Goal: Task Accomplishment & Management: Use online tool/utility

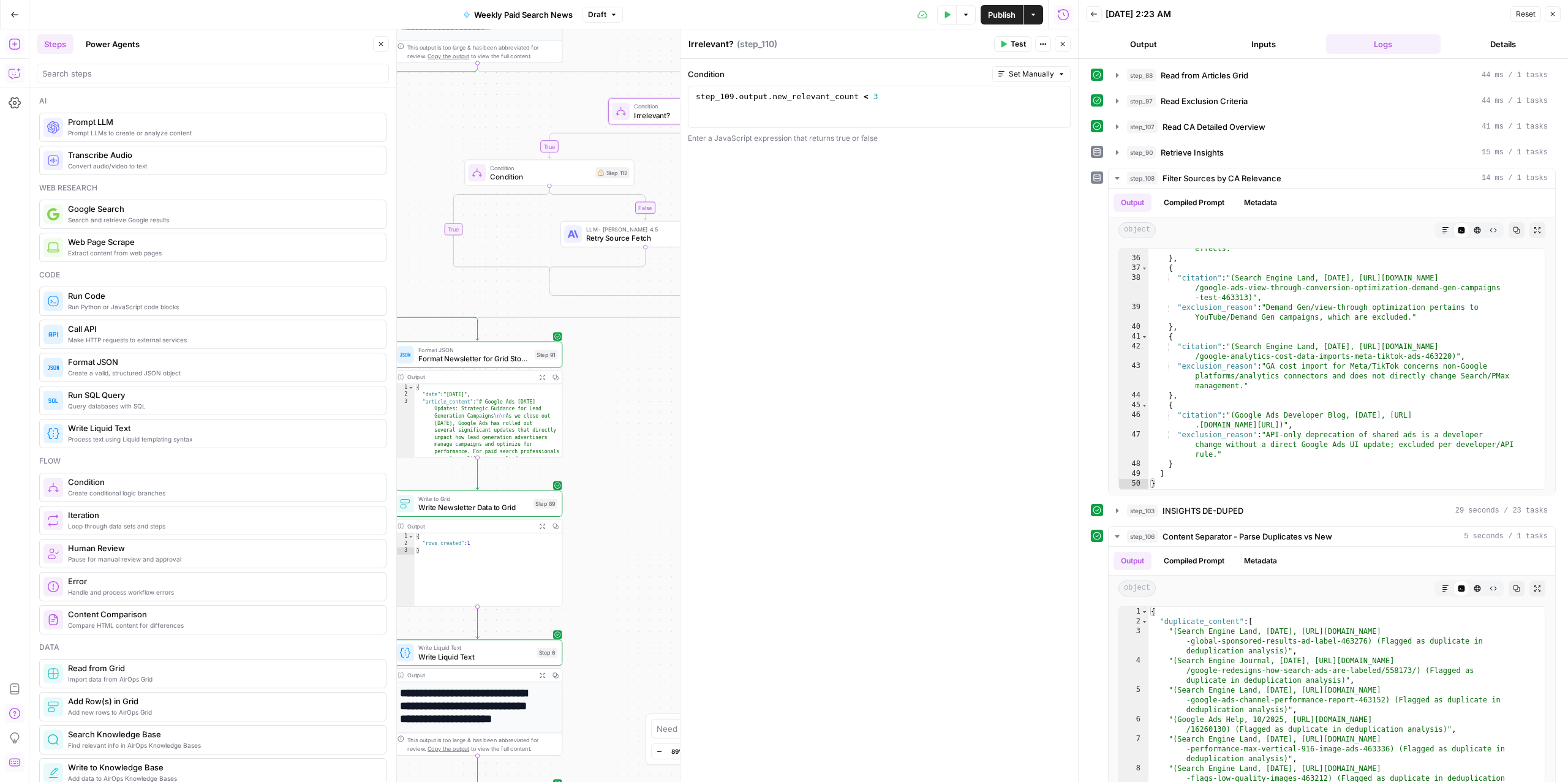
scroll to position [612, 0]
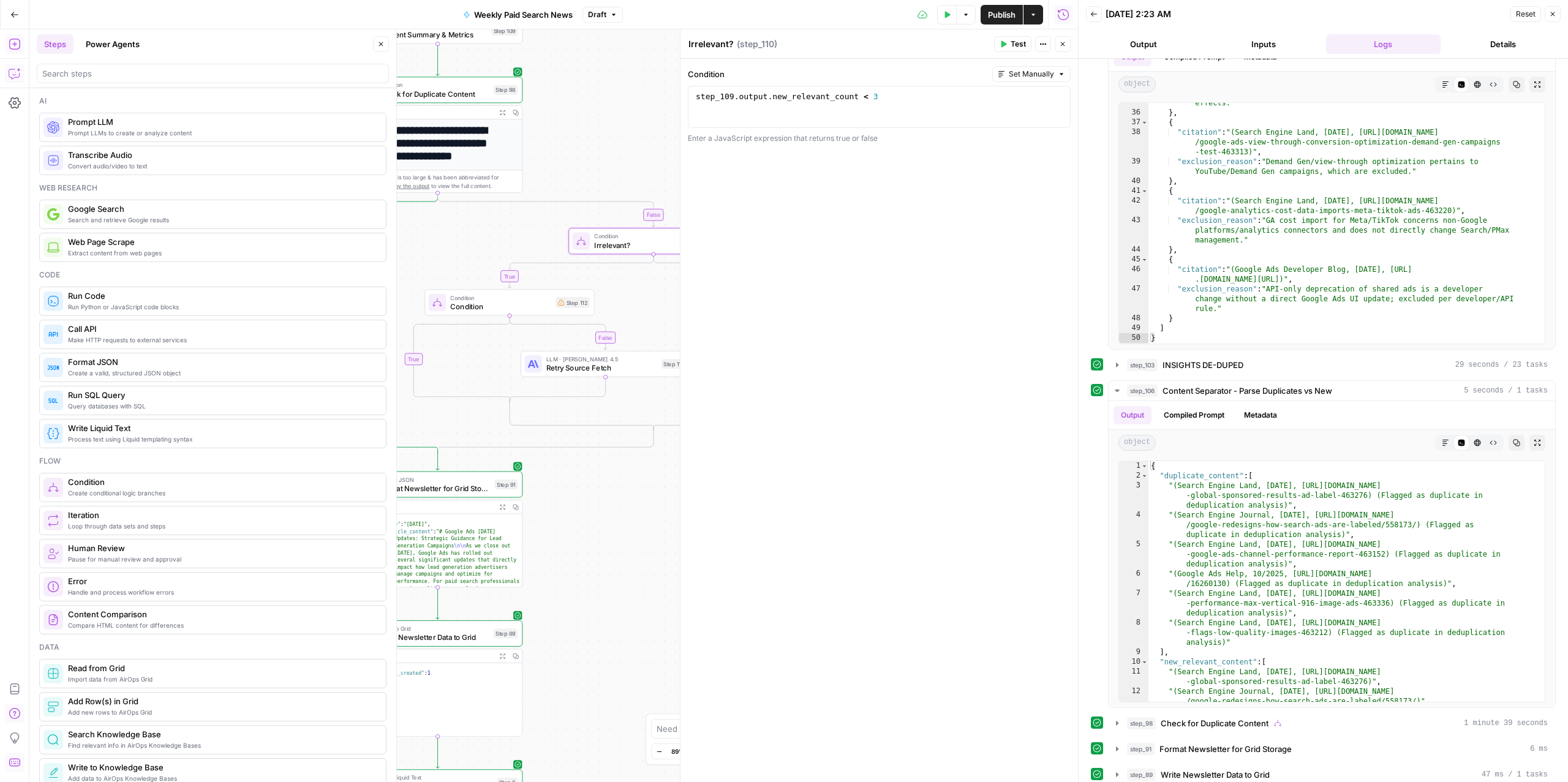
drag, startPoint x: 638, startPoint y: 403, endPoint x: 599, endPoint y: 534, distance: 136.7
click at [599, 534] on div "true false false false true true Workflow Input Settings Inputs Read from Grid …" at bounding box center [553, 405] width 1049 height 752
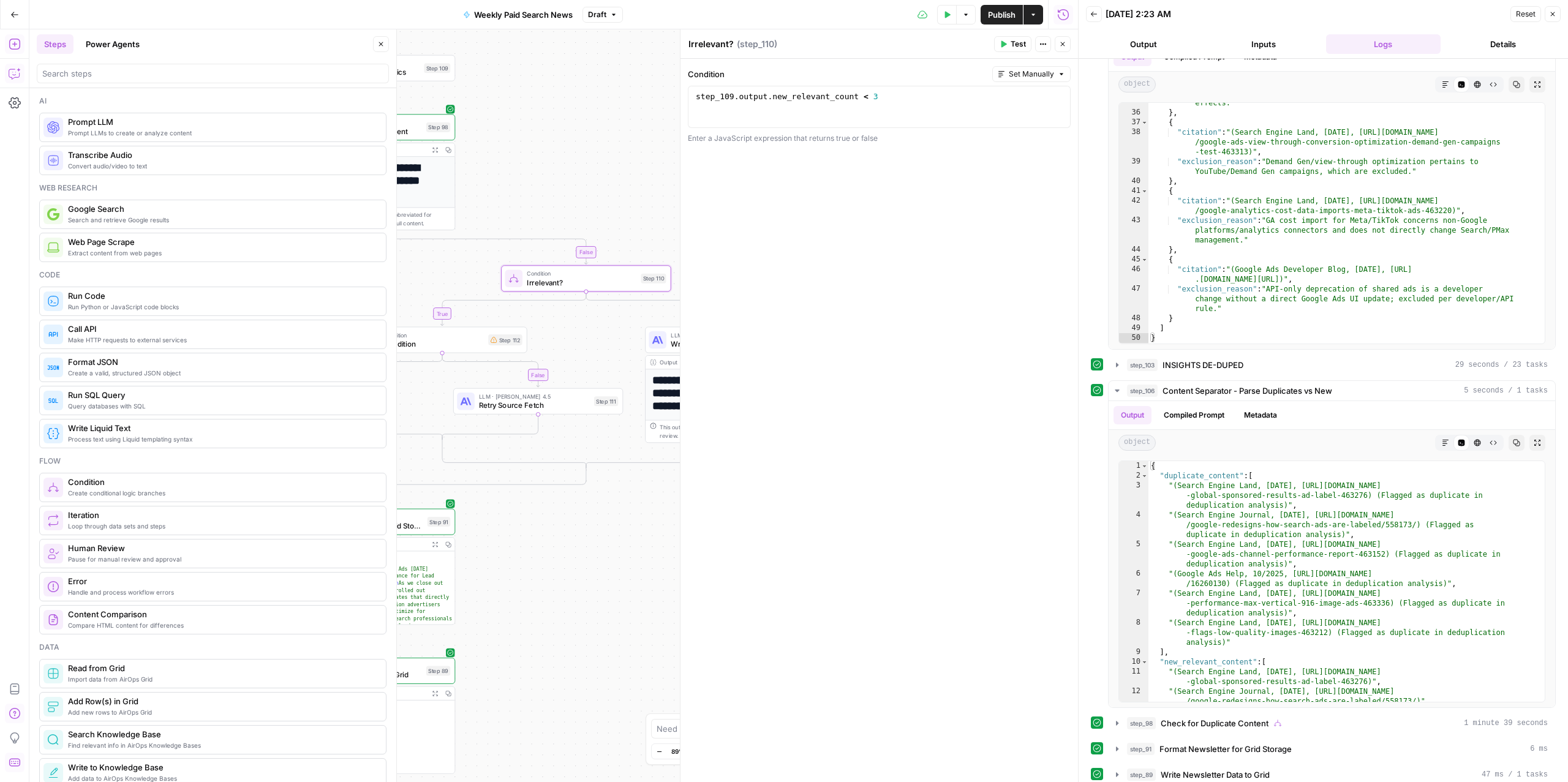
drag, startPoint x: 642, startPoint y: 293, endPoint x: 574, endPoint y: 329, distance: 76.9
click at [574, 329] on div "true false false false true true Workflow Input Settings Inputs Read from Grid …" at bounding box center [553, 405] width 1049 height 752
click at [461, 343] on span "Condition" at bounding box center [433, 343] width 101 height 11
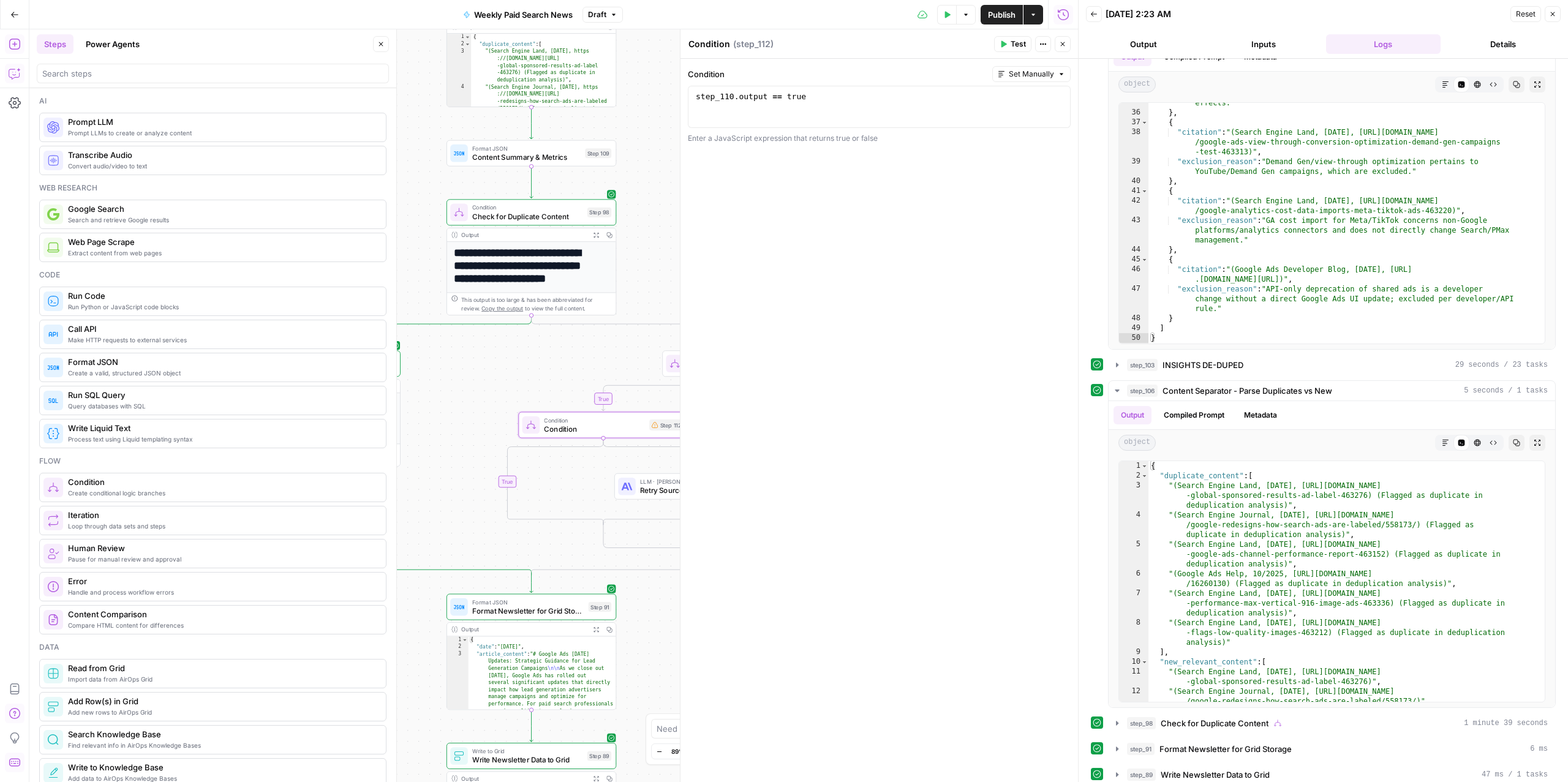
drag, startPoint x: 545, startPoint y: 130, endPoint x: 706, endPoint y: 216, distance: 182.5
click at [706, 216] on body "ConsumerAffairs New Home Browse Insights Opportunities Your Data Recent Grids P…" at bounding box center [784, 391] width 1568 height 782
click at [545, 153] on span "Content Summary & Metrics" at bounding box center [526, 157] width 108 height 11
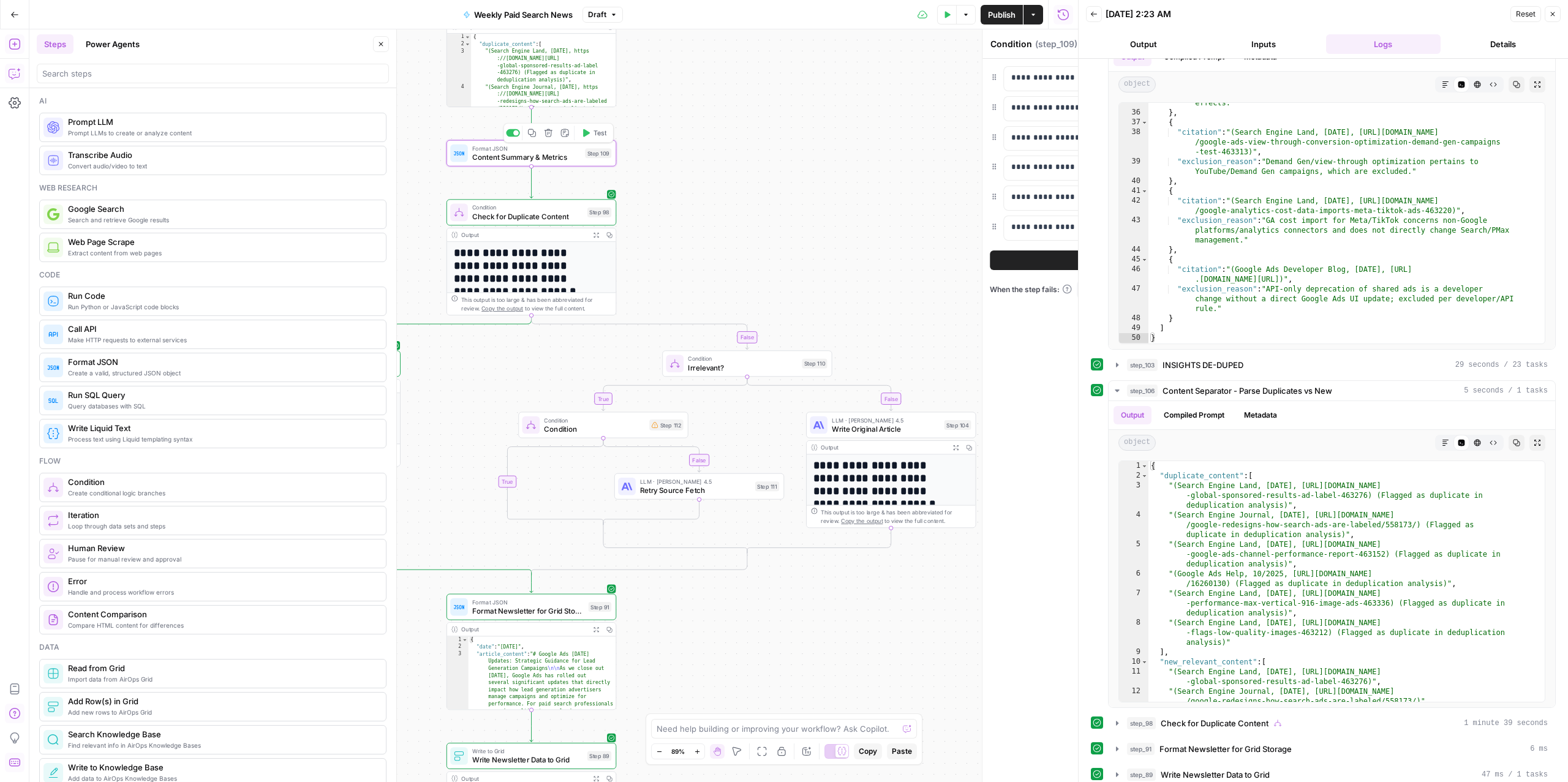
type textarea "Content Summary & Metrics"
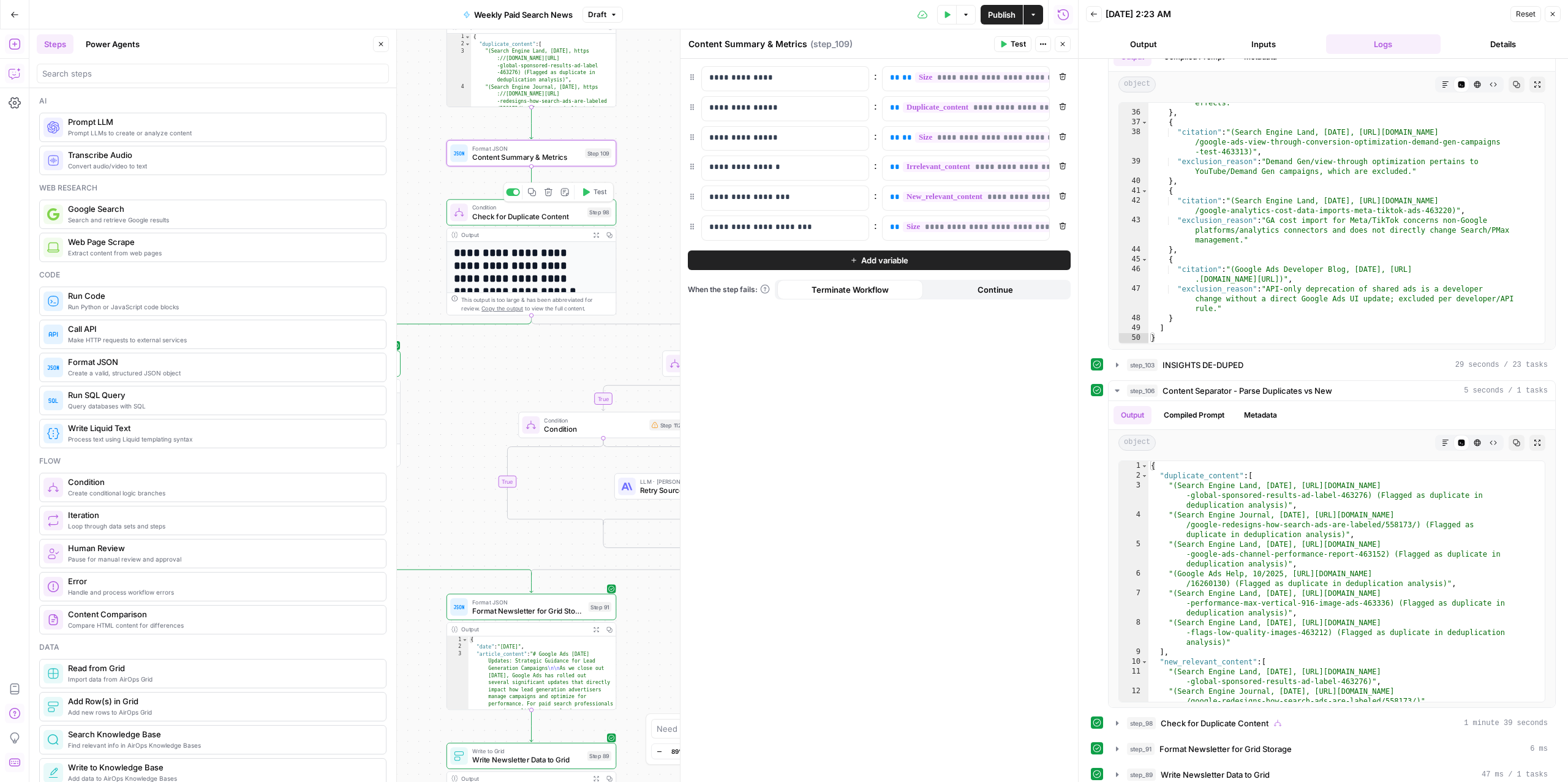
click at [526, 216] on span "Check for Duplicate Content" at bounding box center [527, 216] width 111 height 11
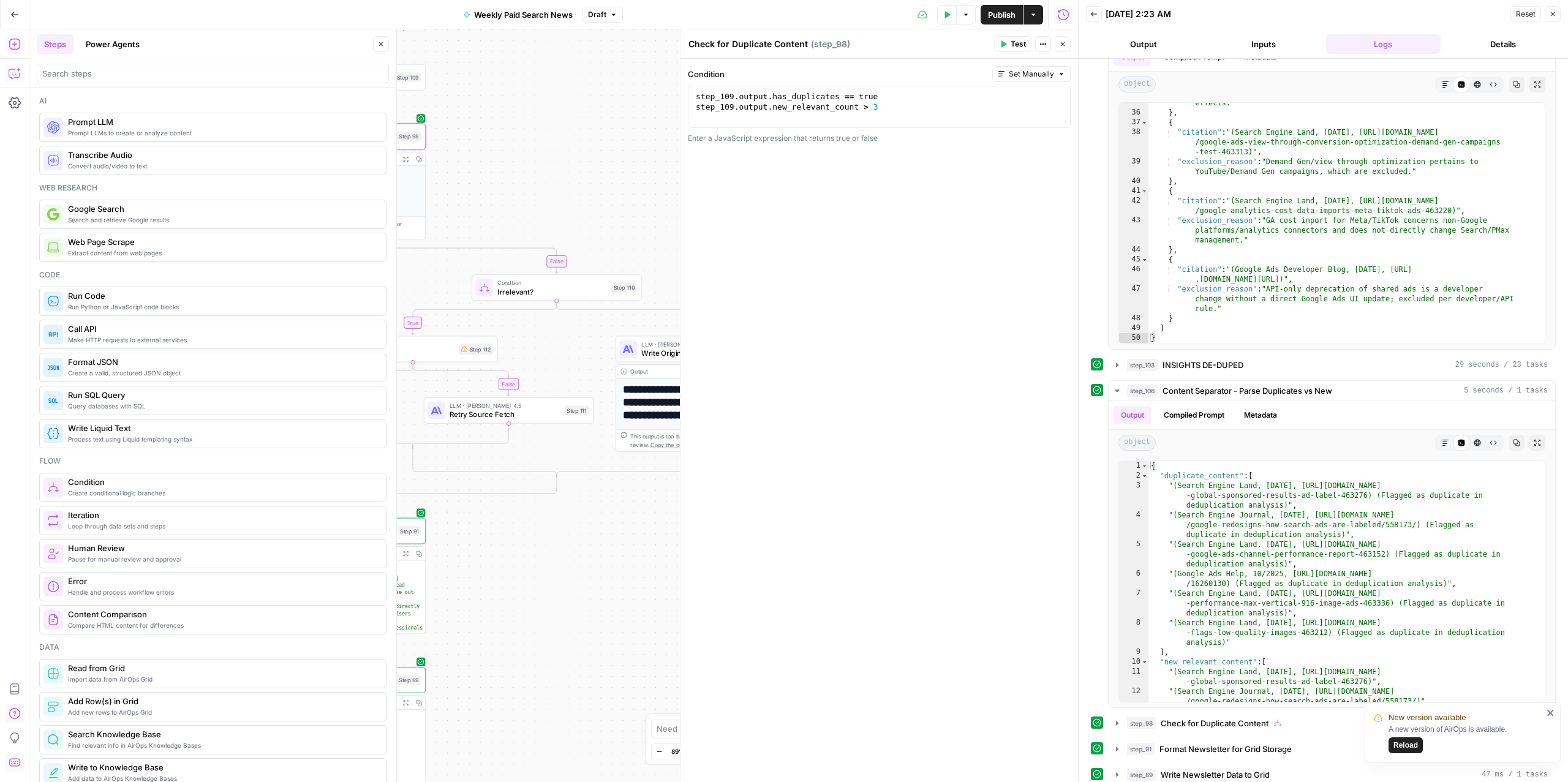
drag, startPoint x: 495, startPoint y: 368, endPoint x: 305, endPoint y: 293, distance: 204.3
click at [305, 293] on body "New version available A new version of AirOps is available. Reload ConsumerAffa…" at bounding box center [784, 391] width 1568 height 782
click at [539, 295] on span "Irrelevant?" at bounding box center [552, 291] width 110 height 11
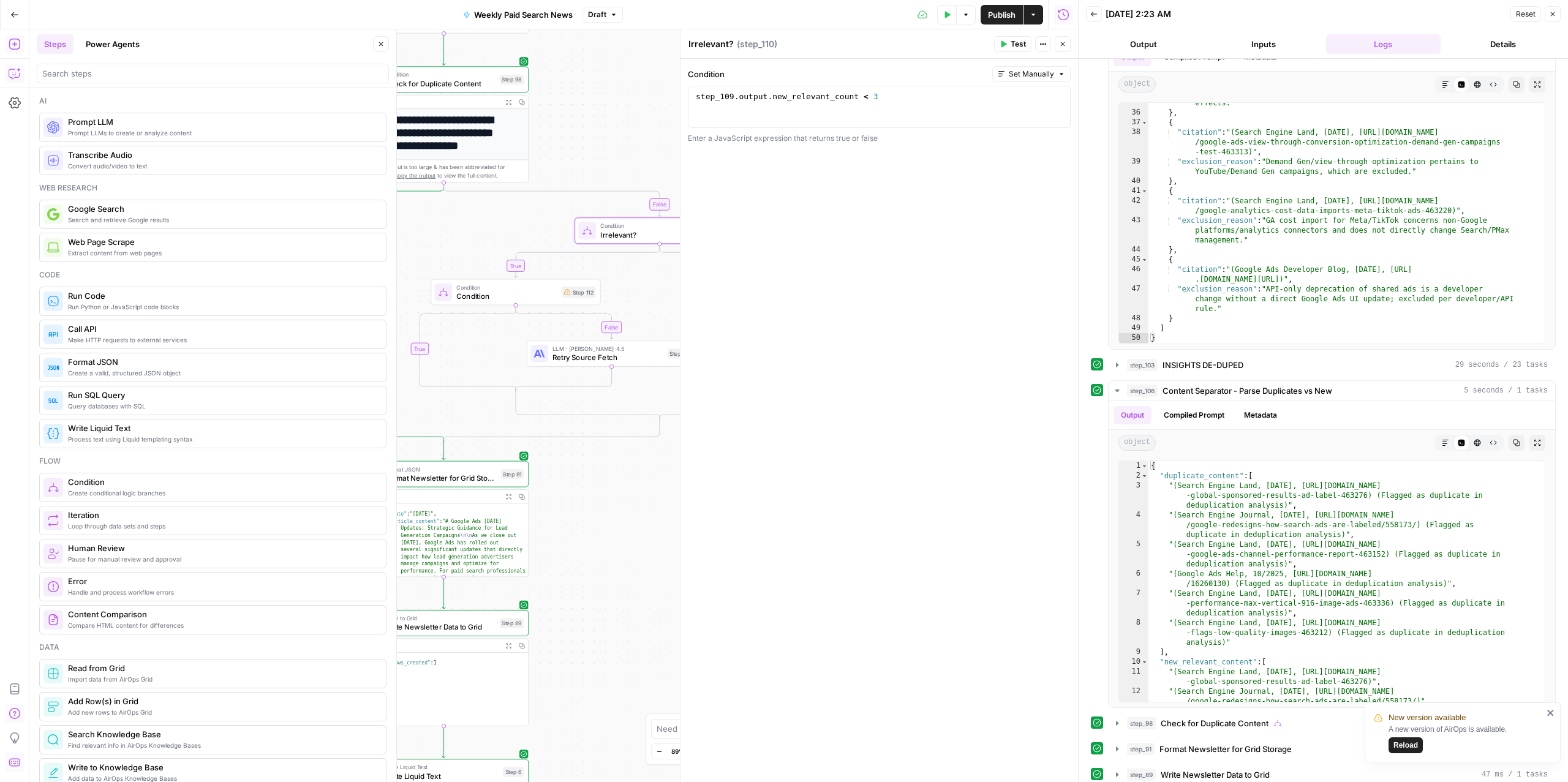
drag, startPoint x: 559, startPoint y: 202, endPoint x: 661, endPoint y: 145, distance: 116.8
click at [661, 145] on div "true false false false true true Workflow Input Settings Inputs Read from Grid …" at bounding box center [553, 405] width 1049 height 752
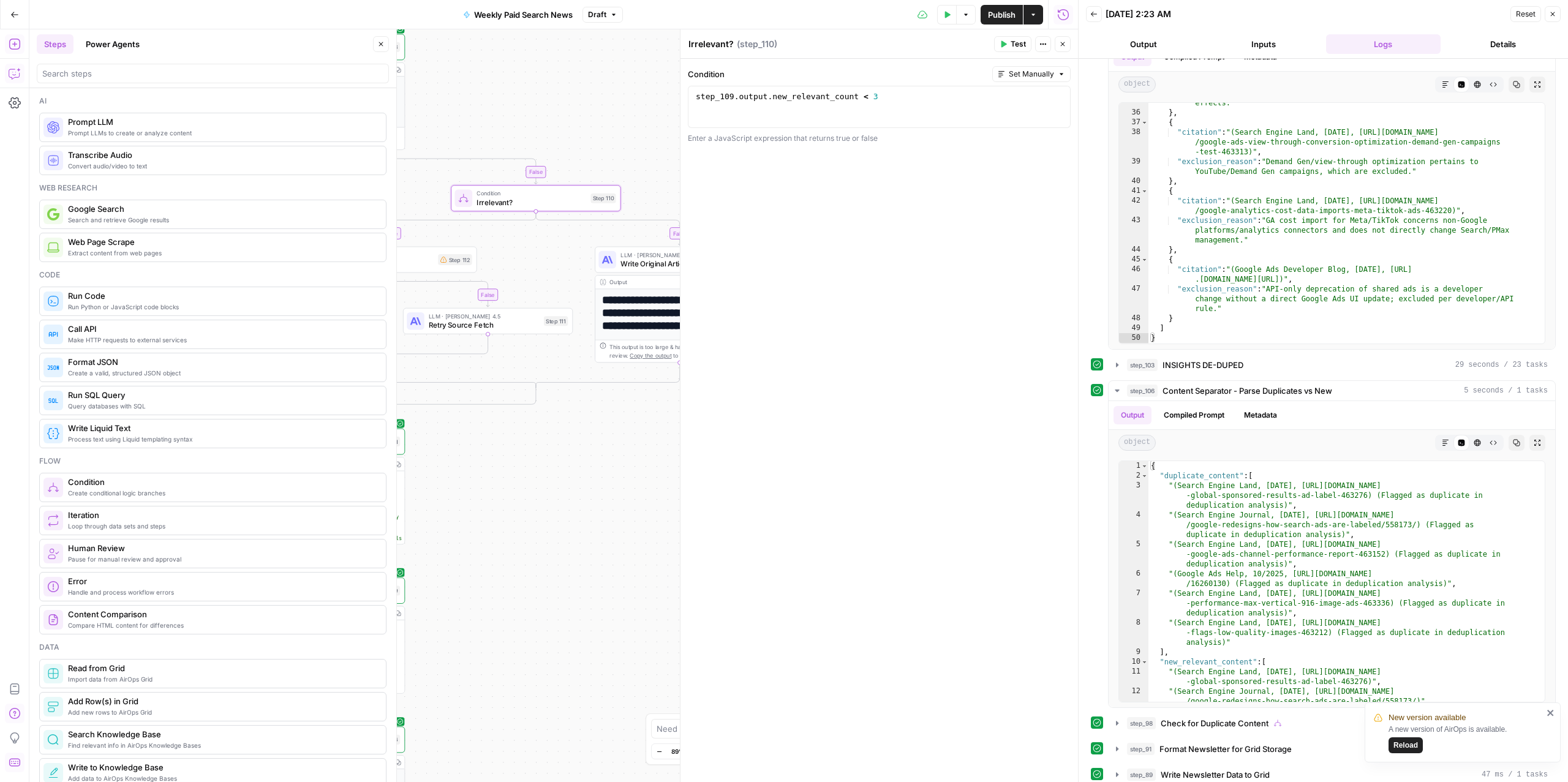
drag, startPoint x: 583, startPoint y: 117, endPoint x: 460, endPoint y: 84, distance: 127.3
click at [460, 84] on div "true false false false true true Workflow Input Settings Inputs Read from Grid …" at bounding box center [553, 405] width 1049 height 752
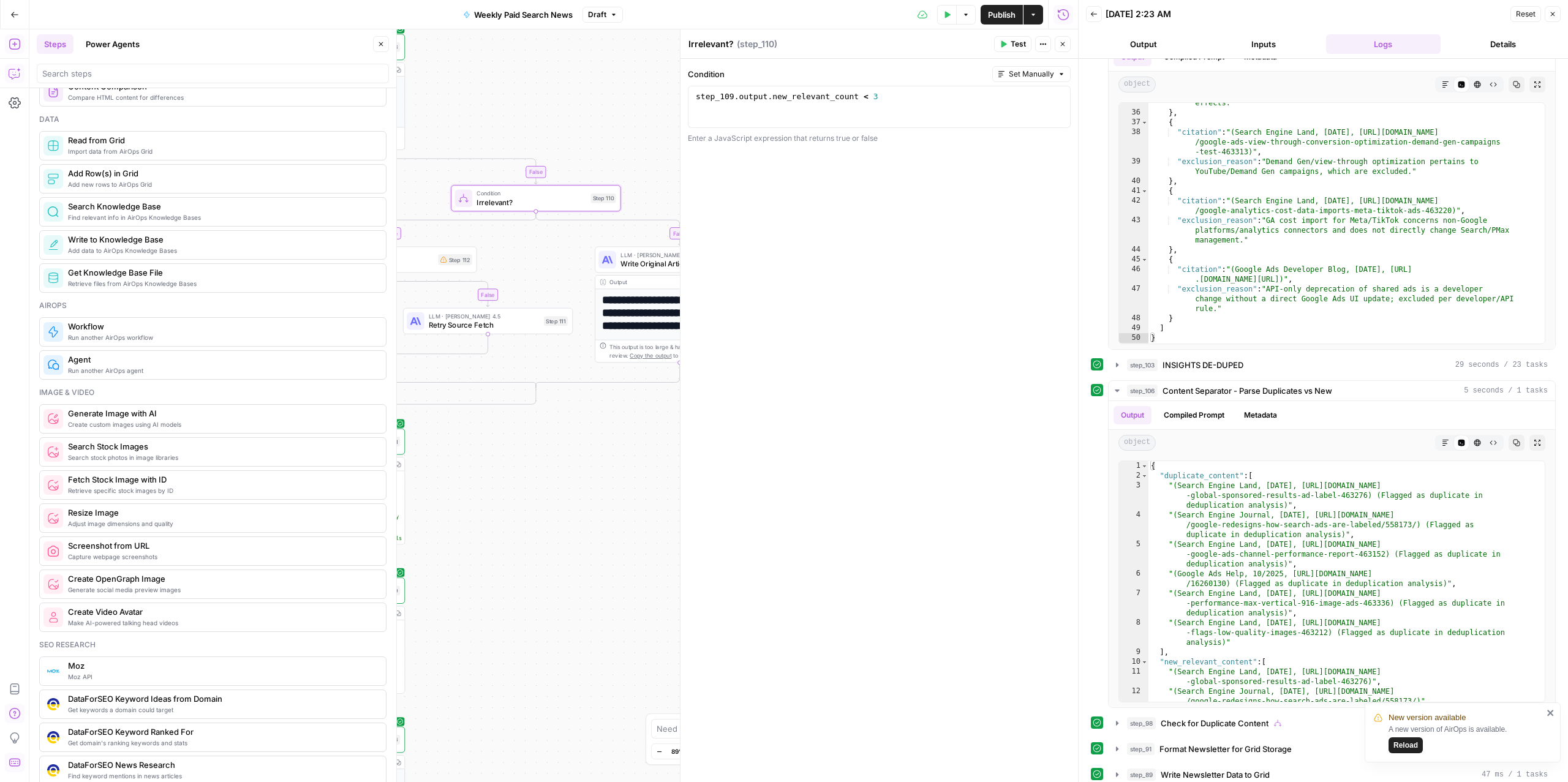
scroll to position [1340, 0]
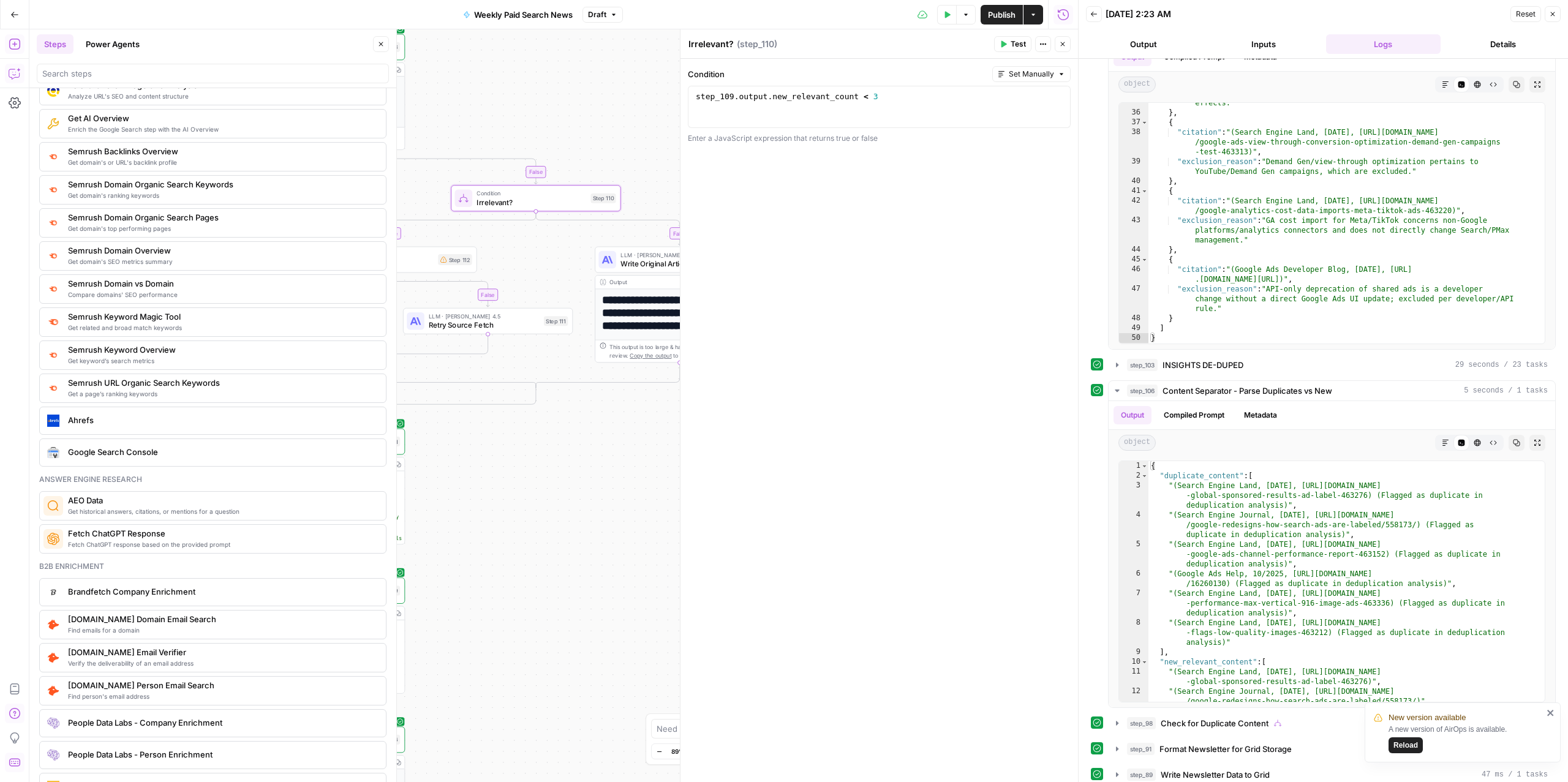
click at [13, 69] on icon "button" at bounding box center [14, 74] width 11 height 10
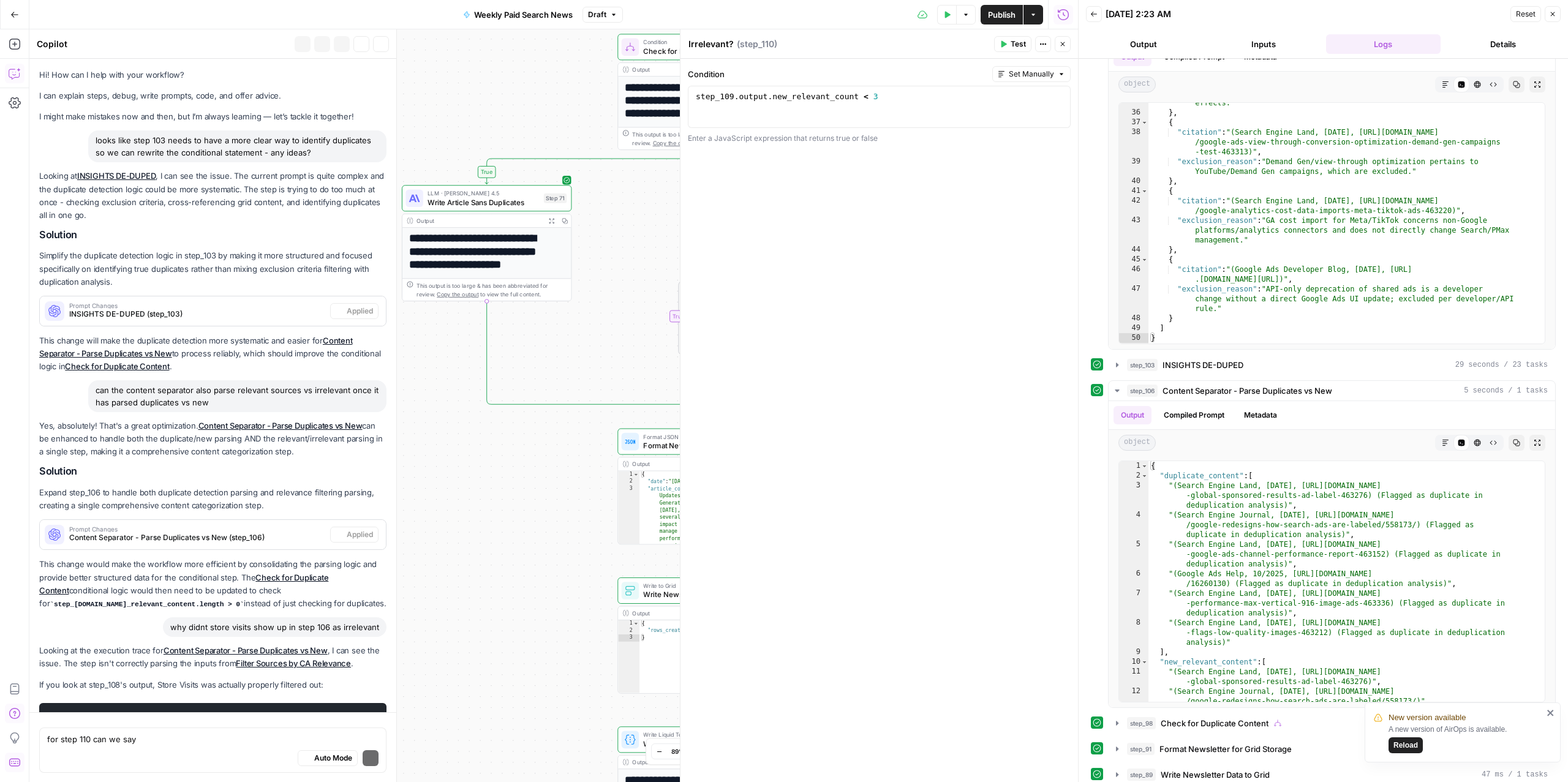
scroll to position [1958, 0]
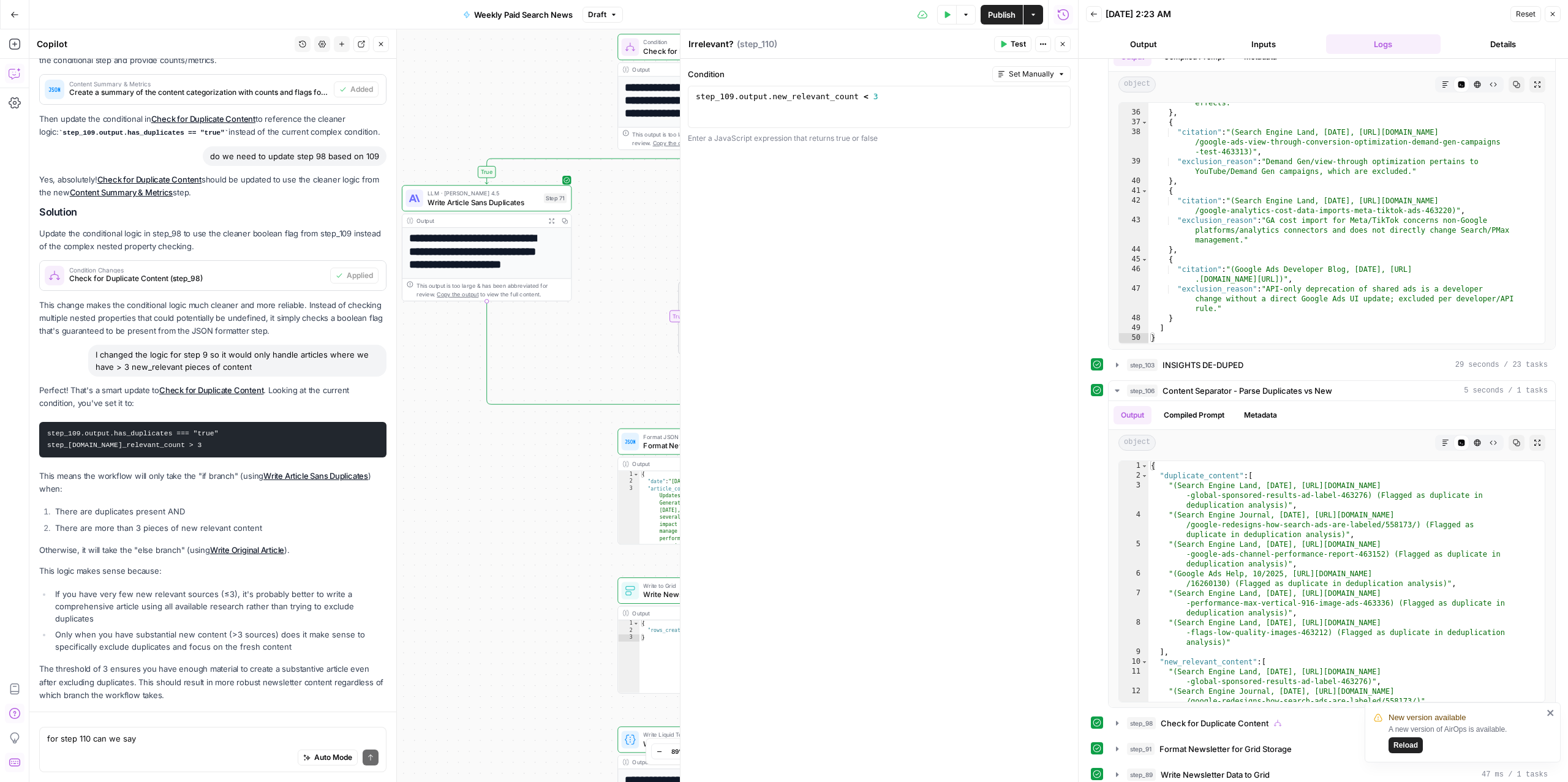
click at [159, 746] on div "Auto Mode Send" at bounding box center [213, 757] width 331 height 27
click at [158, 745] on div "Auto Mode Send" at bounding box center [213, 757] width 331 height 27
click at [157, 744] on div "Auto Mode Send" at bounding box center [213, 757] width 331 height 27
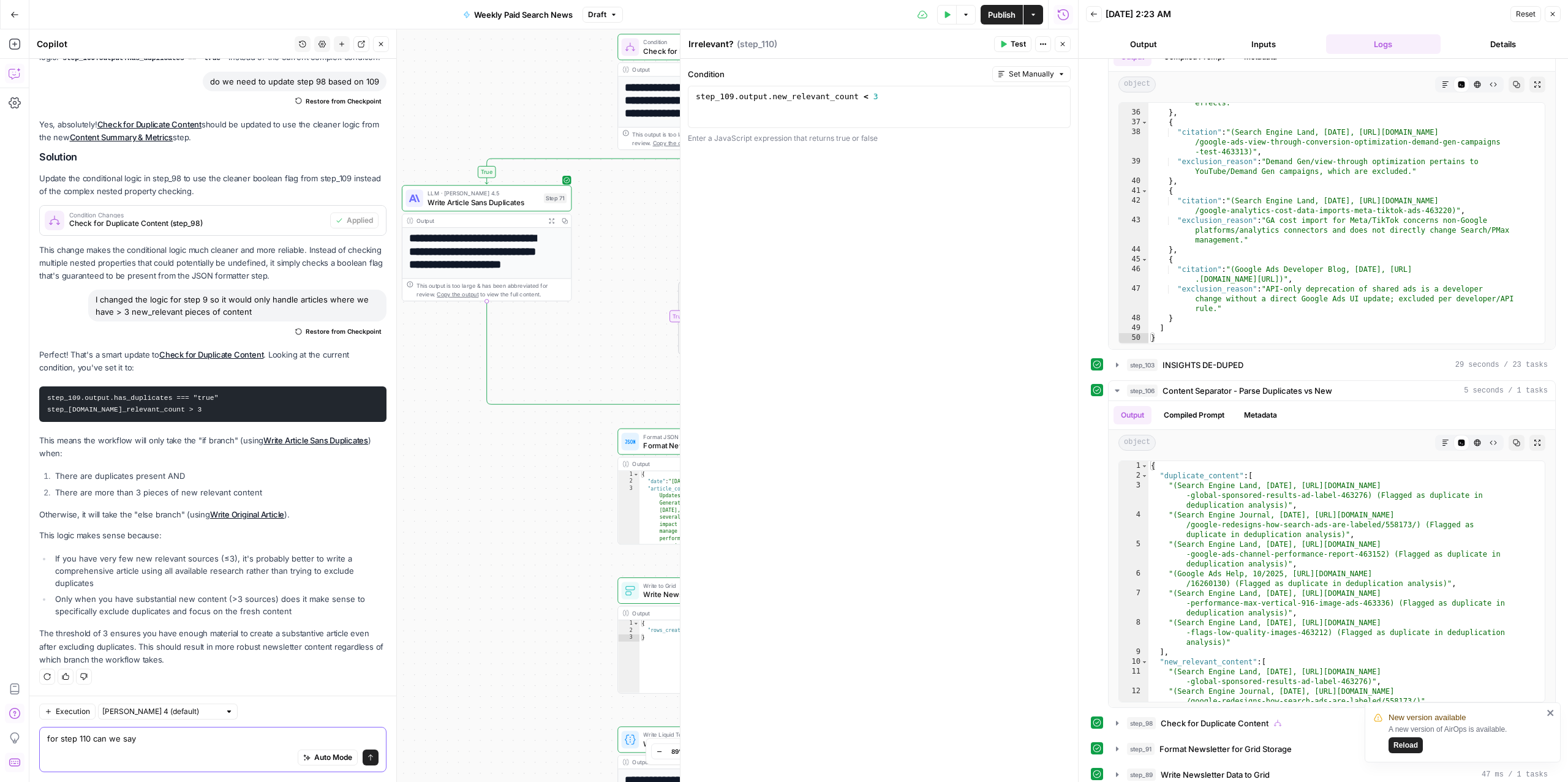
click at [153, 741] on textarea "for step 110 can we say" at bounding box center [213, 738] width 331 height 12
type textarea "can i put a conditional into a conditional as im trying to do here"
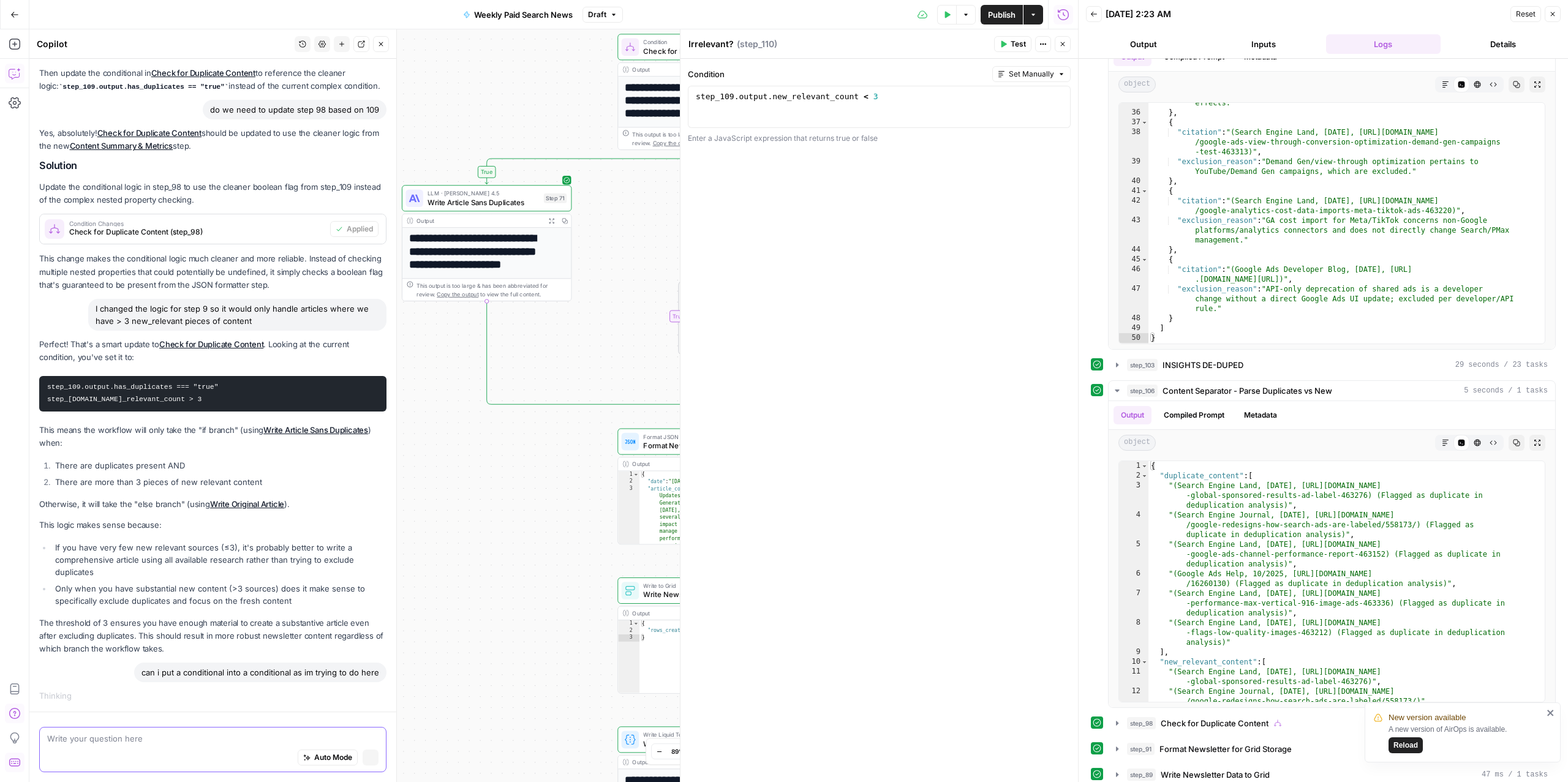
scroll to position [1999, 0]
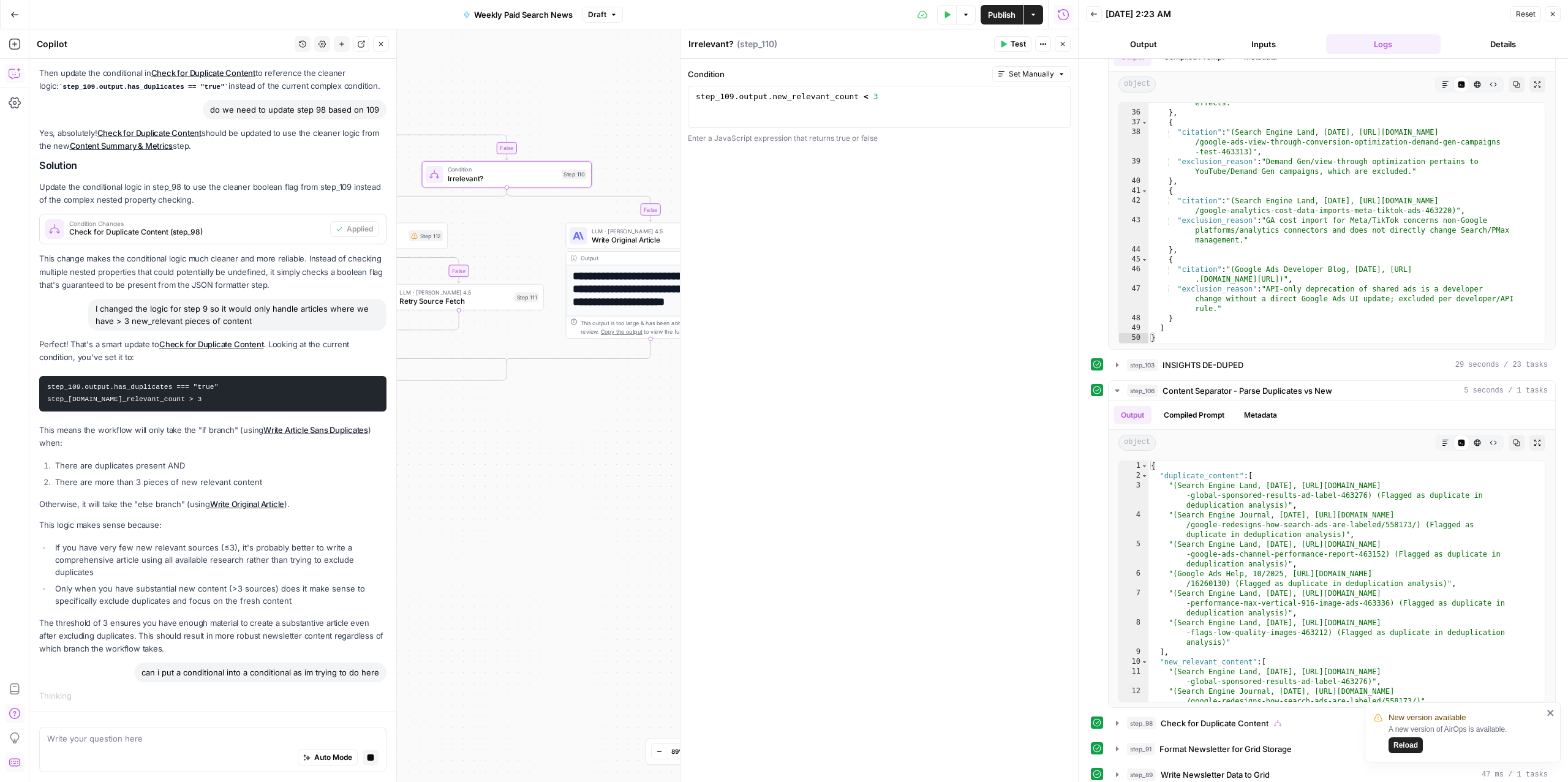
drag, startPoint x: 567, startPoint y: 477, endPoint x: 155, endPoint y: 451, distance: 412.8
click at [155, 452] on body "New version available A new version of AirOps is available. Reload ConsumerAffa…" at bounding box center [784, 391] width 1568 height 782
drag, startPoint x: 492, startPoint y: 423, endPoint x: 513, endPoint y: 431, distance: 22.5
click at [513, 431] on div "true false false false true true Workflow Input Settings Inputs Read from Grid …" at bounding box center [553, 405] width 1049 height 752
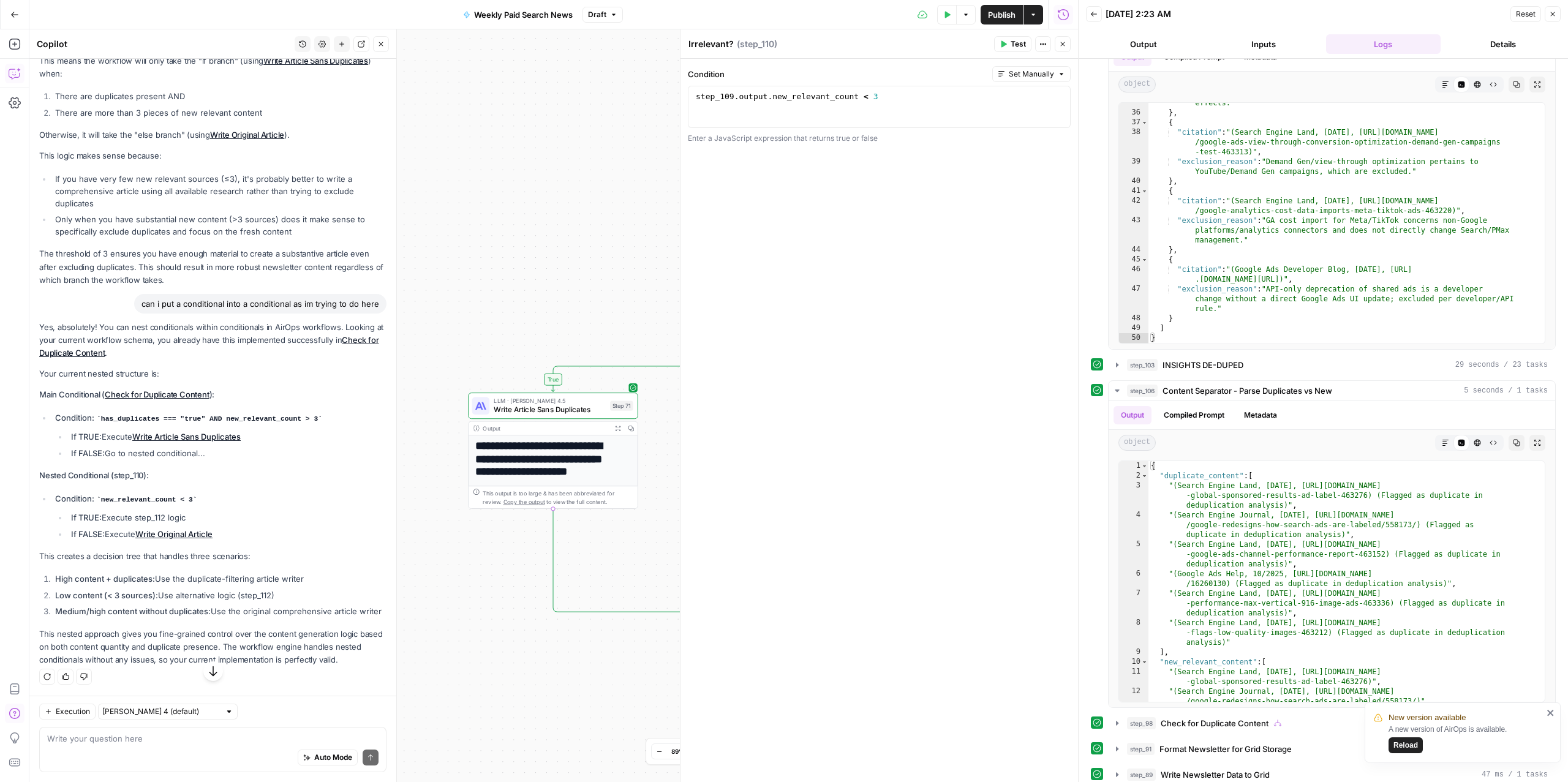
scroll to position [2503, 0]
drag, startPoint x: 513, startPoint y: 697, endPoint x: 0, endPoint y: 475, distance: 559.0
click at [0, 475] on div "Add Steps Copilot Settings AirOps Academy Help Give Feedback Shortcuts true fal…" at bounding box center [539, 405] width 1078 height 752
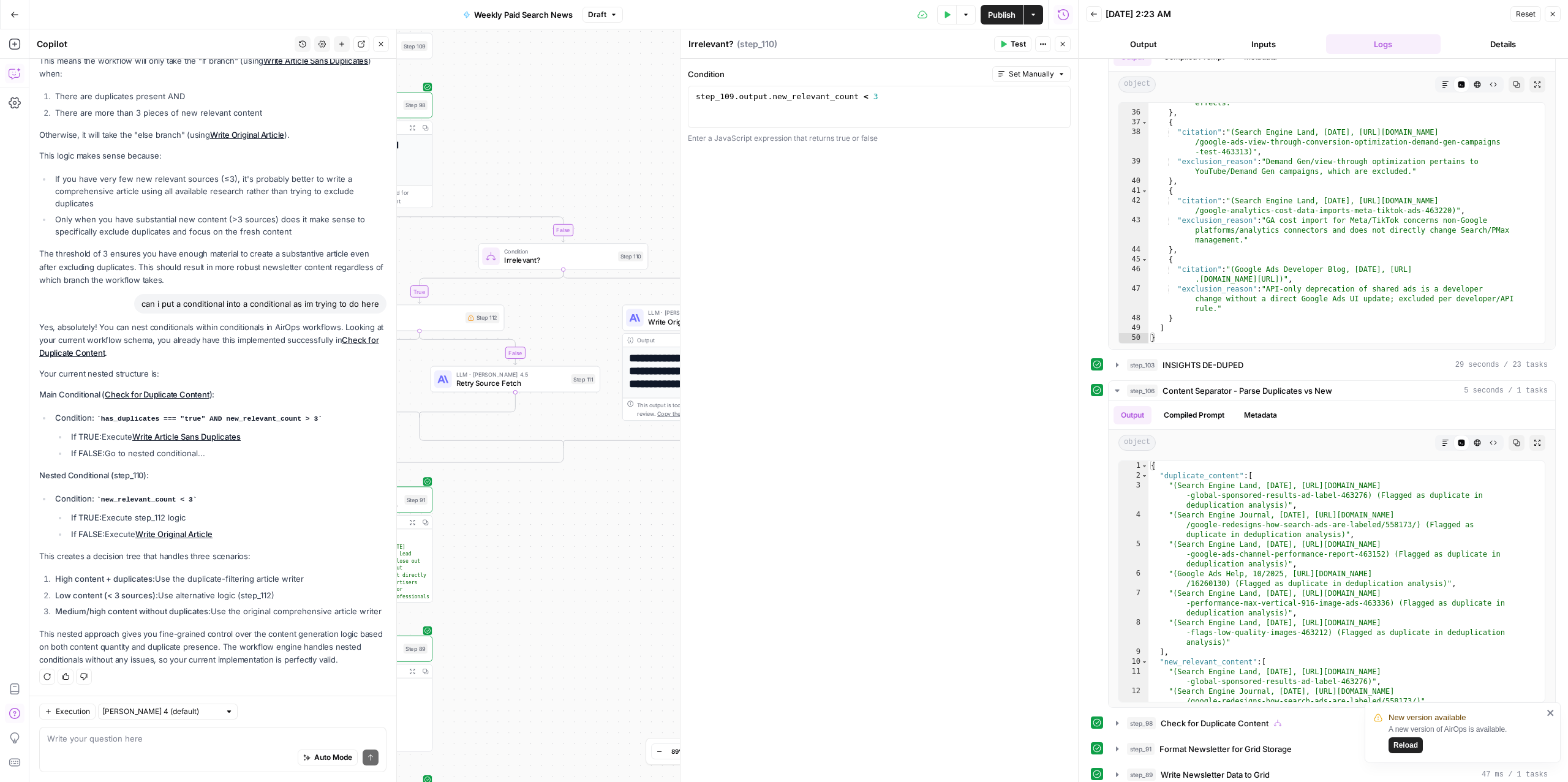
drag, startPoint x: 543, startPoint y: 644, endPoint x: 188, endPoint y: 556, distance: 365.7
click at [188, 556] on body "New version available A new version of AirOps is available. Reload ConsumerAffa…" at bounding box center [784, 391] width 1568 height 782
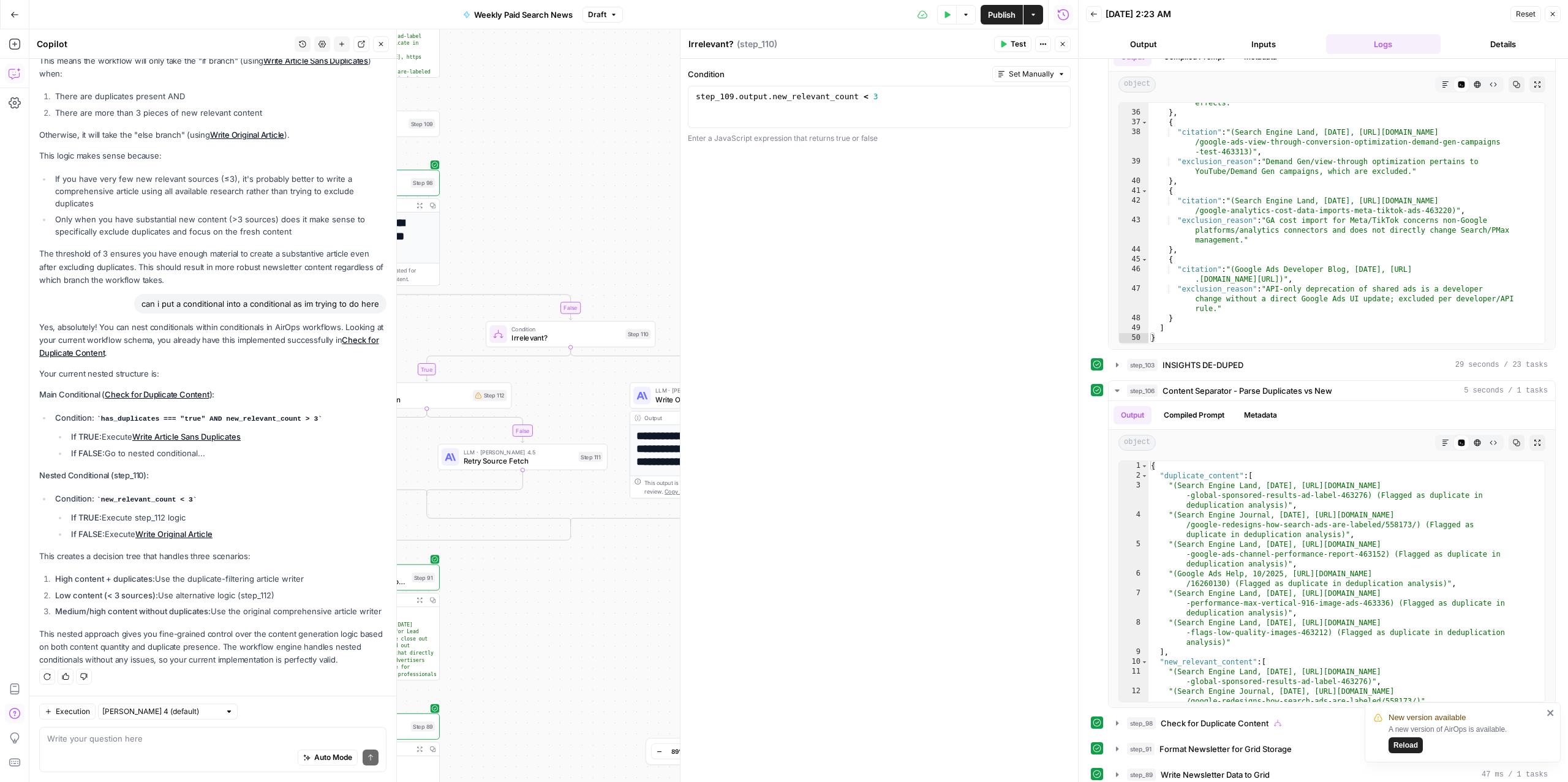
drag, startPoint x: 539, startPoint y: 547, endPoint x: 546, endPoint y: 622, distance: 75.3
click at [546, 625] on div "true false false false true true Workflow Input Settings Inputs Read from Grid …" at bounding box center [553, 405] width 1049 height 752
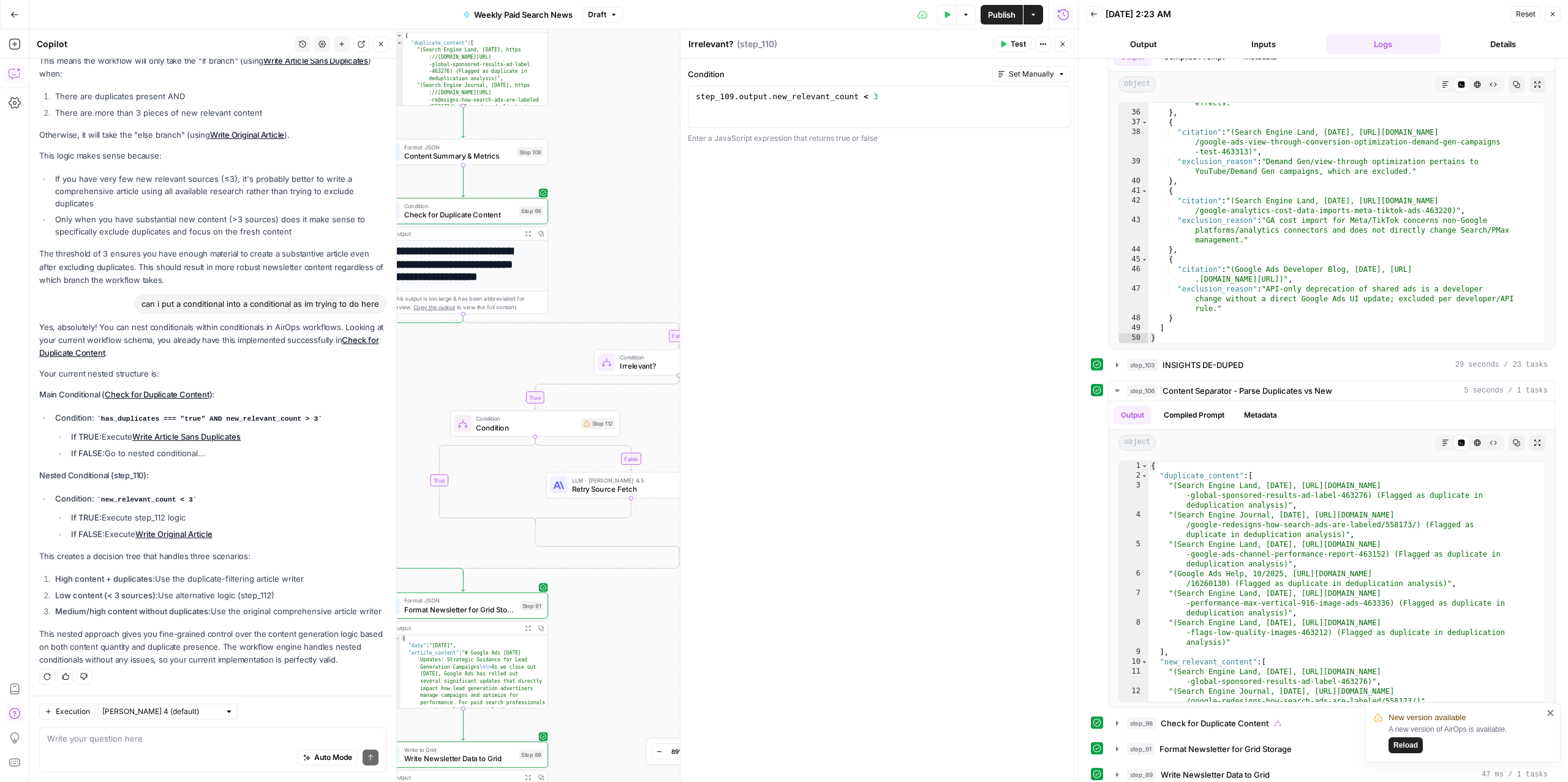
drag, startPoint x: 622, startPoint y: 604, endPoint x: 731, endPoint y: 633, distance: 112.8
click at [731, 633] on body "New version available A new version of AirOps is available. Reload ConsumerAffa…" at bounding box center [784, 391] width 1568 height 782
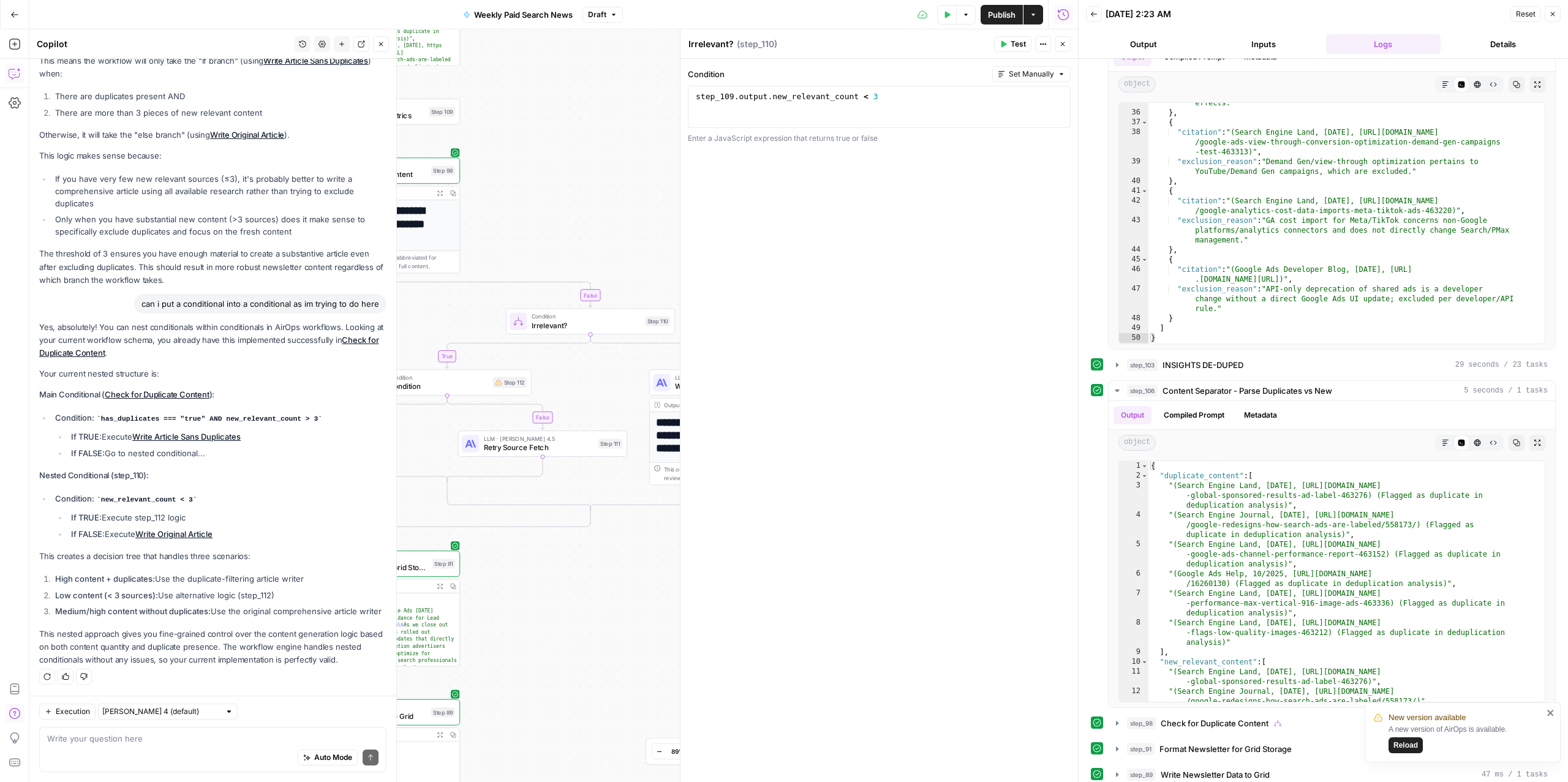
drag, startPoint x: 490, startPoint y: 627, endPoint x: 671, endPoint y: 604, distance: 182.5
click at [671, 604] on div "true false false false true true Workflow Input Settings Inputs Read from Grid …" at bounding box center [553, 405] width 1049 height 752
click at [545, 428] on icon "button" at bounding box center [543, 423] width 9 height 9
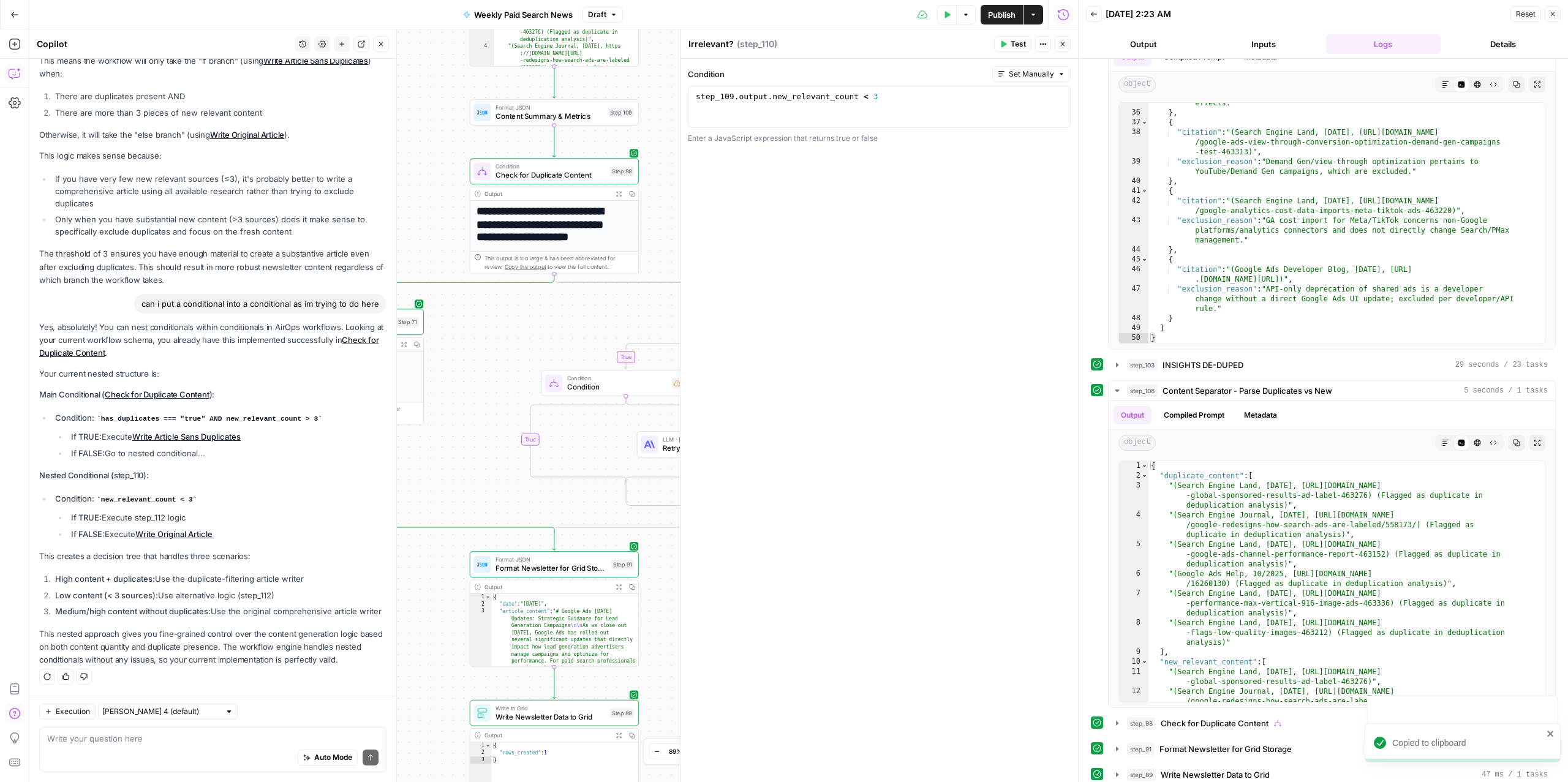
drag, startPoint x: 555, startPoint y: 621, endPoint x: 748, endPoint y: 639, distance: 193.8
click at [750, 639] on body "New version available A new version of AirOps is available. Reload Copied to cl…" at bounding box center [784, 391] width 1568 height 782
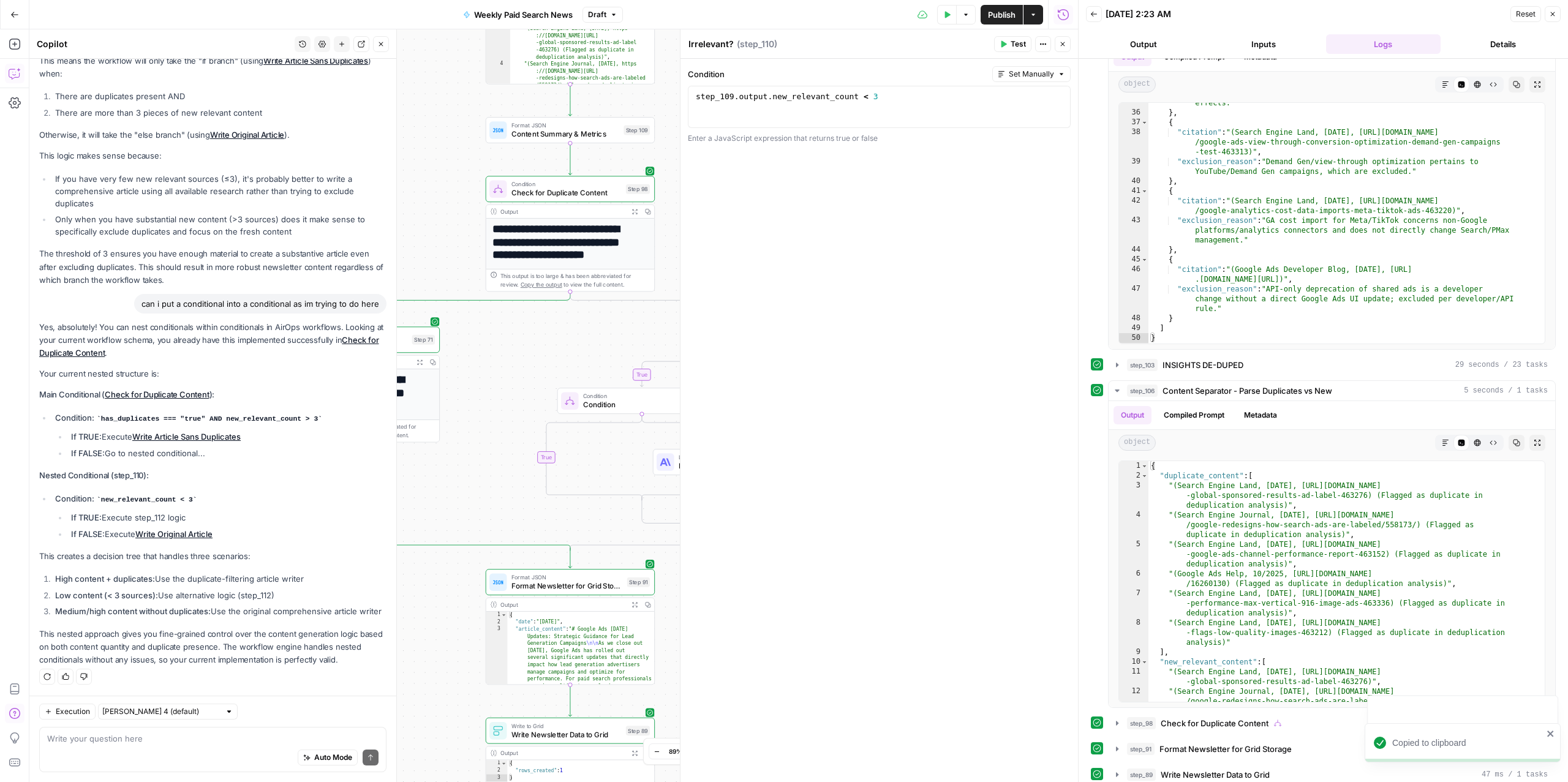
click at [186, 755] on div "Auto Mode Send" at bounding box center [213, 757] width 331 height 27
type textarea "c"
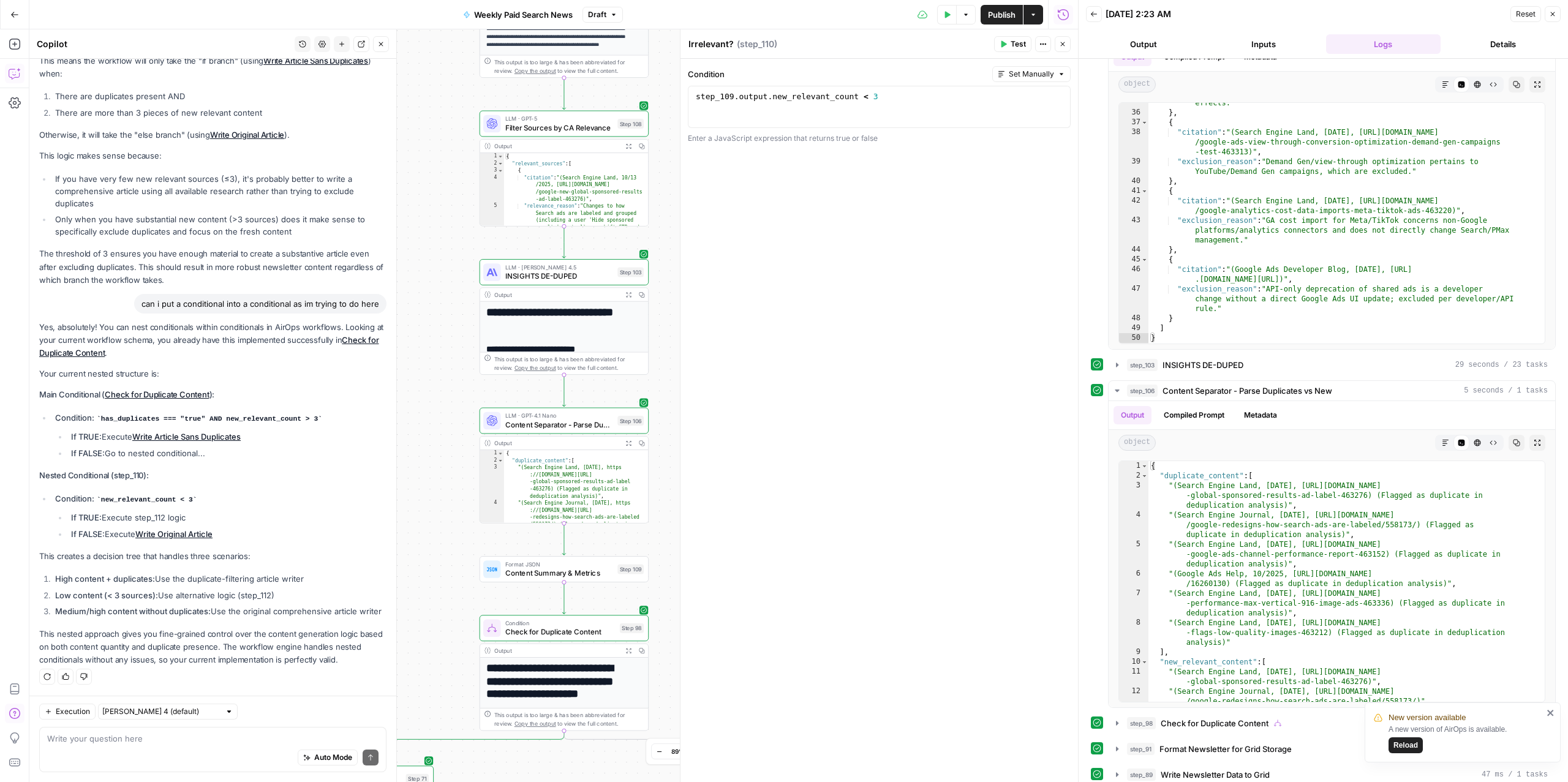
drag, startPoint x: 437, startPoint y: 200, endPoint x: 428, endPoint y: 639, distance: 439.1
click at [429, 640] on div "true false false false true true Workflow Input Settings Inputs Read from Grid …" at bounding box center [553, 405] width 1049 height 752
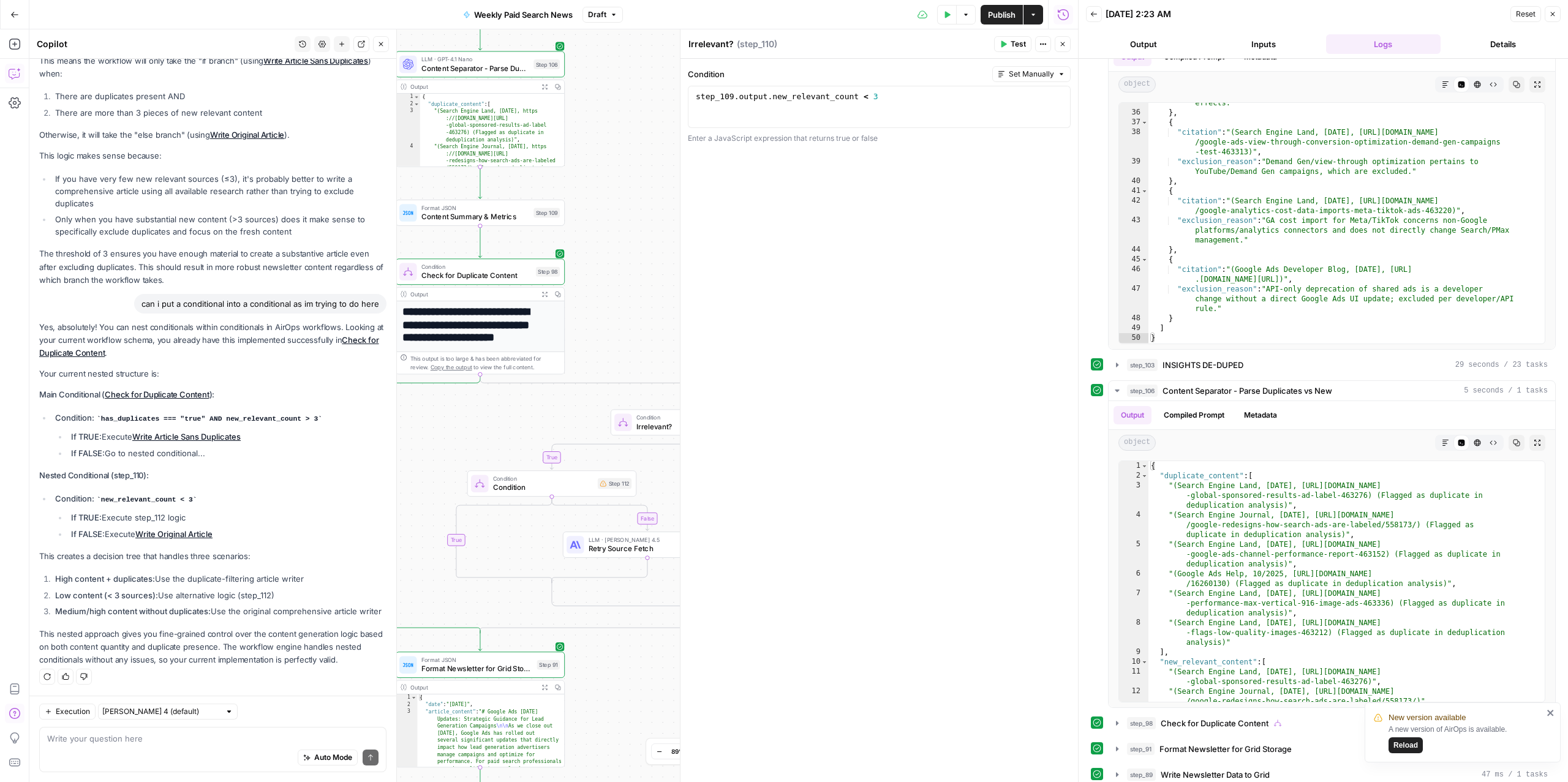
drag, startPoint x: 442, startPoint y: 405, endPoint x: 357, endPoint y: 39, distance: 375.7
click at [357, 40] on body "New version available A new version of AirOps is available. Reload ConsumerAffa…" at bounding box center [784, 391] width 1568 height 782
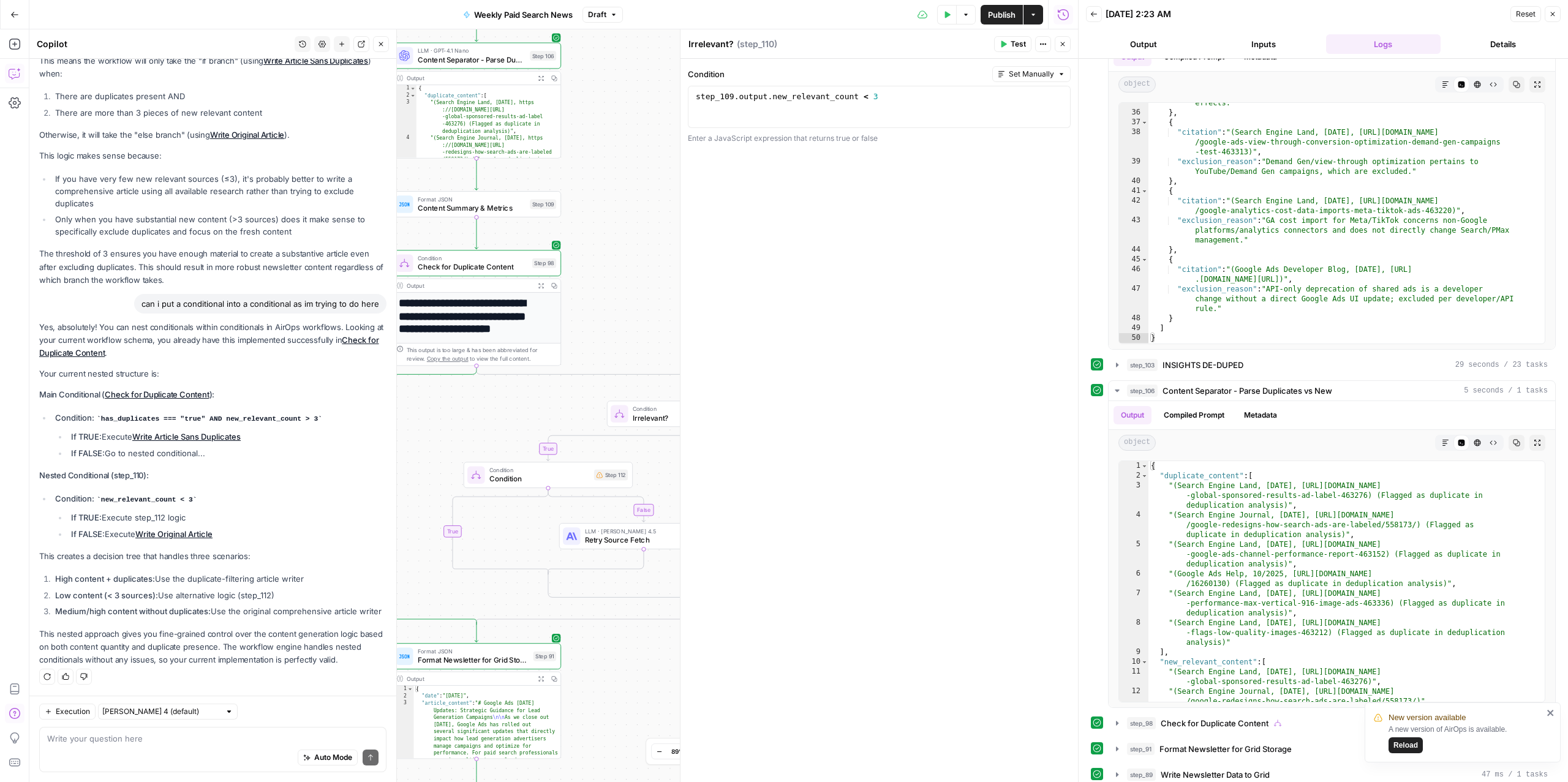
click at [193, 752] on div "Auto Mode Send" at bounding box center [213, 757] width 331 height 27
type textarea "h"
type textarea "would ad"
click at [18, 48] on icon "button" at bounding box center [14, 44] width 11 height 11
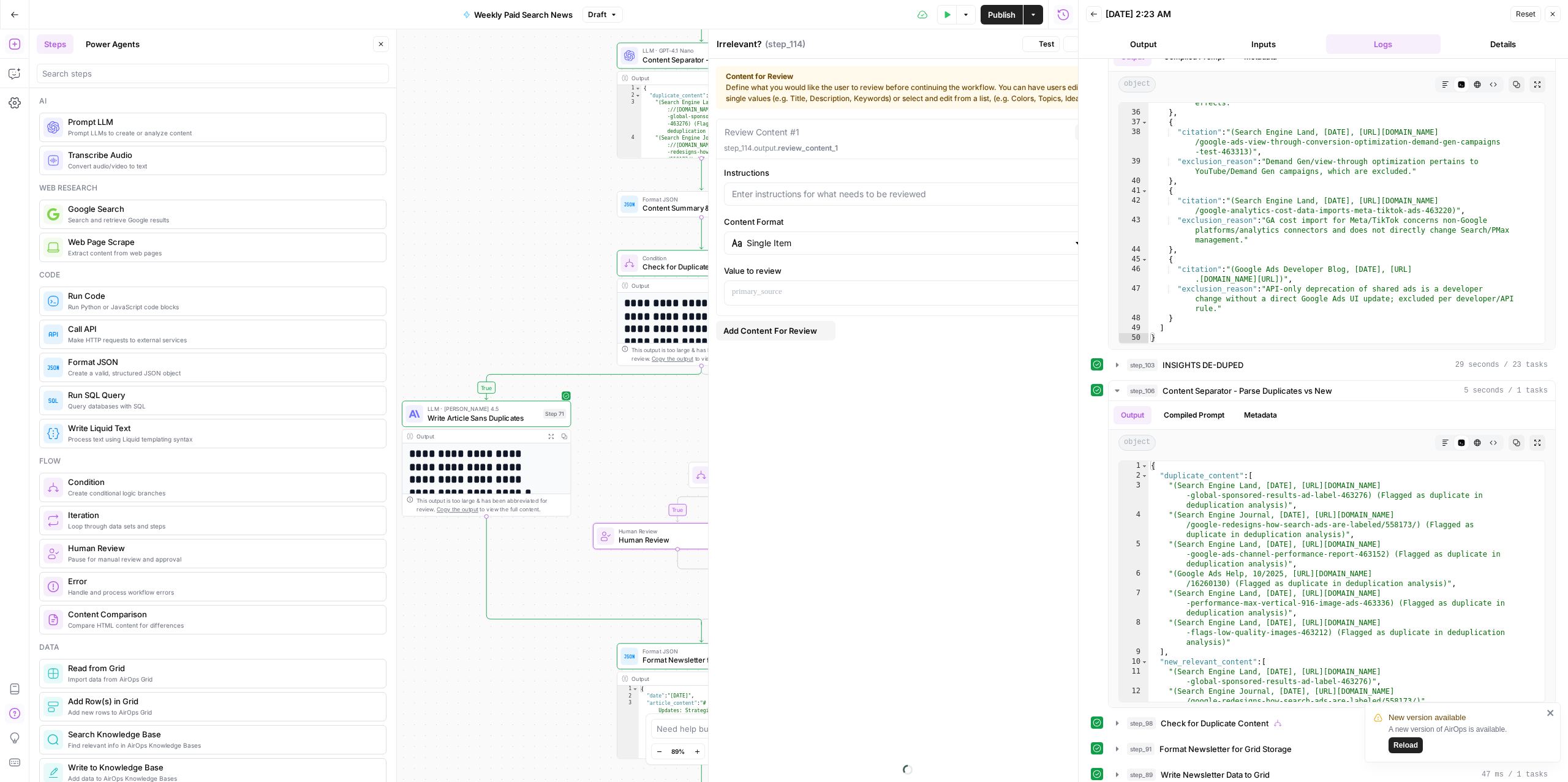
type textarea "Human Review"
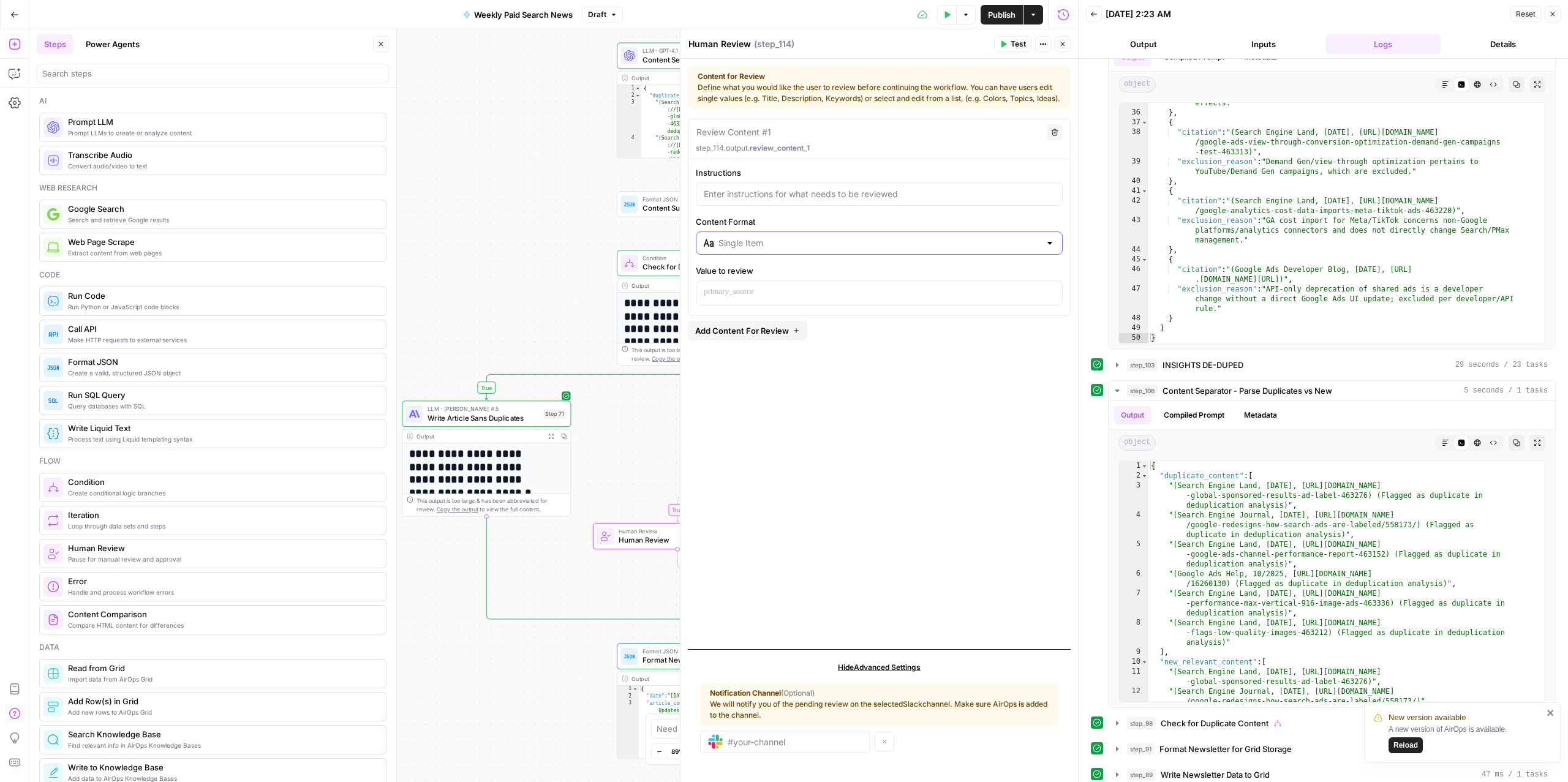
click at [808, 249] on input "Content Format" at bounding box center [879, 243] width 321 height 12
click at [733, 424] on div "Review Content #1 Delete step_114.output. review_content_1 Instructions Content…" at bounding box center [879, 379] width 383 height 520
click at [769, 298] on p at bounding box center [879, 292] width 351 height 12
click at [807, 473] on div "Review Content #1 Delete step_114.output. review_content_1 Instructions Content…" at bounding box center [879, 379] width 383 height 520
click at [16, 73] on icon "button" at bounding box center [15, 73] width 12 height 12
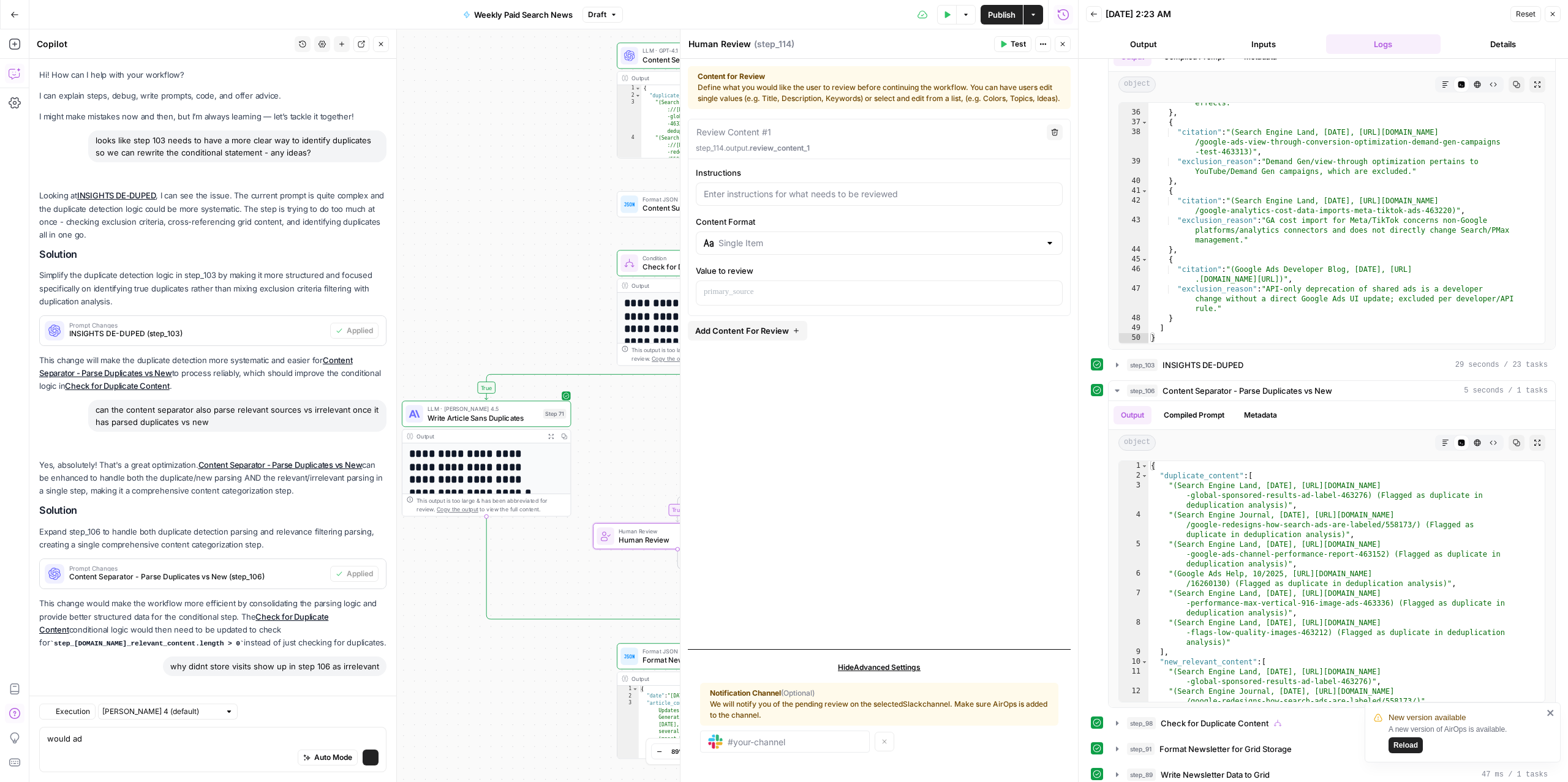
scroll to position [2523, 0]
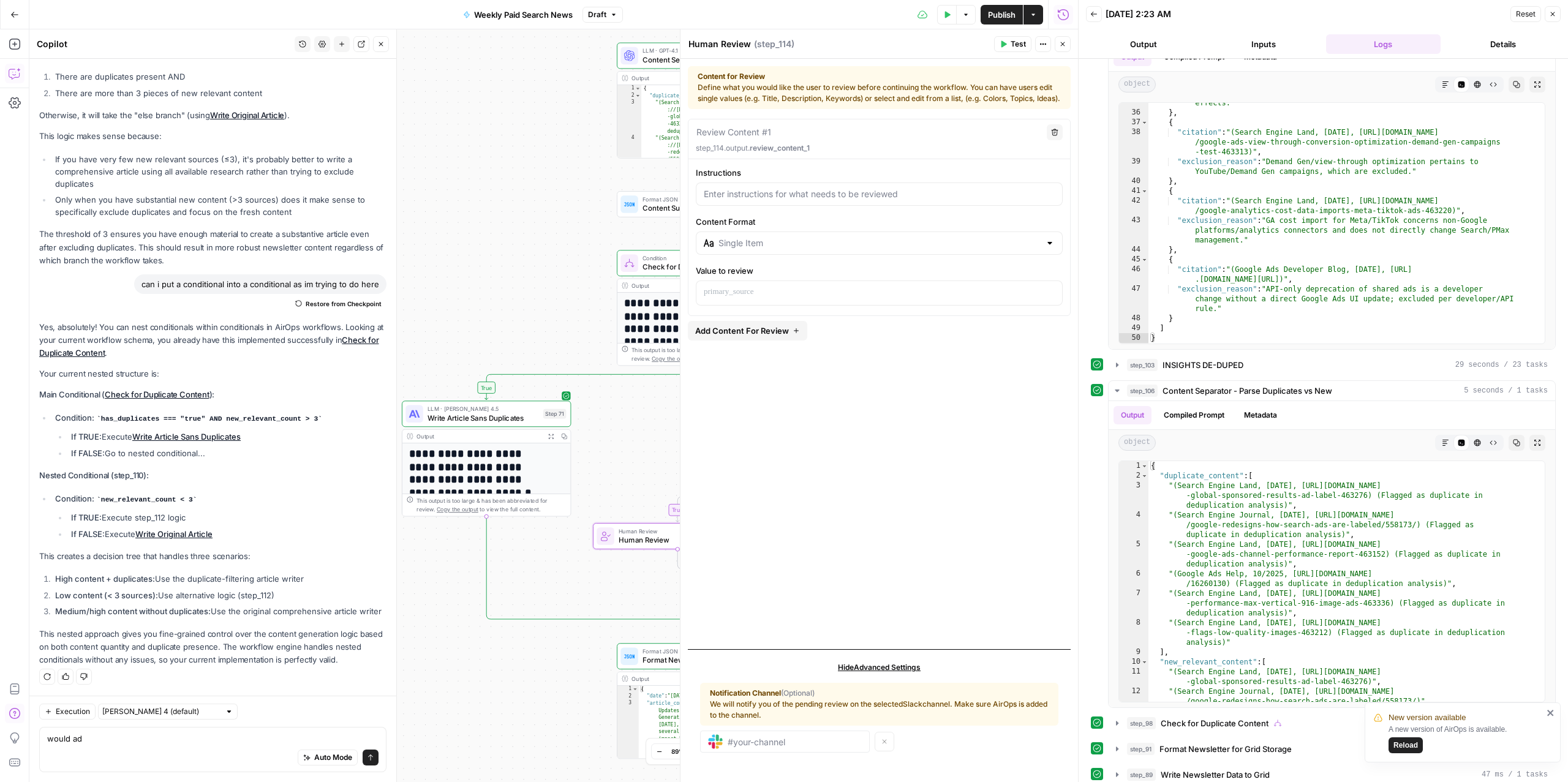
click at [164, 747] on div "Auto Mode Send" at bounding box center [213, 757] width 331 height 27
click at [129, 739] on textarea "would ad" at bounding box center [213, 738] width 331 height 12
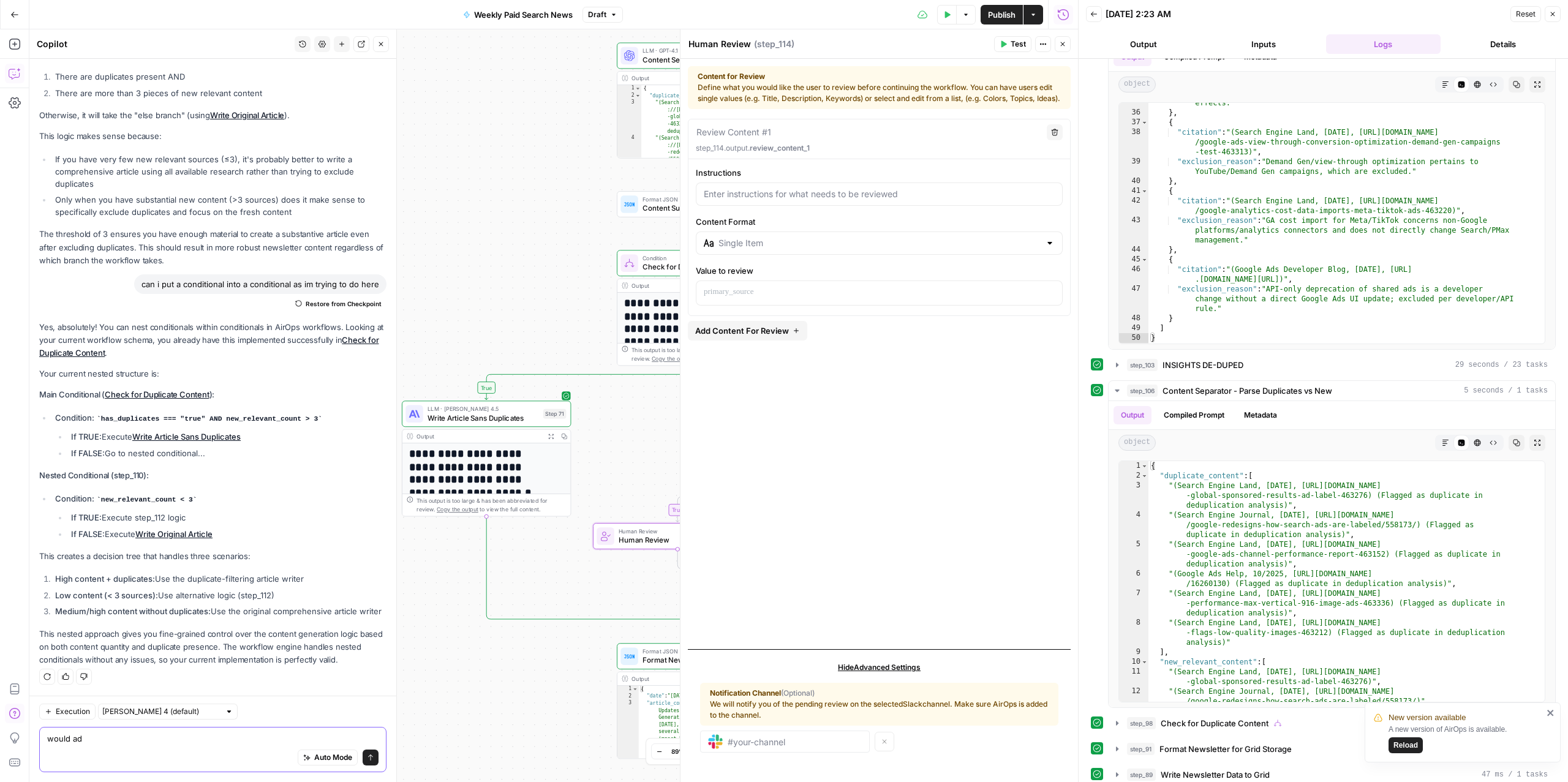
click at [129, 739] on textarea "would ad" at bounding box center [213, 738] width 331 height 12
type textarea "make the human review"
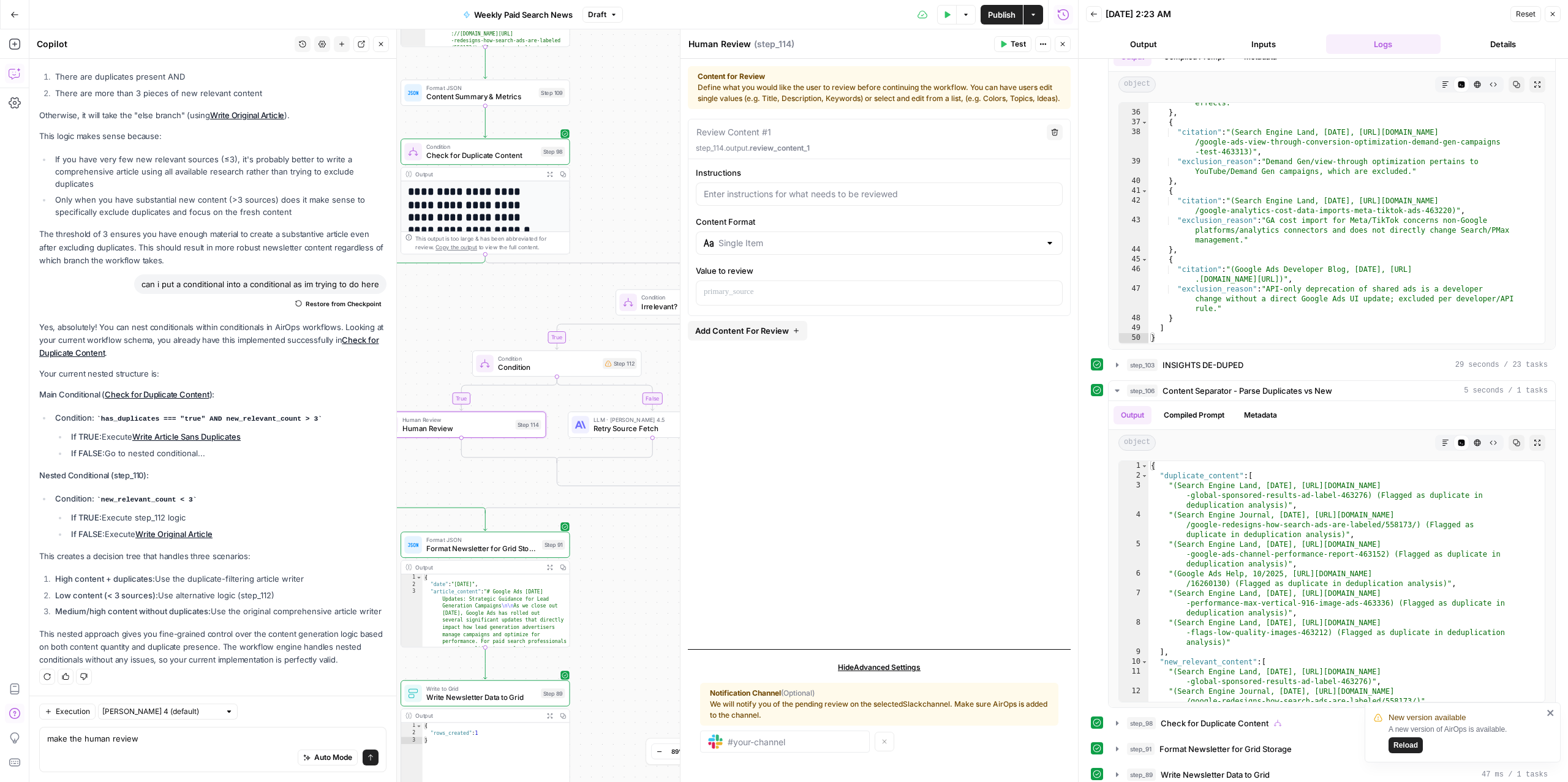
drag, startPoint x: 527, startPoint y: 685, endPoint x: 310, endPoint y: 574, distance: 243.7
click at [311, 574] on body "New version available A new version of AirOps is available. Reload ConsumerAffa…" at bounding box center [784, 391] width 1568 height 782
click at [525, 360] on span "Condition" at bounding box center [548, 359] width 100 height 9
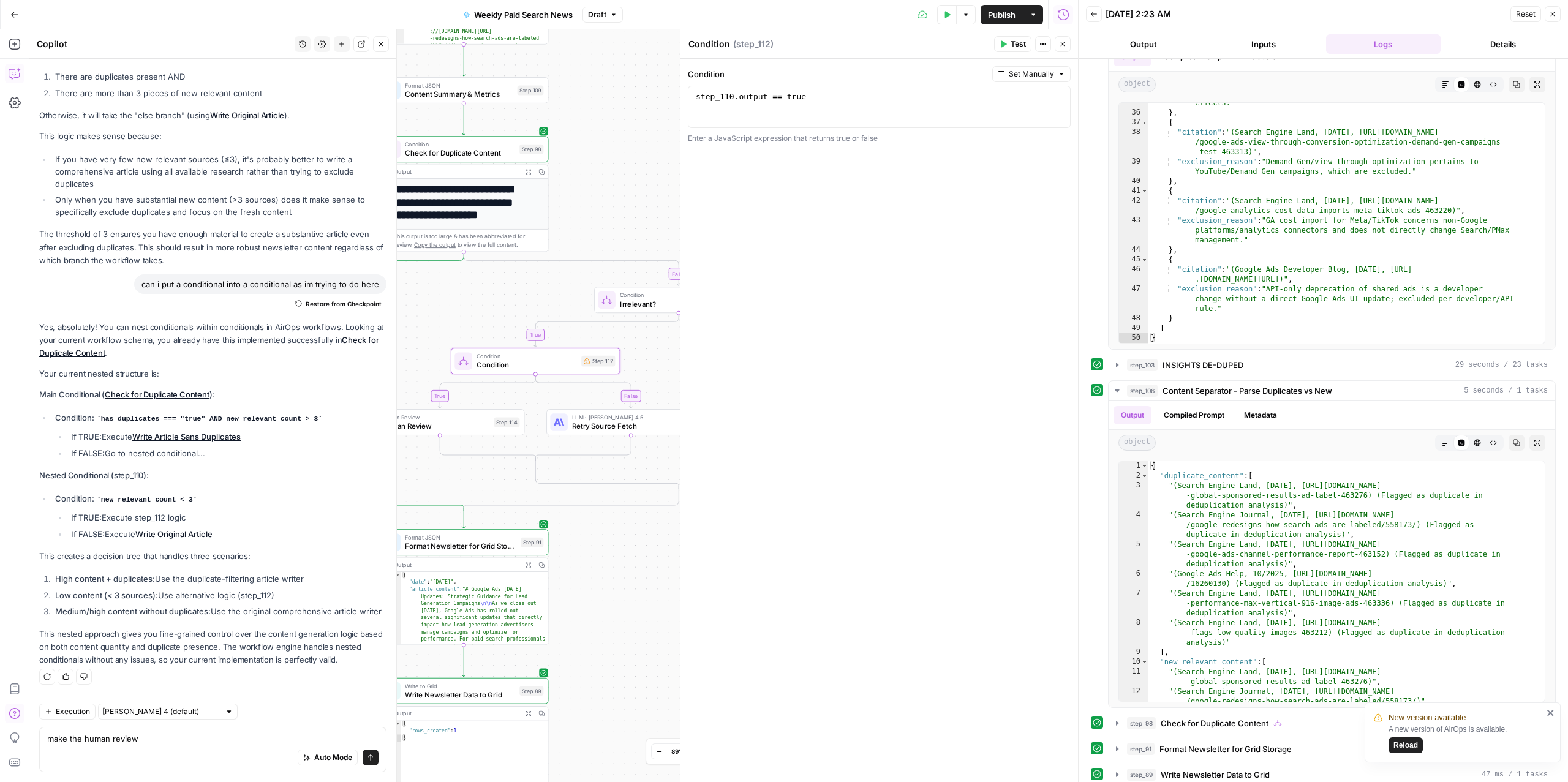
drag, startPoint x: 626, startPoint y: 564, endPoint x: 604, endPoint y: 562, distance: 22.1
click at [604, 562] on div "true false false false true true Workflow Input Settings Inputs Read from Grid …" at bounding box center [553, 405] width 1049 height 752
type textarea "**********"
drag, startPoint x: 815, startPoint y: 98, endPoint x: 774, endPoint y: 98, distance: 41.0
click at [774, 98] on div "step_110 . output == true" at bounding box center [879, 117] width 372 height 52
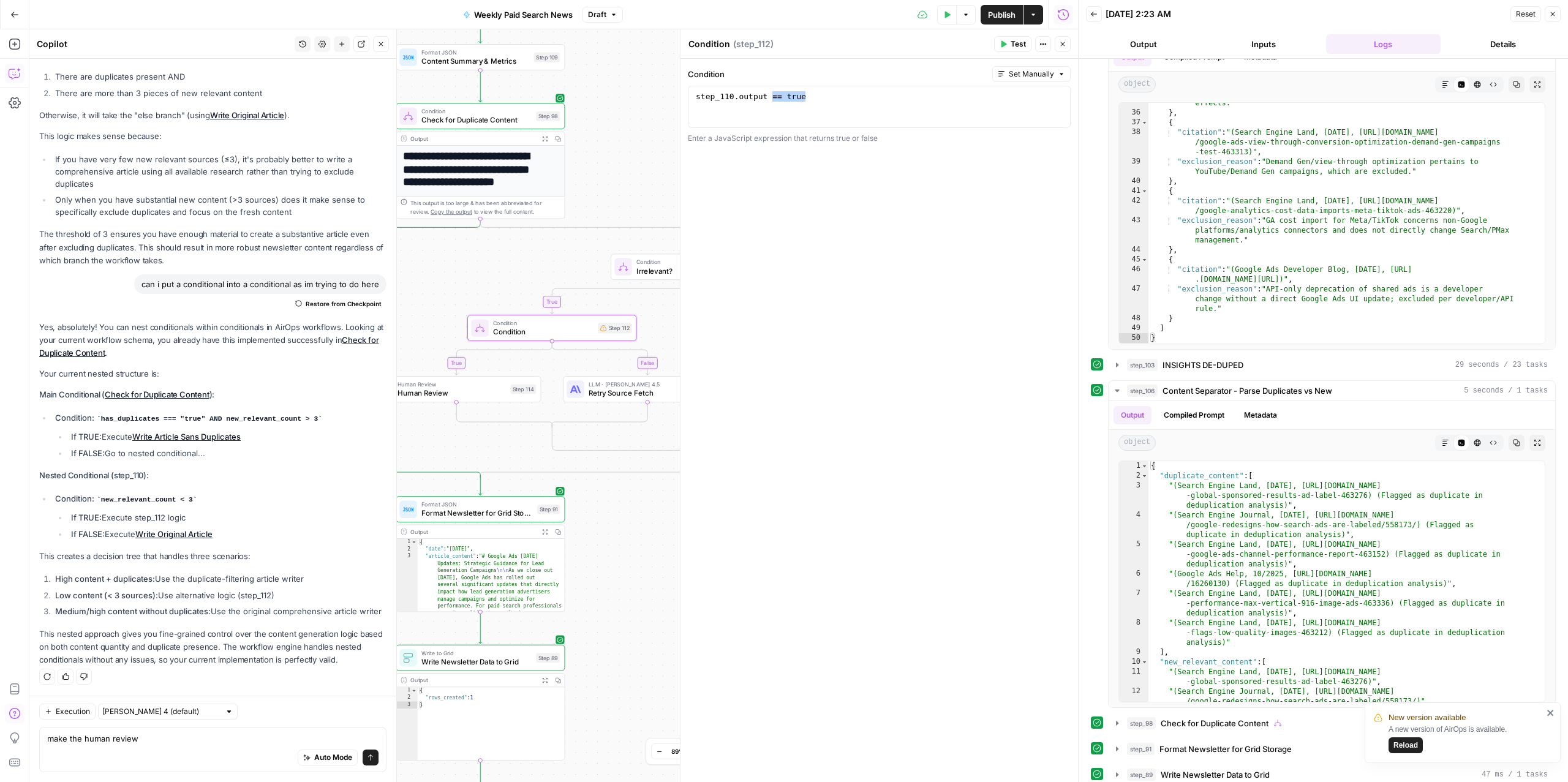
drag, startPoint x: 640, startPoint y: 570, endPoint x: 655, endPoint y: 537, distance: 36.2
click at [655, 537] on div "true false false false true true Workflow Input Settings Inputs Read from Grid …" at bounding box center [553, 405] width 1049 height 752
click at [149, 738] on textarea "make the human review" at bounding box center [213, 738] width 331 height 12
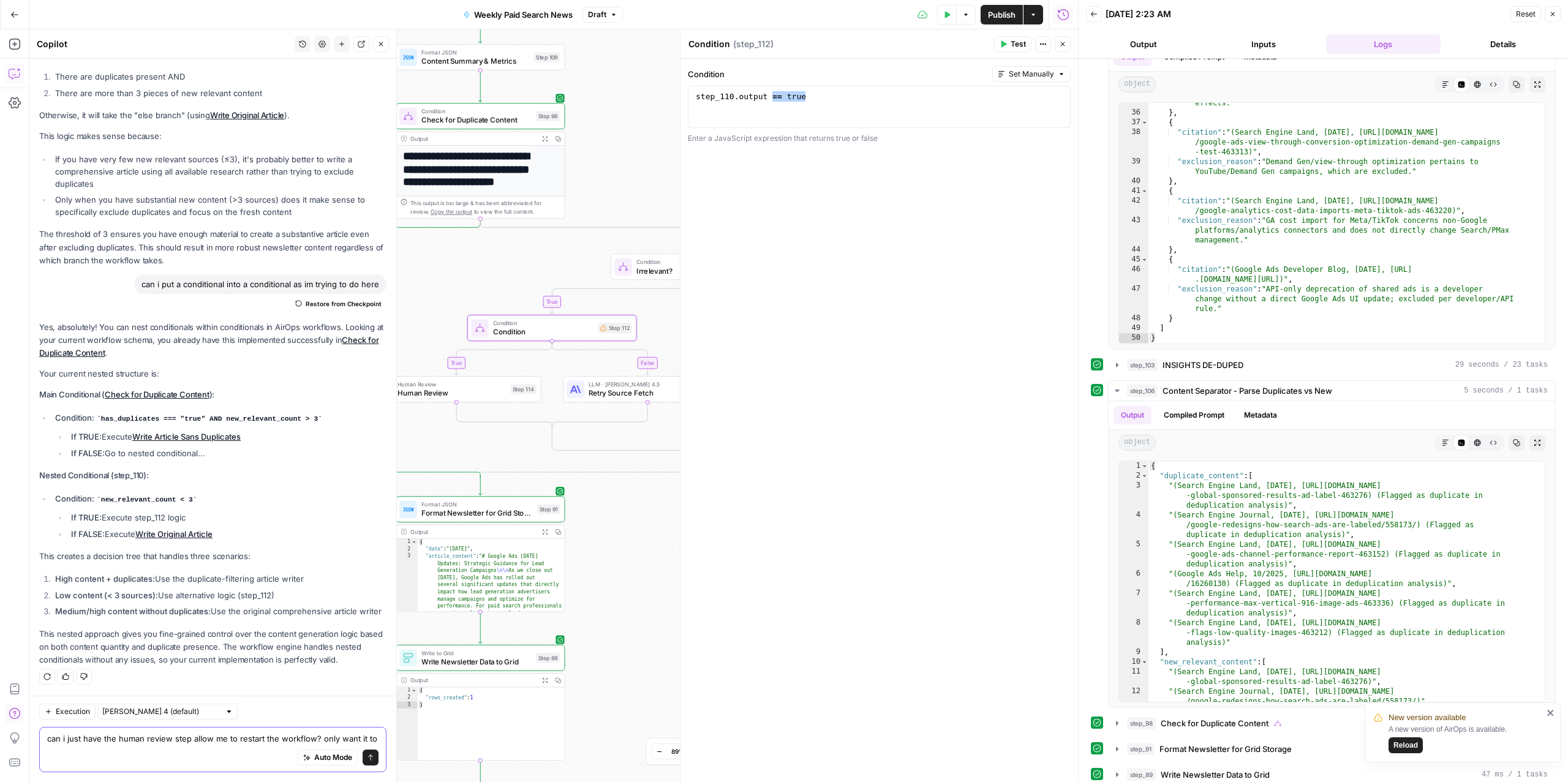
scroll to position [2535, 0]
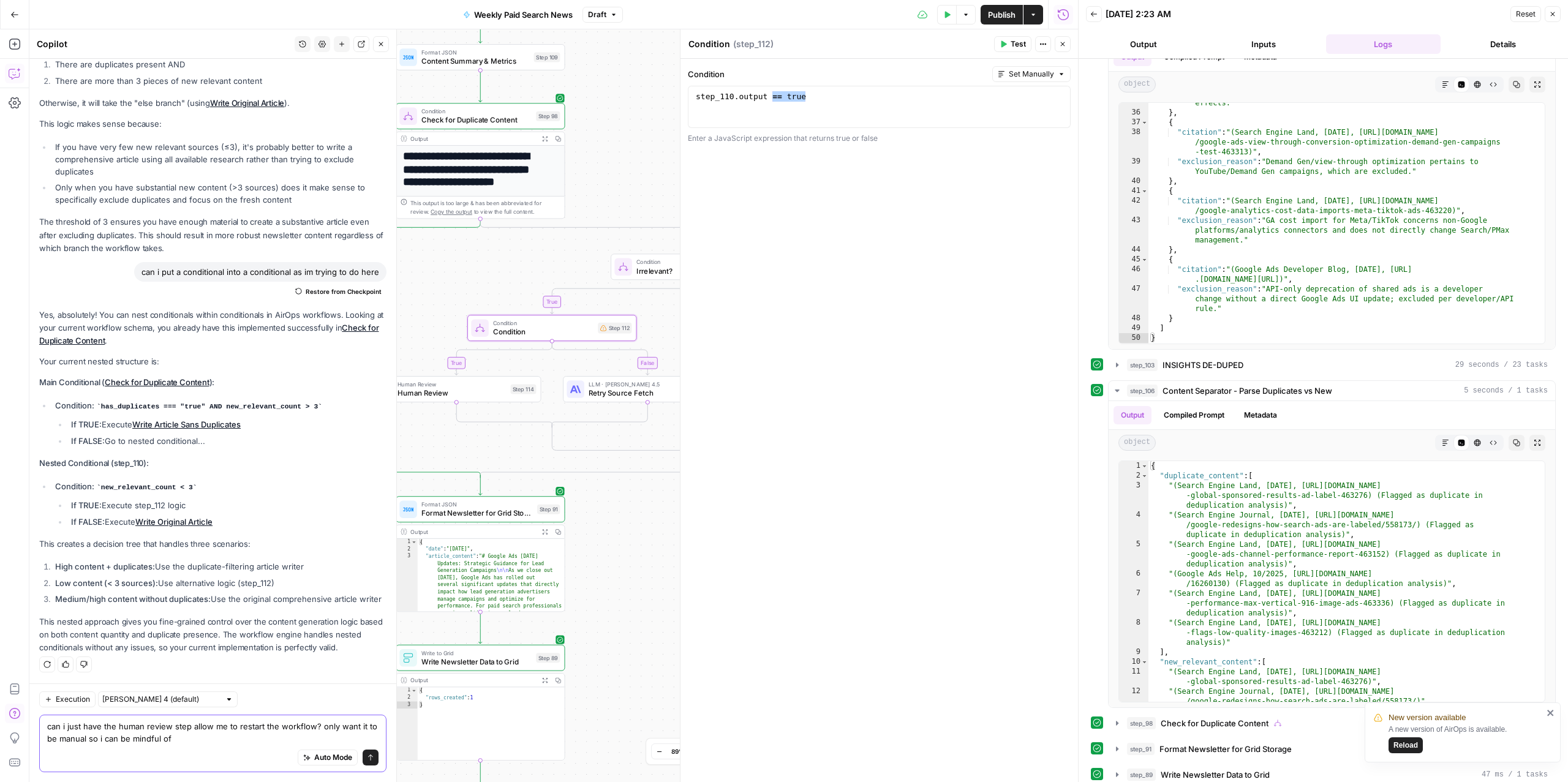
drag, startPoint x: 217, startPoint y: 740, endPoint x: 224, endPoint y: 752, distance: 13.9
click at [224, 752] on div "can i just have the human review step allow me to restart the workflow? only wa…" at bounding box center [213, 743] width 347 height 58
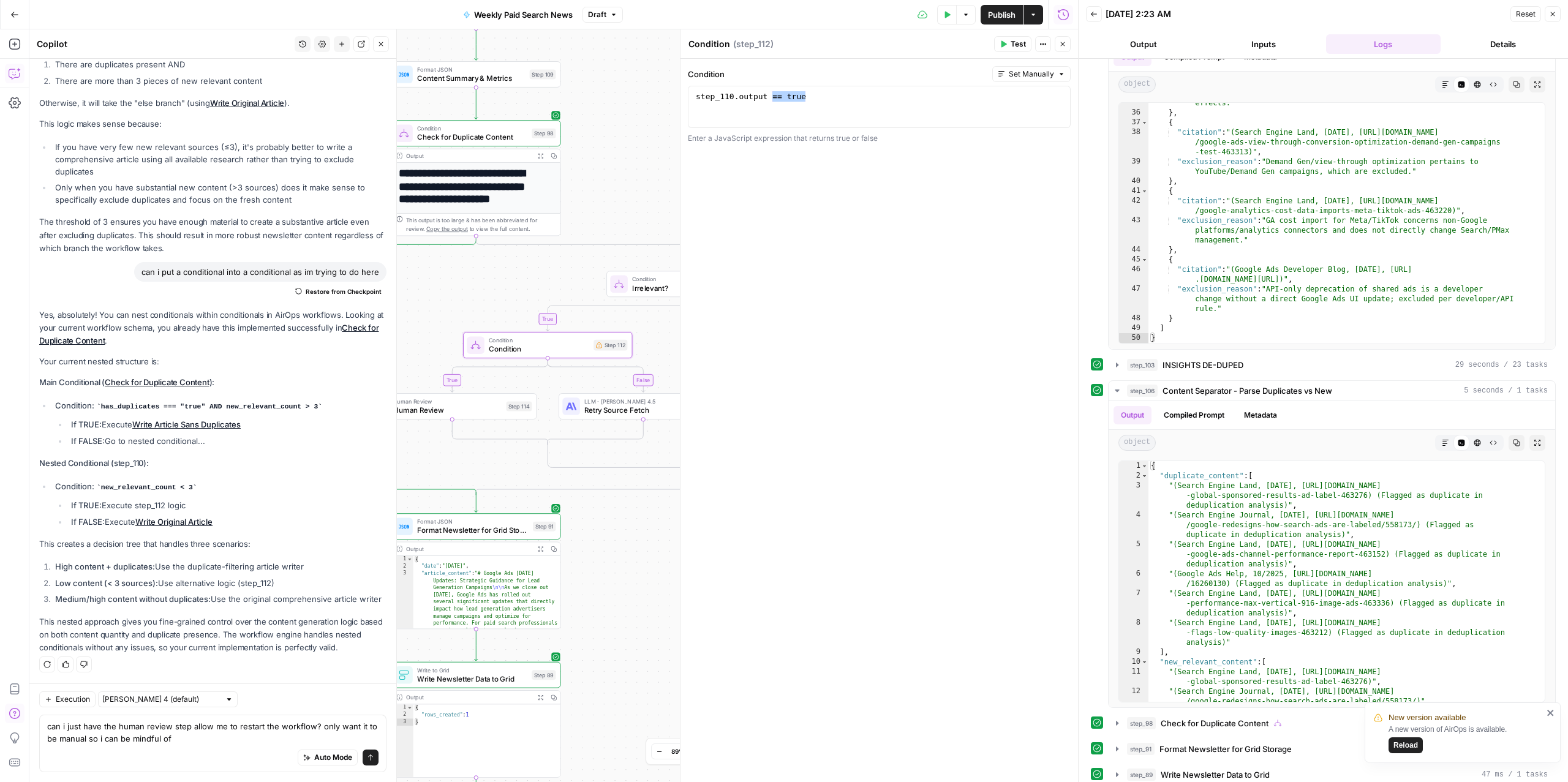
drag, startPoint x: 638, startPoint y: 538, endPoint x: 634, endPoint y: 555, distance: 17.5
click at [634, 555] on div "true false false false true true Workflow Input Settings Inputs Read from Grid …" at bounding box center [553, 405] width 1049 height 752
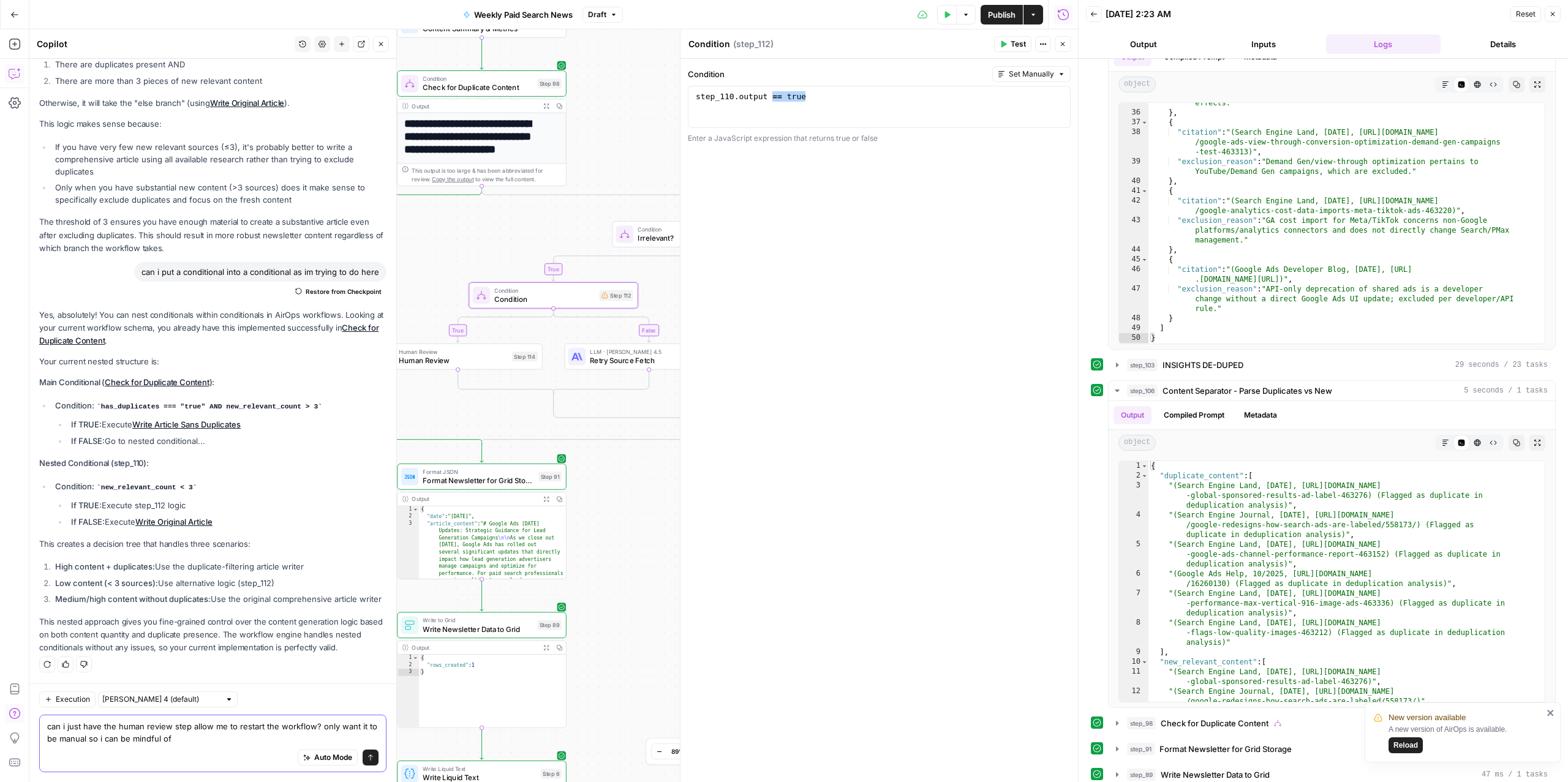
click at [197, 741] on textarea "can i just have the human review step allow me to restart the workflow? only wa…" at bounding box center [213, 732] width 331 height 25
drag, startPoint x: 208, startPoint y: 737, endPoint x: 116, endPoint y: 728, distance: 92.4
click at [116, 728] on textarea "can i just have the human review step allow me to restart the workflow? only wa…" at bounding box center [213, 732] width 331 height 25
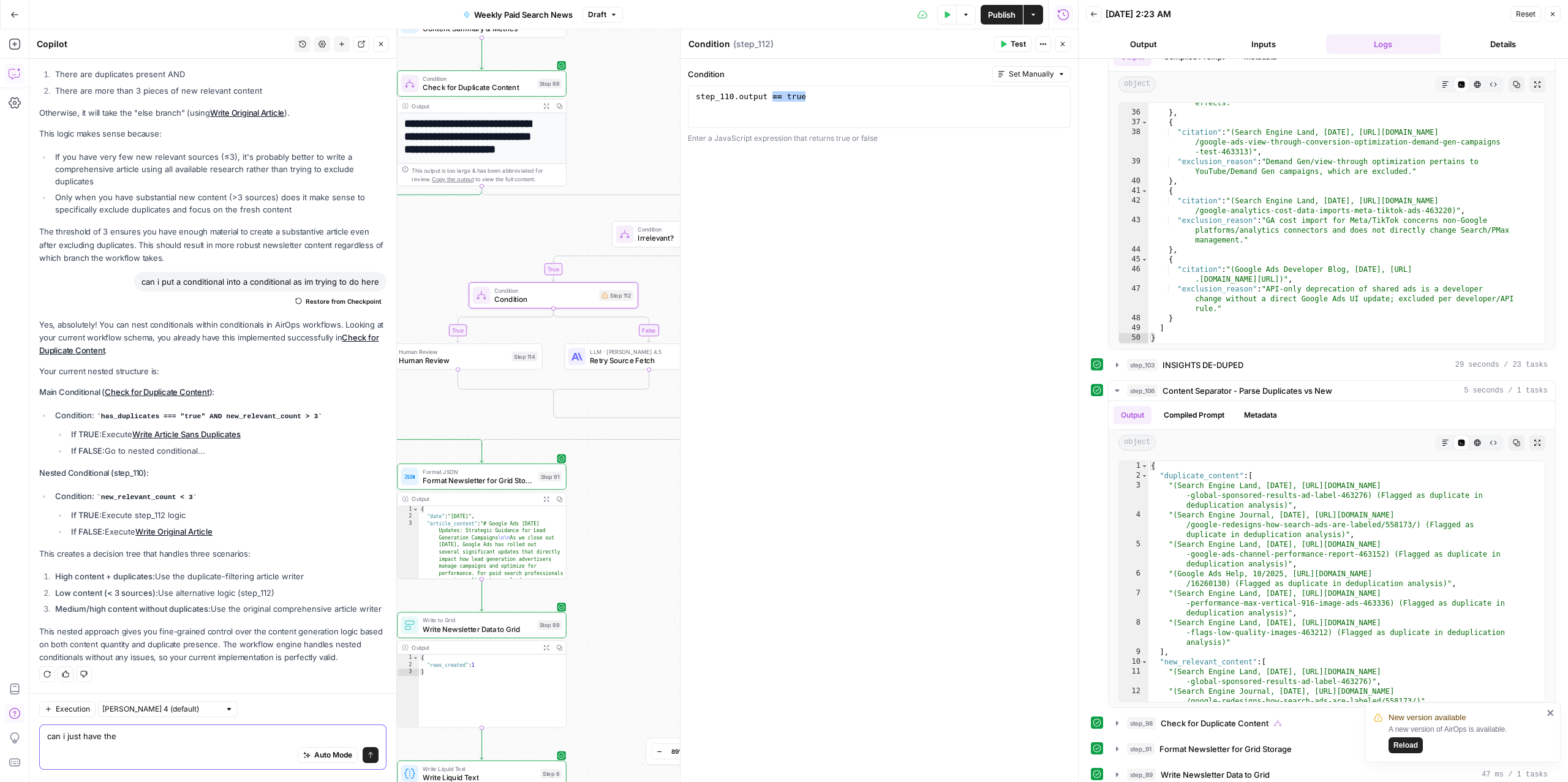
scroll to position [2523, 0]
drag, startPoint x: 312, startPoint y: 740, endPoint x: 177, endPoint y: 742, distance: 135.0
click at [177, 742] on textarea "can i just have the true step in 112 generate an article exactly like the" at bounding box center [213, 738] width 331 height 12
type textarea "can i just have the true step in 112 generate an article exactly like the"
click at [452, 362] on span "Human Review" at bounding box center [452, 360] width 108 height 11
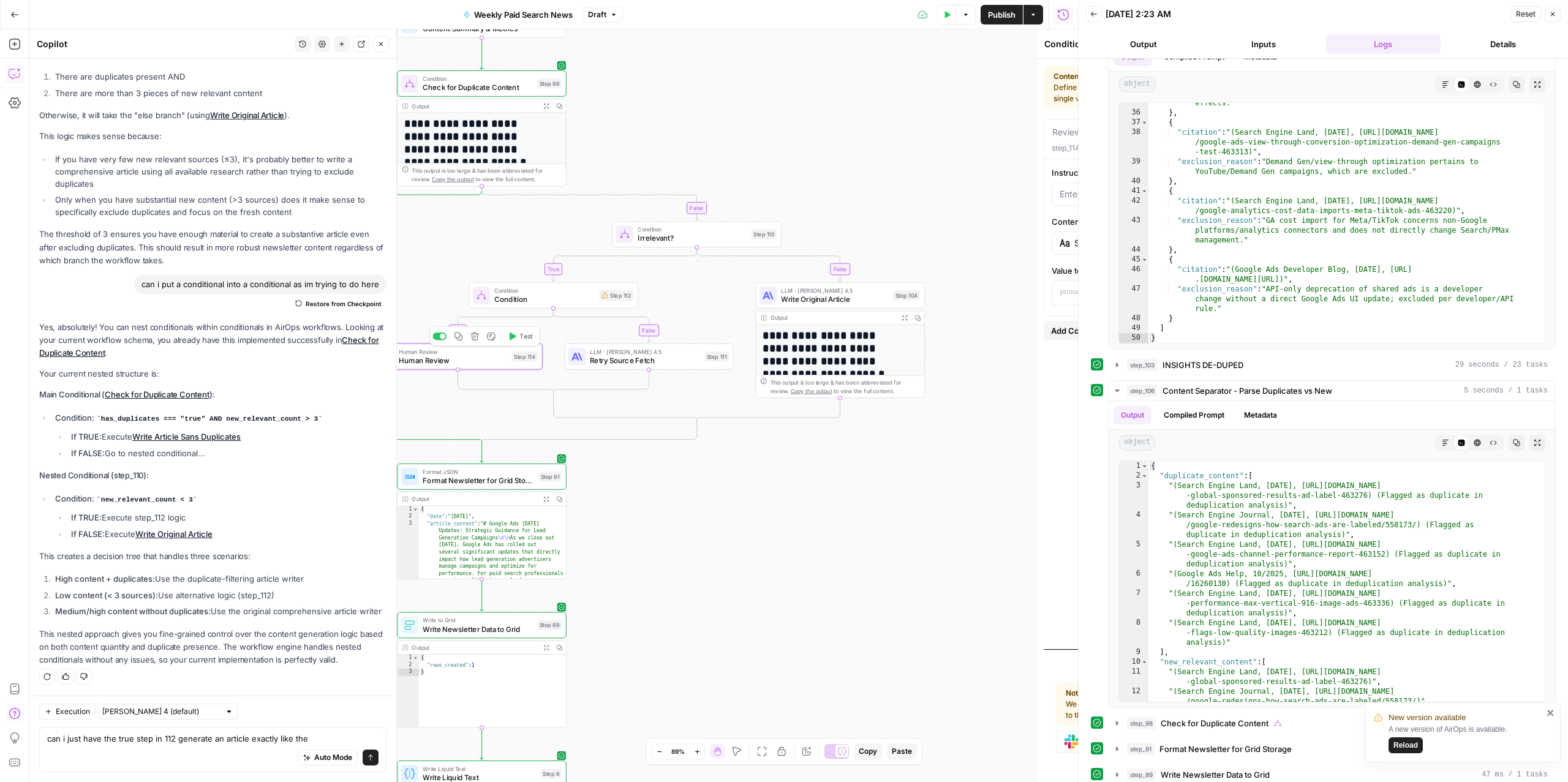
type textarea "Human Review"
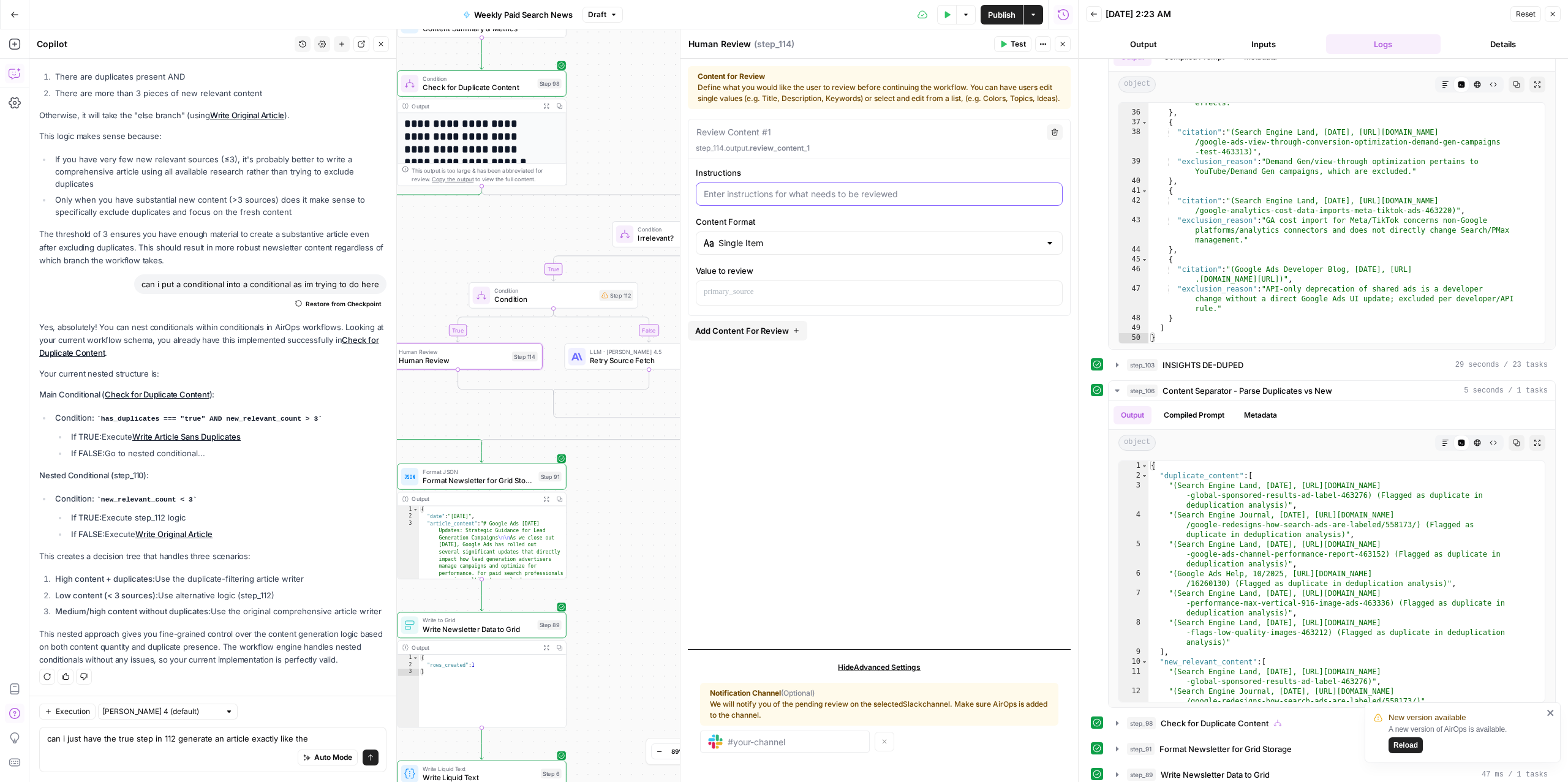
click at [810, 200] on input "Instructions" at bounding box center [879, 194] width 351 height 12
click at [781, 298] on p at bounding box center [879, 292] width 351 height 12
click at [780, 255] on div "Single Item" at bounding box center [879, 243] width 367 height 23
type input "Single Item"
click at [853, 457] on div "Review Content #1 Delete step_114.output. review_content_1 Instructions Content…" at bounding box center [879, 379] width 383 height 520
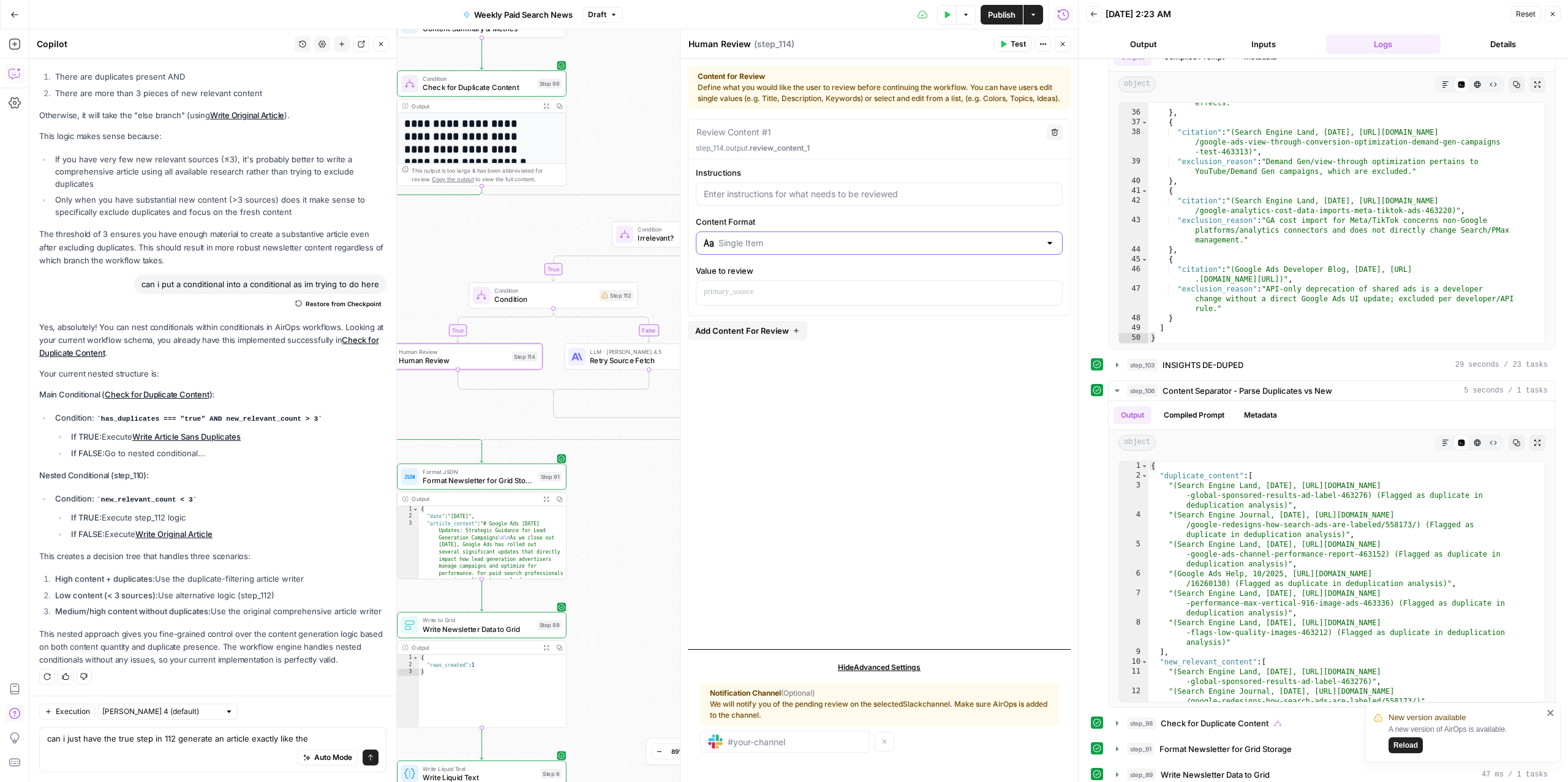
click at [784, 249] on input "Content Format" at bounding box center [879, 243] width 321 height 12
click at [841, 420] on div "Review Content #1 Delete step_114.output. review_content_1 Instructions Content…" at bounding box center [879, 379] width 383 height 520
click at [778, 249] on input "Content Format" at bounding box center [879, 243] width 321 height 12
click at [749, 319] on span "Multi Selection (Checkbox List)" at bounding box center [884, 320] width 327 height 12
type input "Multi Selection (Checkbox List)"
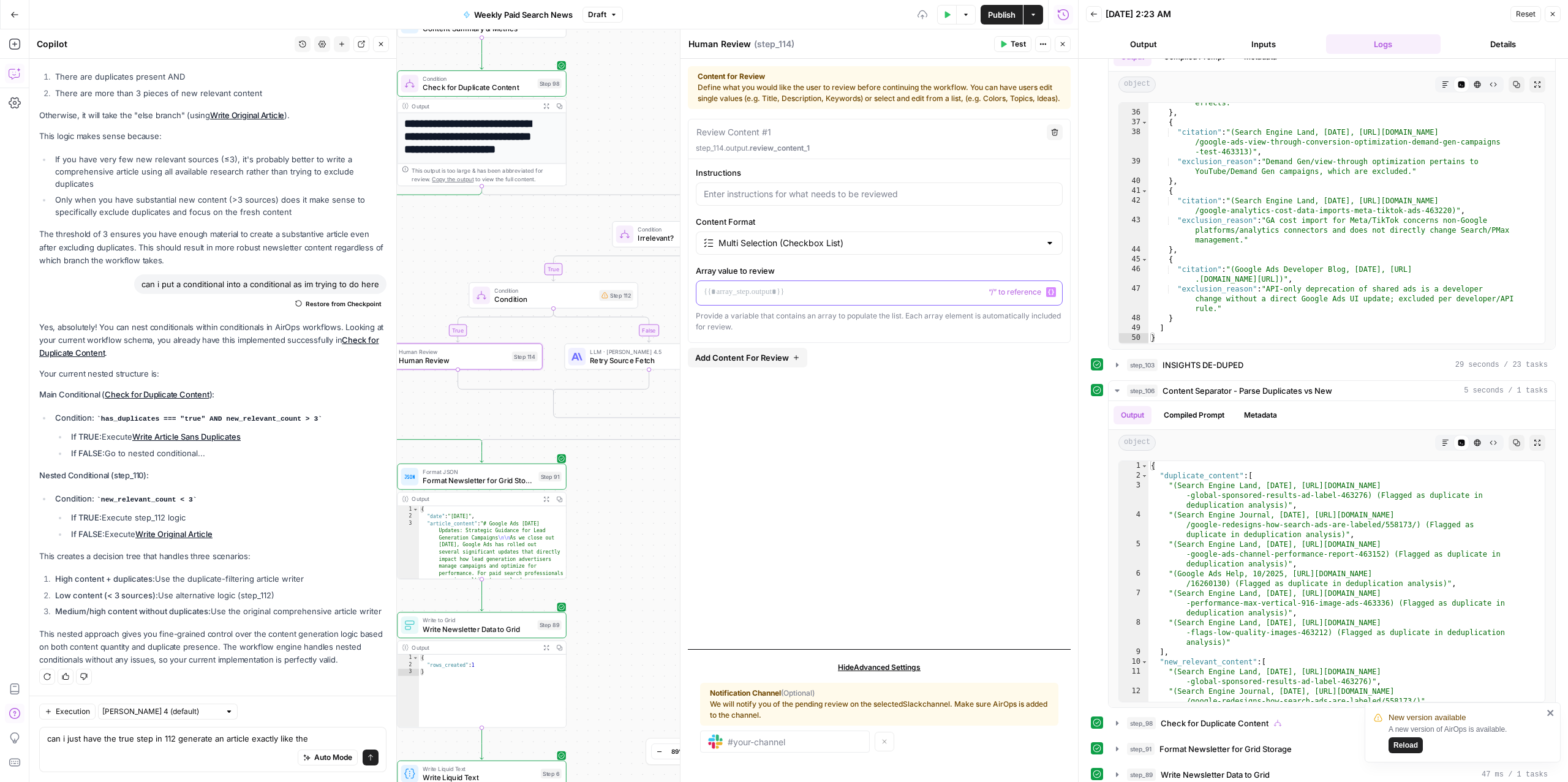
click at [765, 298] on p at bounding box center [879, 292] width 351 height 12
click at [1053, 295] on icon "button" at bounding box center [1051, 291] width 6 height 6
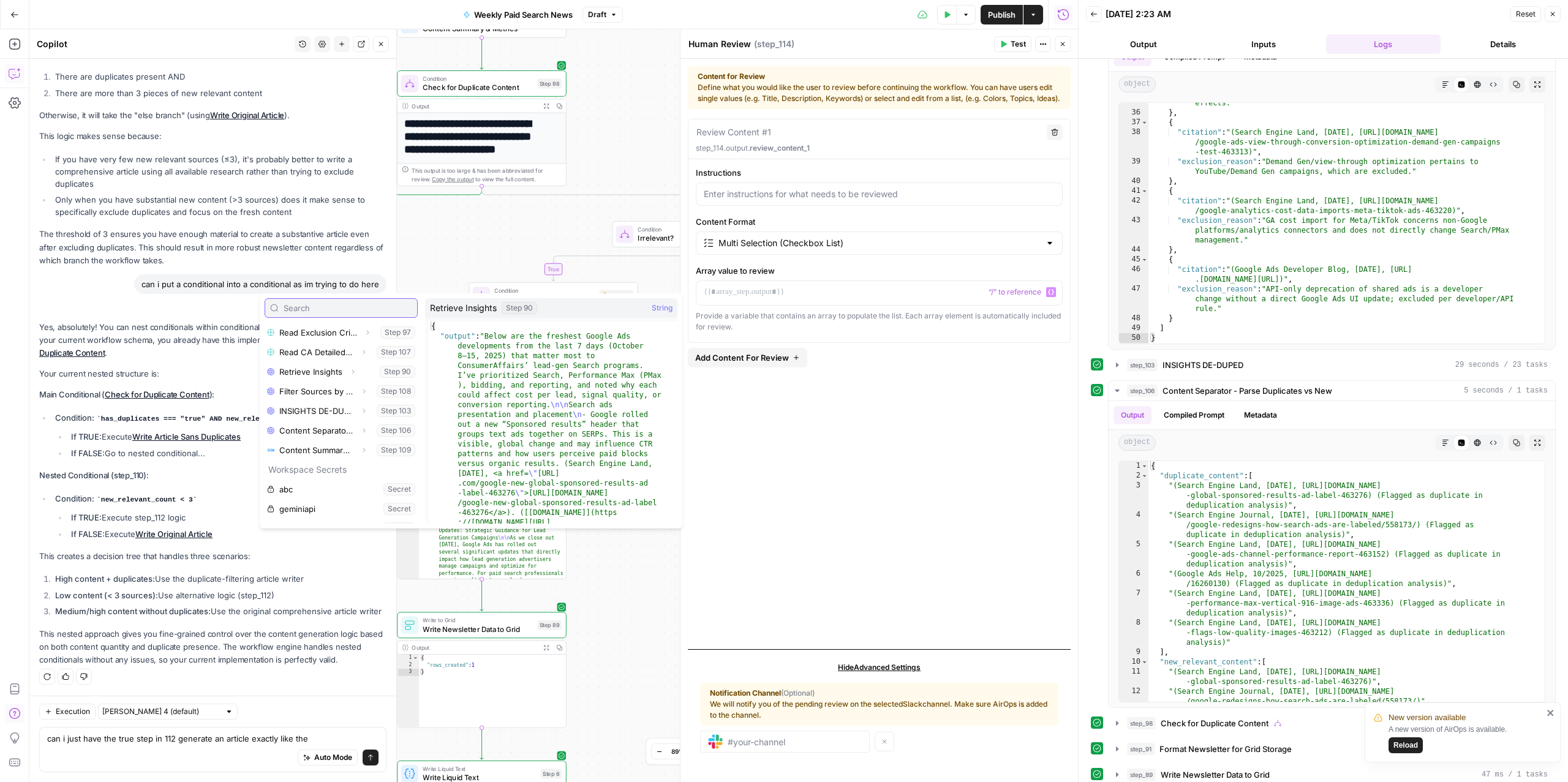
scroll to position [98, 0]
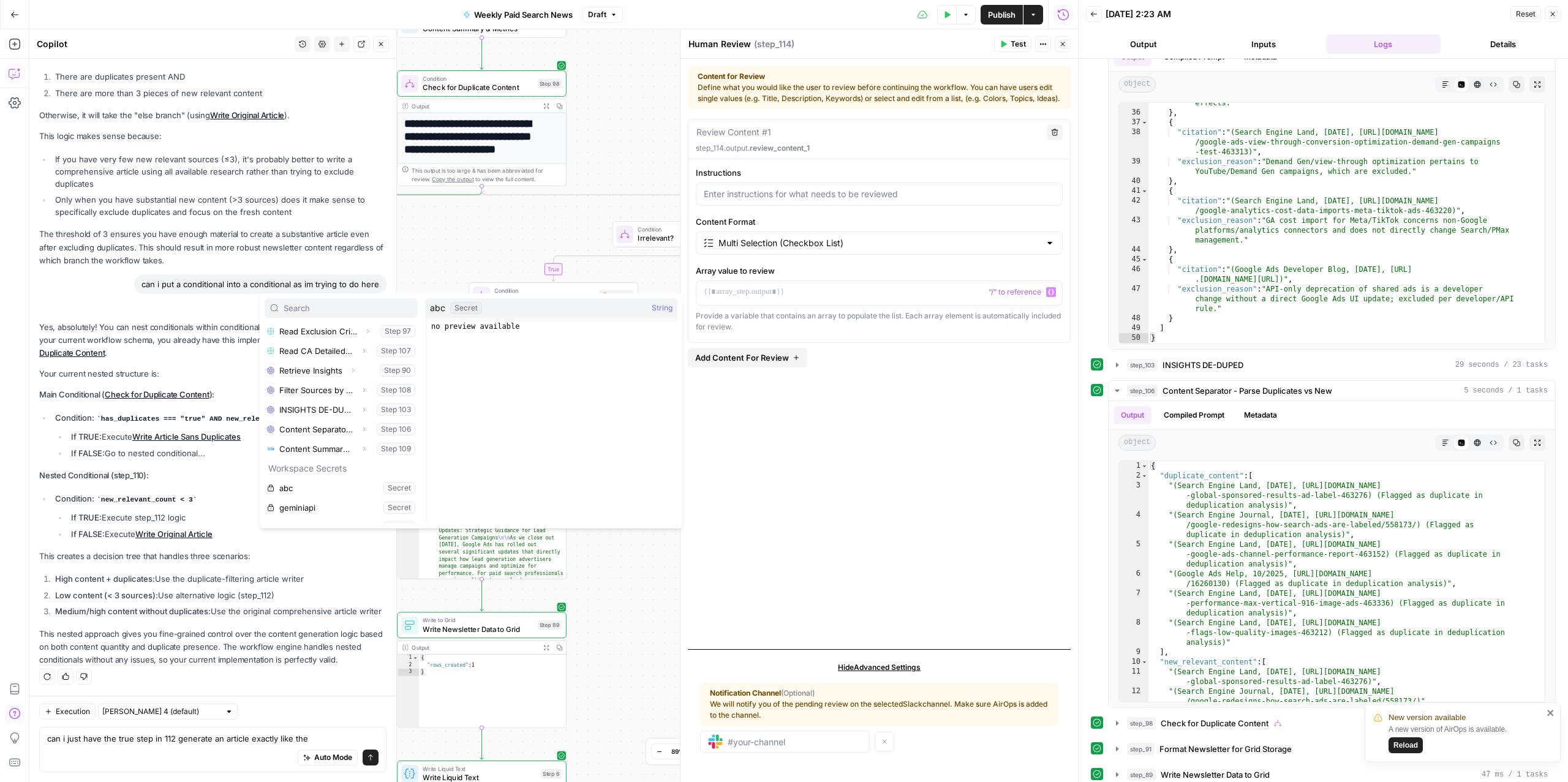
click at [620, 632] on div "true false false false true true Workflow Input Settings Inputs Read from Grid …" at bounding box center [553, 405] width 1049 height 752
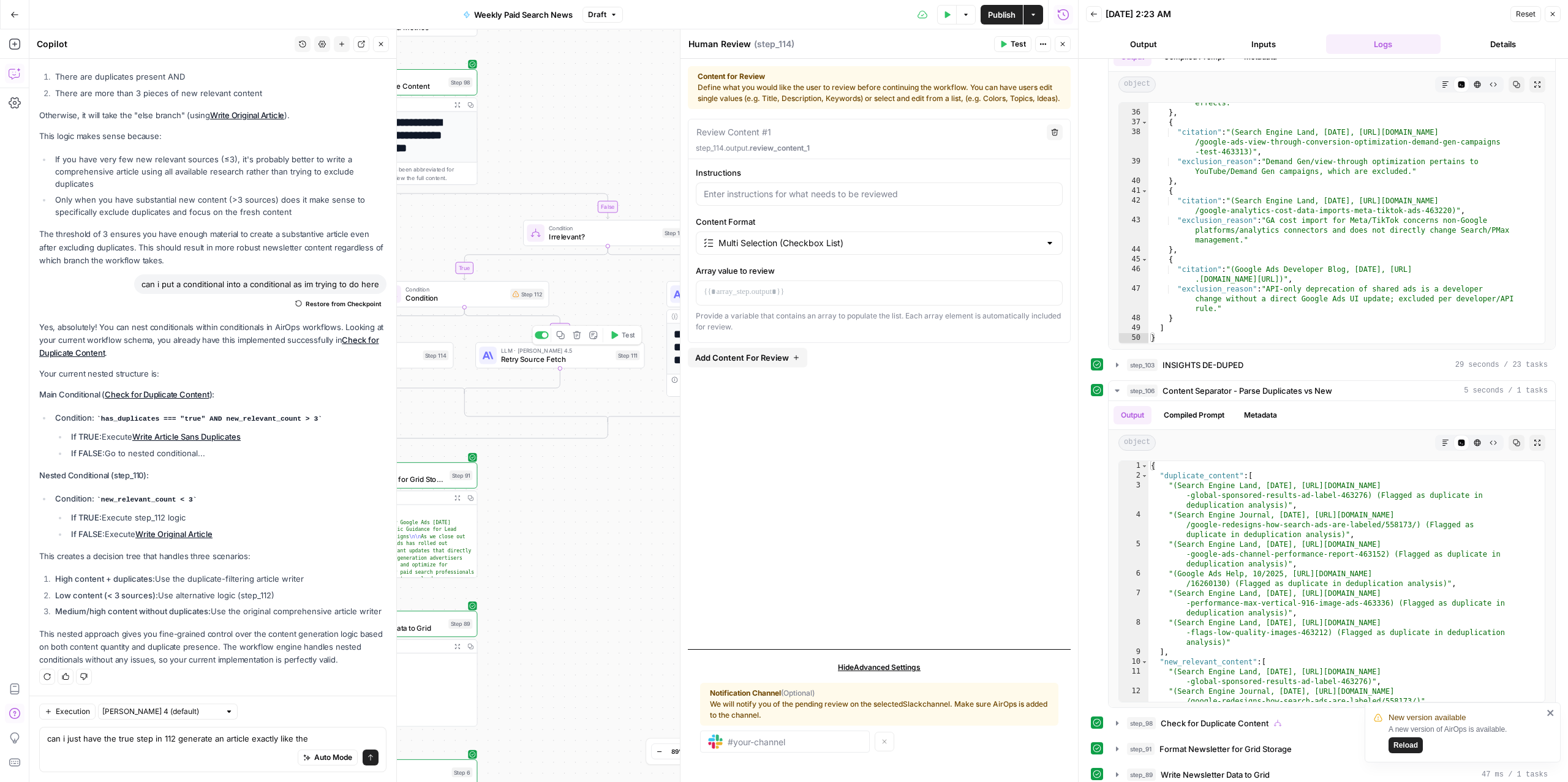
click at [578, 335] on icon "button" at bounding box center [576, 335] width 9 height 9
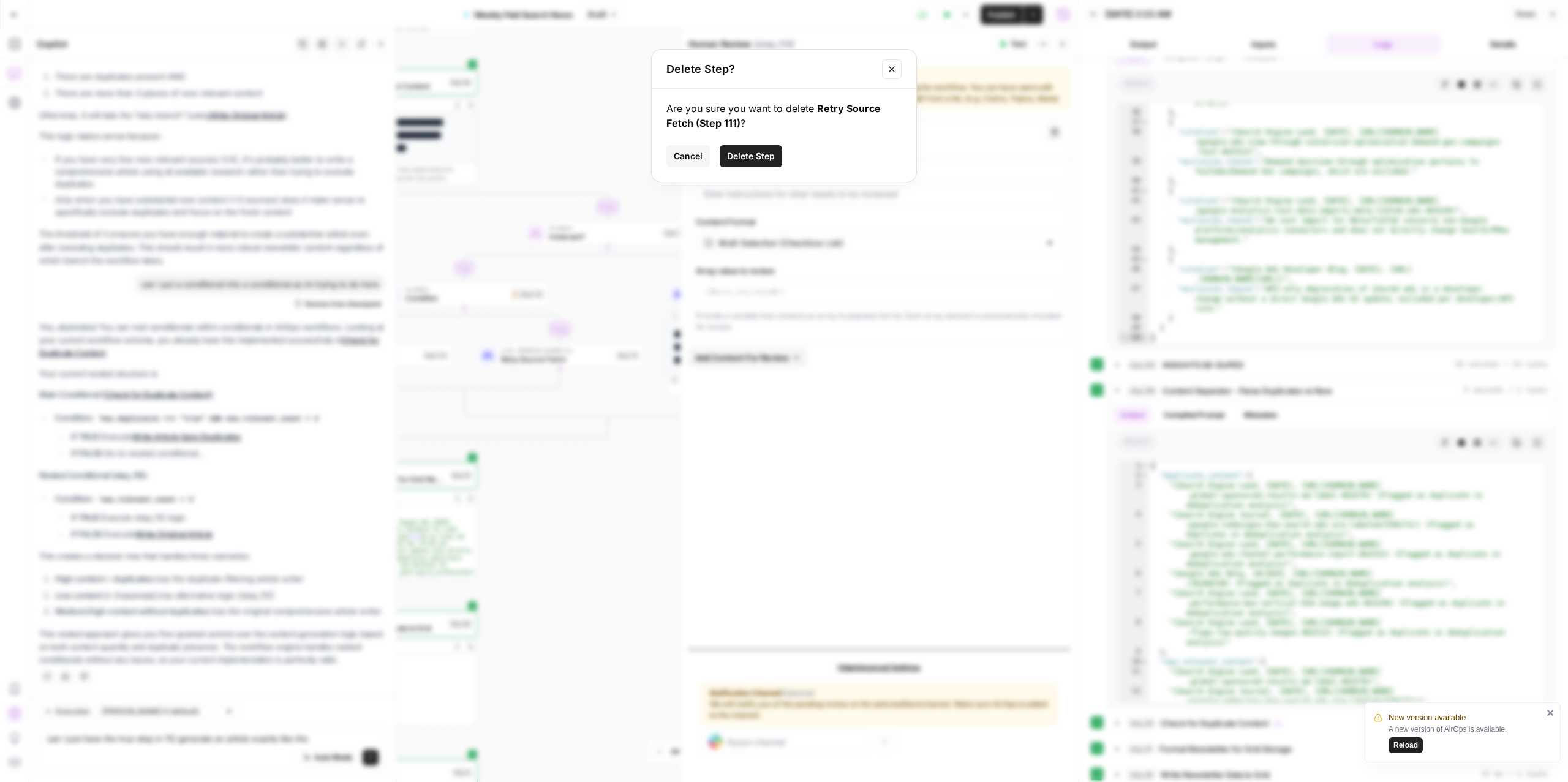
click at [757, 158] on span "Delete Step" at bounding box center [751, 156] width 48 height 12
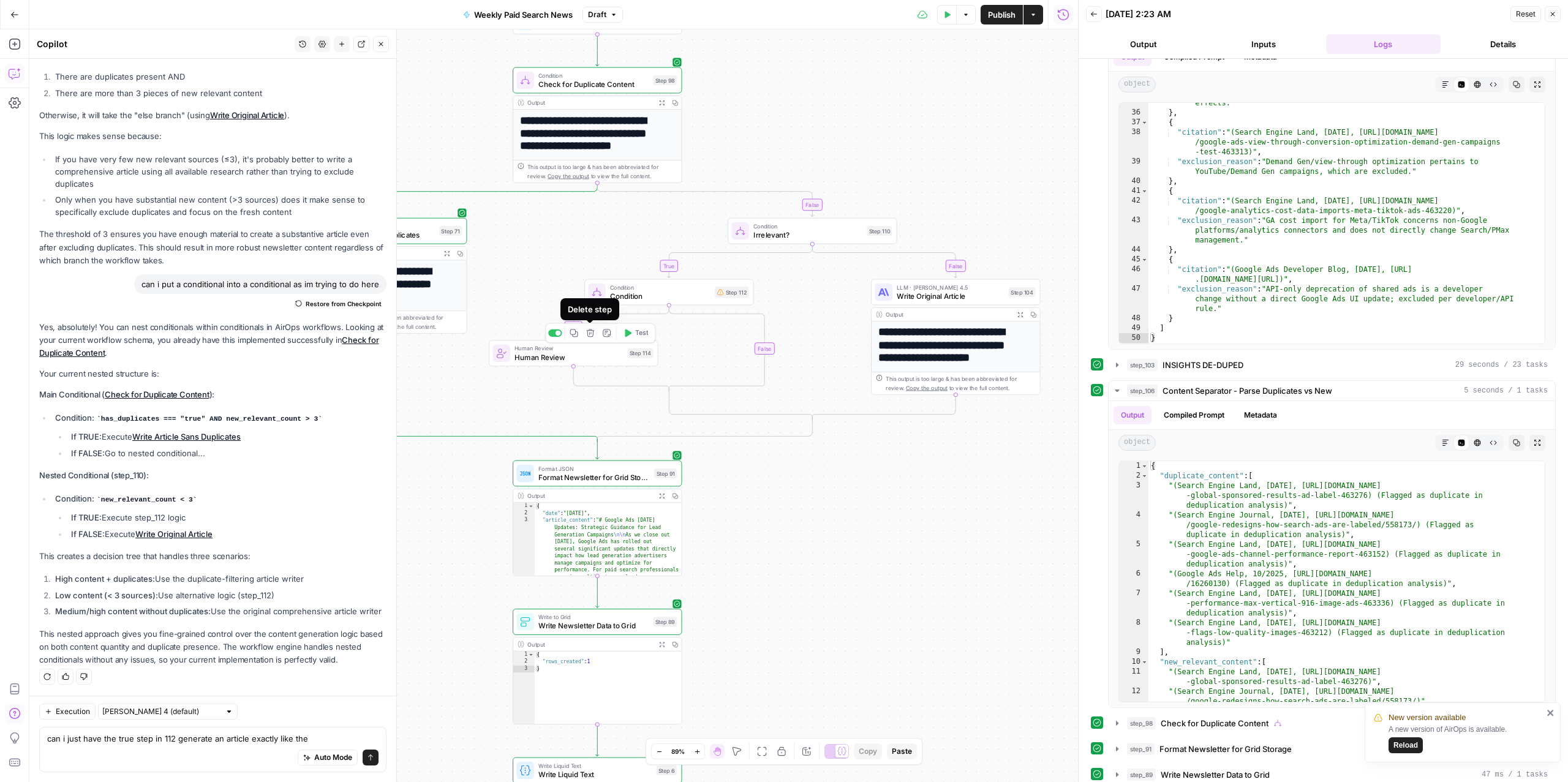
click at [590, 334] on icon "button" at bounding box center [590, 333] width 8 height 8
click at [743, 153] on span "Delete Step" at bounding box center [751, 156] width 48 height 12
click at [687, 275] on icon "button" at bounding box center [685, 272] width 8 height 8
click at [679, 153] on span "Cancel" at bounding box center [687, 156] width 29 height 12
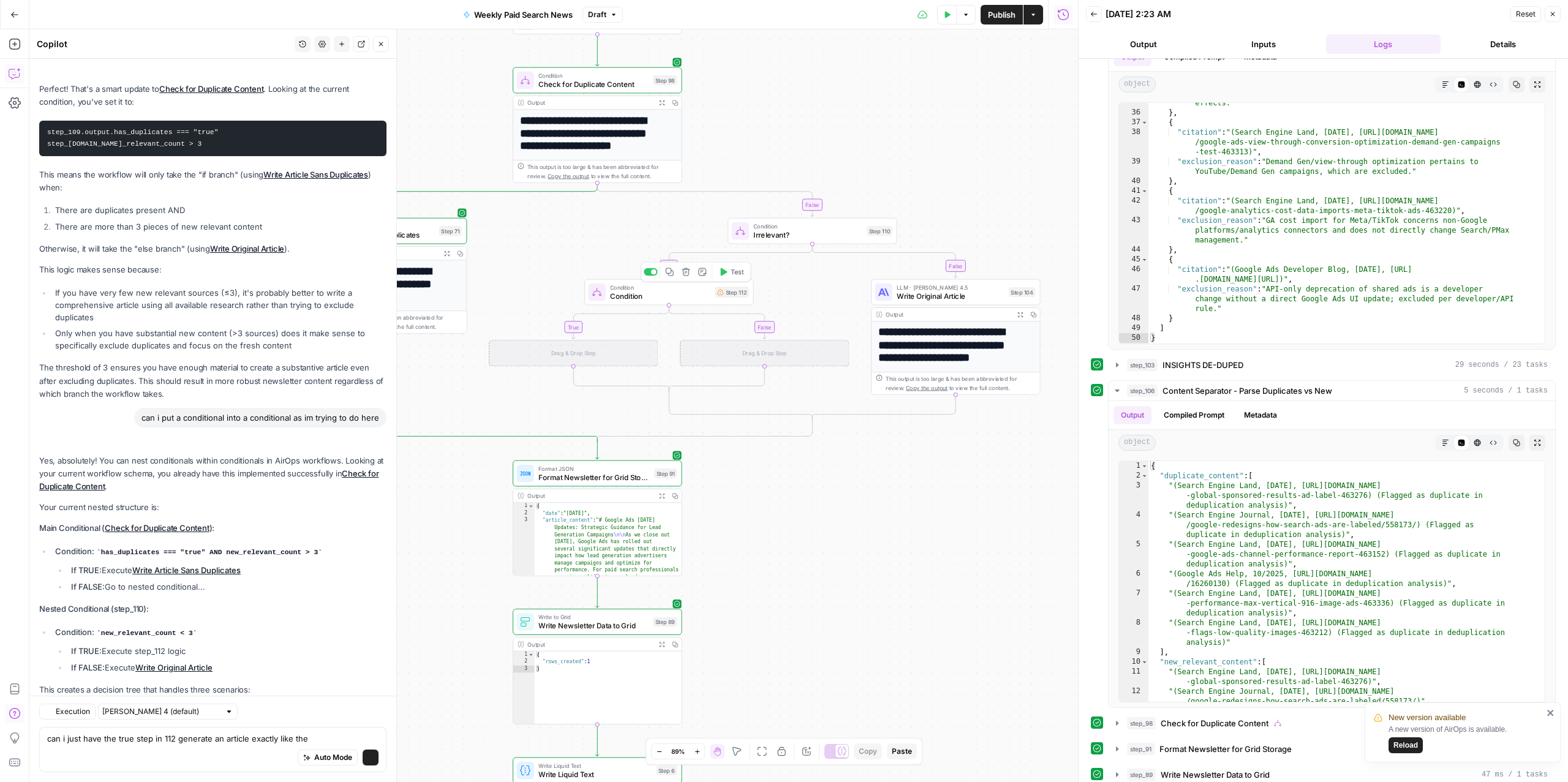
scroll to position [2523, 0]
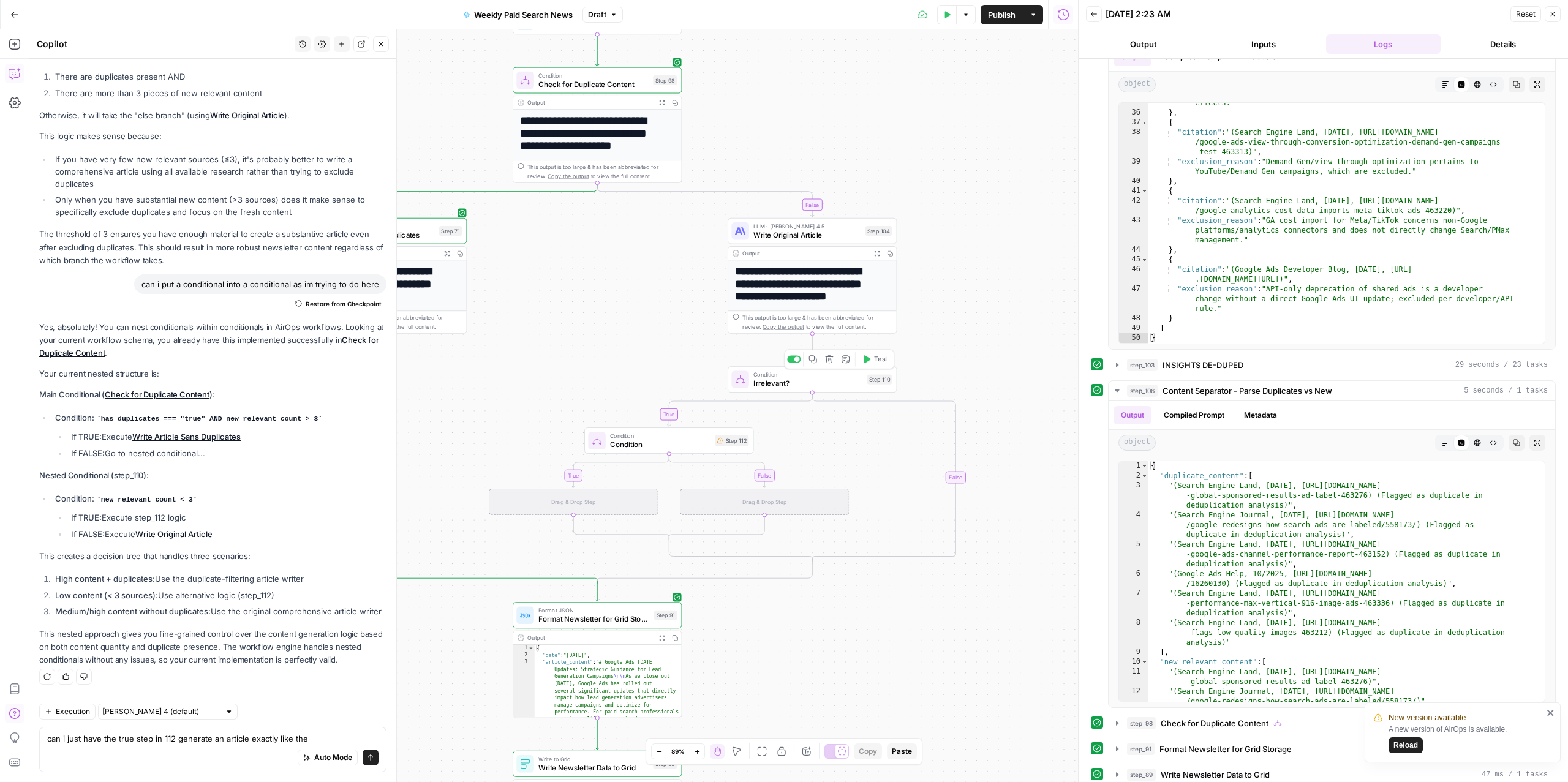
click at [829, 360] on icon "button" at bounding box center [829, 359] width 9 height 9
click at [762, 166] on button "Delete Step" at bounding box center [751, 156] width 62 height 22
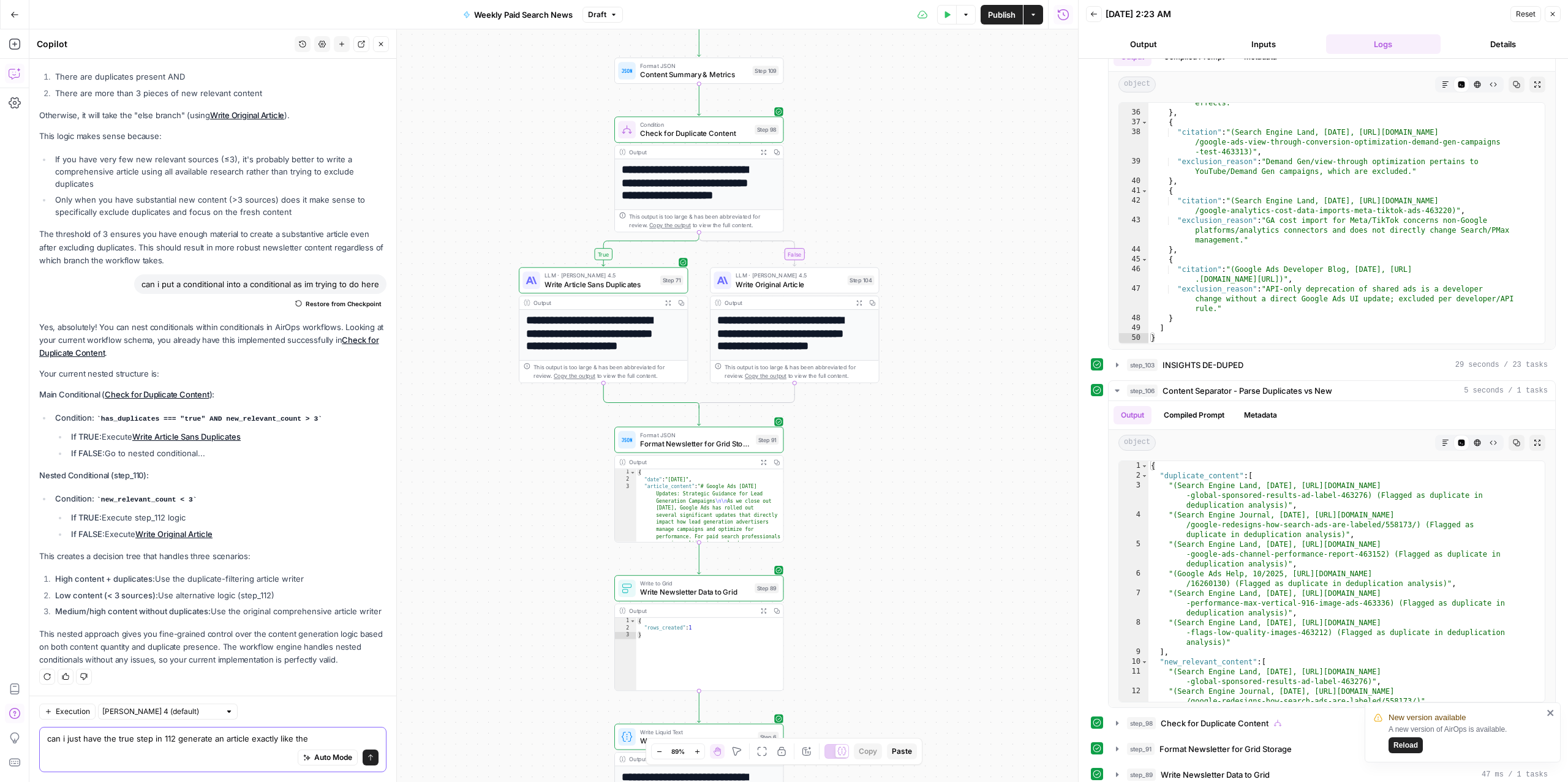
type textarea "can i just have the true step in 112 generate an article exactly like the"
click at [942, 445] on div "true false Workflow Input Settings Inputs Read from Grid Read from Articles Gri…" at bounding box center [553, 405] width 1049 height 752
click at [781, 282] on span "Write Original Article" at bounding box center [790, 284] width 108 height 11
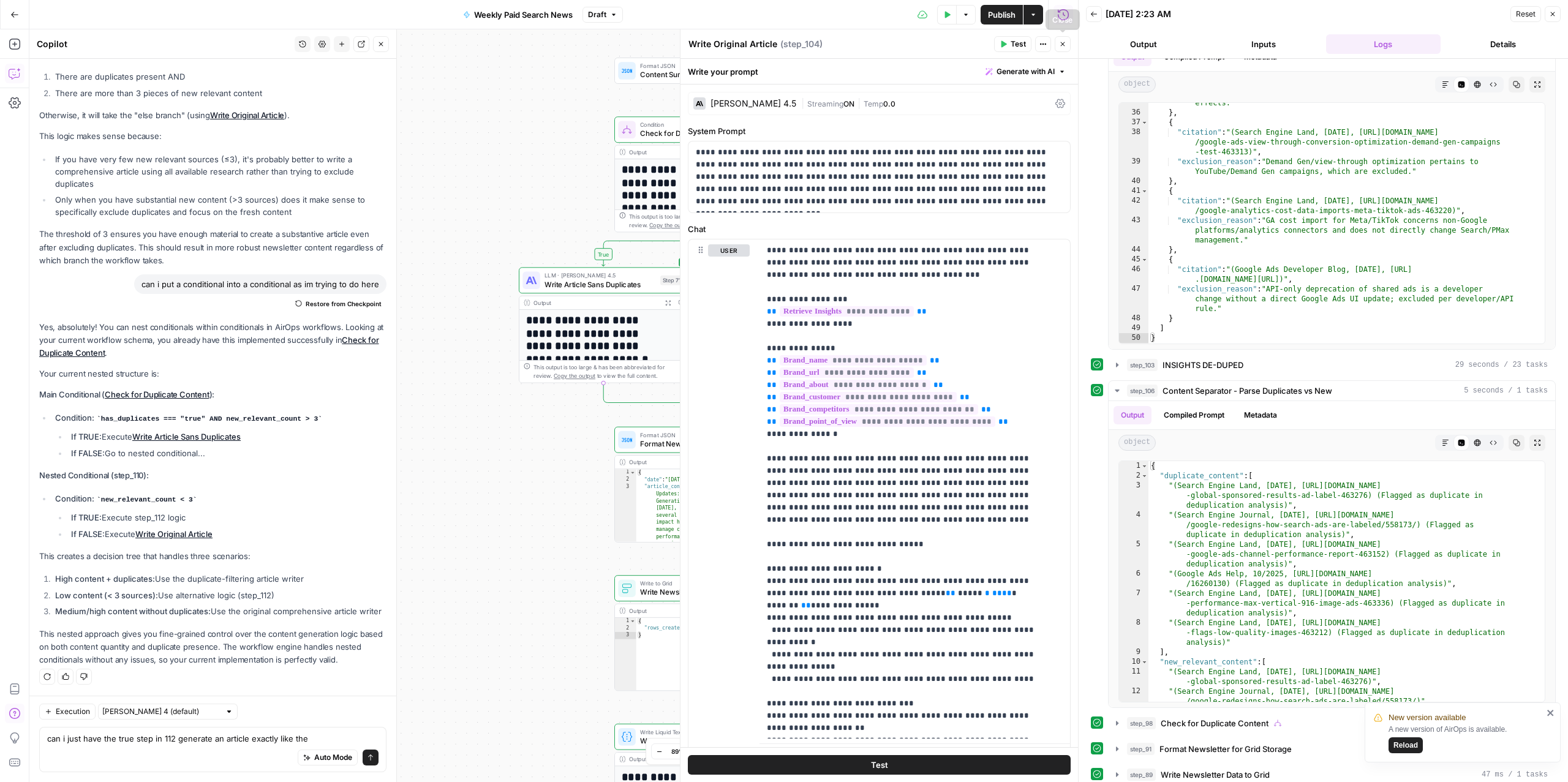
click at [1065, 37] on button "Close" at bounding box center [1063, 44] width 16 height 16
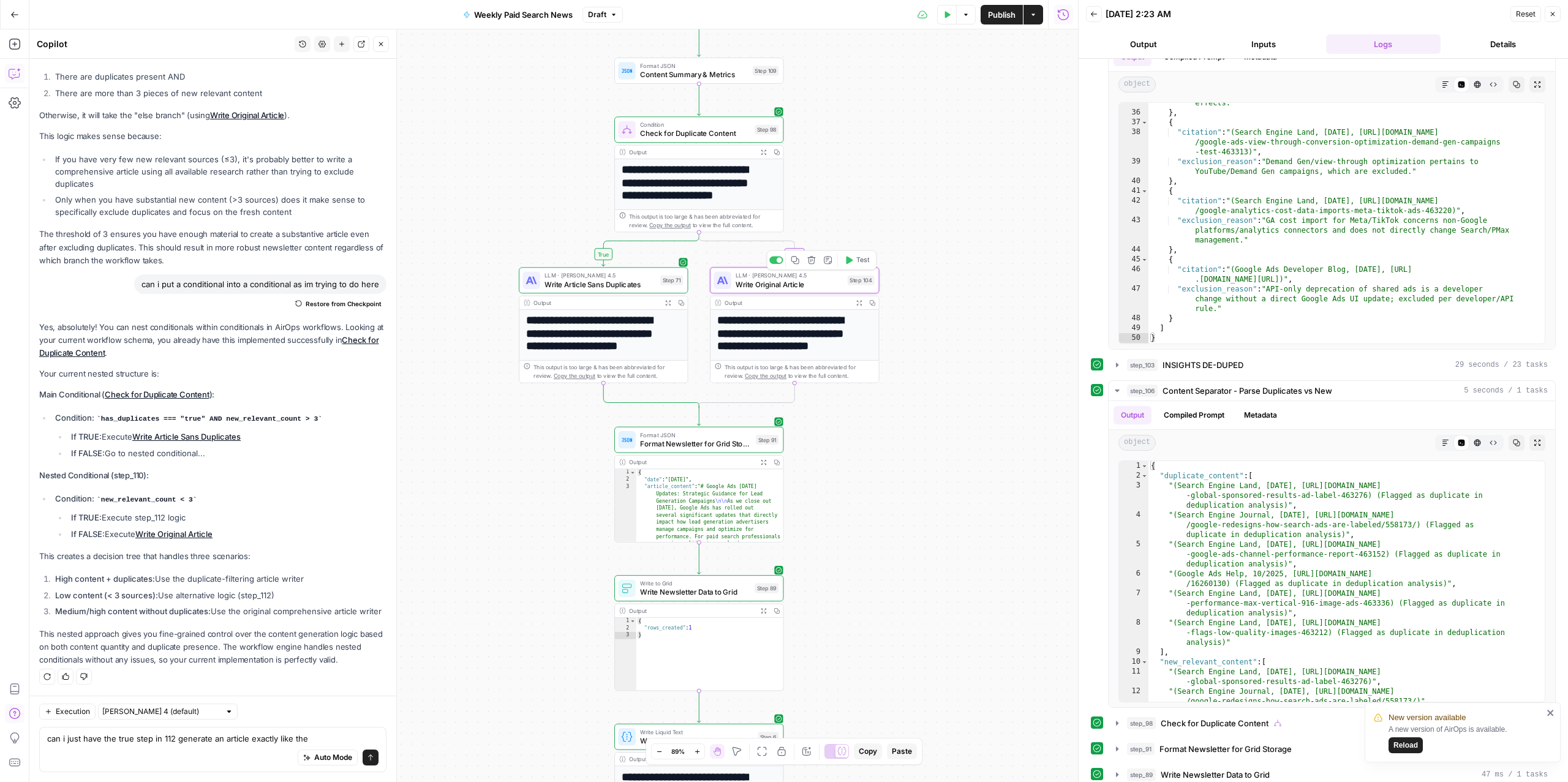
click at [796, 277] on span "LLM · [PERSON_NAME] 4.5" at bounding box center [790, 275] width 108 height 9
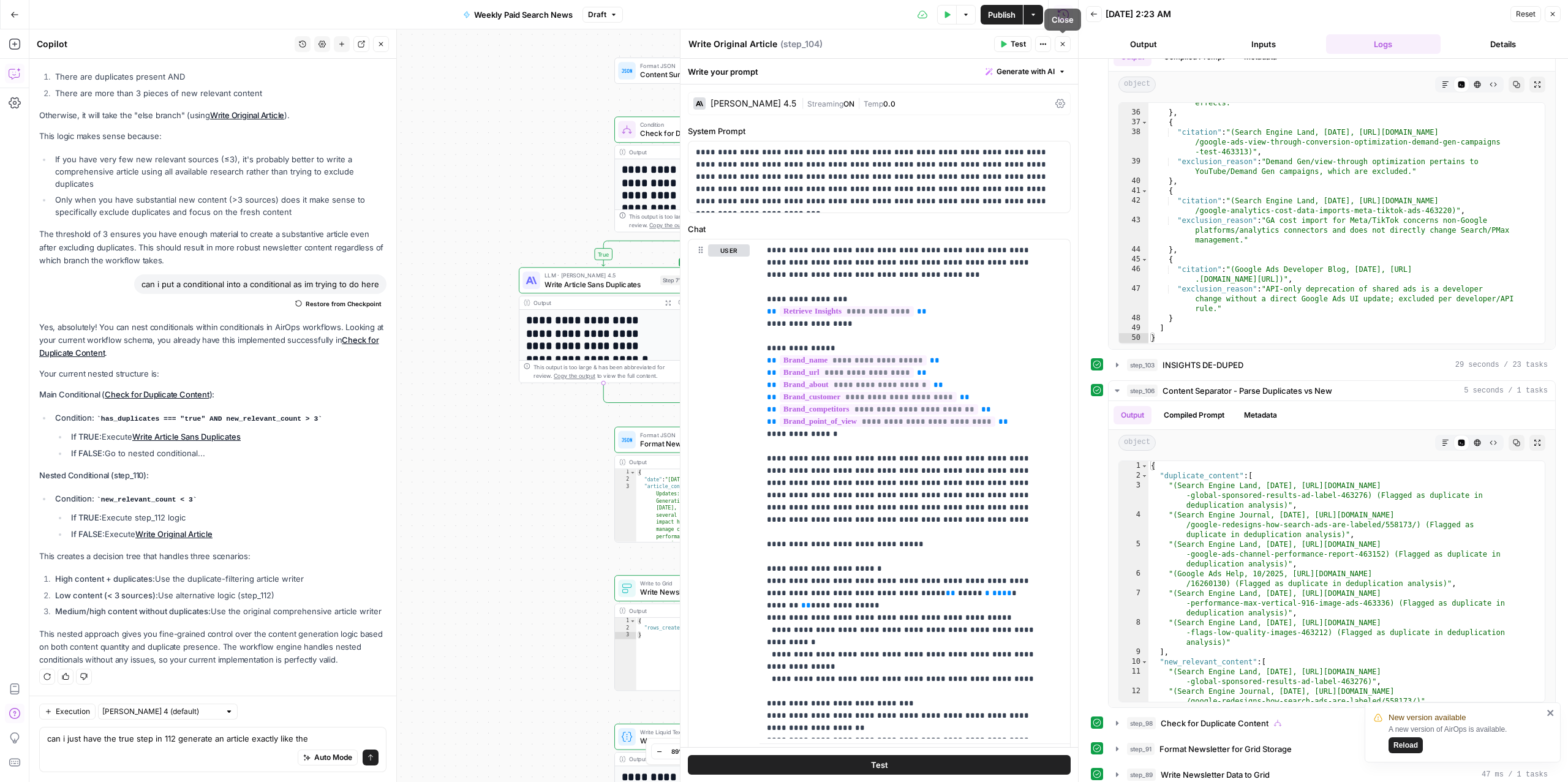
click at [1063, 47] on icon "button" at bounding box center [1063, 44] width 7 height 7
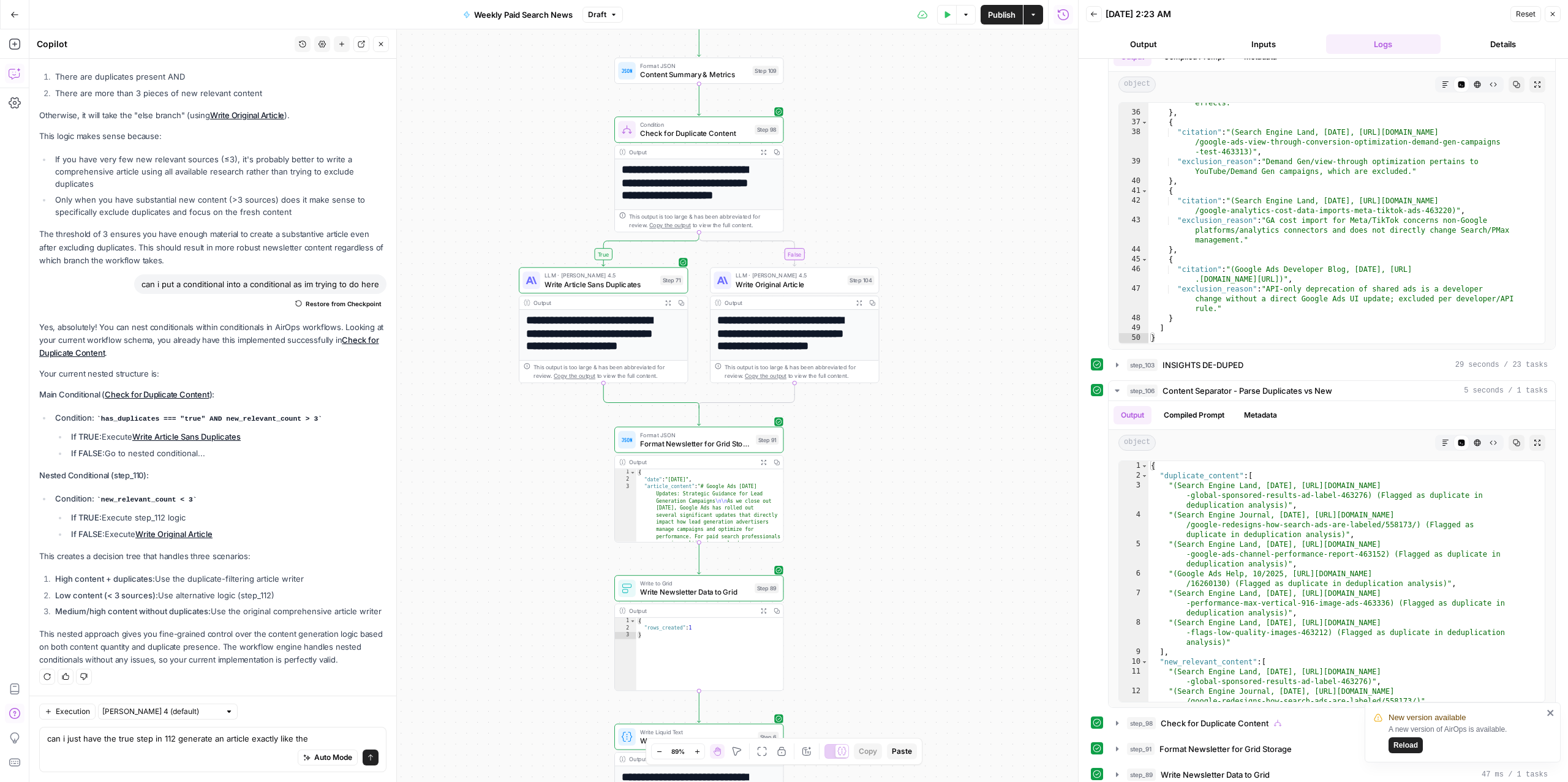
scroll to position [2496, 0]
click at [330, 309] on span "Restore from Checkpoint" at bounding box center [343, 303] width 76 height 10
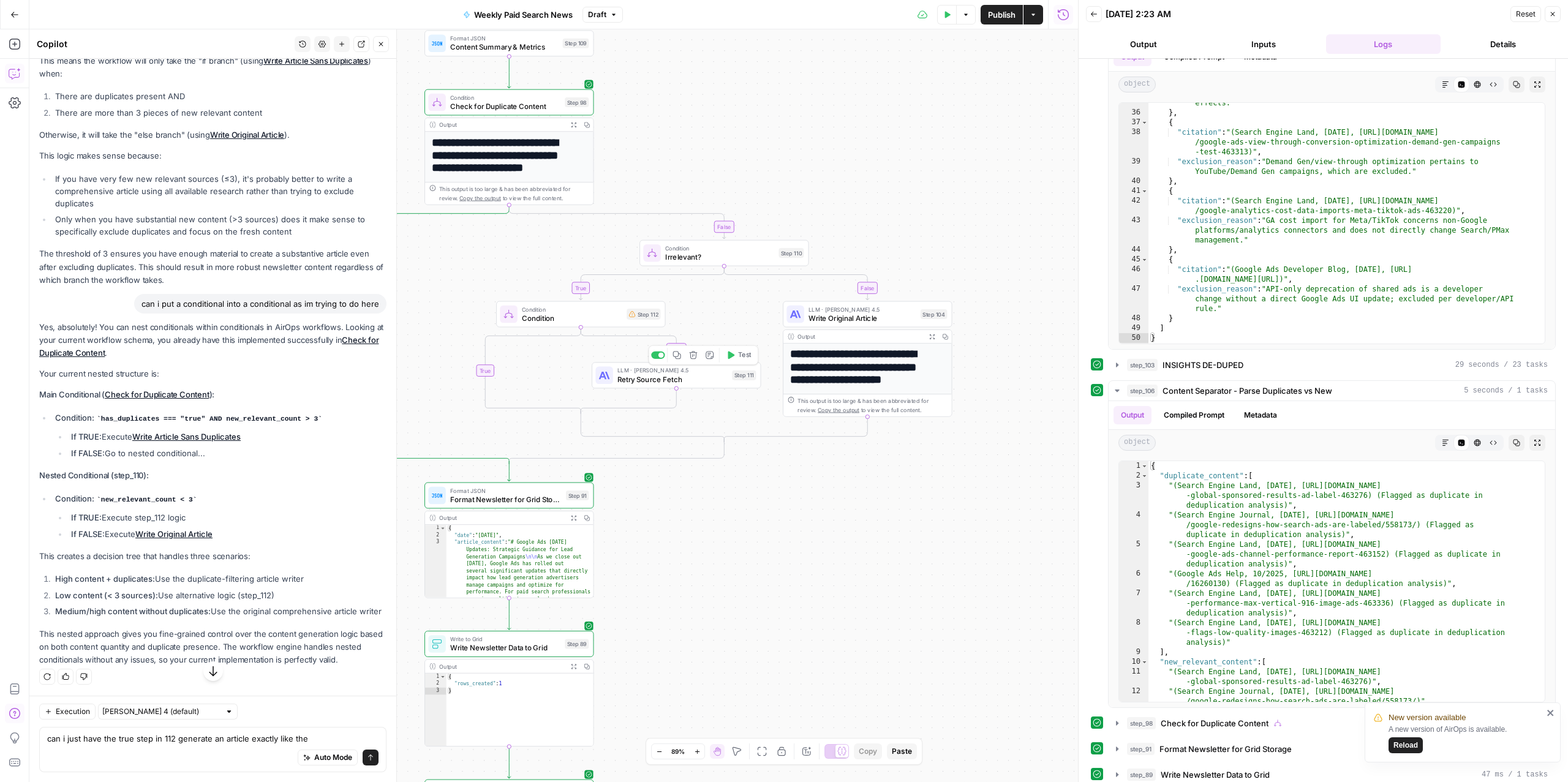
click at [643, 380] on span "Retry Source Fetch" at bounding box center [673, 379] width 110 height 11
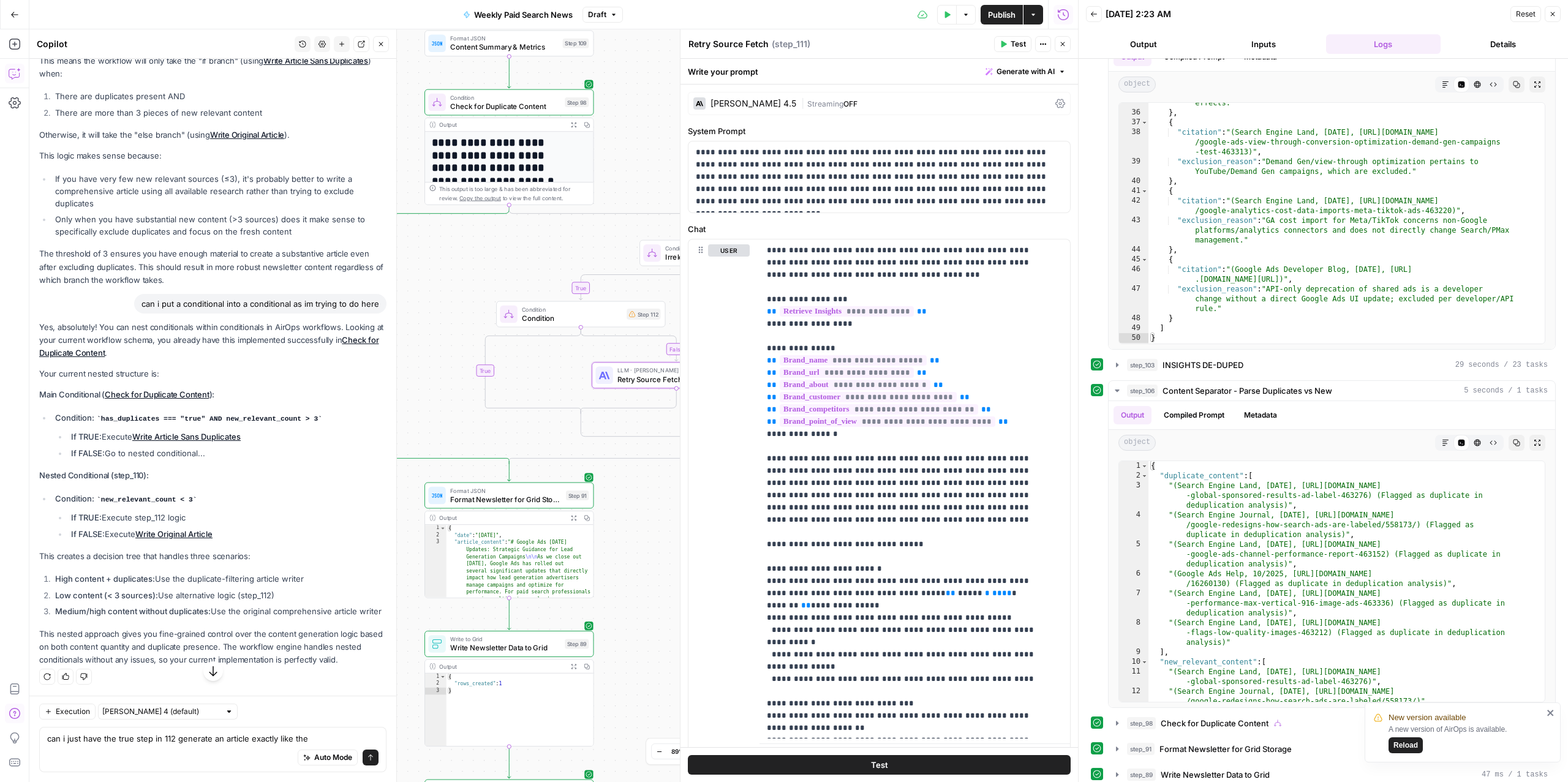
click at [1067, 43] on button "Close" at bounding box center [1063, 44] width 16 height 16
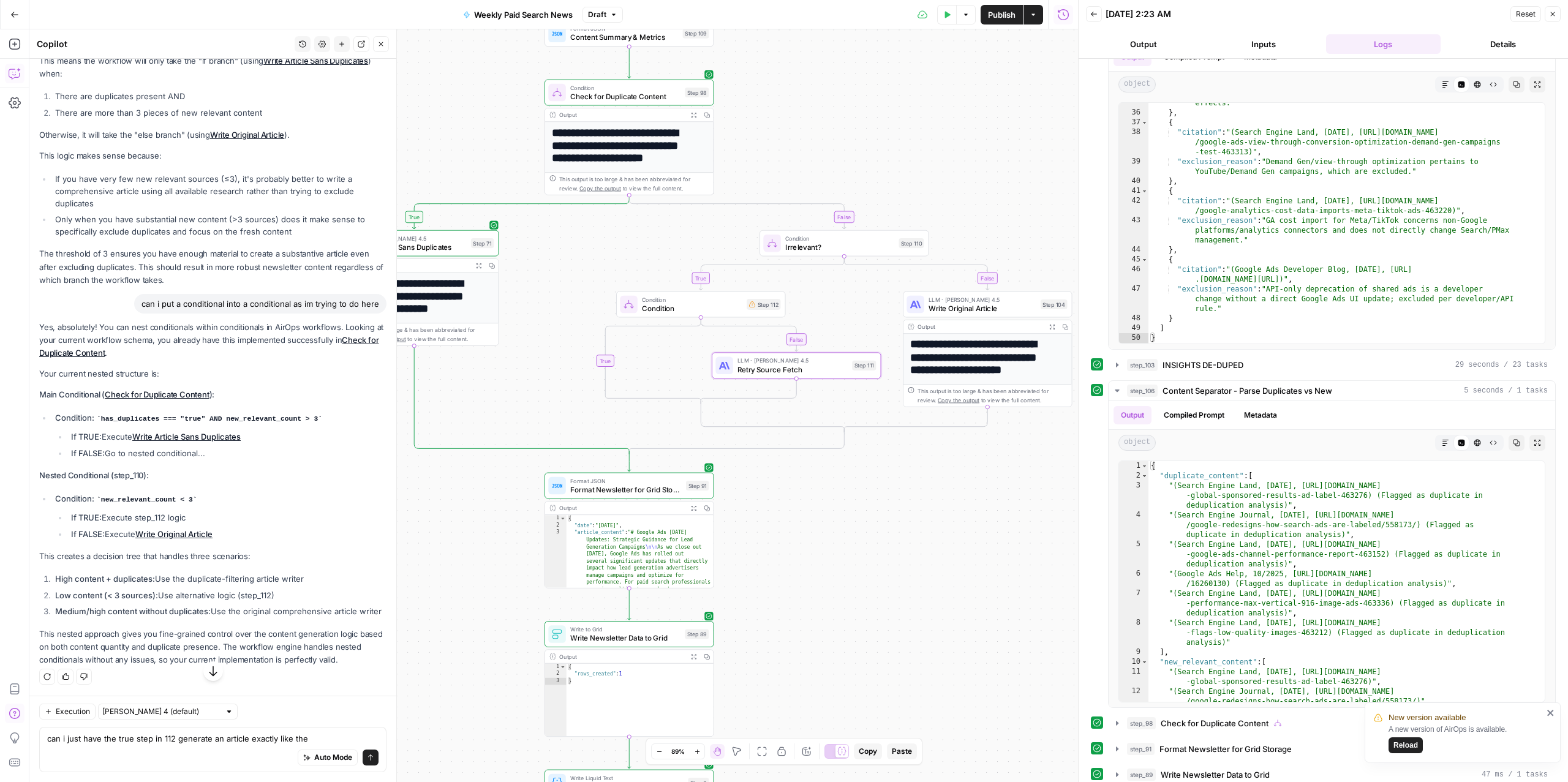
drag, startPoint x: 810, startPoint y: 497, endPoint x: 930, endPoint y: 487, distance: 120.4
click at [930, 487] on div "true false true false false true Workflow Input Settings Inputs Read from Grid …" at bounding box center [553, 405] width 1049 height 752
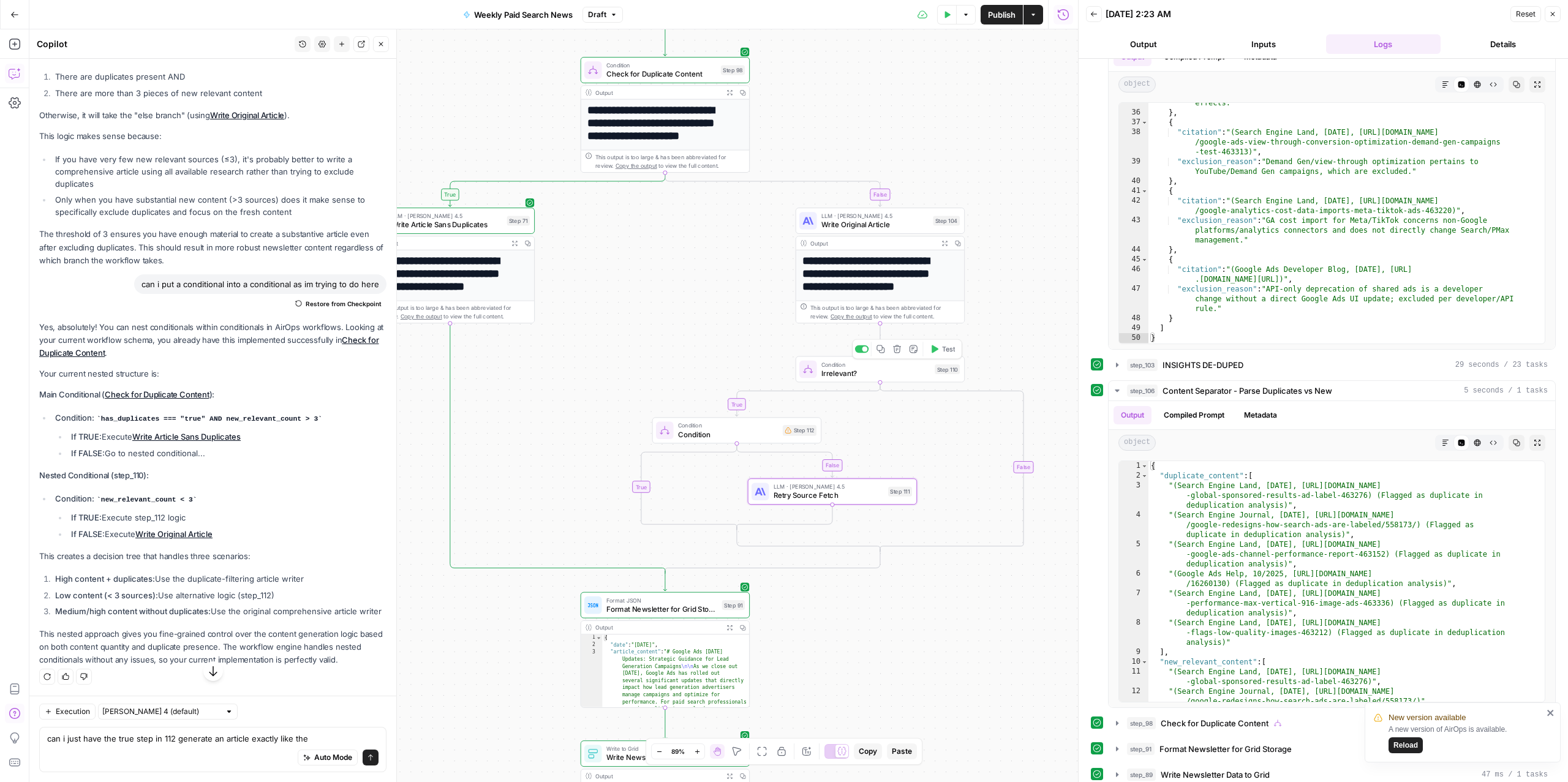
click at [861, 374] on span "Irrelevant?" at bounding box center [876, 372] width 109 height 11
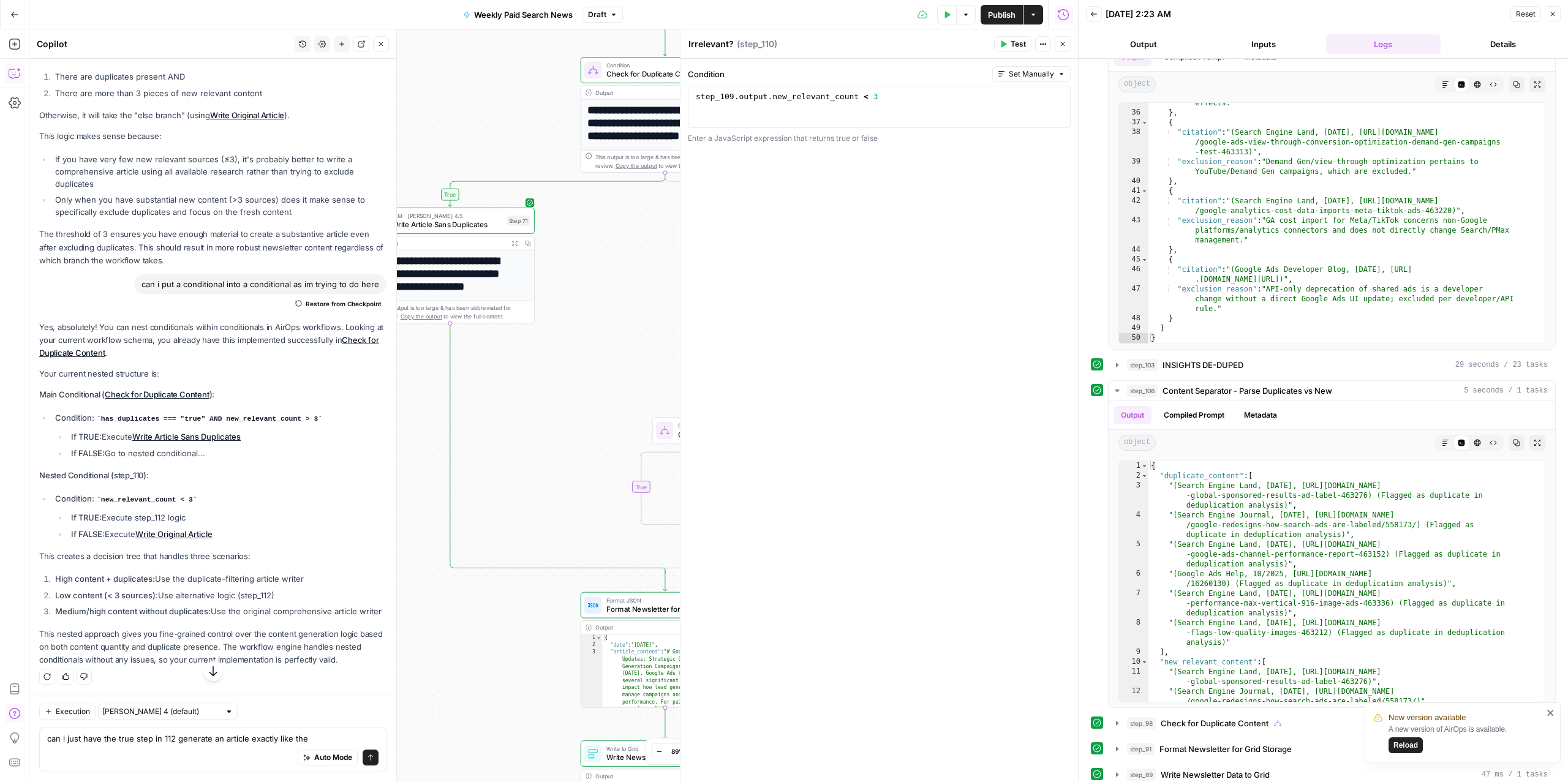
click at [1062, 44] on icon "button" at bounding box center [1063, 44] width 7 height 7
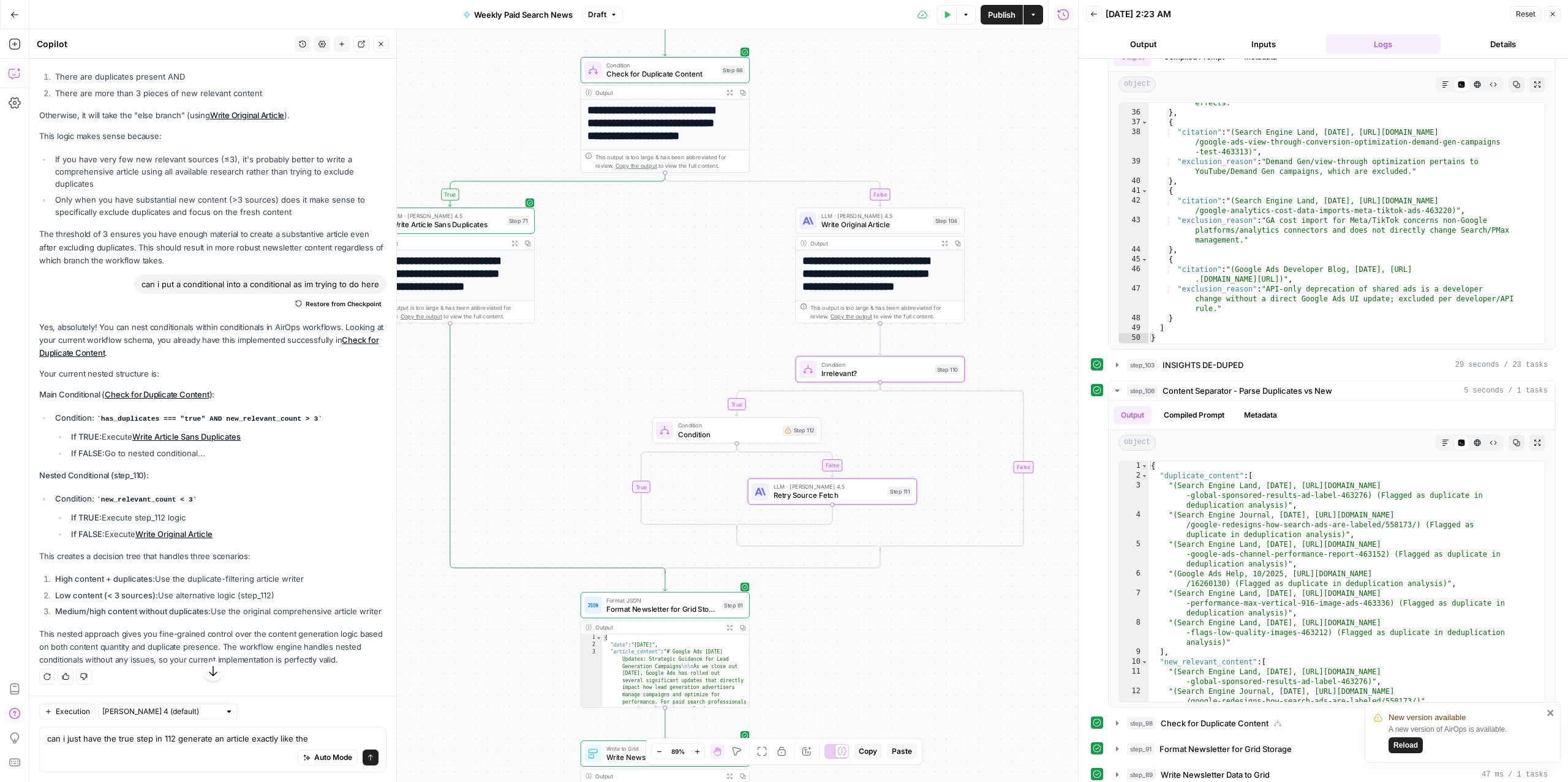
click at [379, 44] on icon "button" at bounding box center [381, 44] width 4 height 4
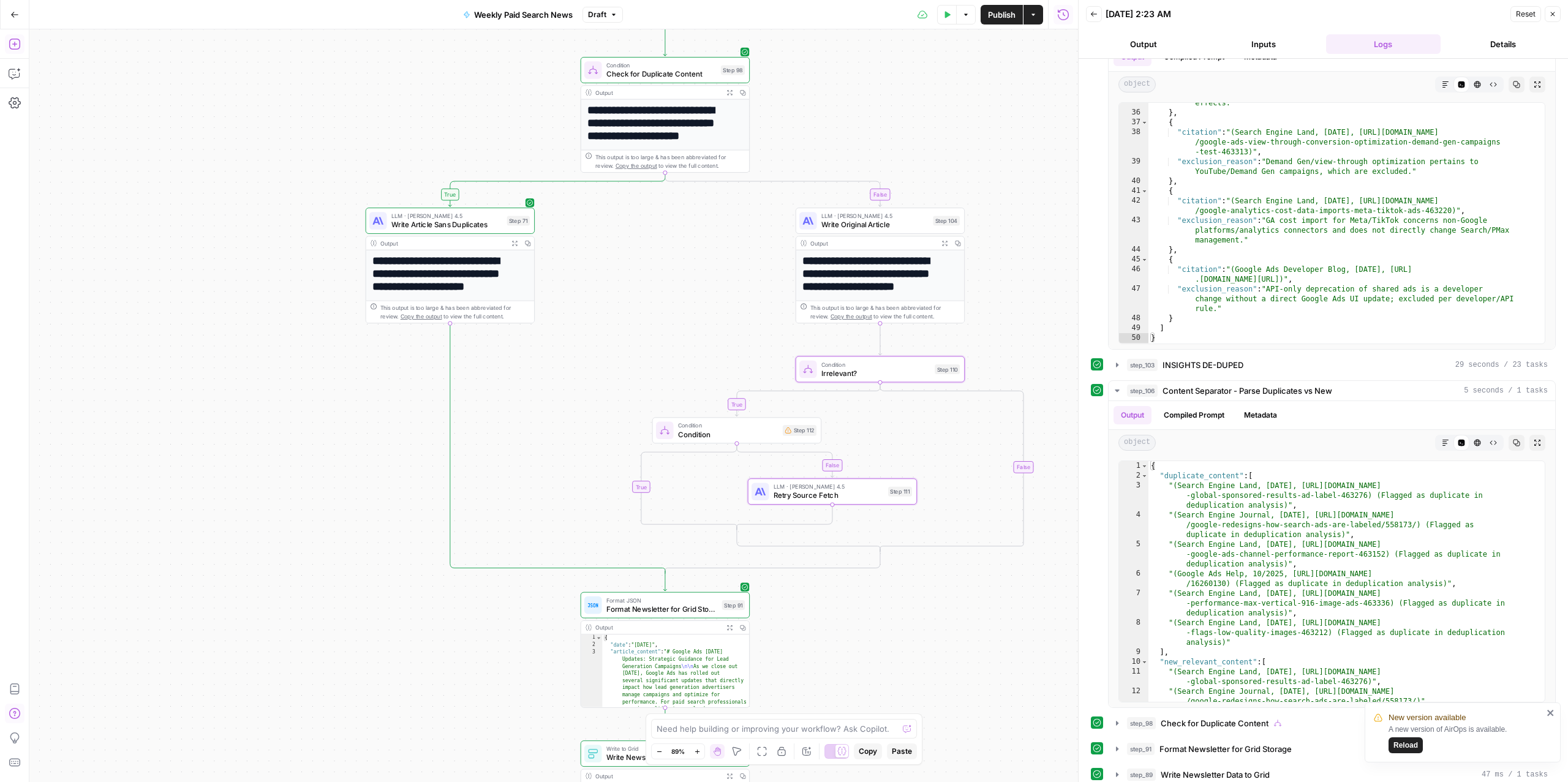
click at [15, 43] on icon "button" at bounding box center [15, 44] width 12 height 12
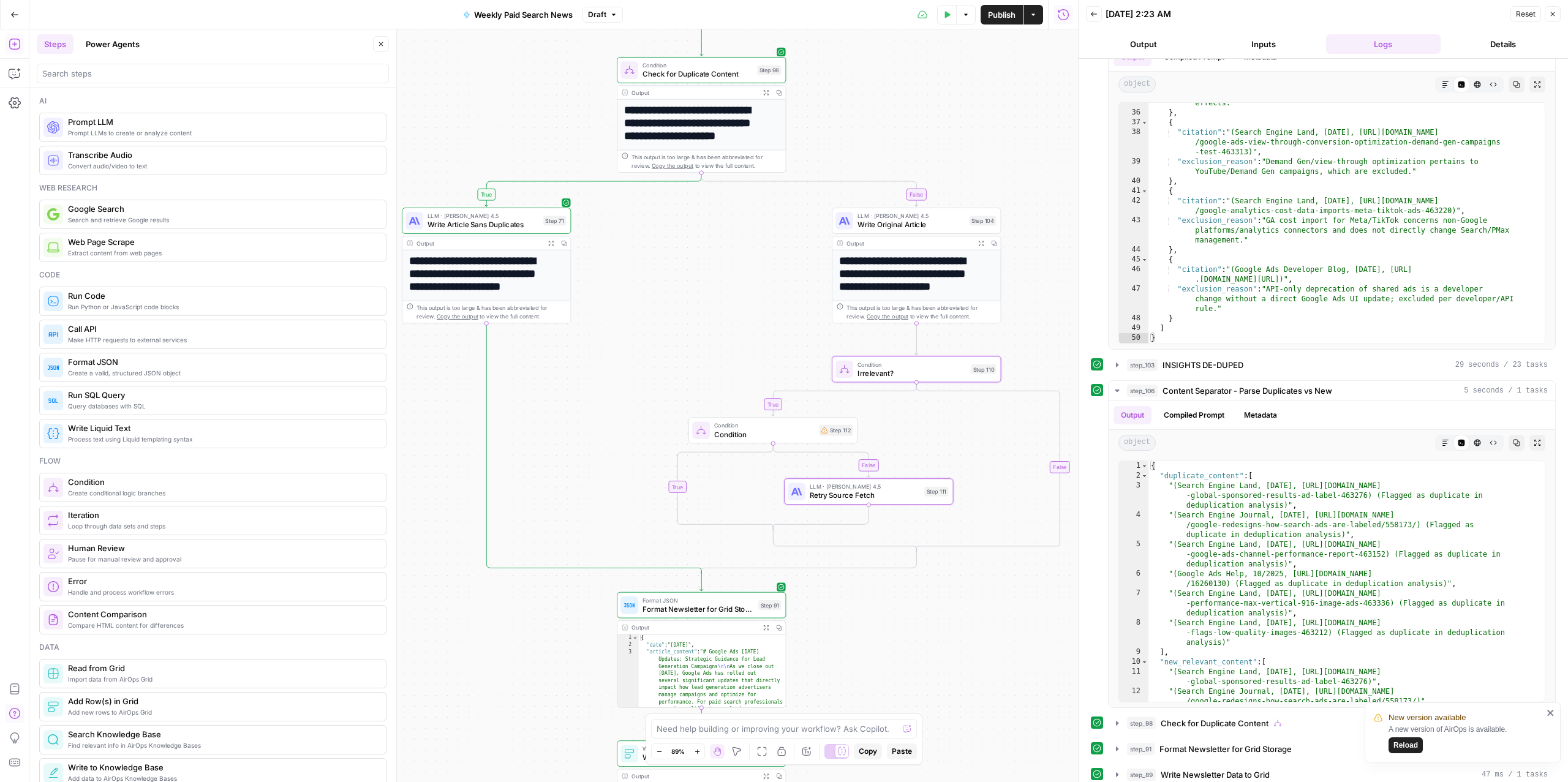
click at [161, 564] on span "Pause for manual review and approval" at bounding box center [222, 559] width 308 height 10
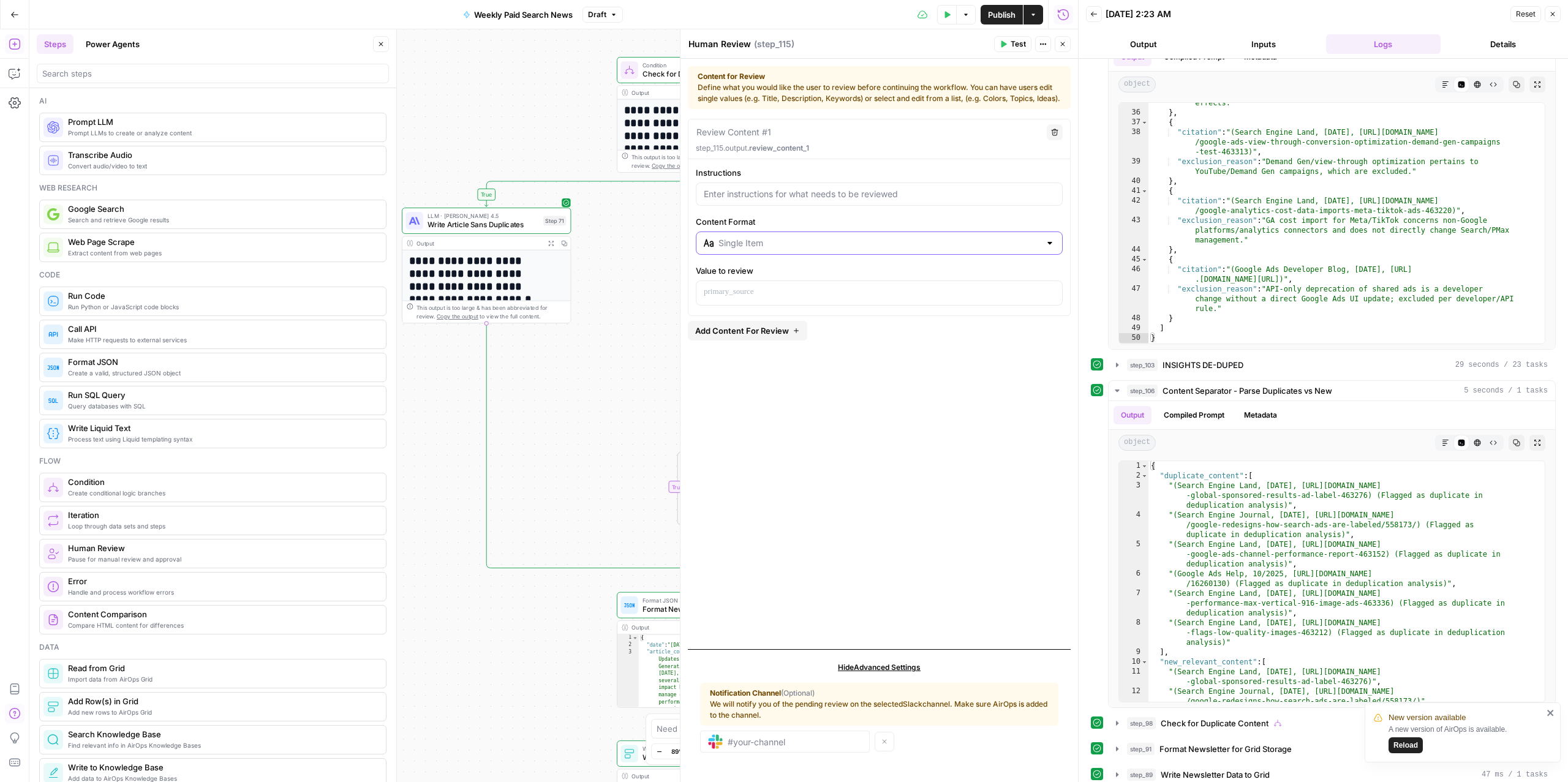
click at [758, 249] on input "Content Format" at bounding box center [879, 243] width 321 height 12
click at [13, 44] on icon "button" at bounding box center [14, 44] width 11 height 11
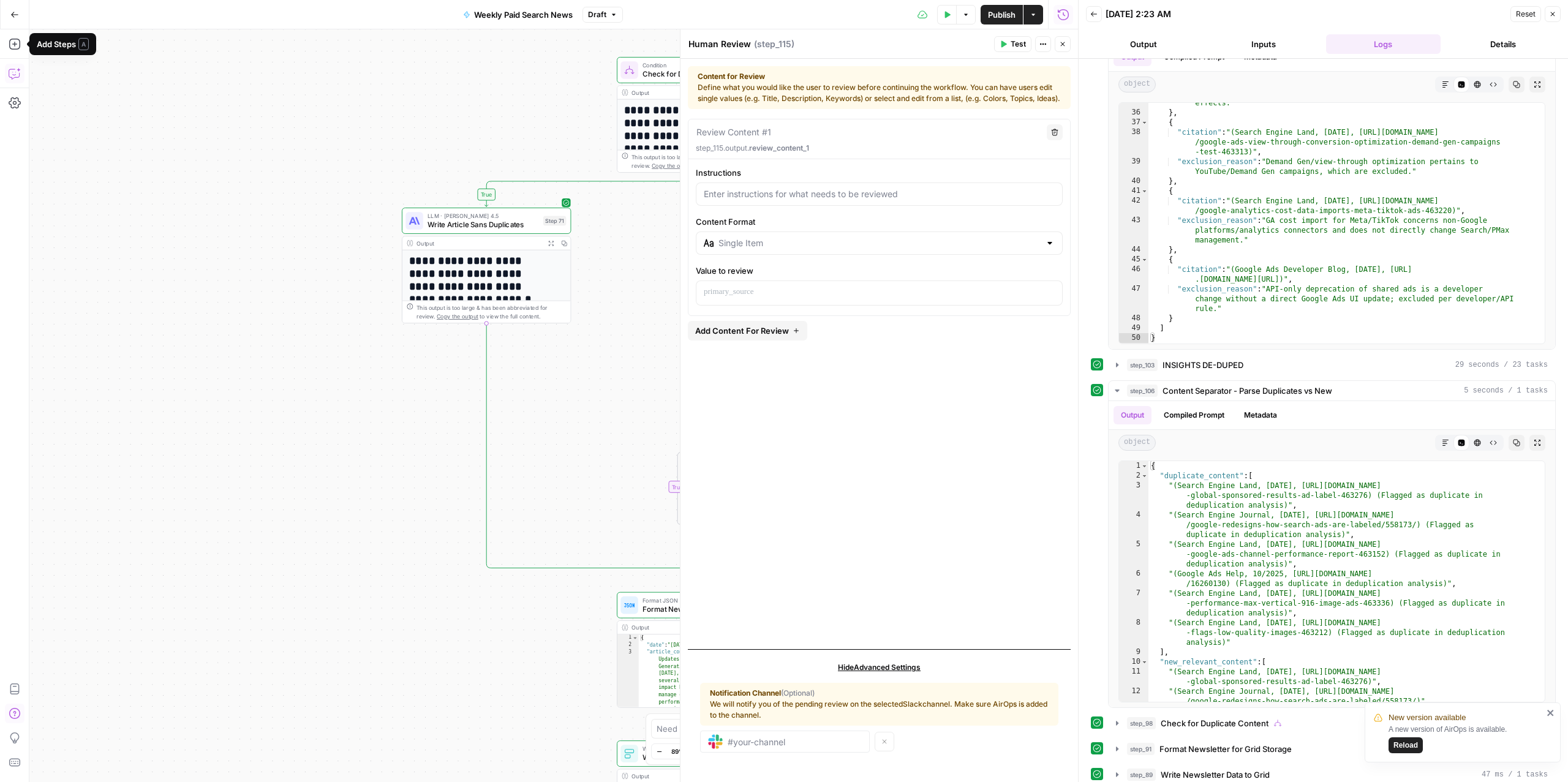
click at [14, 76] on icon "button" at bounding box center [15, 73] width 12 height 12
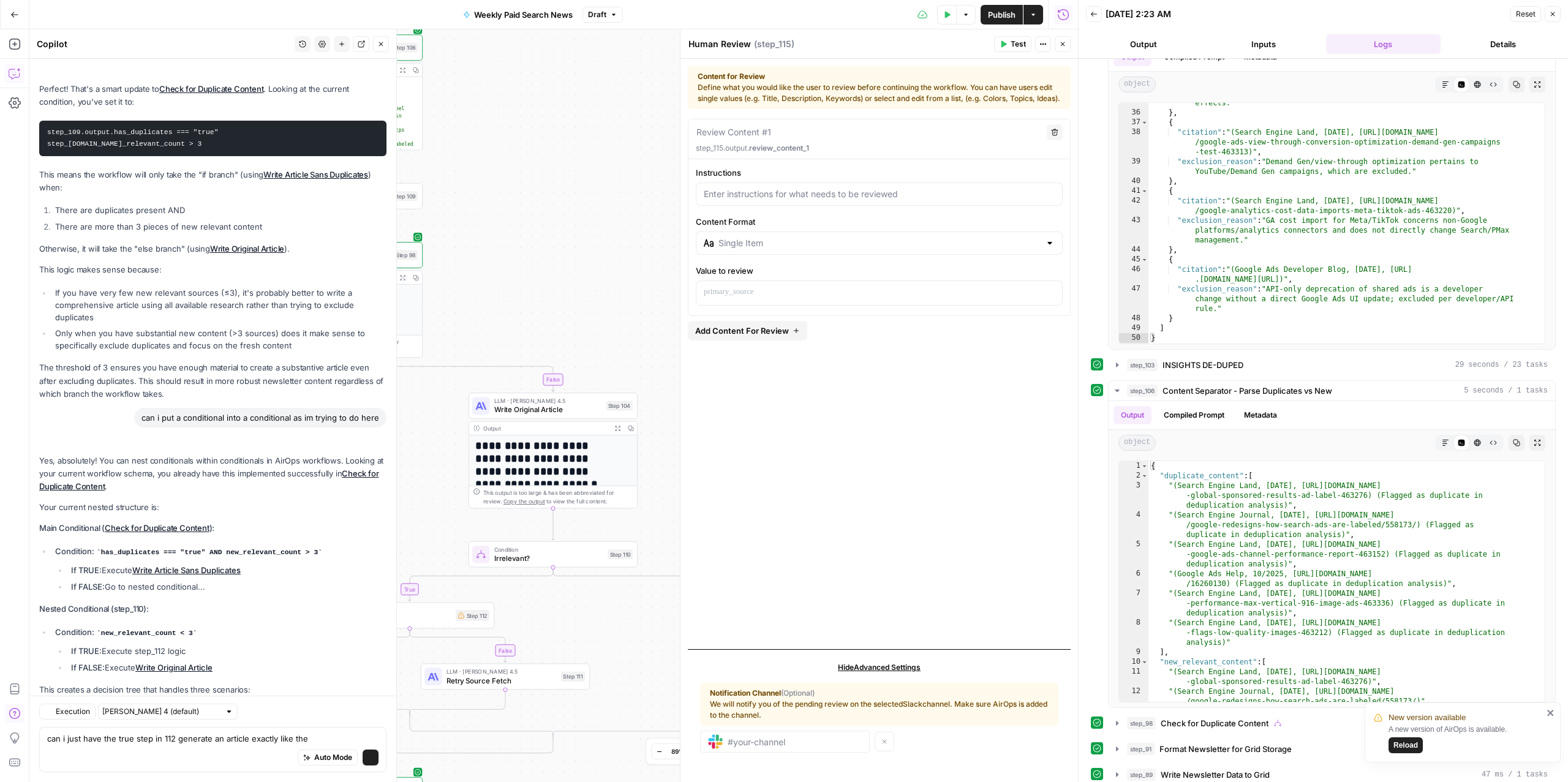
scroll to position [2523, 0]
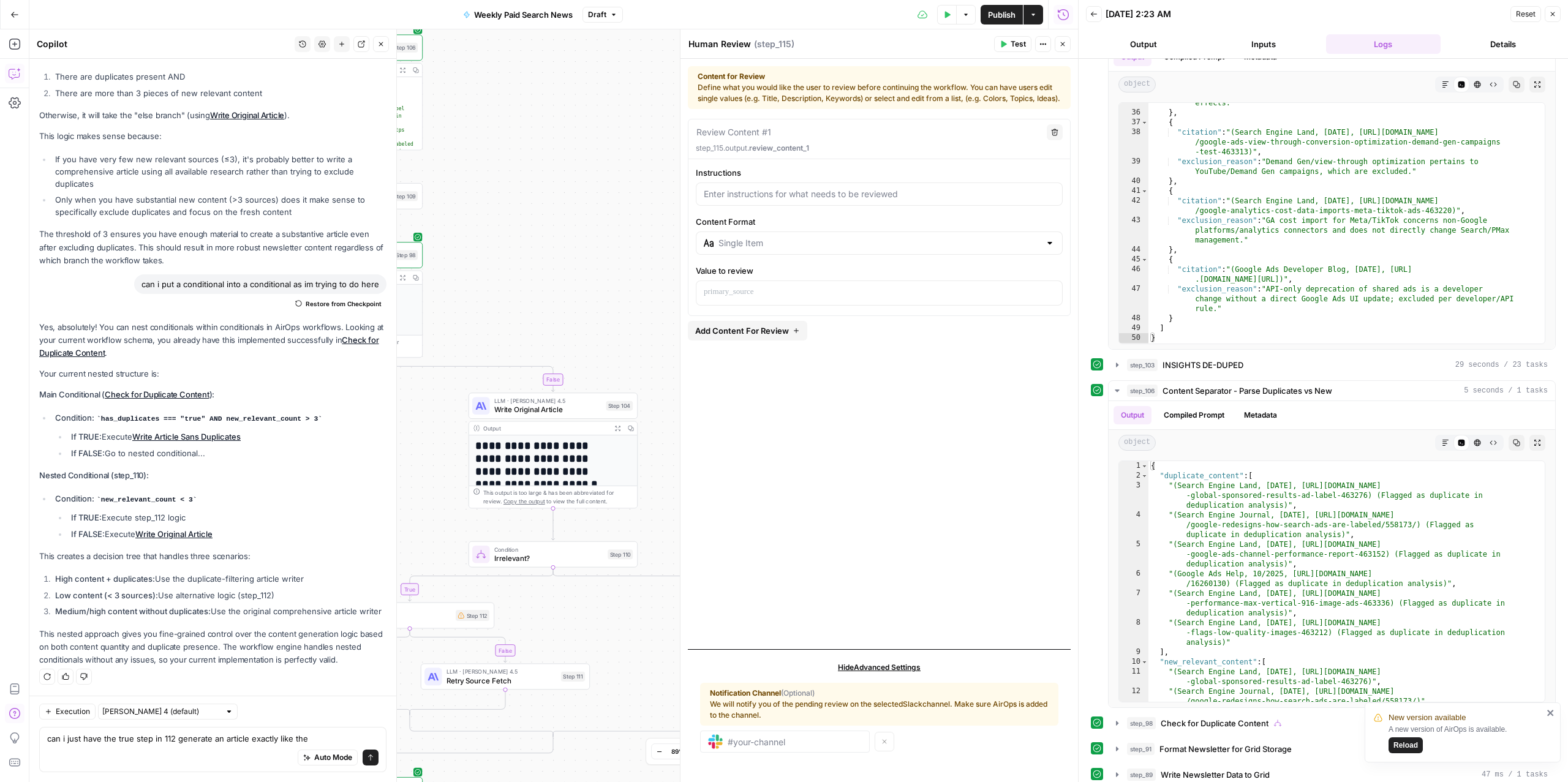
click at [155, 743] on textarea "can i just have the true step in 112 generate an article exactly like the" at bounding box center [213, 738] width 331 height 12
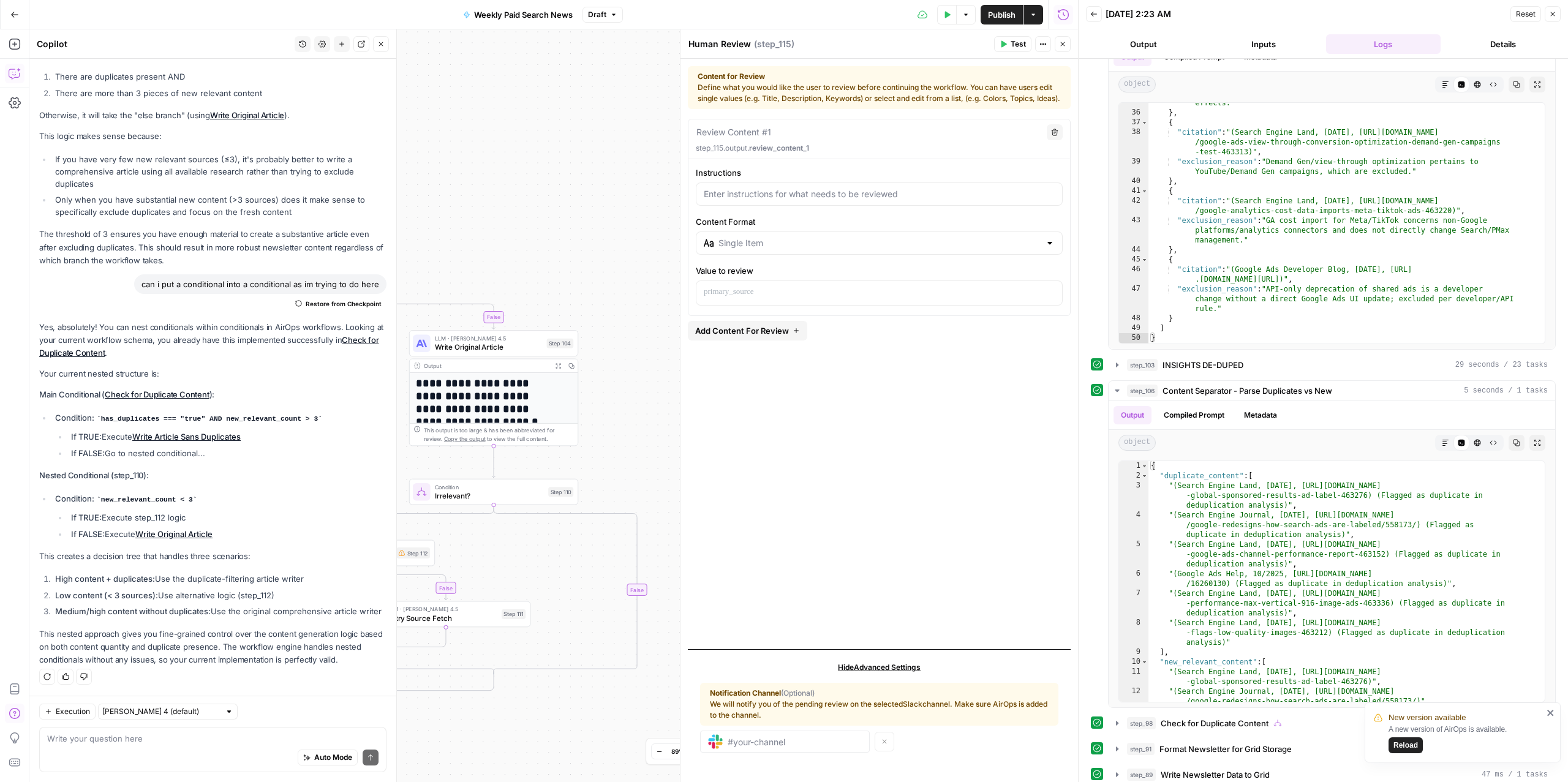
drag, startPoint x: 555, startPoint y: 272, endPoint x: 497, endPoint y: 209, distance: 85.6
click at [497, 209] on div "true false true false true false Workflow Input Settings Inputs Read from Grid …" at bounding box center [553, 405] width 1049 height 752
click at [100, 742] on textarea at bounding box center [213, 738] width 331 height 12
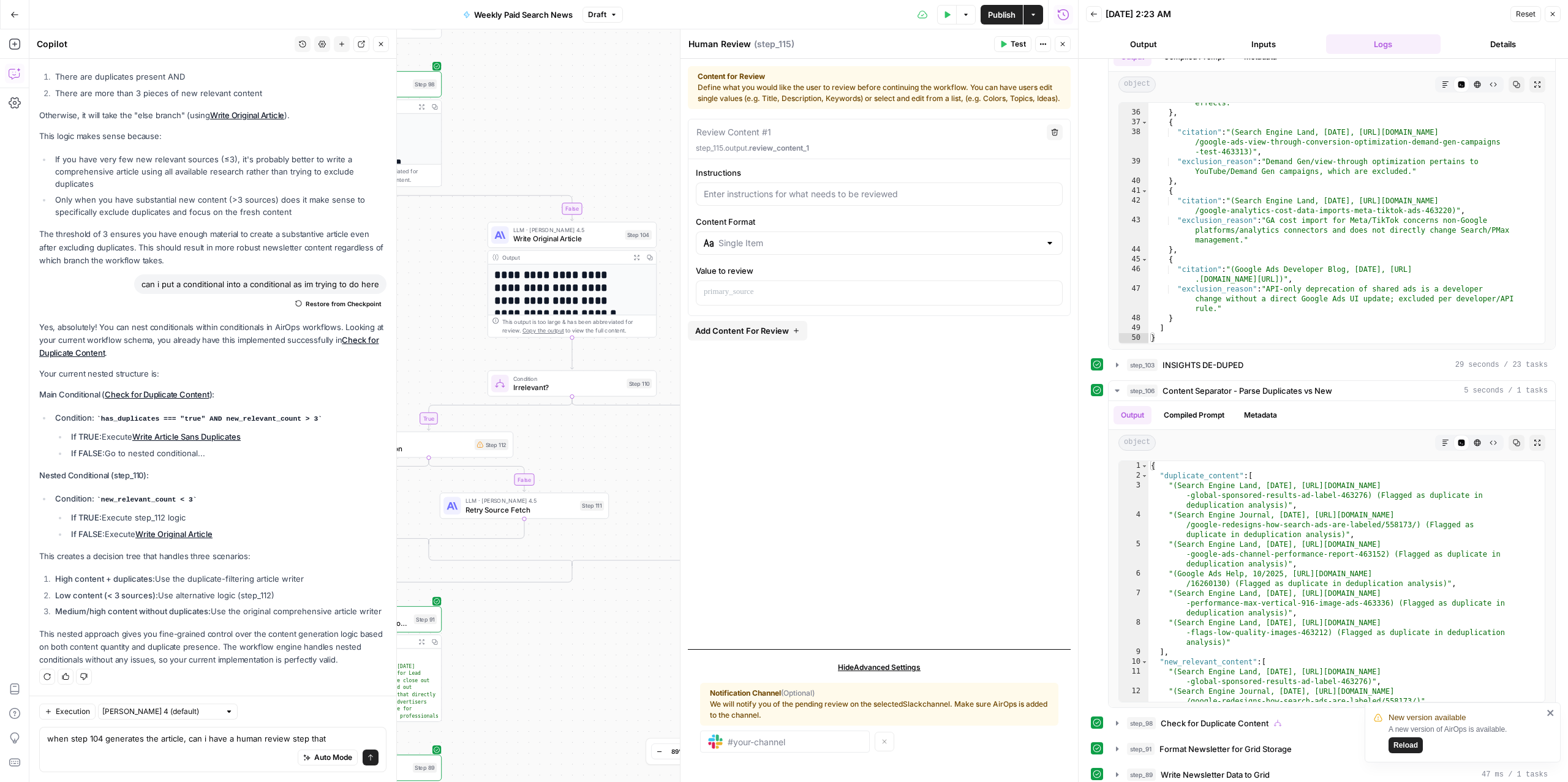
drag, startPoint x: 493, startPoint y: 225, endPoint x: 571, endPoint y: 114, distance: 135.7
click at [571, 114] on div "true false true false true false Workflow Input Settings Inputs Read from Grid …" at bounding box center [553, 405] width 1049 height 752
click at [329, 734] on textarea "when step 104 generates the article, can i have a human review step that" at bounding box center [213, 738] width 331 height 12
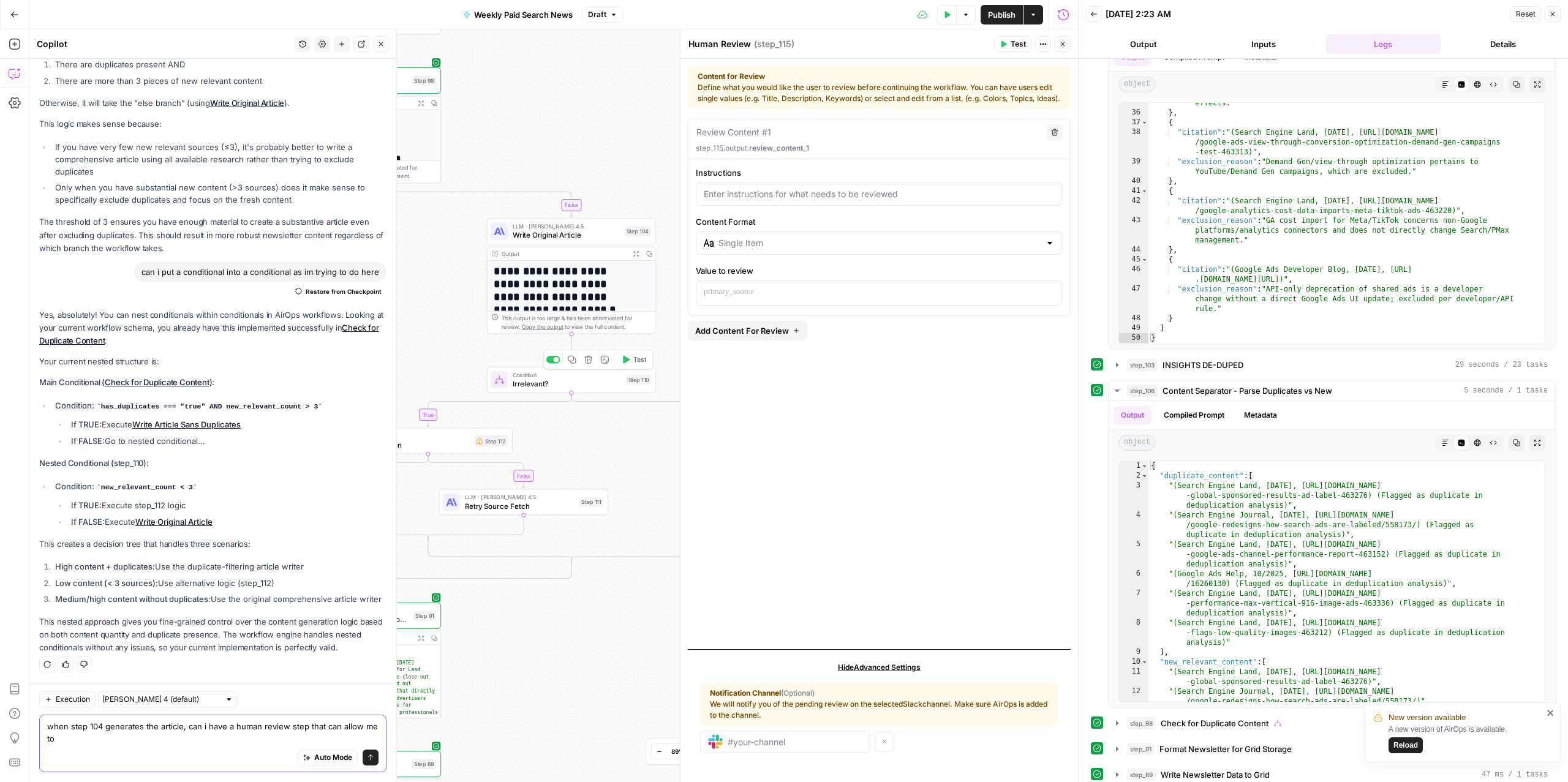
type textarea "when step 104 generates the article, can i have a human review step that can al…"
click at [547, 382] on span "Irrelevant?" at bounding box center [567, 383] width 109 height 11
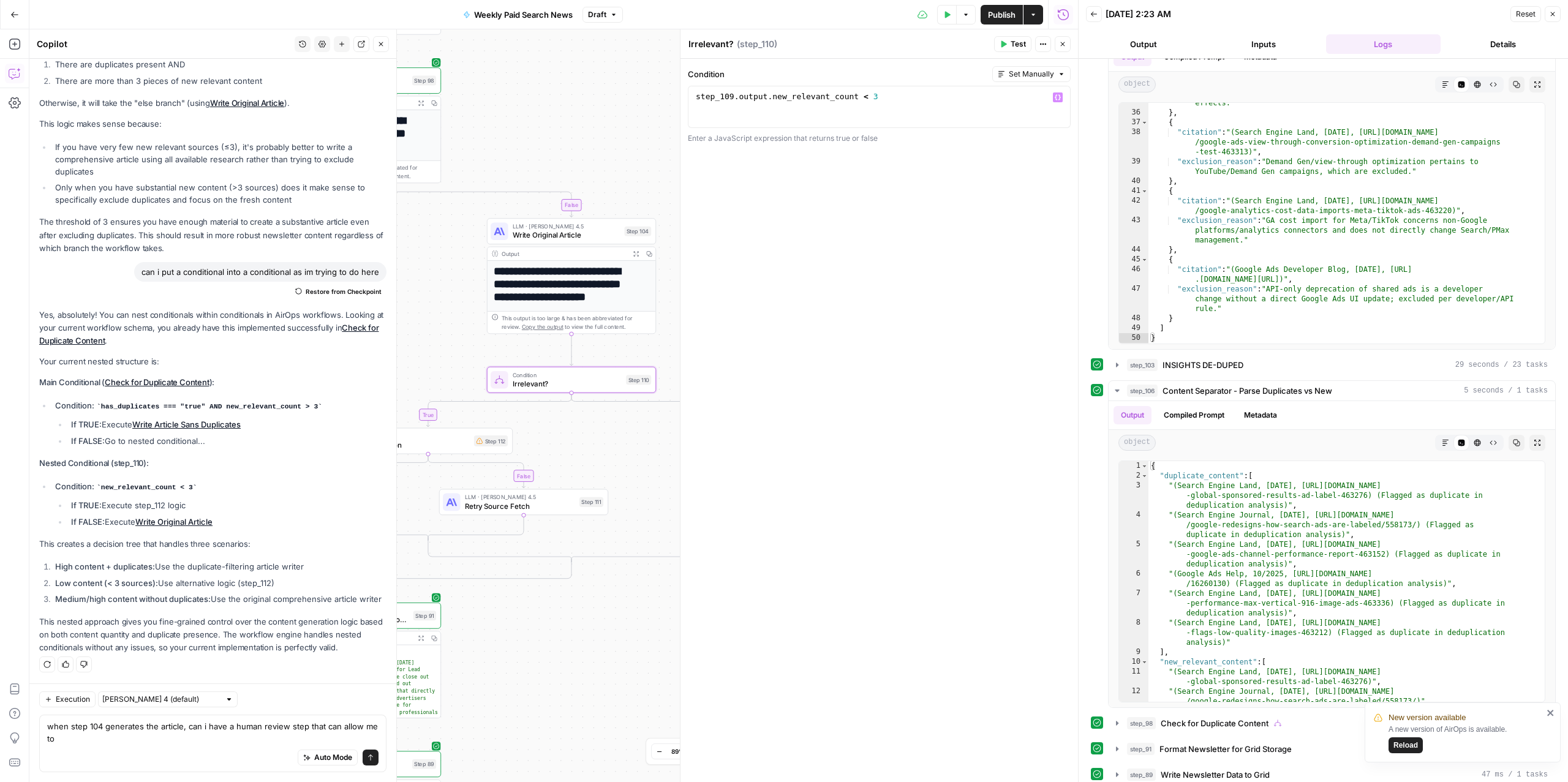
type textarea "**********"
click at [890, 98] on div "step_109 . output . new_relevant_count < 3" at bounding box center [879, 117] width 372 height 52
drag, startPoint x: 895, startPoint y: 103, endPoint x: 721, endPoint y: 99, distance: 174.0
click at [721, 99] on div "step_109 . output . new_relevant_count < 3" at bounding box center [879, 117] width 372 height 52
click at [159, 744] on div "Auto Mode Send" at bounding box center [213, 757] width 331 height 27
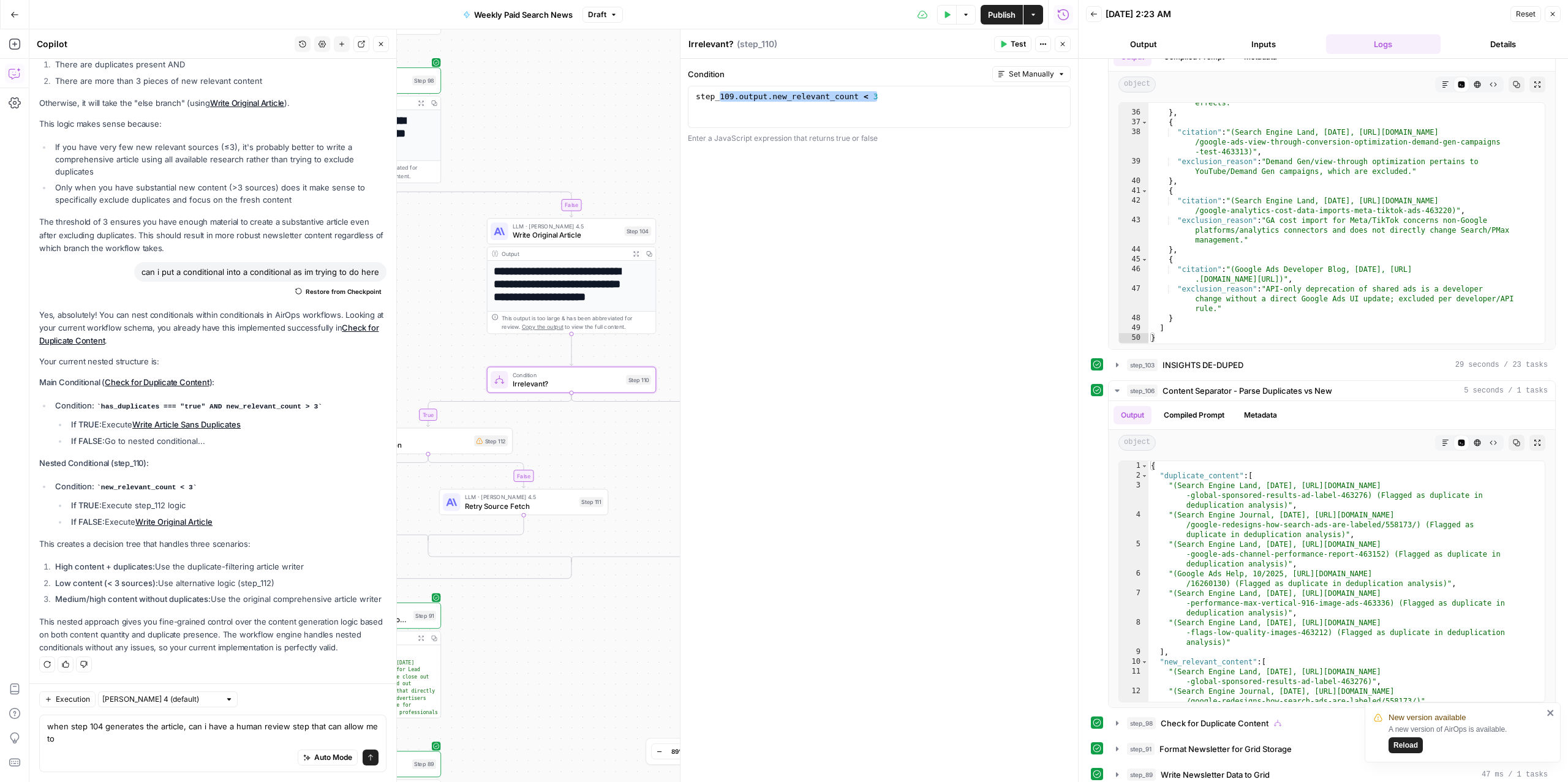
drag, startPoint x: 149, startPoint y: 744, endPoint x: 189, endPoint y: 724, distance: 44.7
click at [190, 724] on div "when step 104 generates the article, can i have a human review step that can al…" at bounding box center [213, 743] width 347 height 58
drag, startPoint x: 185, startPoint y: 726, endPoint x: 224, endPoint y: 759, distance: 51.1
click at [226, 761] on div "when step 104 generates the article, can i have a human review step that can al…" at bounding box center [213, 743] width 347 height 58
drag, startPoint x: 185, startPoint y: 724, endPoint x: 297, endPoint y: 759, distance: 117.3
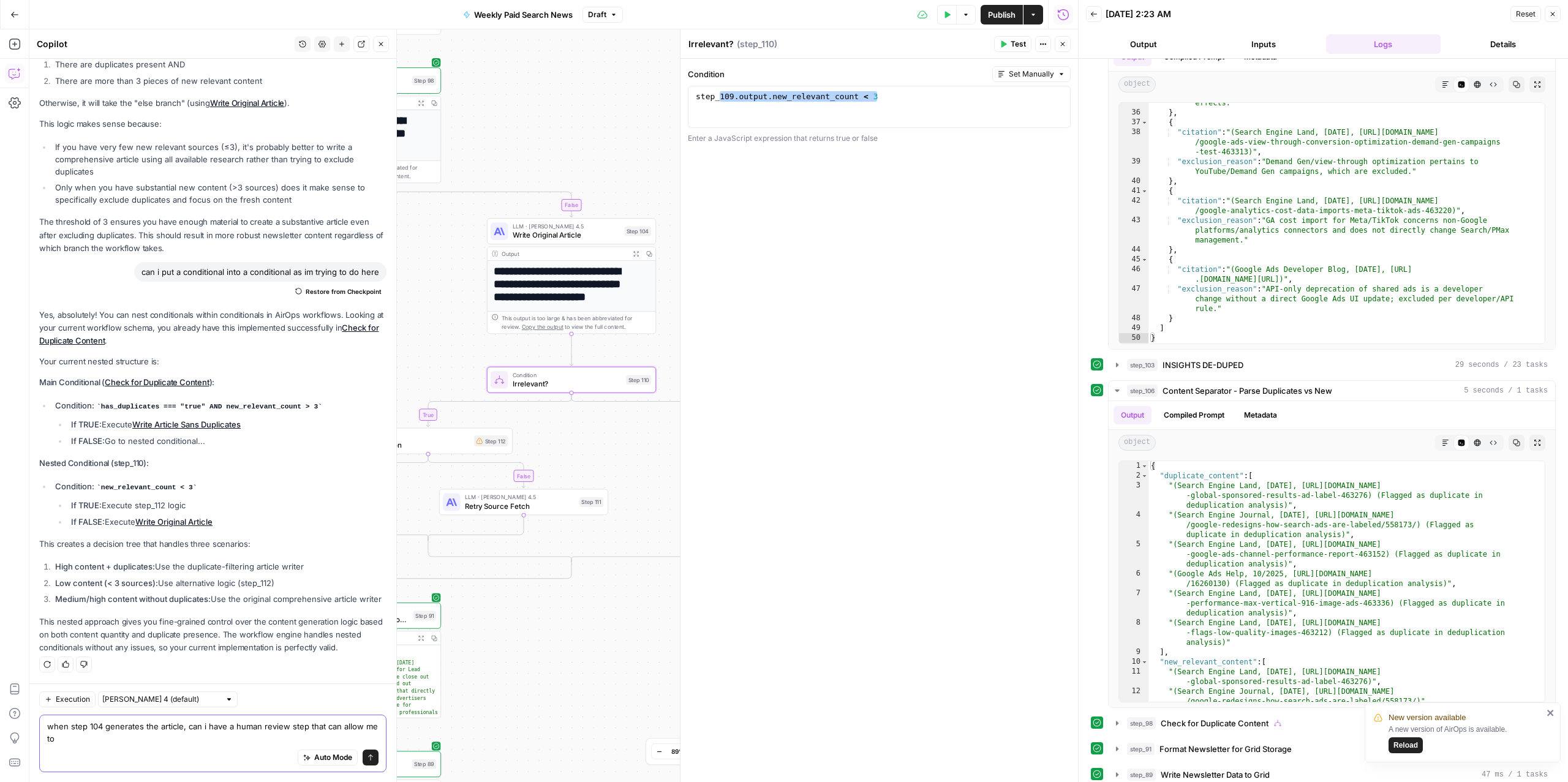
click at [297, 759] on div "when step 104 generates the article, can i have a human review step that can al…" at bounding box center [213, 743] width 347 height 58
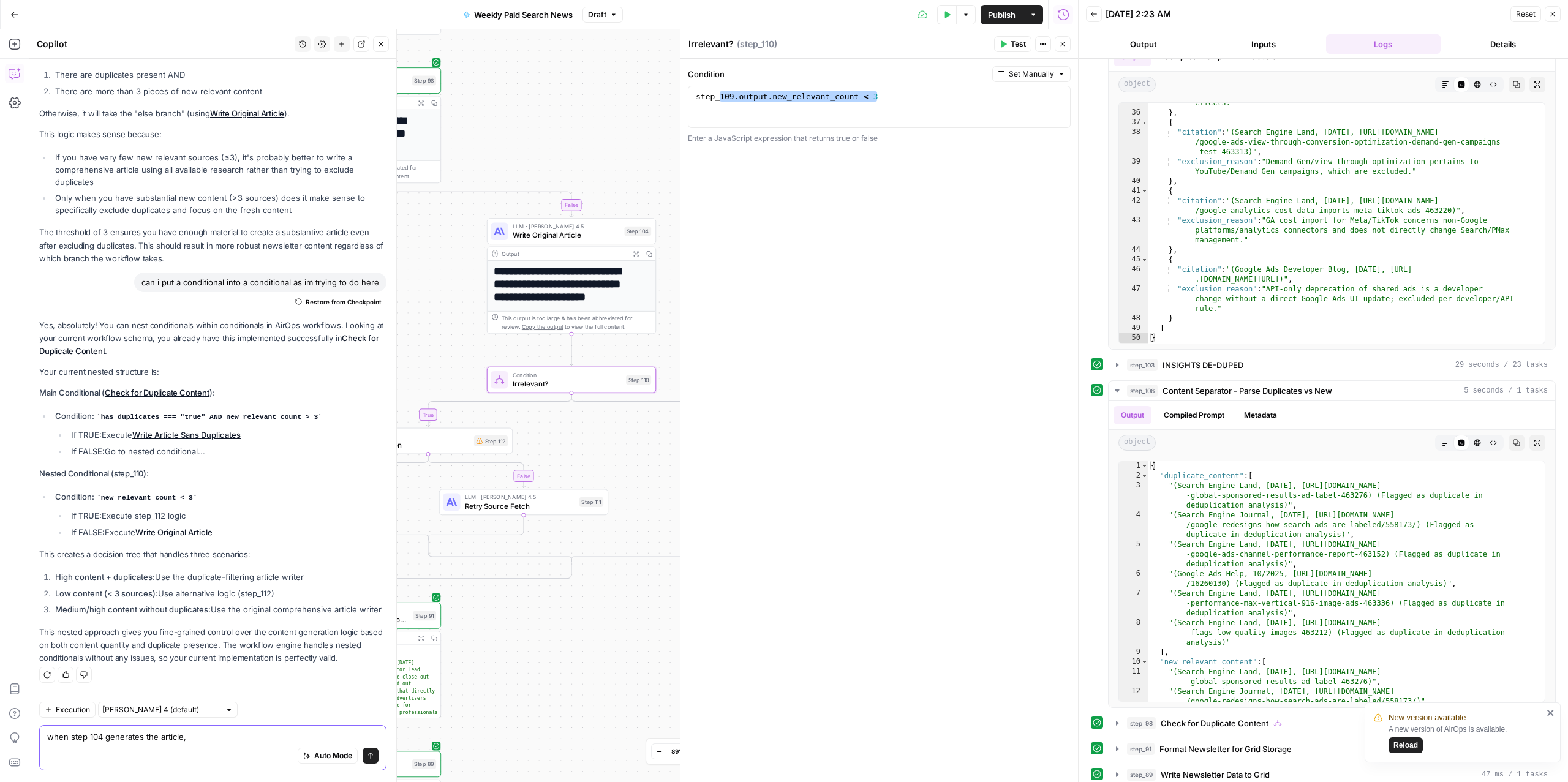
scroll to position [2523, 0]
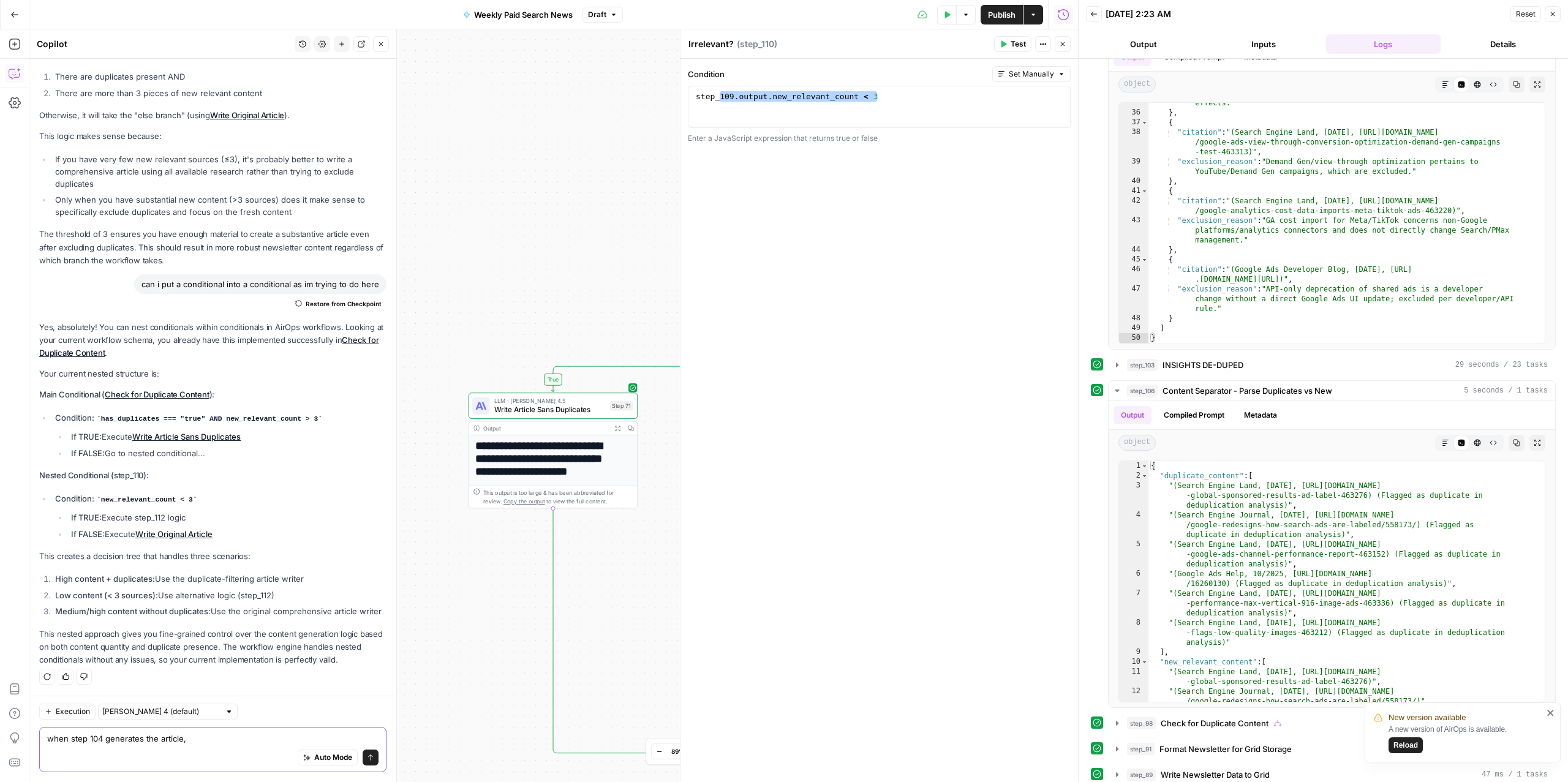
type textarea "when step 104 generates the article,"
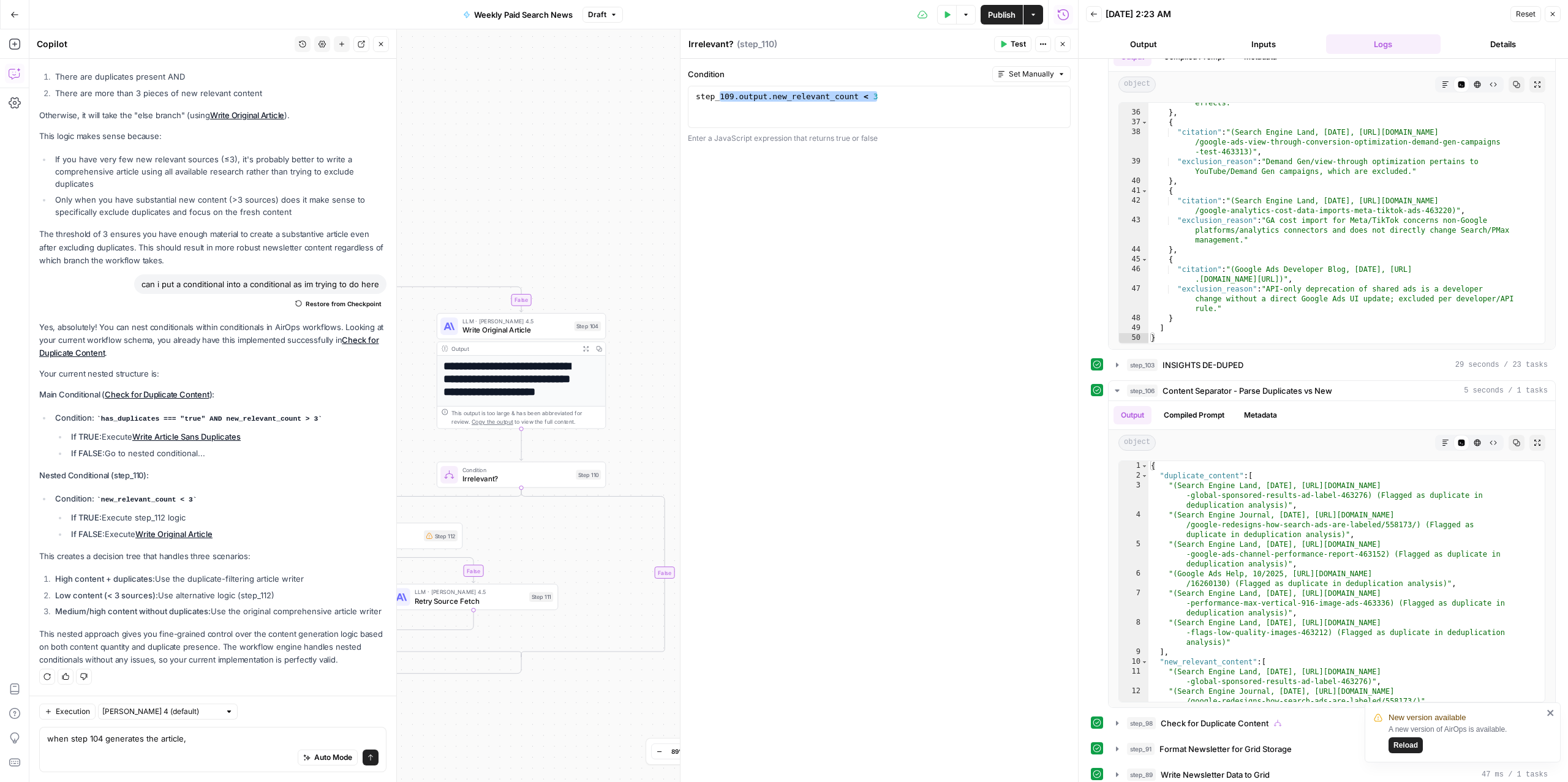
drag, startPoint x: 590, startPoint y: 260, endPoint x: 128, endPoint y: 181, distance: 468.7
click at [128, 181] on body "New version available A new version of AirOps is available. Reload ConsumerAffa…" at bounding box center [784, 391] width 1568 height 782
click at [480, 476] on span "Irrelevant?" at bounding box center [517, 478] width 109 height 11
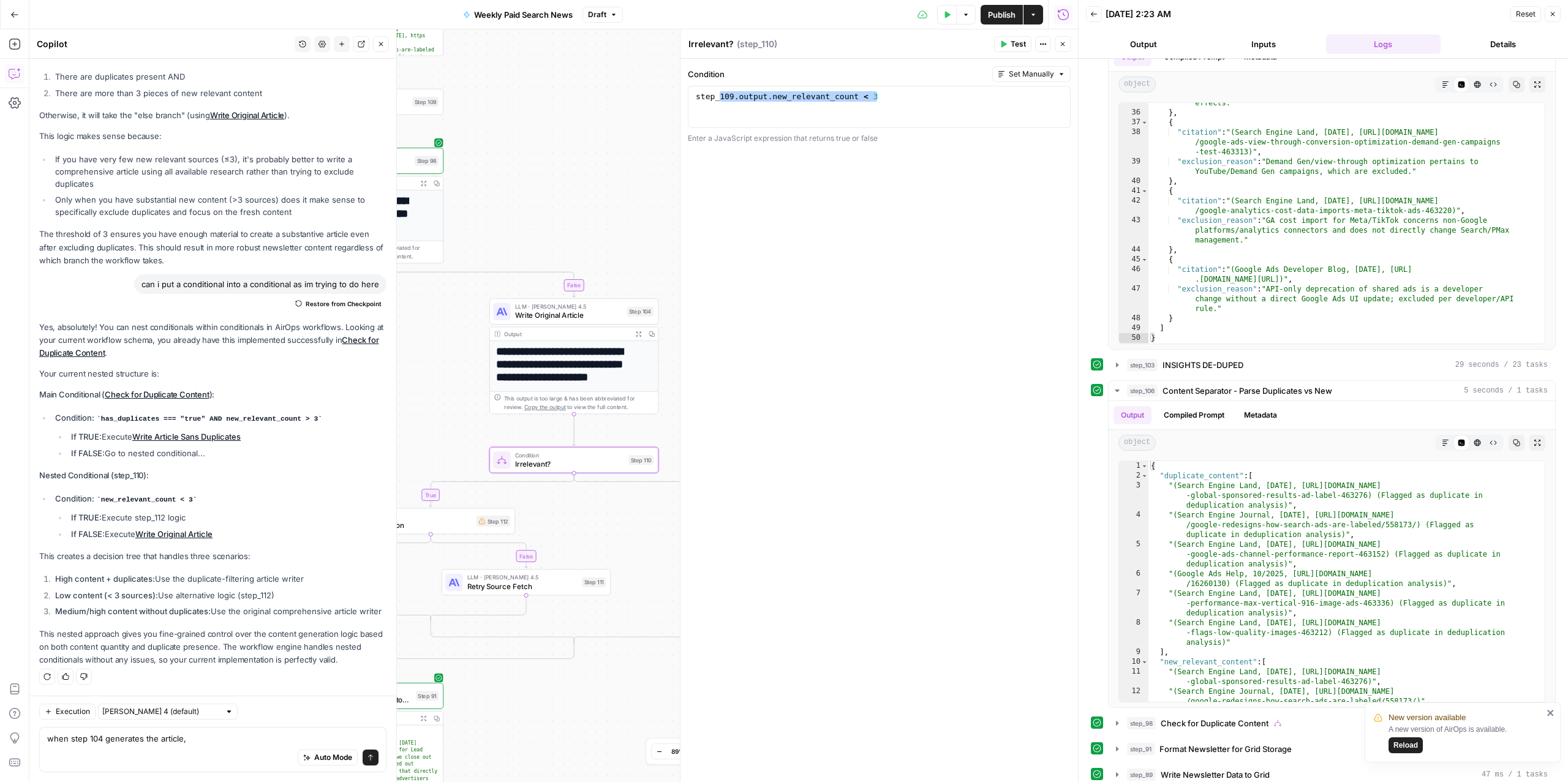
drag, startPoint x: 493, startPoint y: 193, endPoint x: 546, endPoint y: 179, distance: 54.8
click at [546, 179] on div "true false true false true false Workflow Input Settings Inputs Read from Grid …" at bounding box center [553, 405] width 1049 height 752
click at [873, 103] on div "step_109 . output . new_relevant_count < 3" at bounding box center [879, 117] width 372 height 52
drag, startPoint x: 890, startPoint y: 102, endPoint x: 729, endPoint y: 101, distance: 161.0
click at [729, 101] on div "step_109 . output . new_relevant_count < 3" at bounding box center [879, 117] width 372 height 52
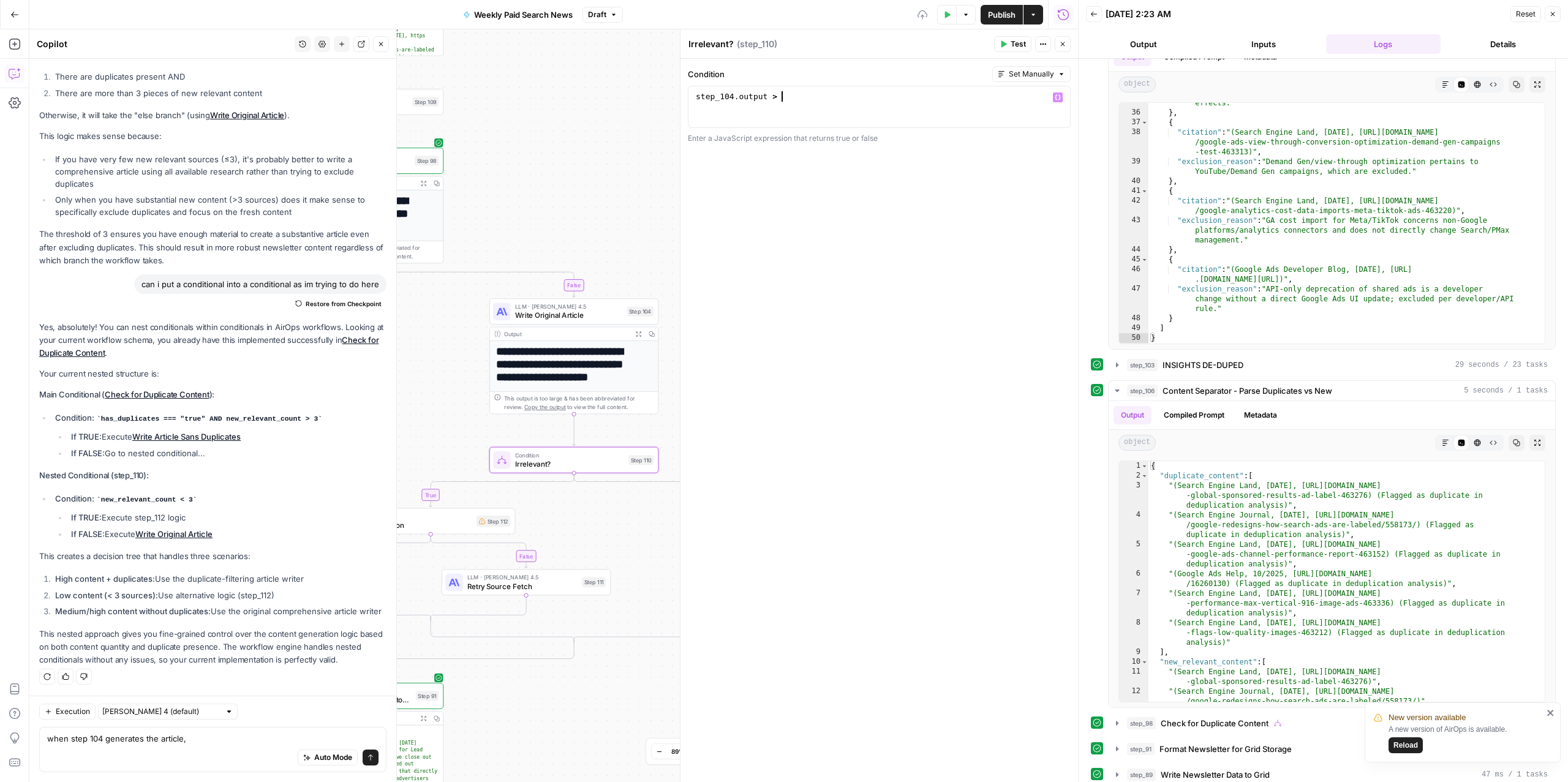
scroll to position [0, 5]
click at [817, 270] on div "**********" at bounding box center [879, 420] width 398 height 723
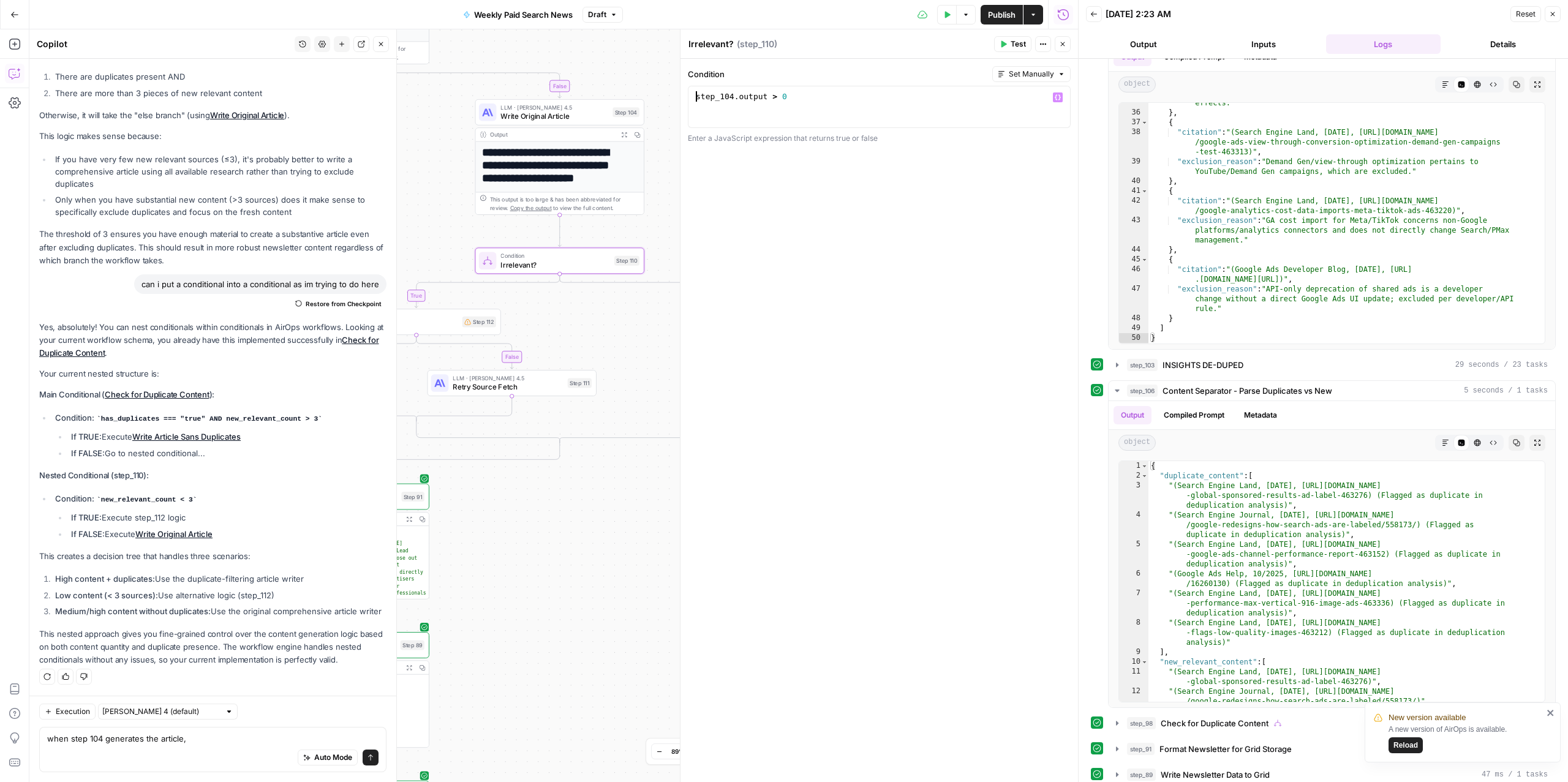
click at [693, 94] on div "step_104 . output > 0" at bounding box center [879, 117] width 372 height 52
type textarea "**********"
click at [705, 93] on div "step_104 . output > 0" at bounding box center [879, 117] width 372 height 52
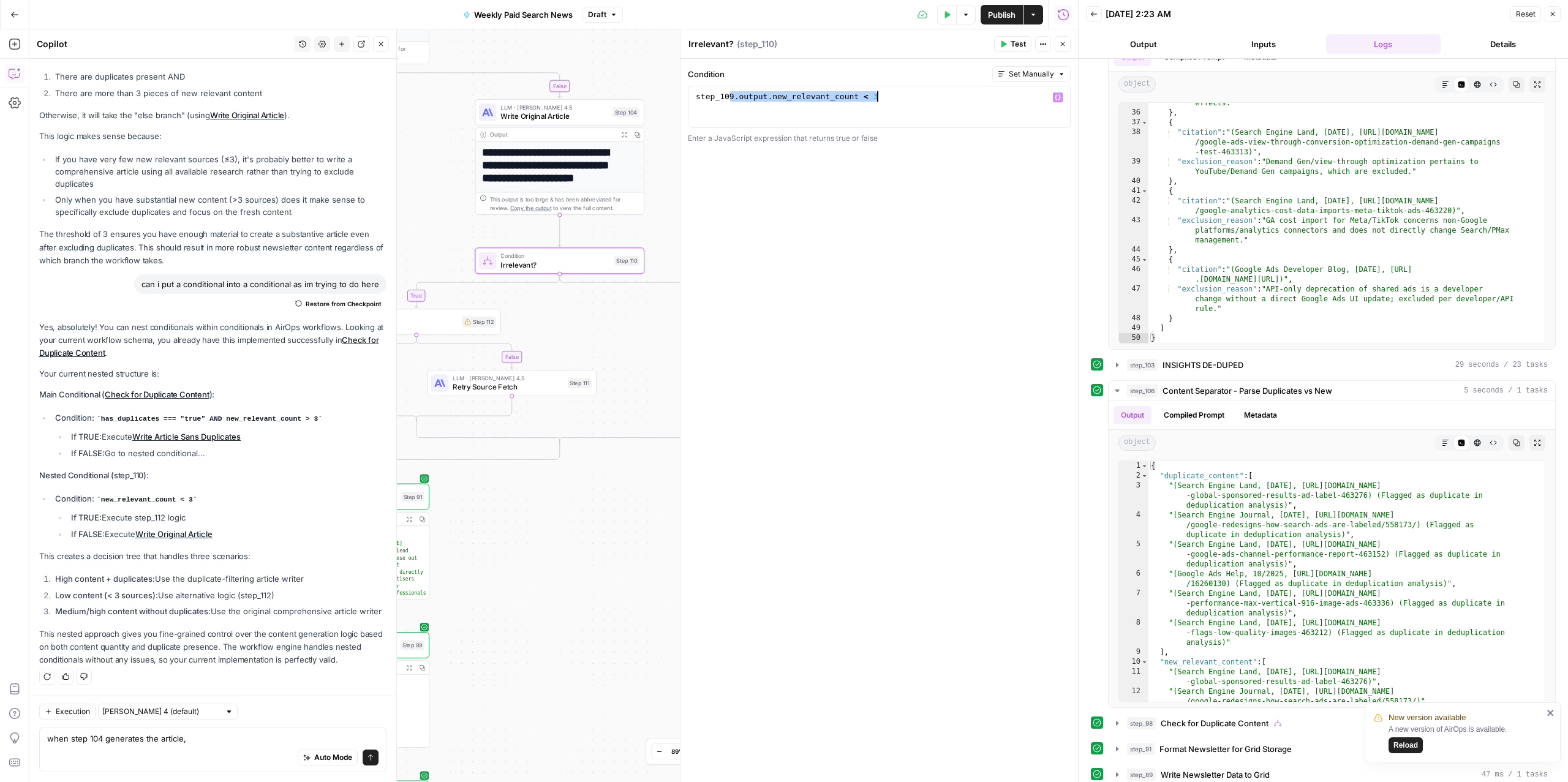
type textarea "**********"
click at [910, 106] on div "step_109 . output . new_relevant_count < 3" at bounding box center [879, 117] width 372 height 52
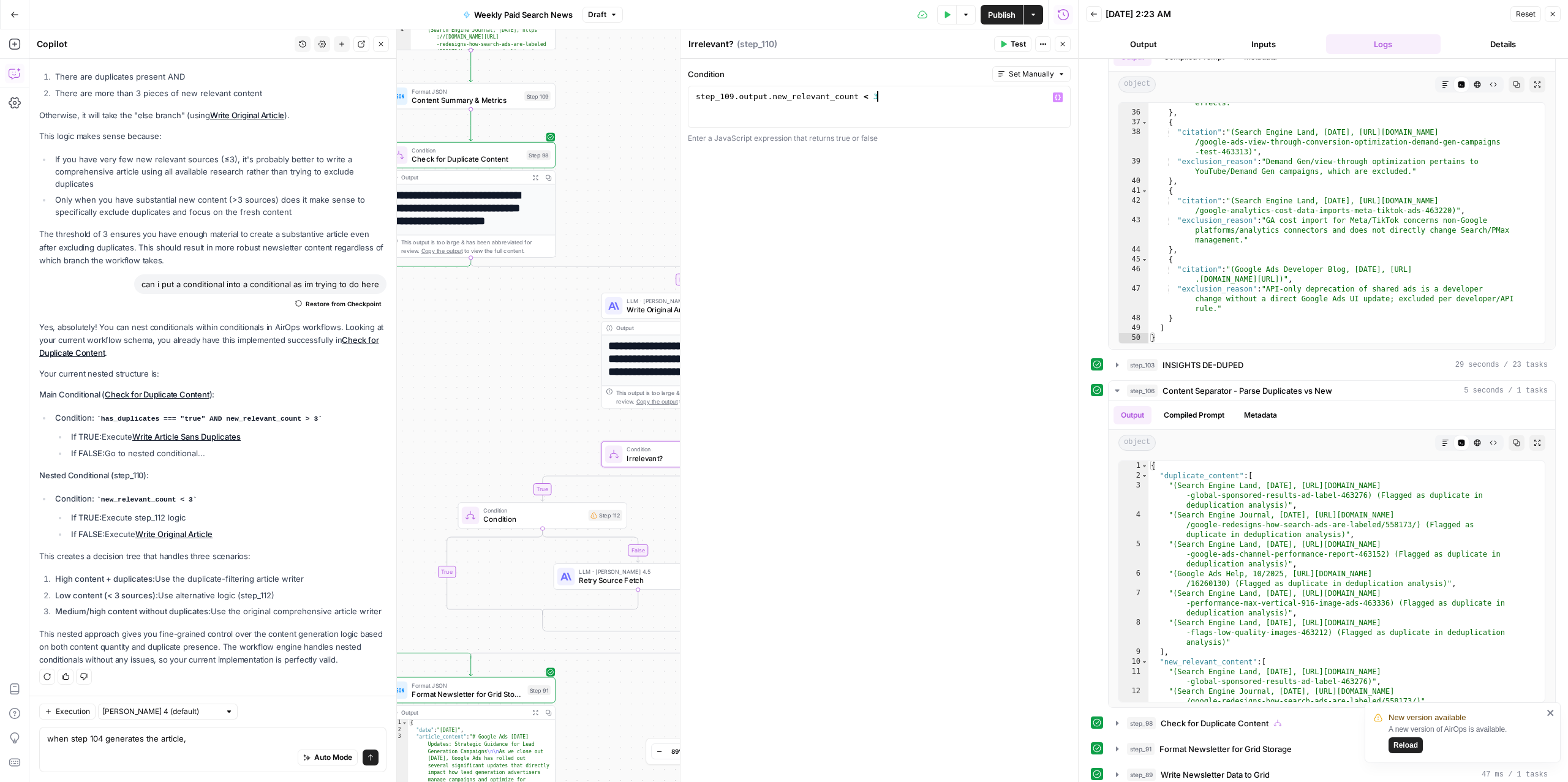
click at [333, 299] on span "Restore from Checkpoint" at bounding box center [343, 303] width 76 height 10
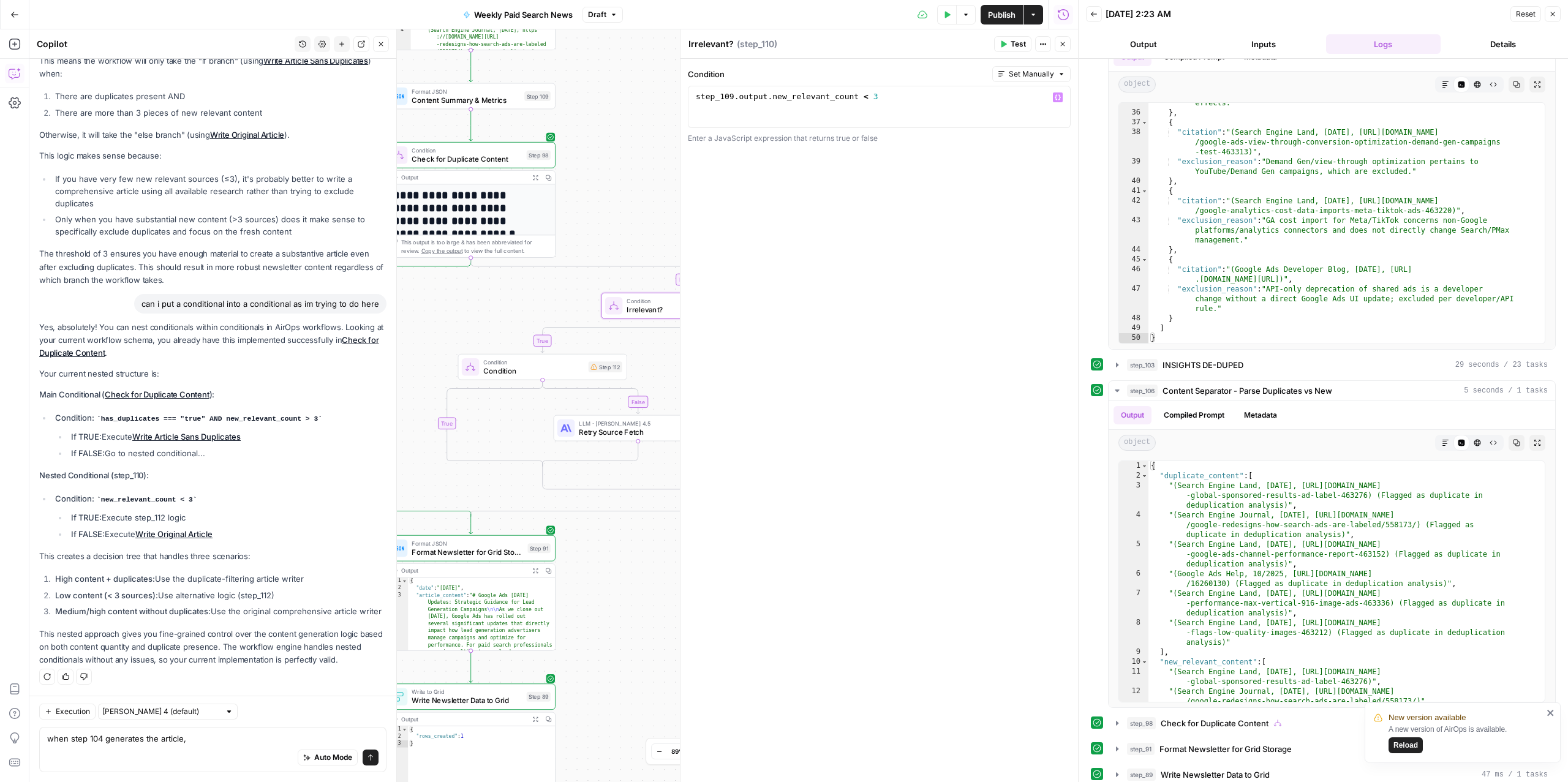
scroll to position [2503, 0]
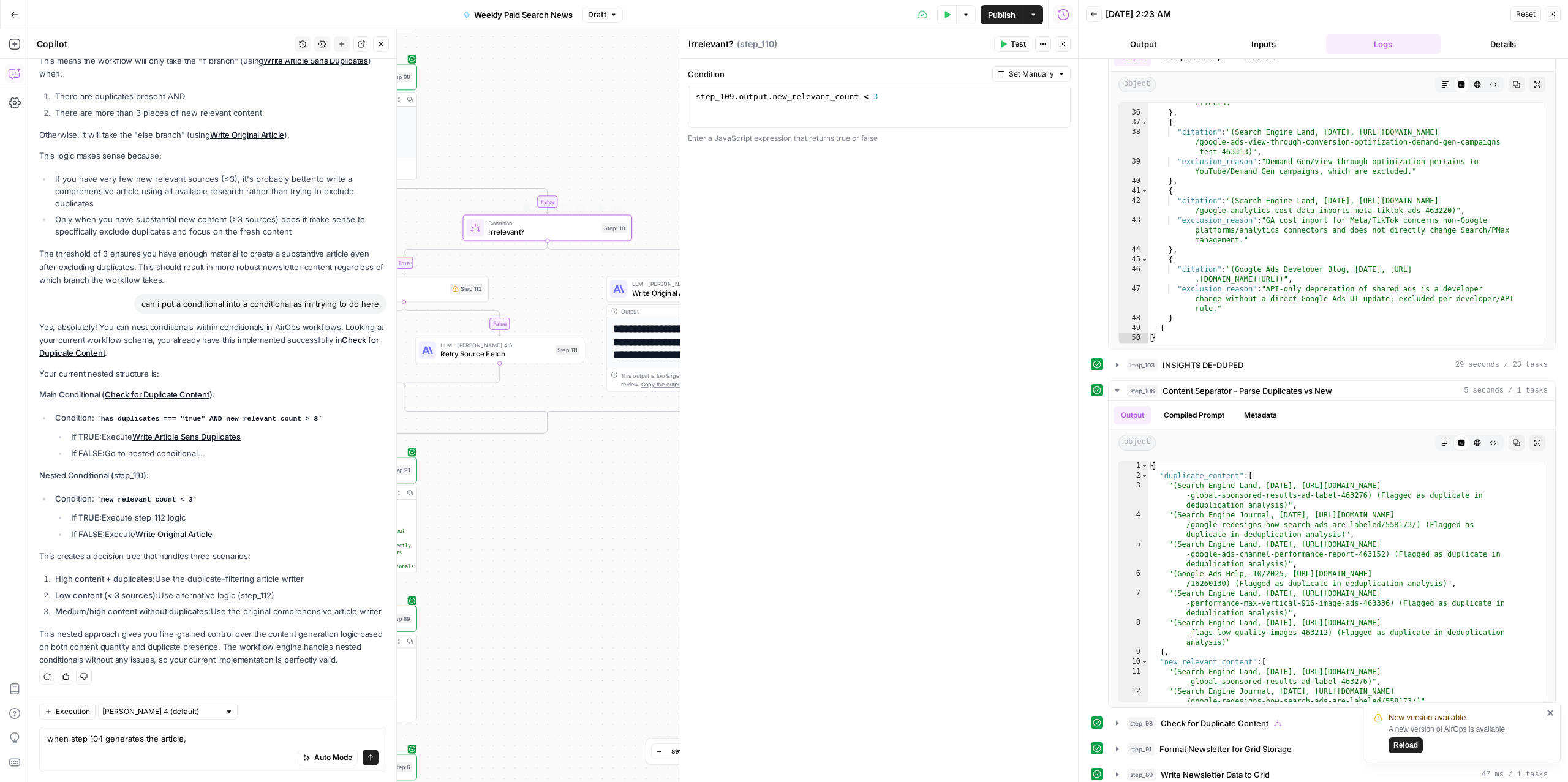
click at [555, 234] on span "Irrelevant?" at bounding box center [543, 231] width 109 height 11
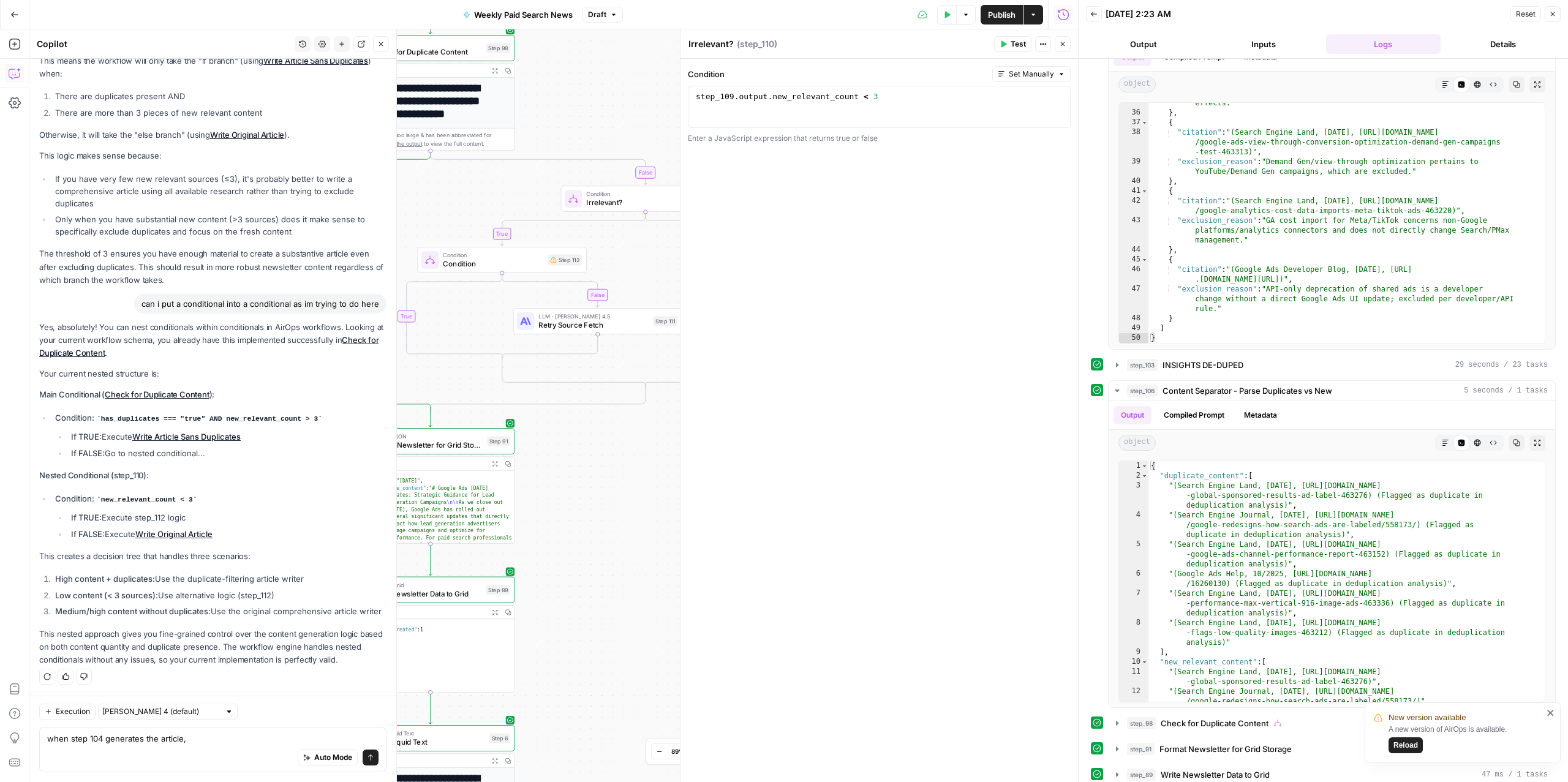
click at [120, 747] on div "Auto Mode Send" at bounding box center [213, 757] width 331 height 27
click at [120, 743] on textarea "when step 104 generates the article," at bounding box center [213, 738] width 331 height 12
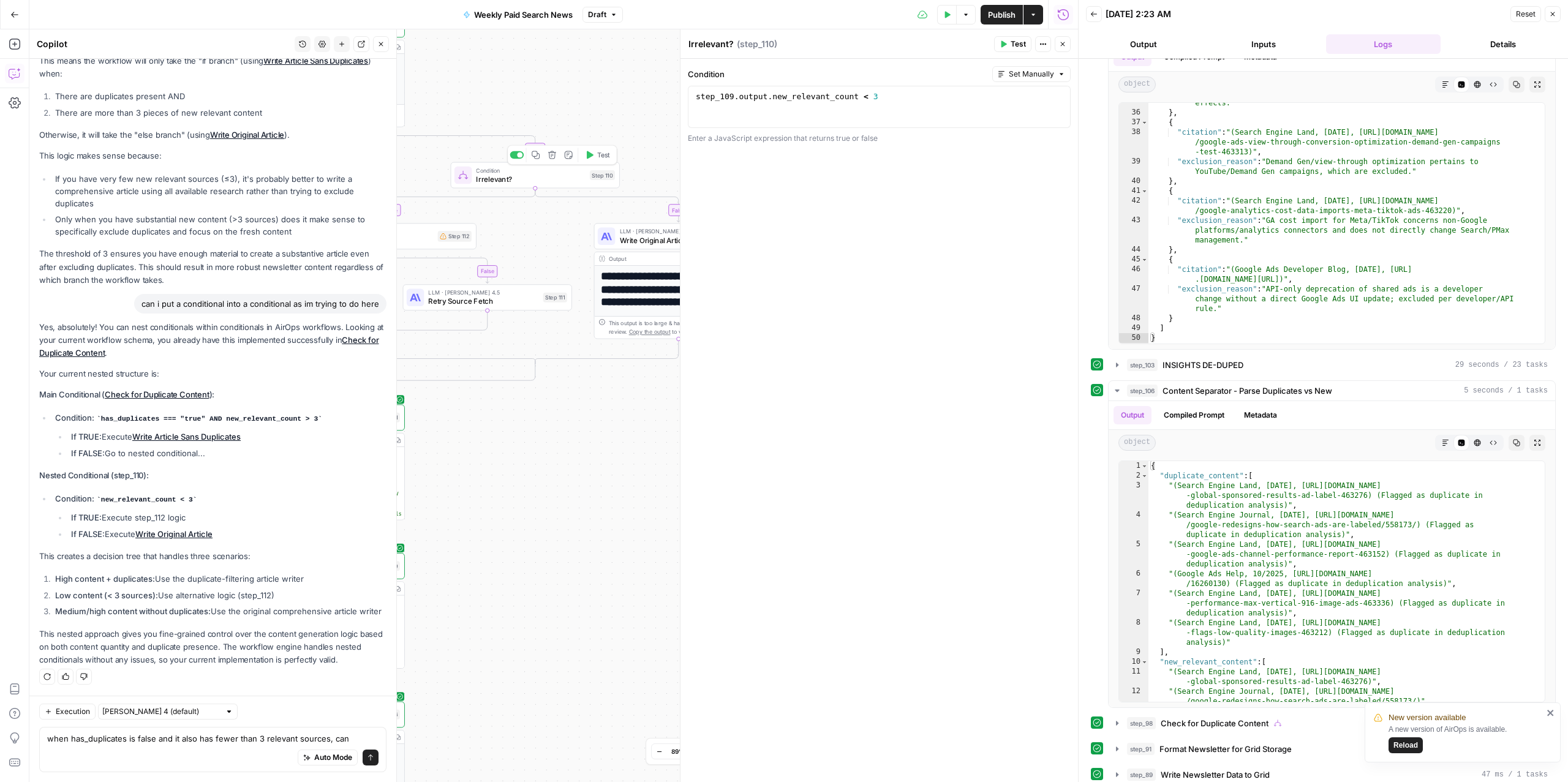
click at [537, 177] on span "Irrelevant?" at bounding box center [531, 179] width 109 height 11
click at [882, 100] on div "step_109 . output . new_relevant_count < 3" at bounding box center [879, 117] width 372 height 52
click at [695, 100] on div "step_109 . output . new_relevant_count < 3" at bounding box center [879, 117] width 372 height 52
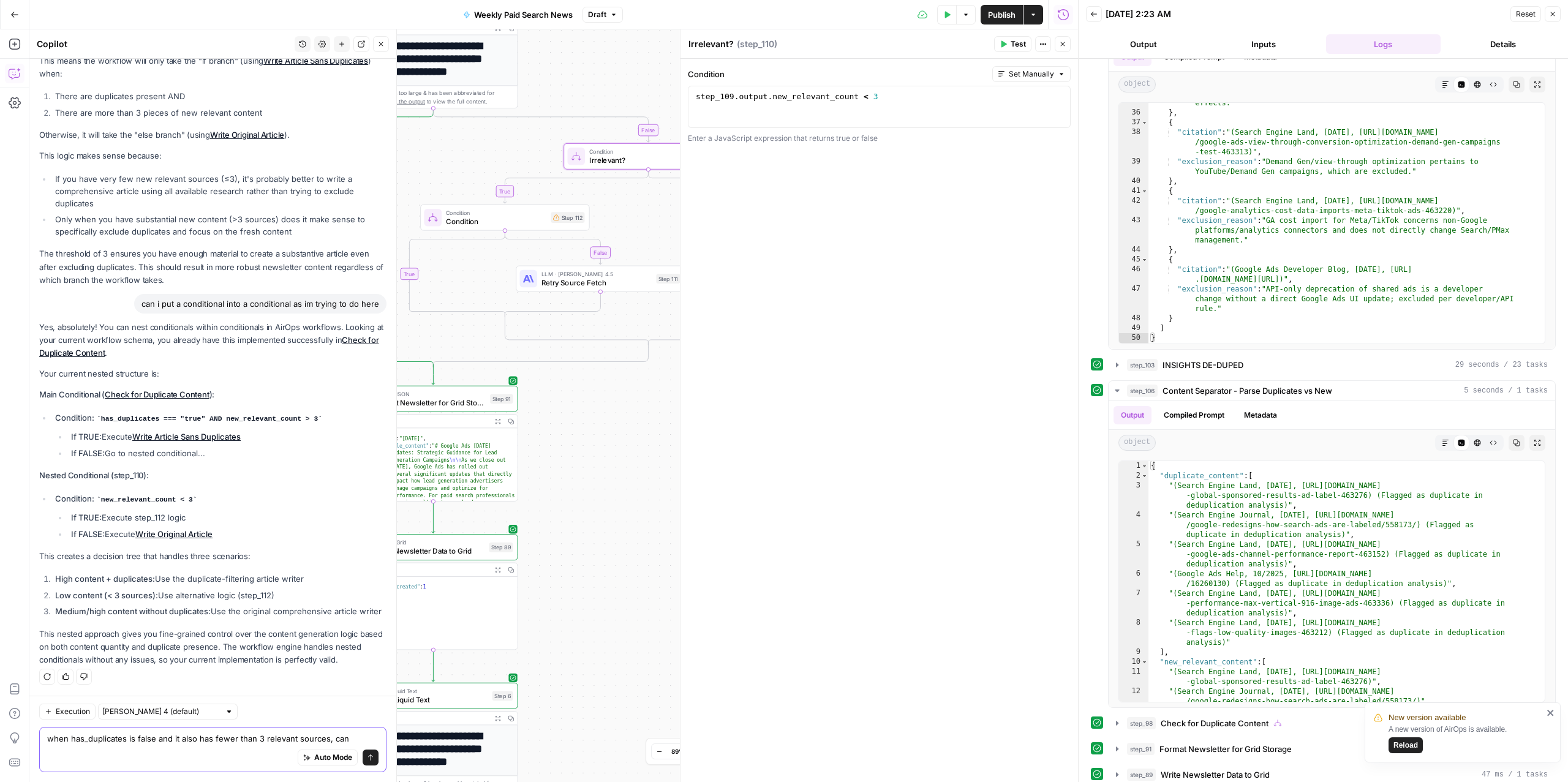
drag, startPoint x: 212, startPoint y: 739, endPoint x: 31, endPoint y: 738, distance: 181.0
click at [31, 739] on div "Execution [PERSON_NAME] 4 (default) when has_duplicates is false and it also ha…" at bounding box center [213, 739] width 367 height 86
click at [224, 736] on textarea "if fewer than 3 relevant sources, can" at bounding box center [213, 738] width 331 height 12
click at [151, 735] on textarea "if fewer than 3 relevant sources, can" at bounding box center [213, 738] width 331 height 12
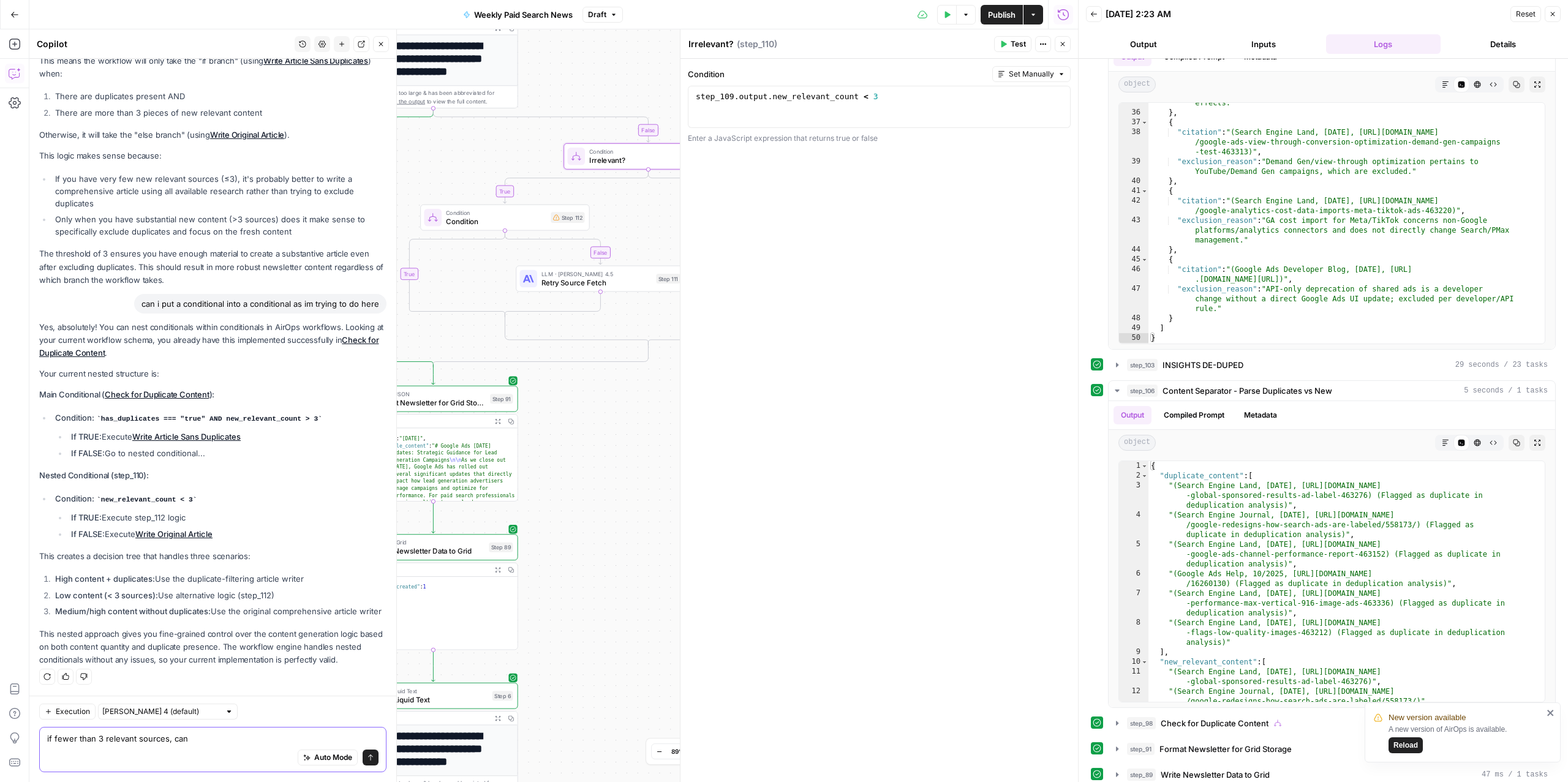
click at [195, 736] on textarea "if fewer than 3 relevant sources, can" at bounding box center [213, 738] width 331 height 12
drag, startPoint x: 254, startPoint y: 738, endPoint x: 169, endPoint y: 738, distance: 85.0
click at [169, 738] on textarea "if fewer than 3 relevant sources, what should we do?" at bounding box center [213, 738] width 331 height 12
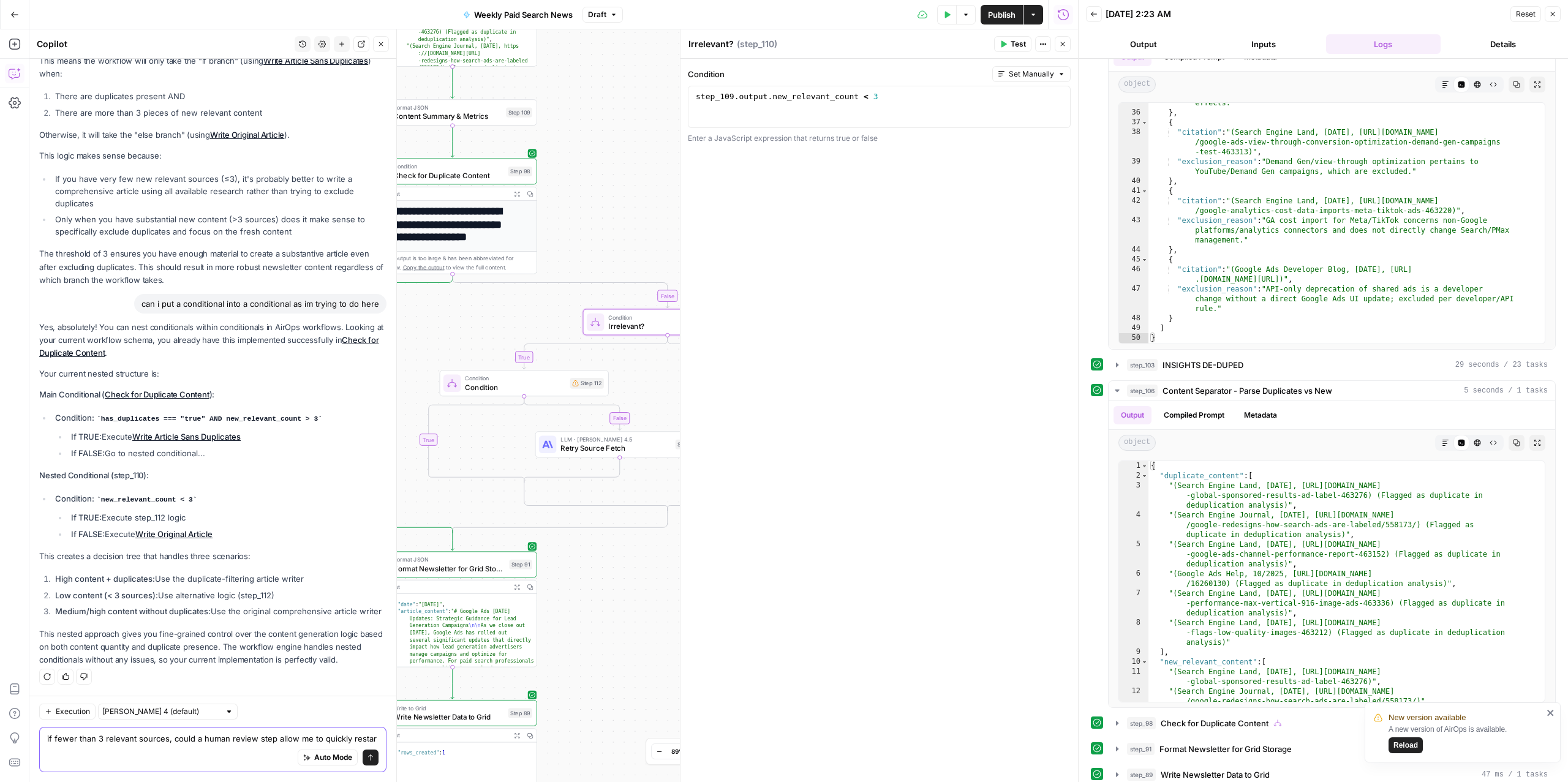
scroll to position [2515, 0]
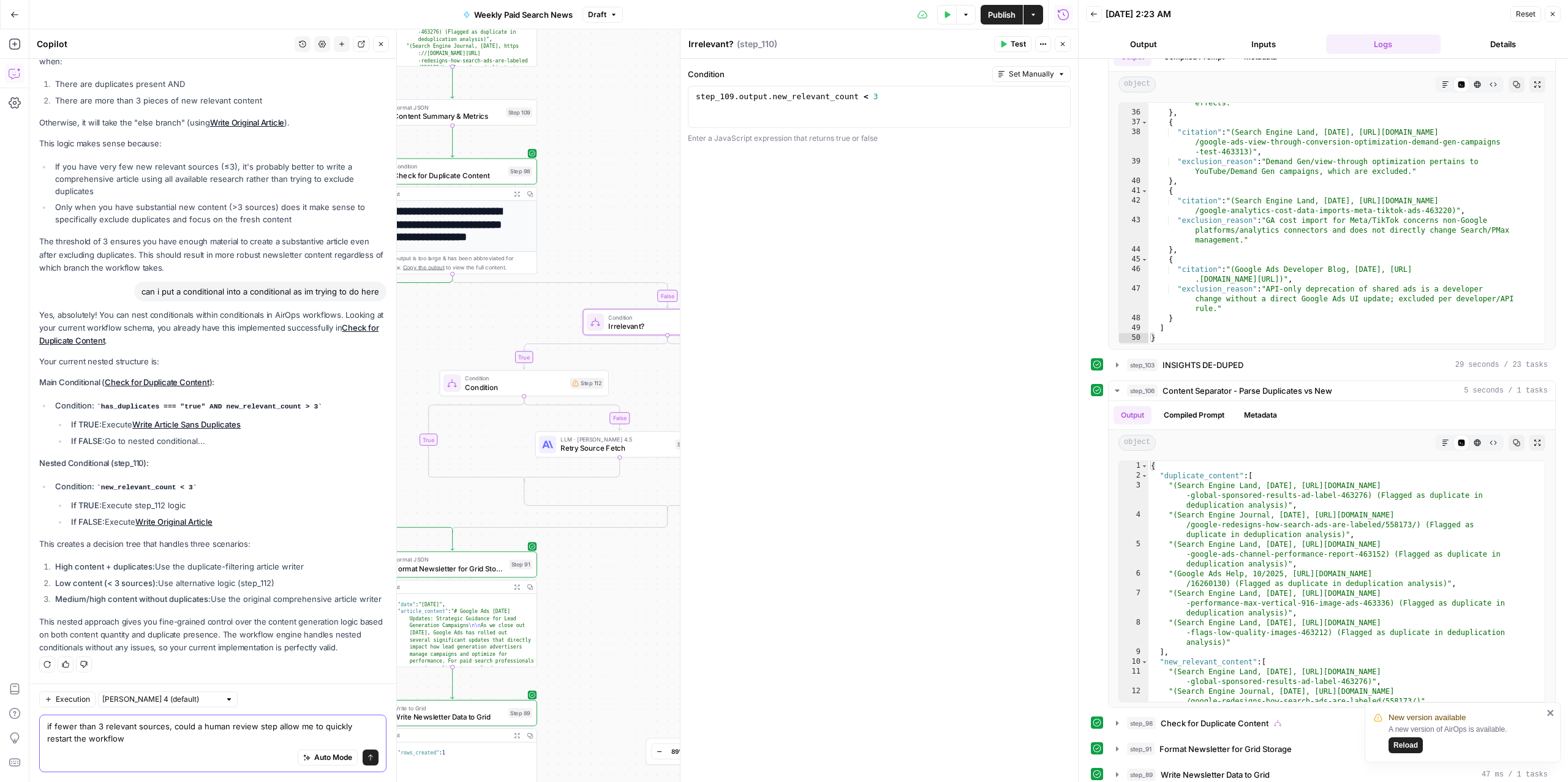
drag, startPoint x: 159, startPoint y: 737, endPoint x: 253, endPoint y: 720, distance: 95.5
click at [253, 721] on textarea "if fewer than 3 relevant sources, could a human review step allow me to quickly…" at bounding box center [213, 732] width 331 height 25
click at [232, 740] on textarea "if fewer than 3 relevant sources, could a human review step allow me to quickly…" at bounding box center [213, 732] width 331 height 25
drag, startPoint x: 173, startPoint y: 743, endPoint x: 170, endPoint y: 728, distance: 15.3
click at [170, 728] on textarea "if fewer than 3 relevant sources, could a human review step allow me to quickly…" at bounding box center [213, 732] width 331 height 25
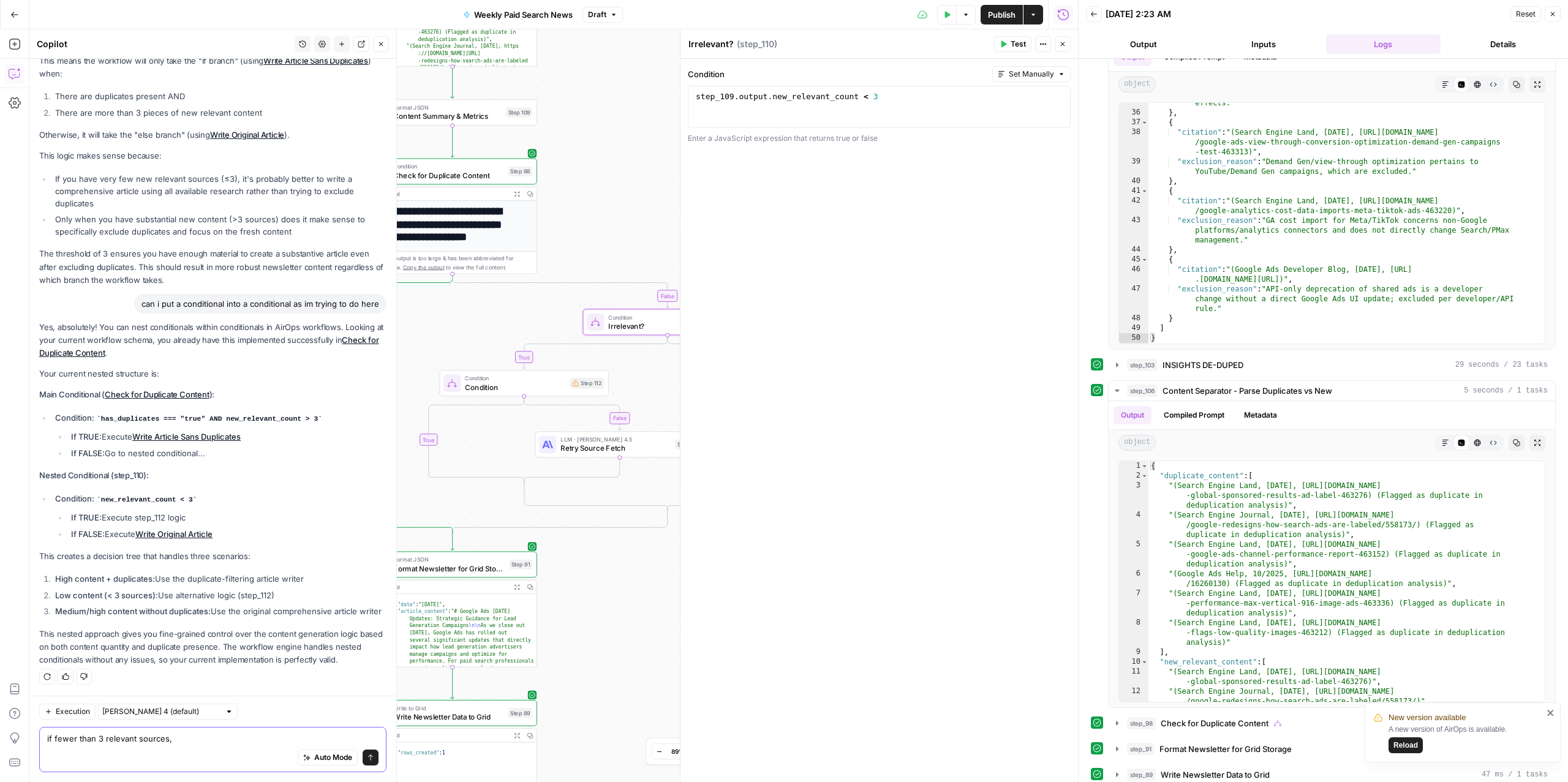
scroll to position [2503, 0]
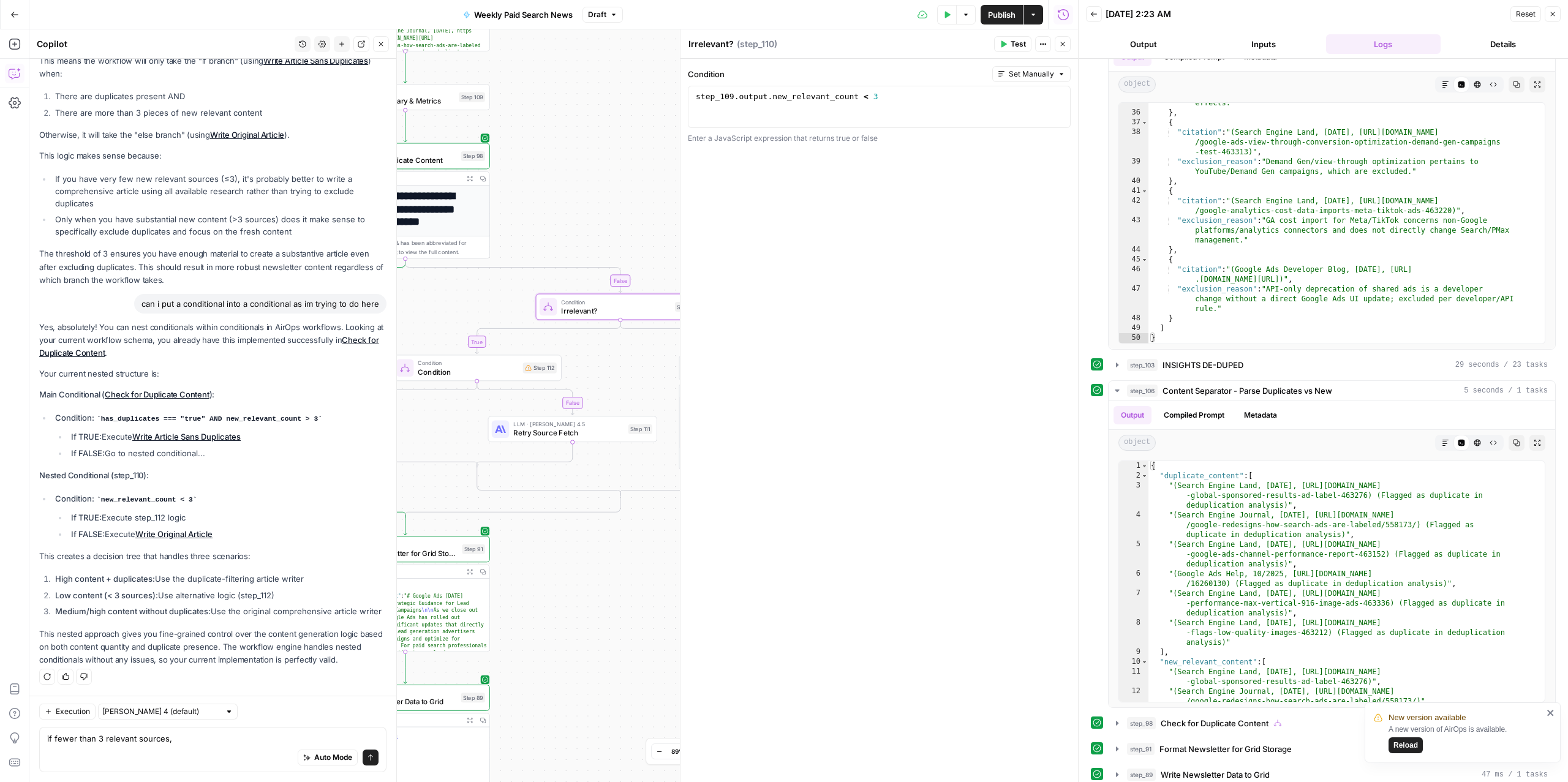
drag, startPoint x: 615, startPoint y: 607, endPoint x: 567, endPoint y: 591, distance: 50.6
click at [567, 591] on div "true false true false false true Workflow Input Settings Inputs Read from Grid …" at bounding box center [553, 405] width 1049 height 752
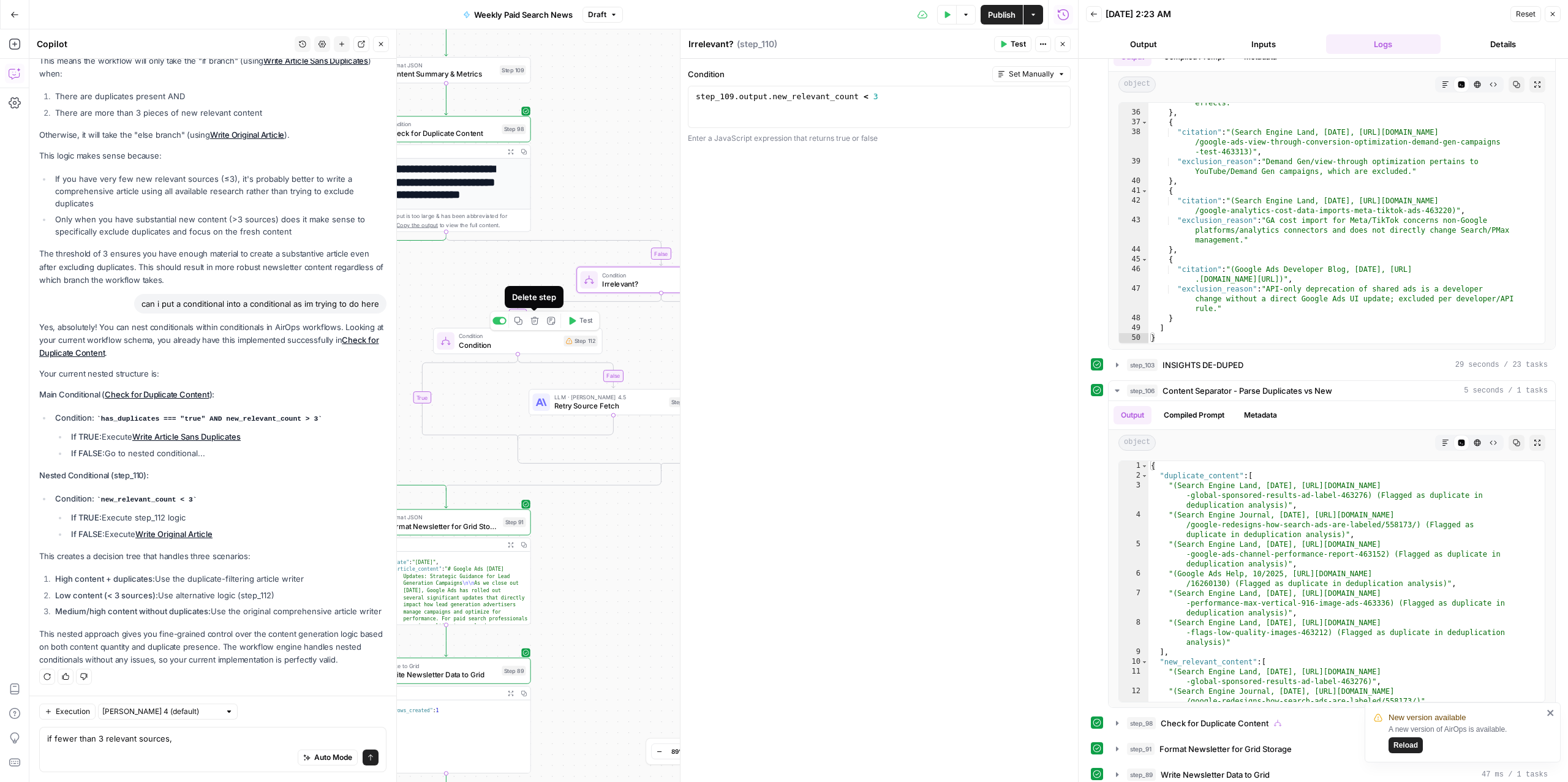
click at [535, 325] on button "Delete step" at bounding box center [534, 320] width 14 height 14
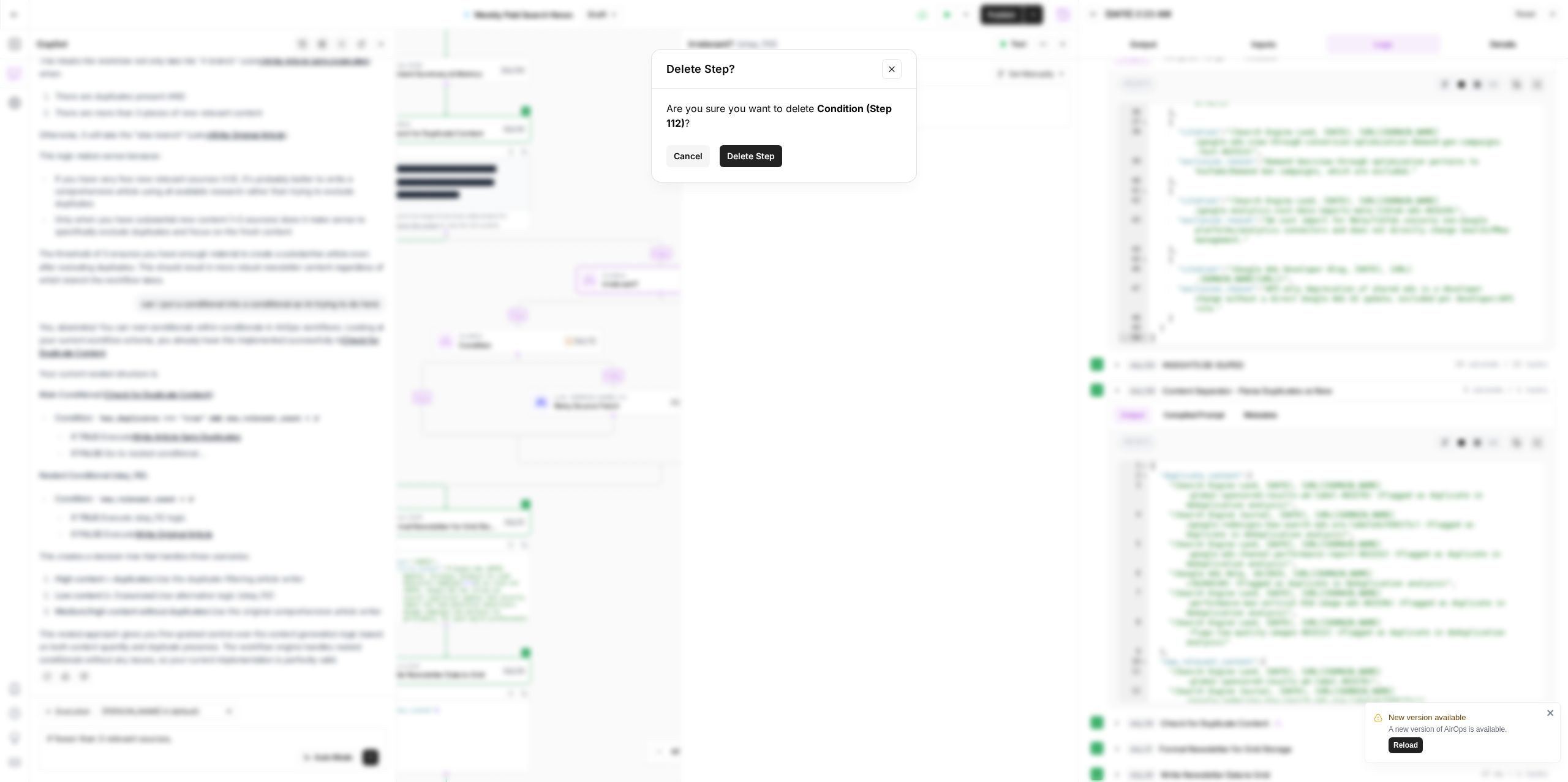
click at [754, 157] on span "Delete Step" at bounding box center [751, 156] width 48 height 12
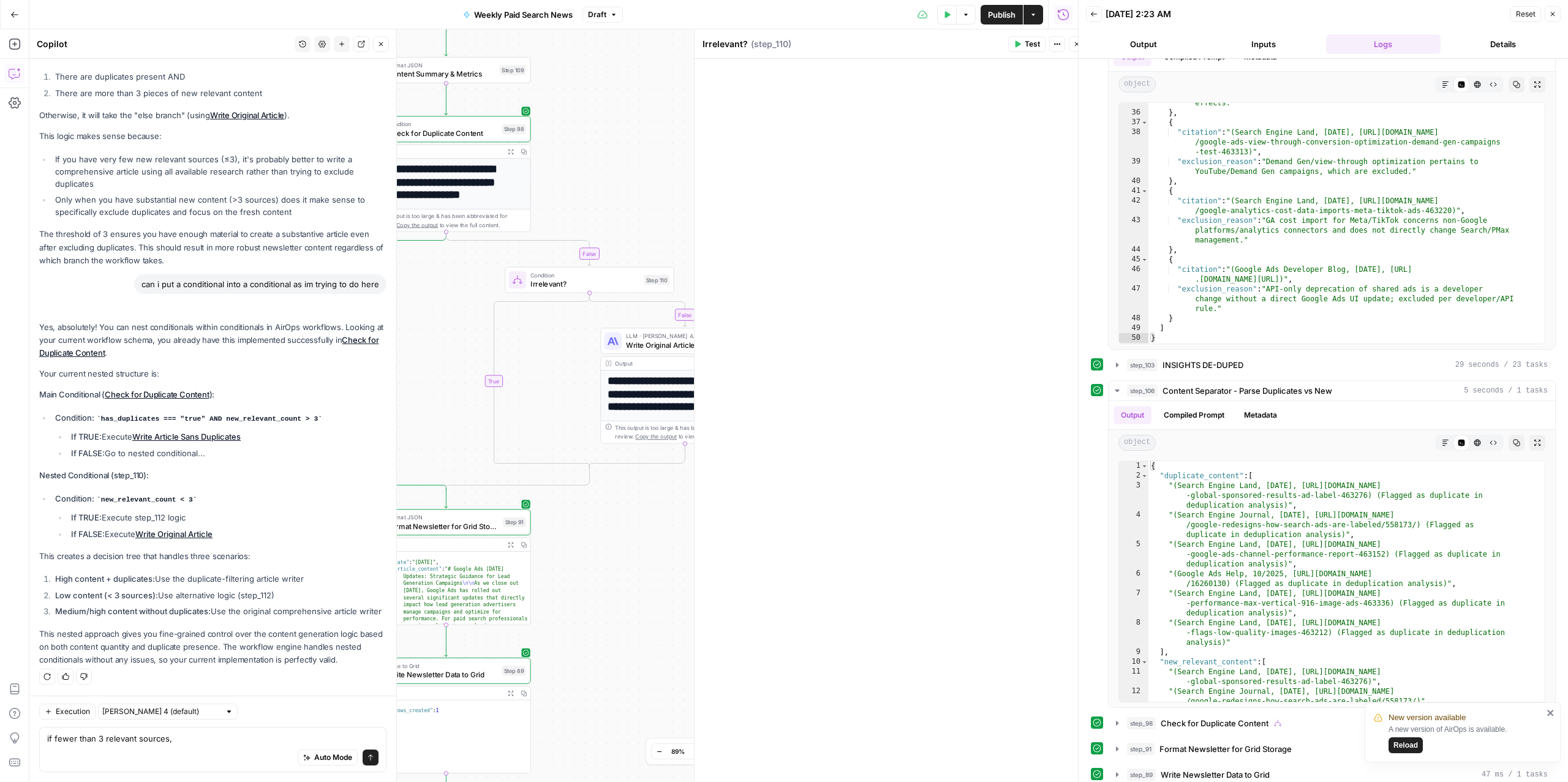
scroll to position [2523, 0]
click at [167, 740] on textarea "if fewer than 3 relevant sources," at bounding box center [213, 738] width 331 height 12
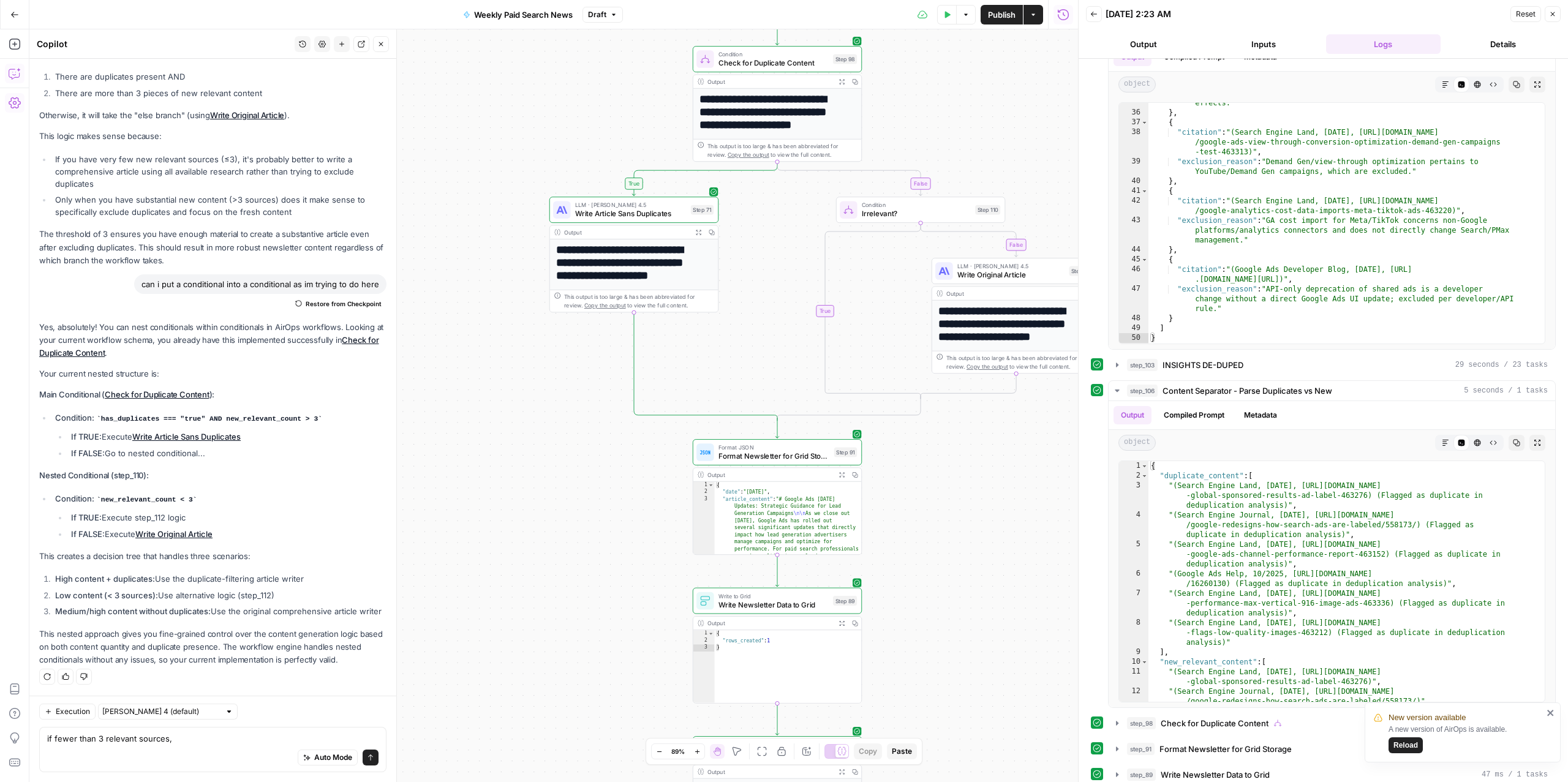
drag, startPoint x: 574, startPoint y: 359, endPoint x: 431, endPoint y: 141, distance: 260.7
click at [431, 142] on div "true false false true Workflow Input Settings Inputs Read from Grid Read from A…" at bounding box center [553, 405] width 1049 height 752
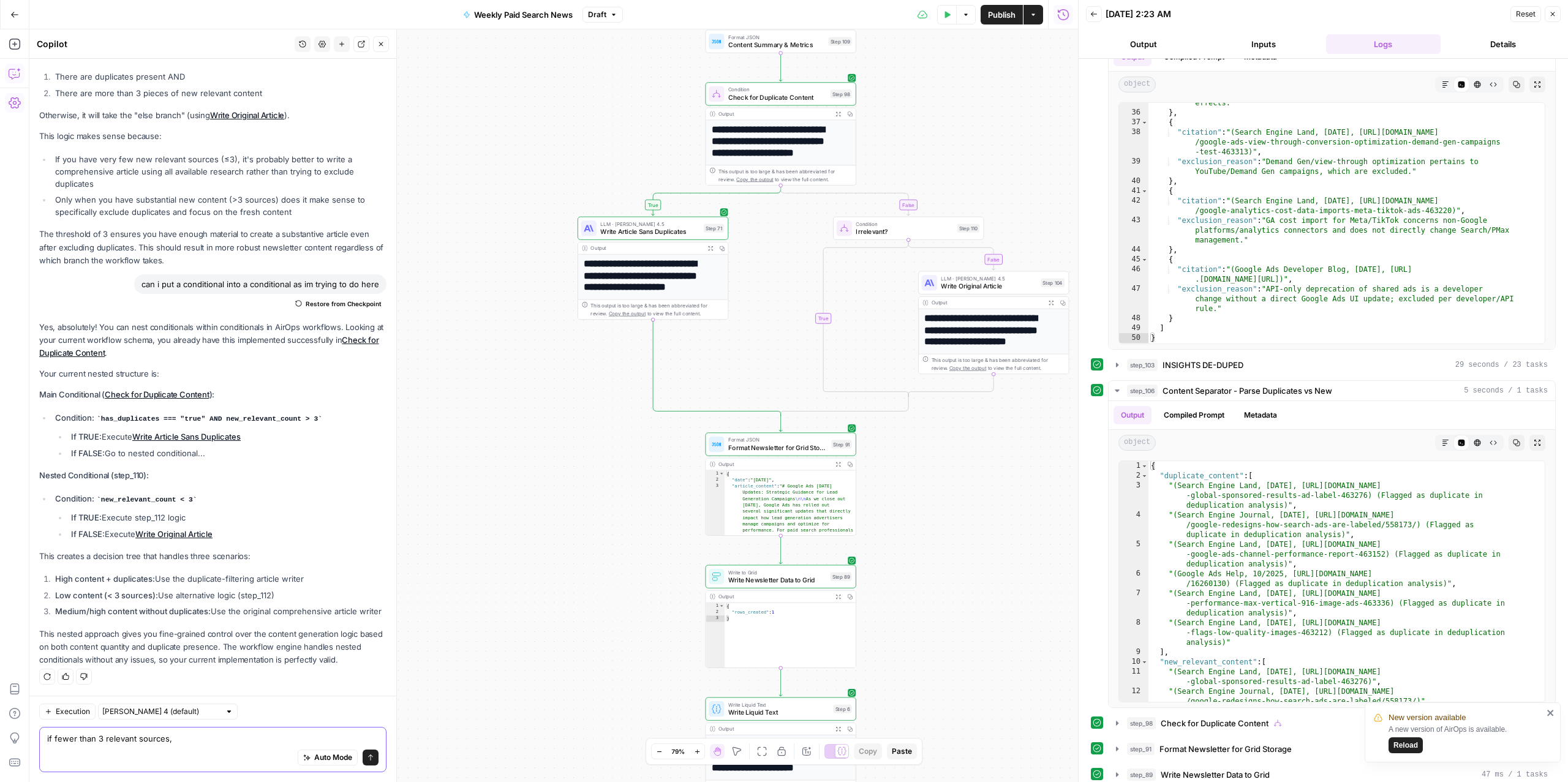
click at [280, 737] on textarea "if fewer than 3 relevant sources," at bounding box center [213, 738] width 331 height 12
type textarea "if fewer than 3 relevant sources, what now?"
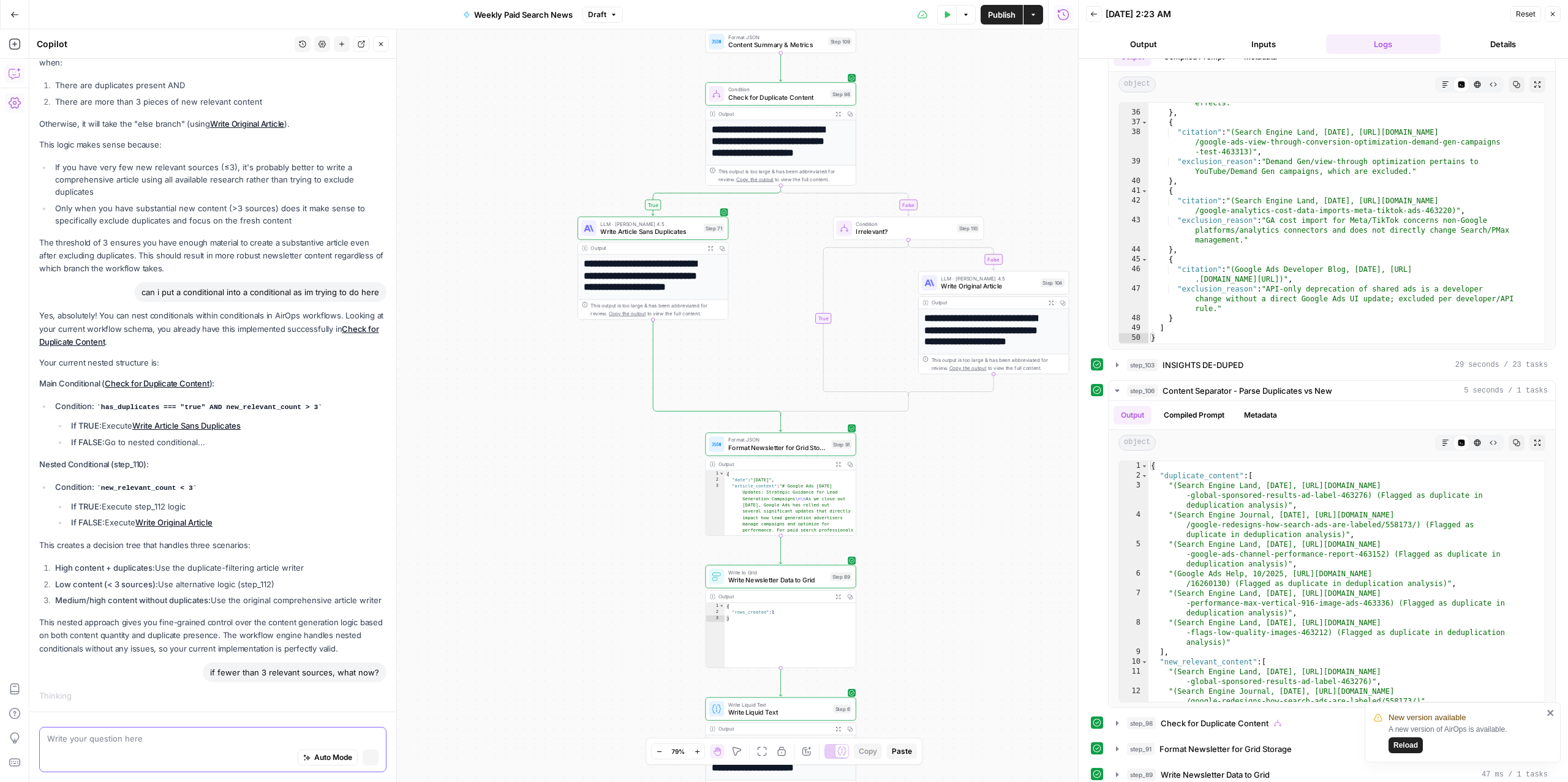
scroll to position [2391, 0]
click at [139, 671] on div "if fewer than 3 relevant sources, what now?" at bounding box center [213, 672] width 347 height 20
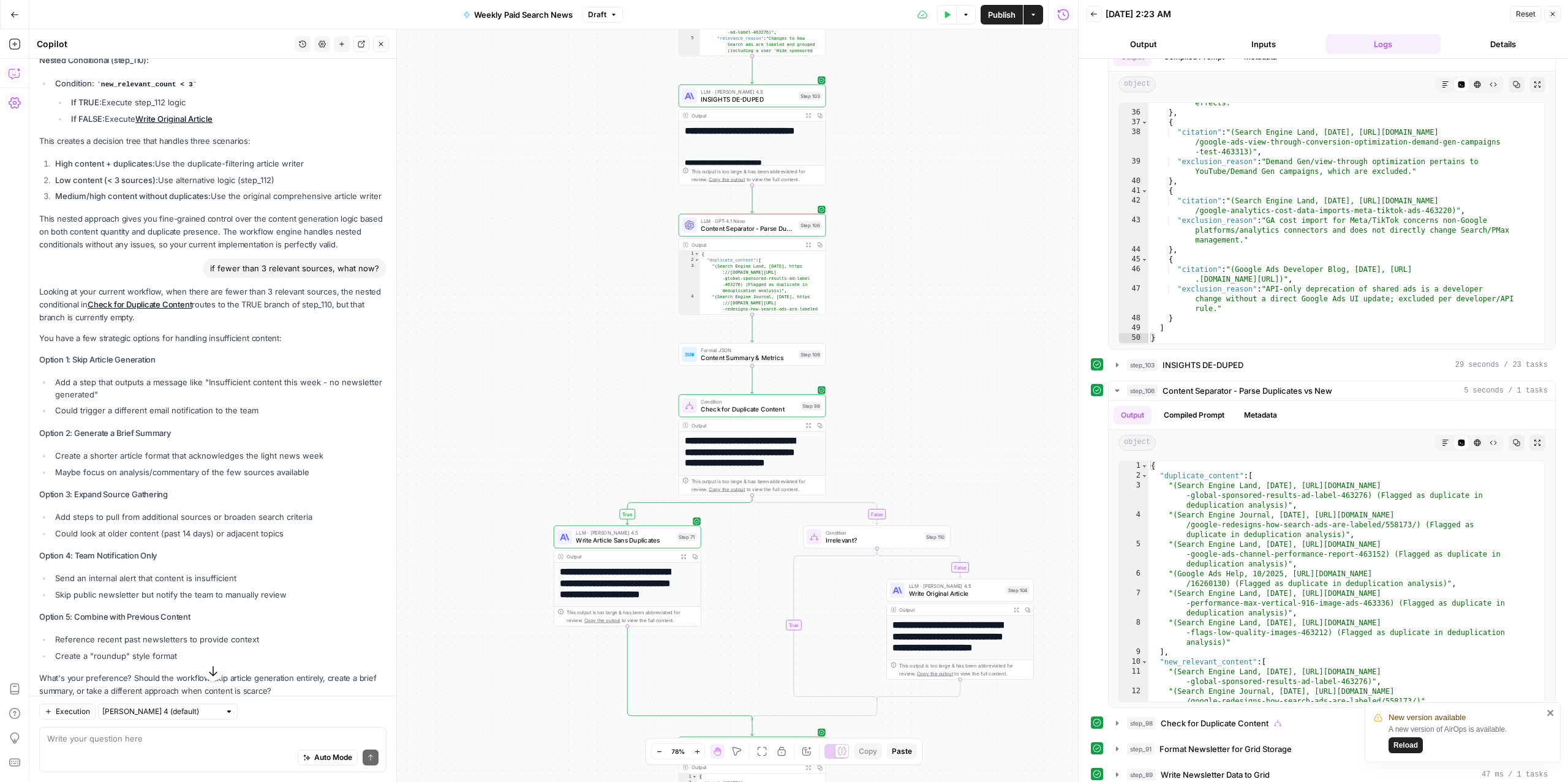
scroll to position [2969, 0]
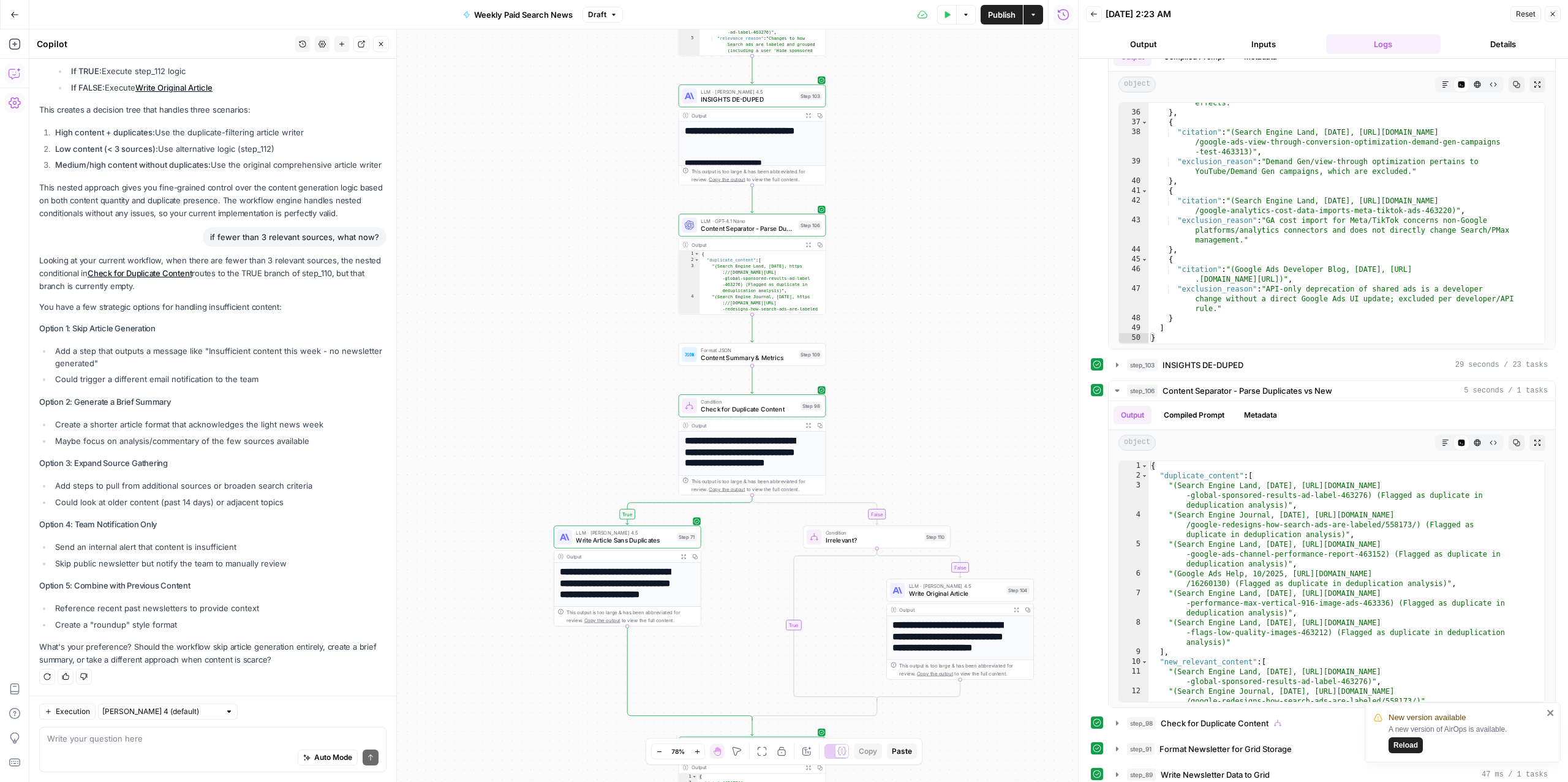
click at [159, 359] on li "Add a step that outputs a message like "Insufficient content this week - no new…" at bounding box center [219, 356] width 335 height 25
click at [98, 744] on div "Auto Mode Send" at bounding box center [213, 757] width 331 height 27
type textarea "what are the options for a human review step?"
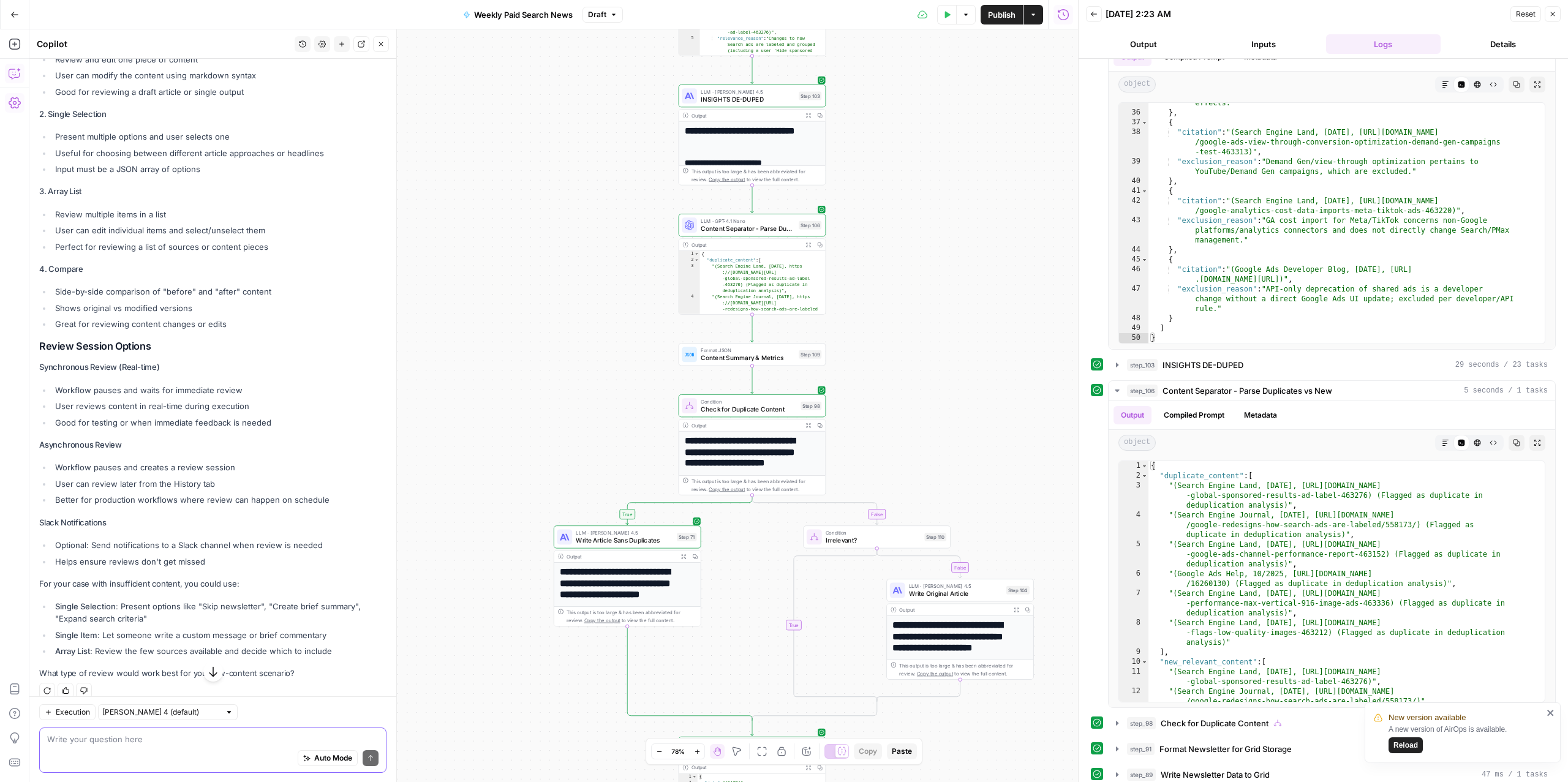
scroll to position [3694, 0]
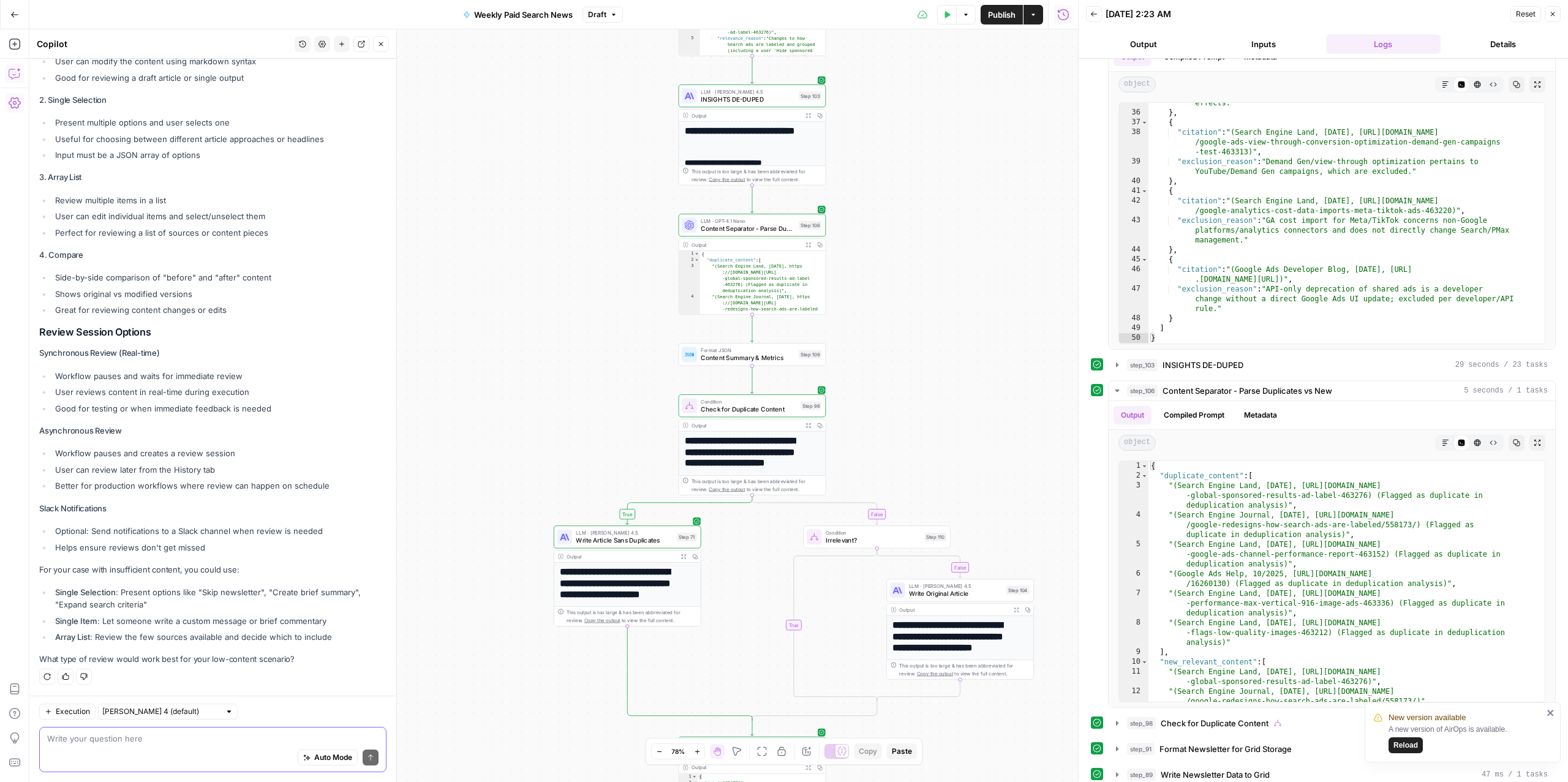
type textarea "w"
click at [922, 596] on span "Write Original Article" at bounding box center [956, 593] width 94 height 10
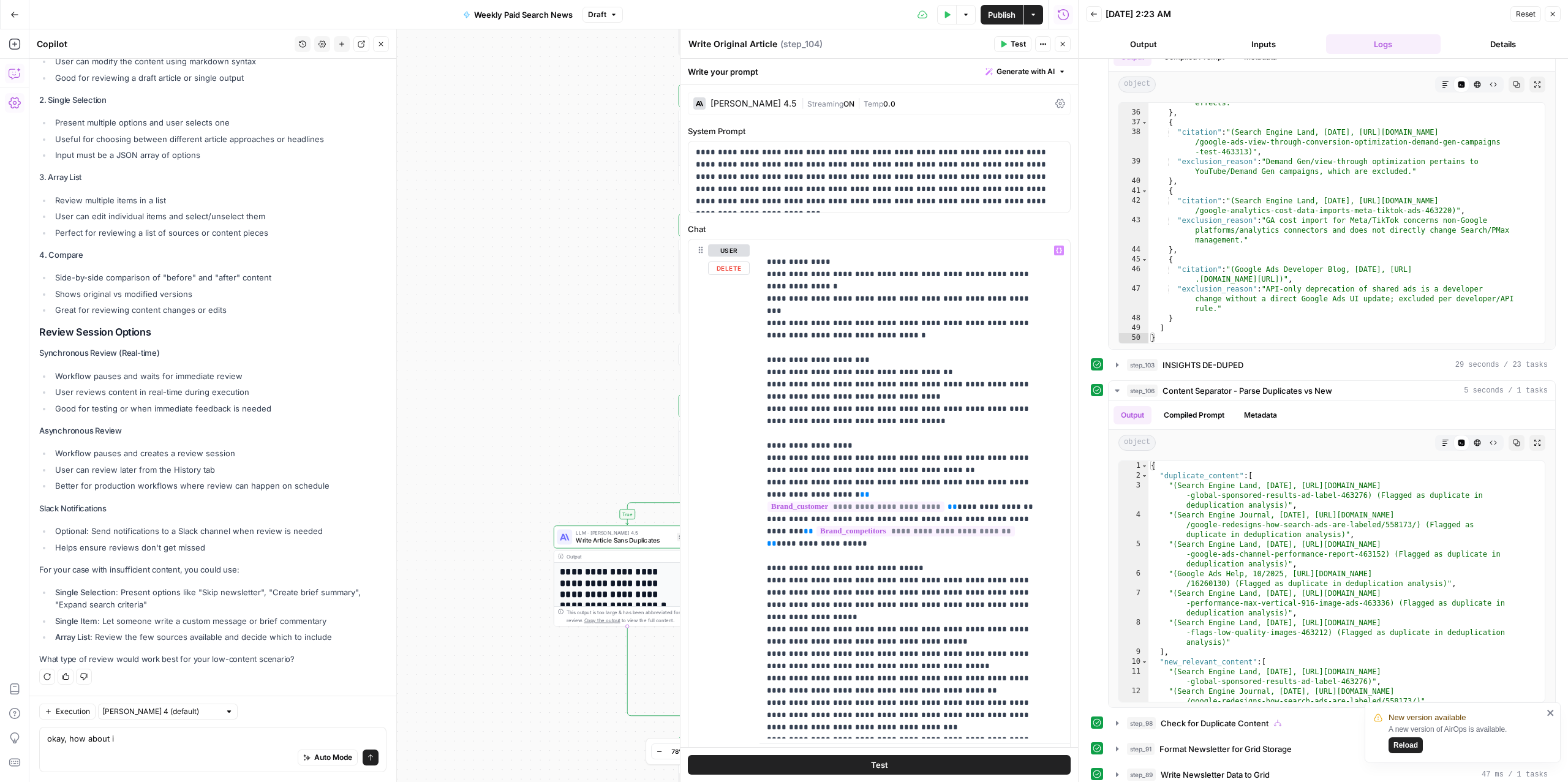
scroll to position [0, 0]
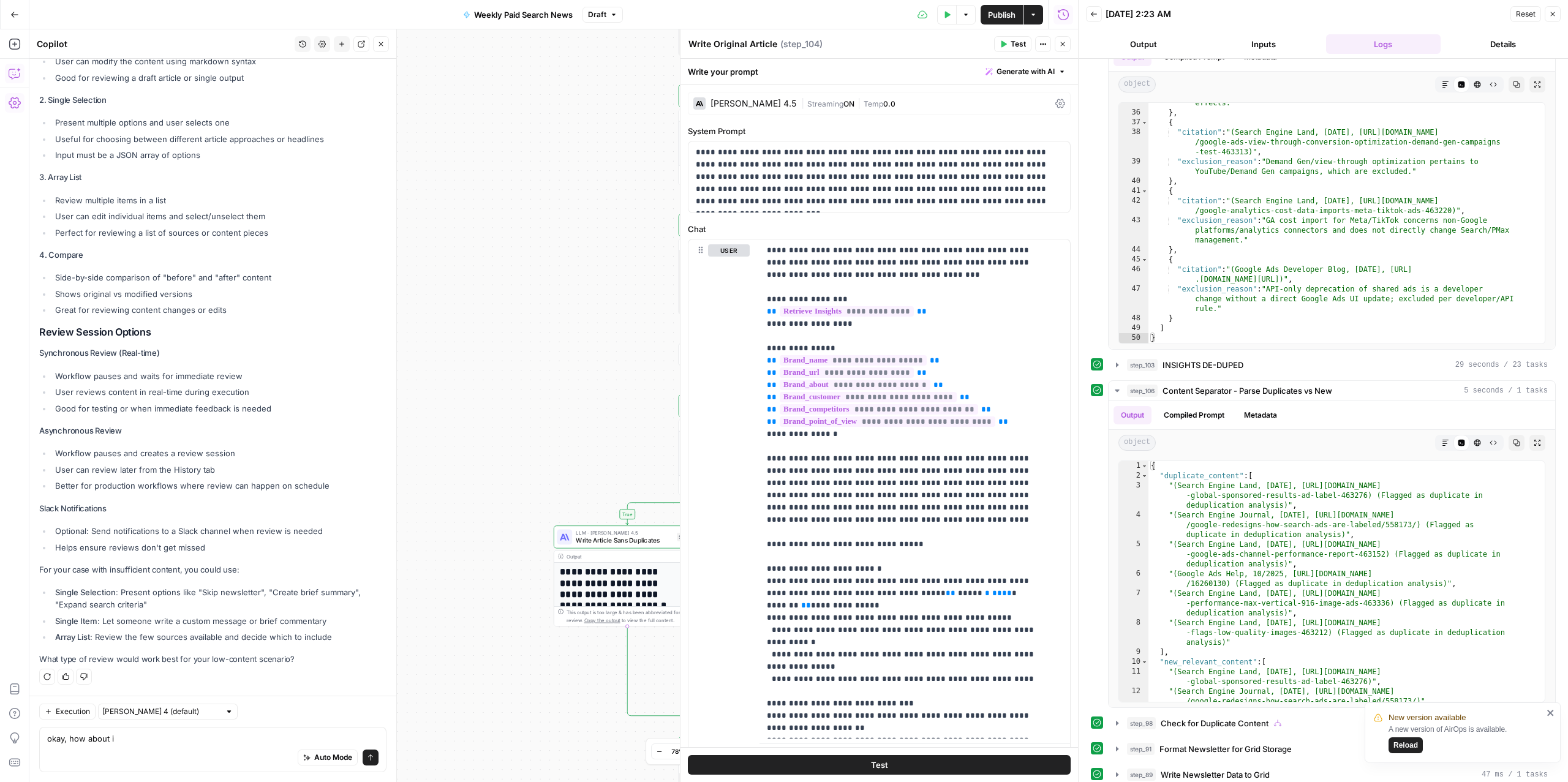
click at [1068, 39] on button "Close" at bounding box center [1063, 44] width 16 height 16
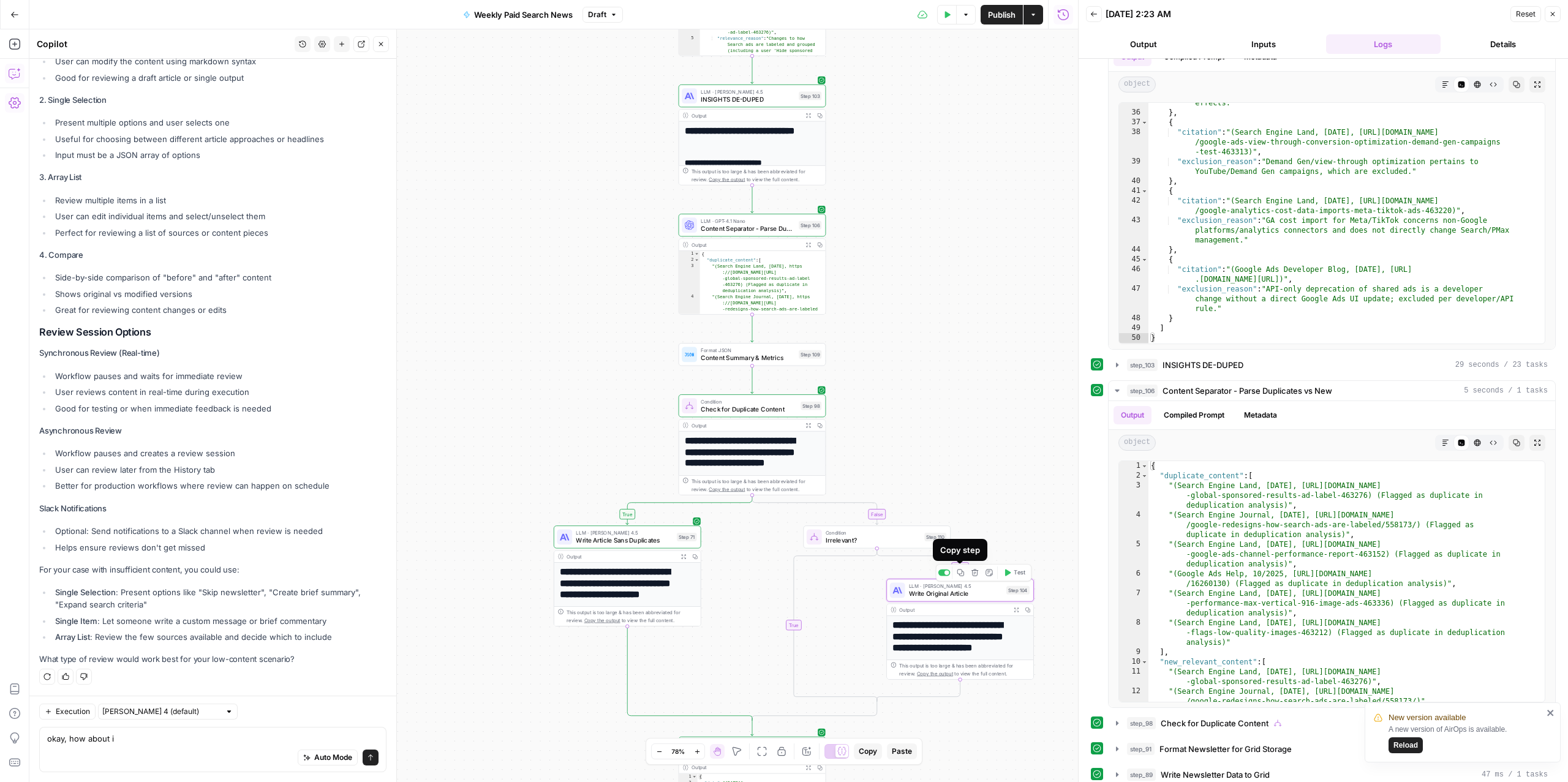
click at [962, 574] on icon "button" at bounding box center [960, 572] width 7 height 7
click at [795, 625] on icon "Edge from step_110 to step_110-conditional-end" at bounding box center [835, 625] width 83 height 153
click at [788, 587] on span "LLM · [PERSON_NAME] 4.5" at bounding box center [790, 586] width 95 height 7
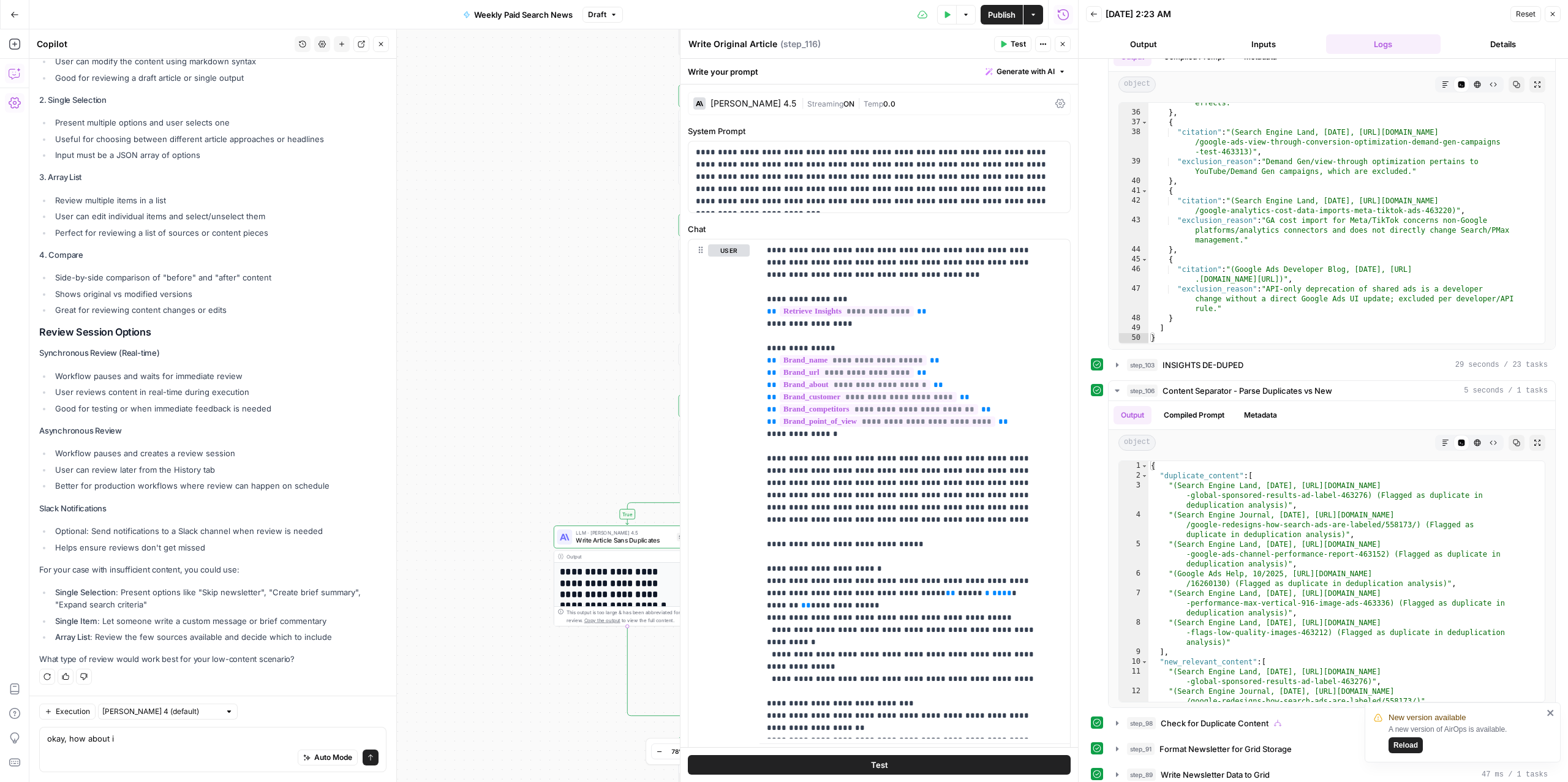
click at [114, 749] on div "Auto Mode Send" at bounding box center [213, 757] width 331 height 27
click at [110, 743] on textarea "okay, how about i" at bounding box center [213, 738] width 331 height 12
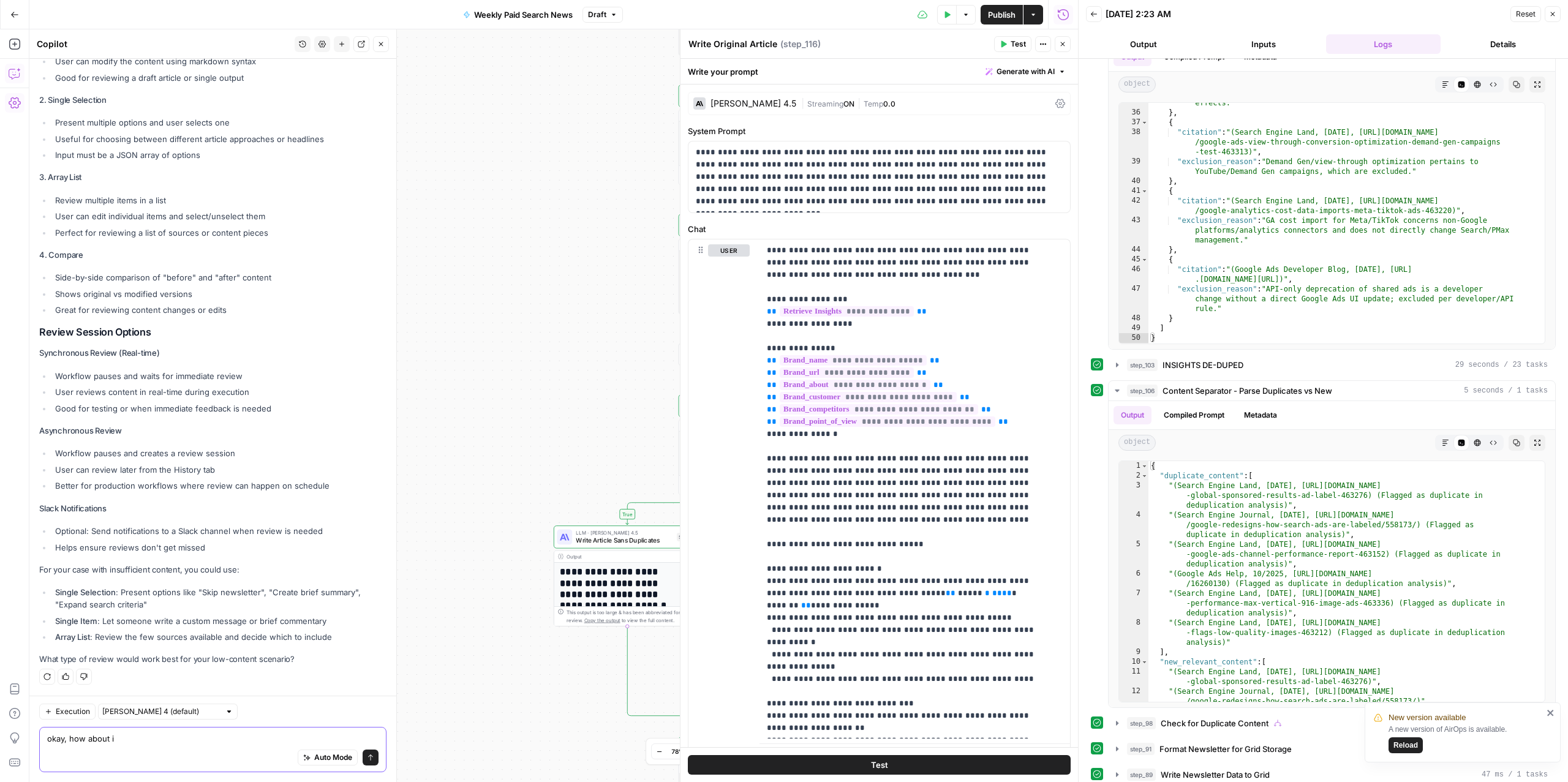
click at [110, 743] on textarea "okay, how about i" at bounding box center [213, 738] width 331 height 12
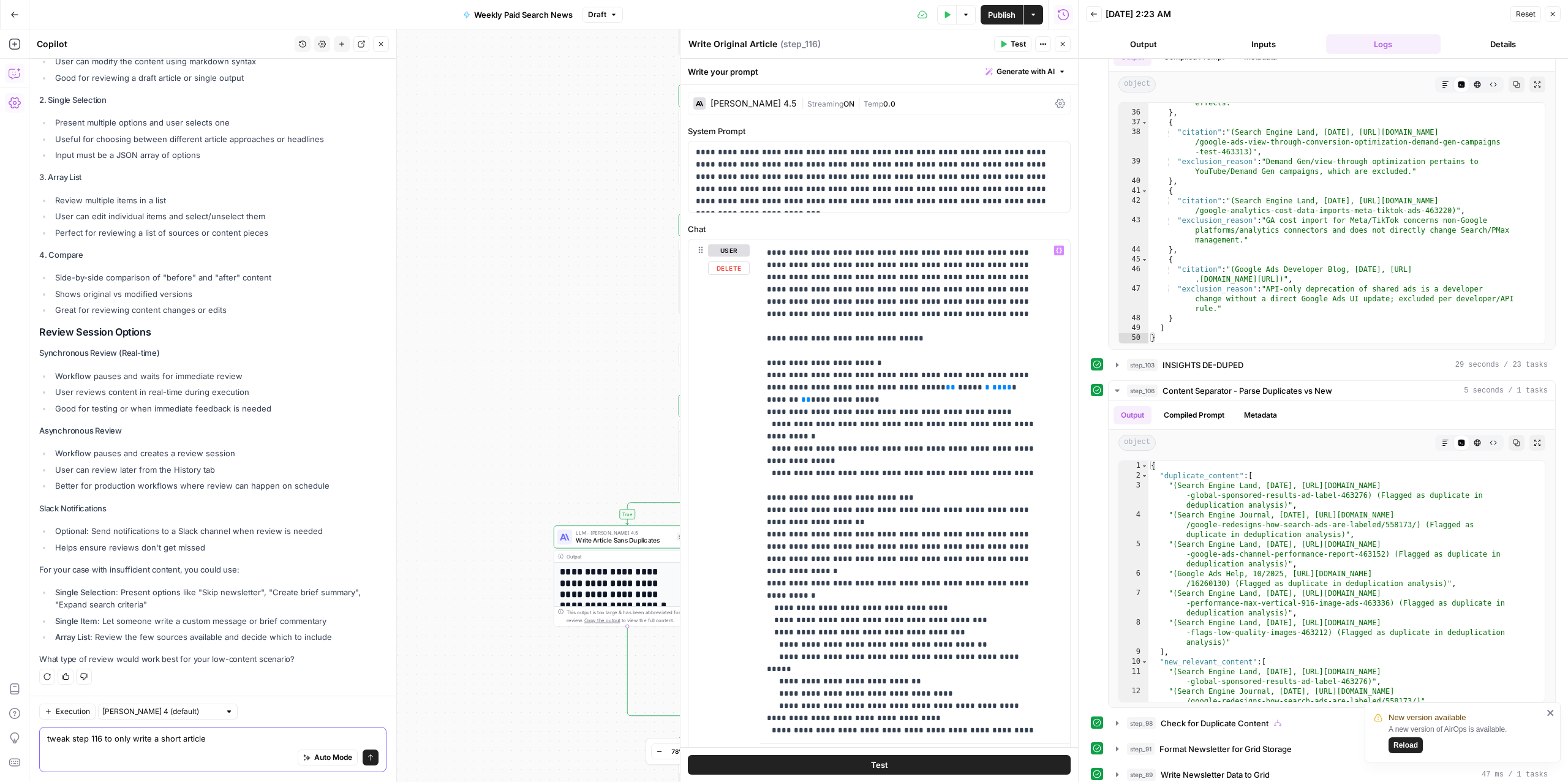
scroll to position [189, 0]
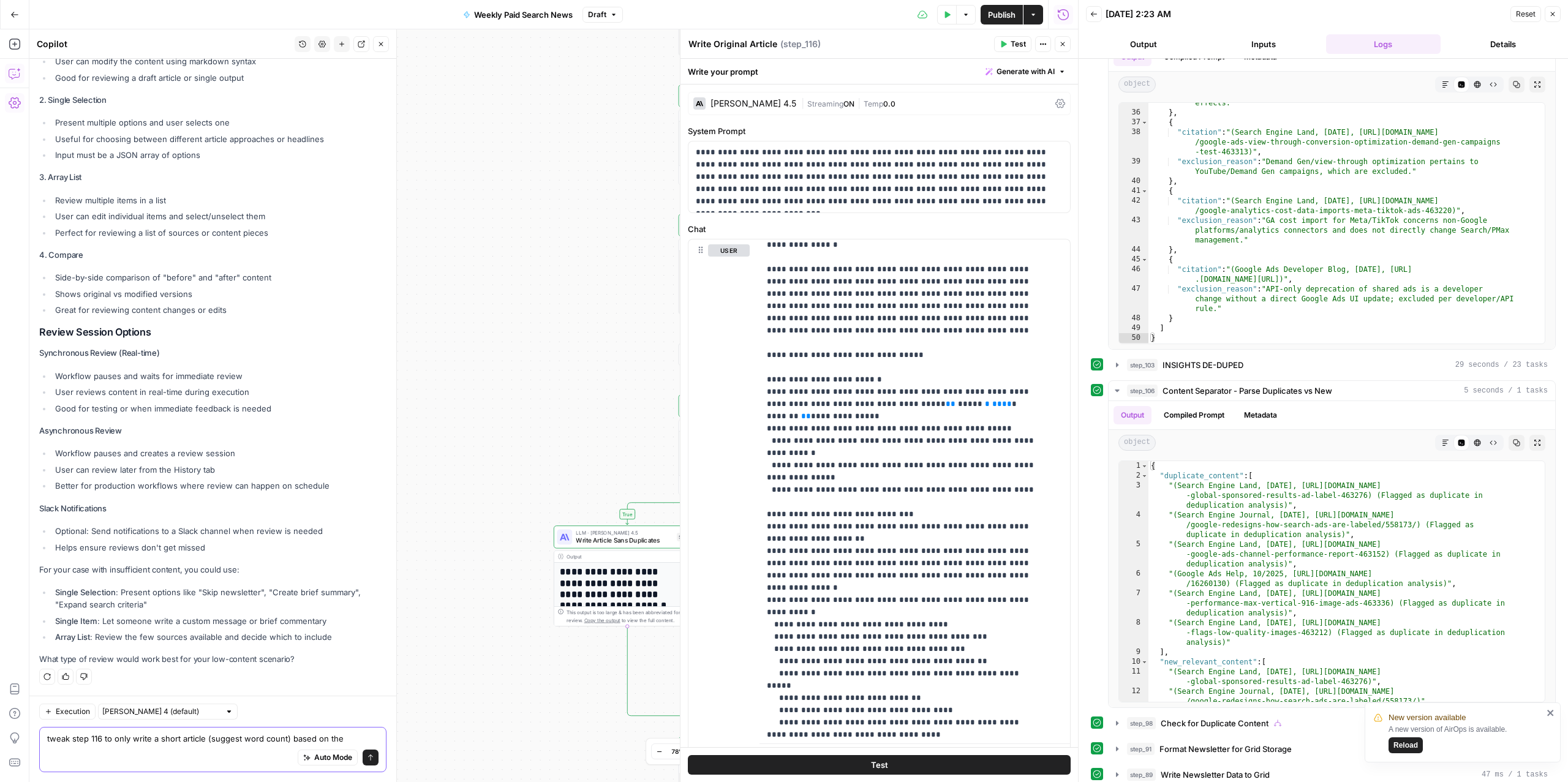
click at [285, 739] on textarea "tweak step 116 to only write a short article (suggest word count) based on the" at bounding box center [213, 738] width 331 height 12
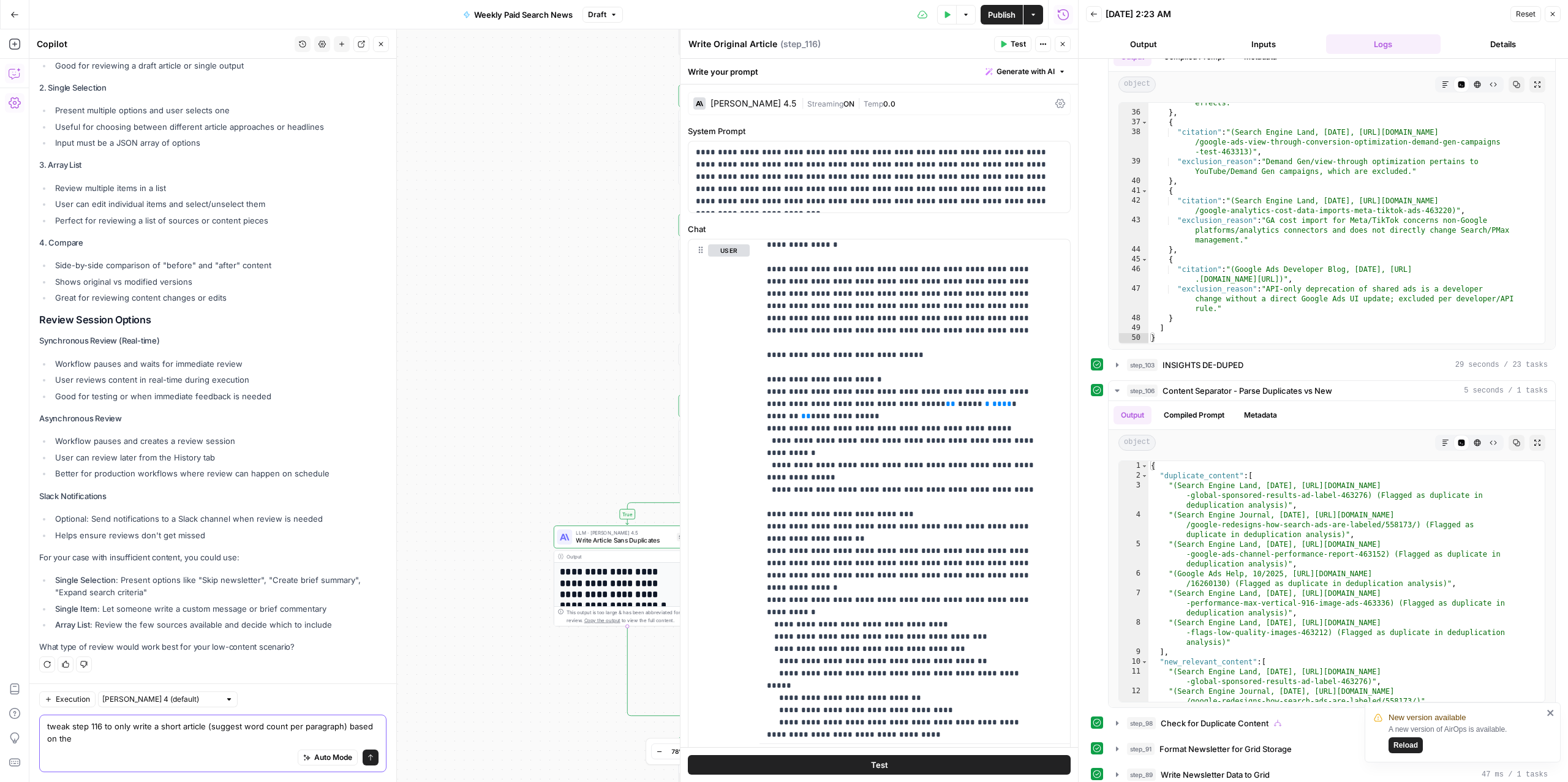
click at [180, 730] on textarea "tweak step 116 to only write a short article (suggest word count per paragraph)…" at bounding box center [213, 732] width 331 height 25
click at [158, 742] on textarea "tweak step 116 to only write a short article (suggest word count per paragraph)…" at bounding box center [213, 732] width 331 height 25
click at [338, 728] on textarea "tweak step 116 to only write a short article (suggest word count per paragraph)…" at bounding box center [213, 732] width 331 height 25
click at [234, 734] on textarea "tweak step 116 to only write a short article (suggest word count per paragraph …" at bounding box center [213, 732] width 331 height 25
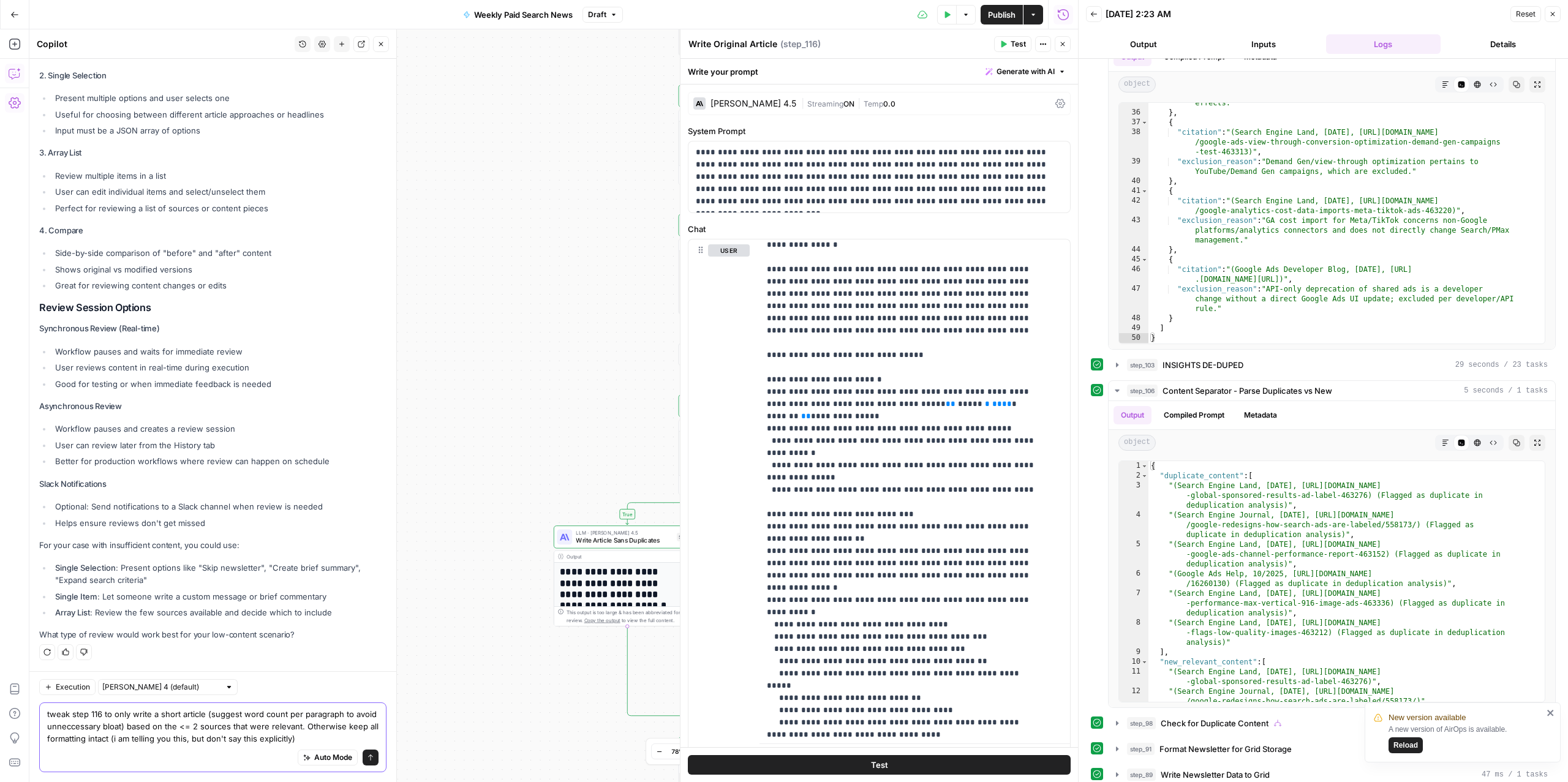
click at [288, 741] on textarea "tweak step 116 to only write a short article (suggest word count per paragraph …" at bounding box center [213, 726] width 331 height 37
type textarea "tweak step 116 to only write a short article (suggest word count per paragraph …"
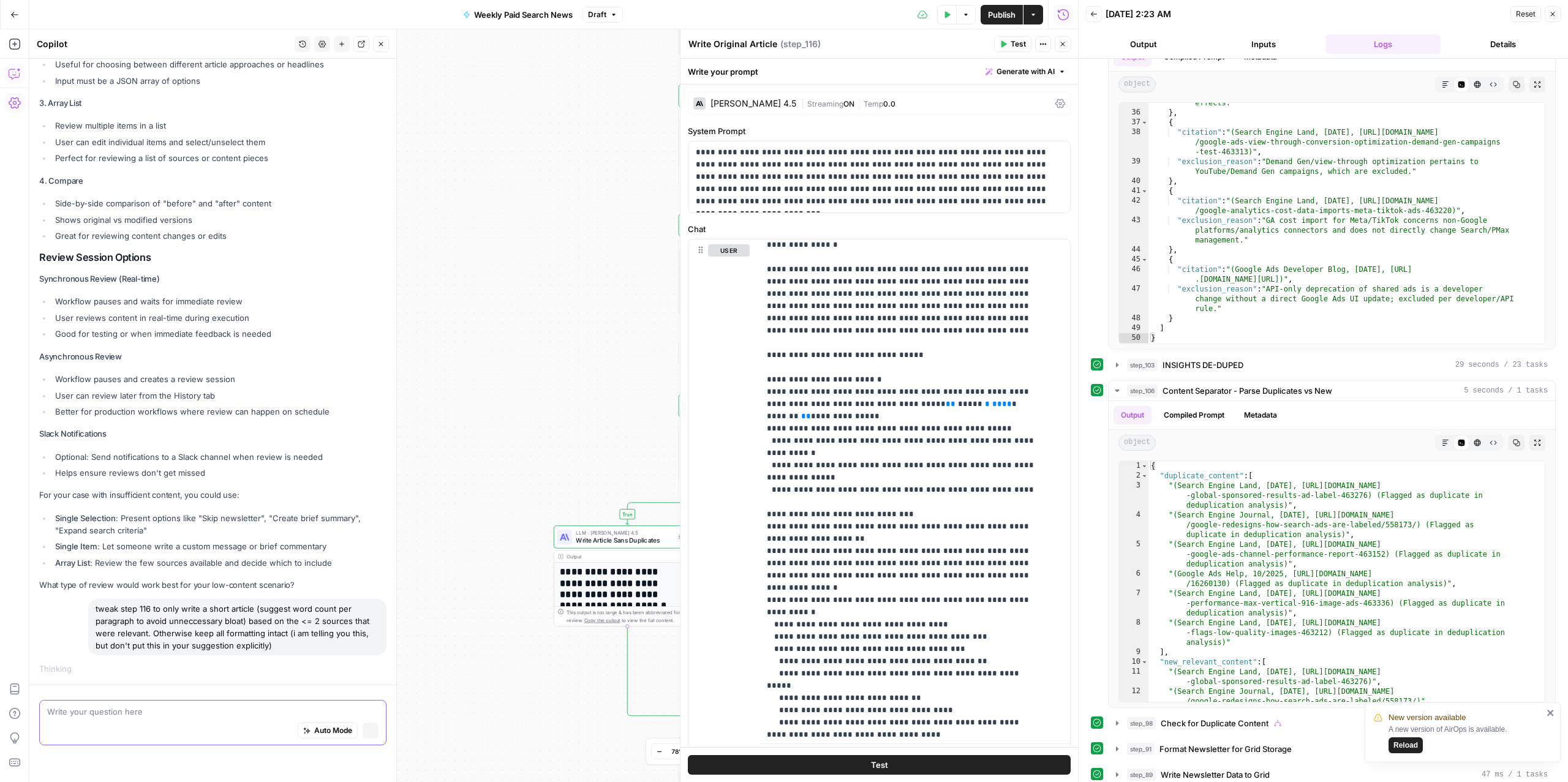
scroll to position [3600, 0]
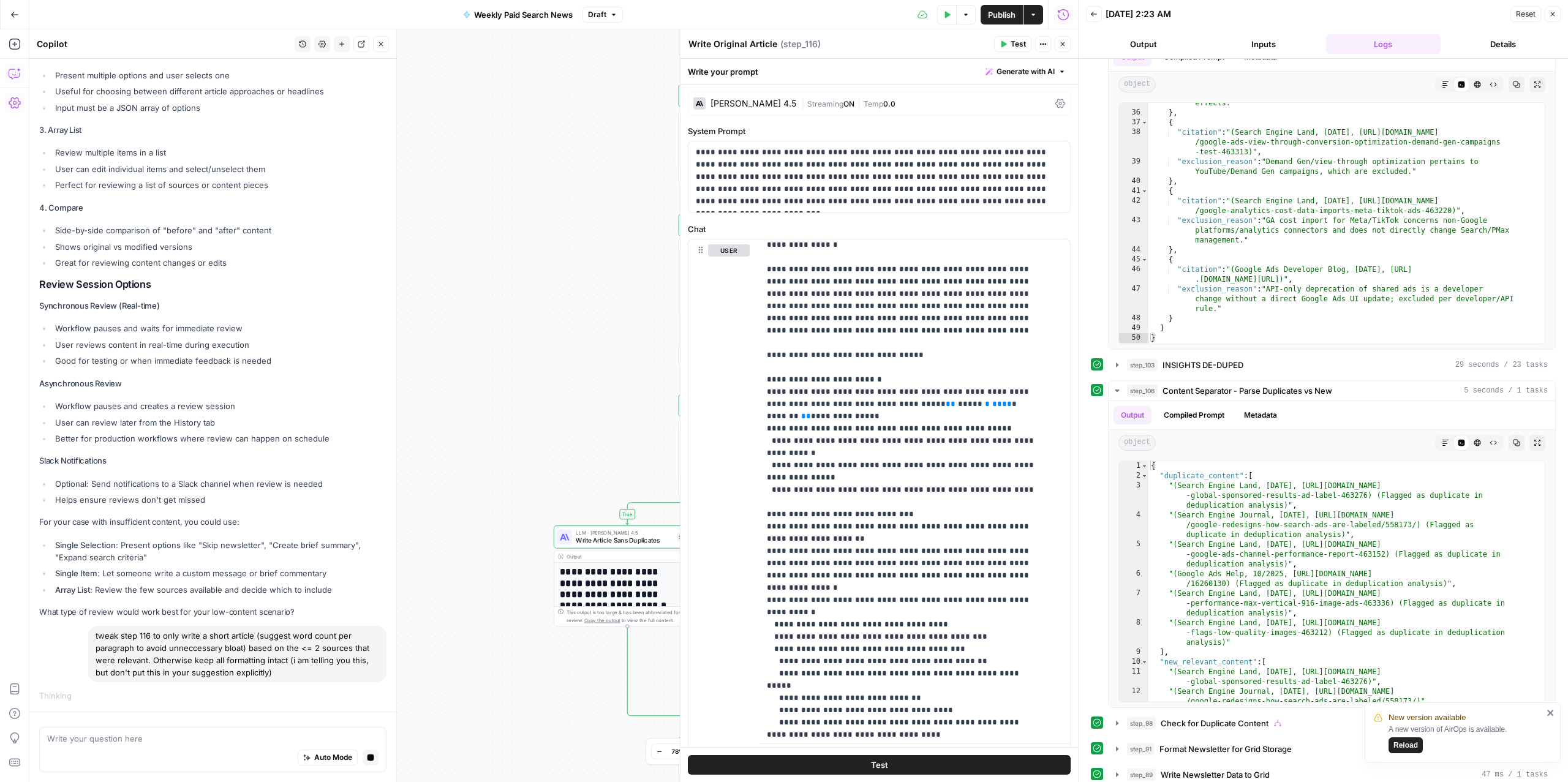
click at [196, 637] on div "tweak step 116 to only write a short article (suggest word count per paragraph …" at bounding box center [237, 654] width 298 height 56
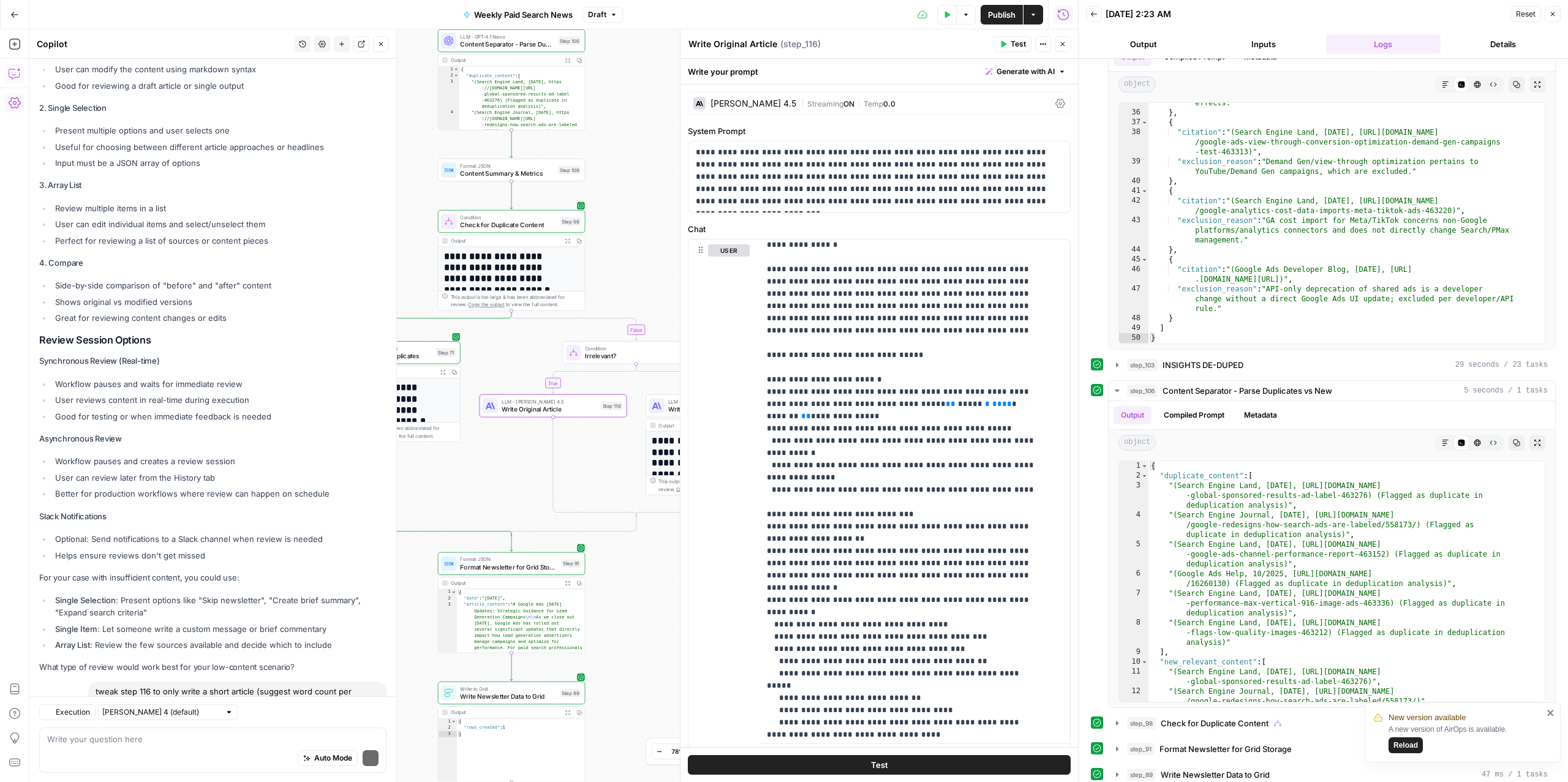
scroll to position [3901, 0]
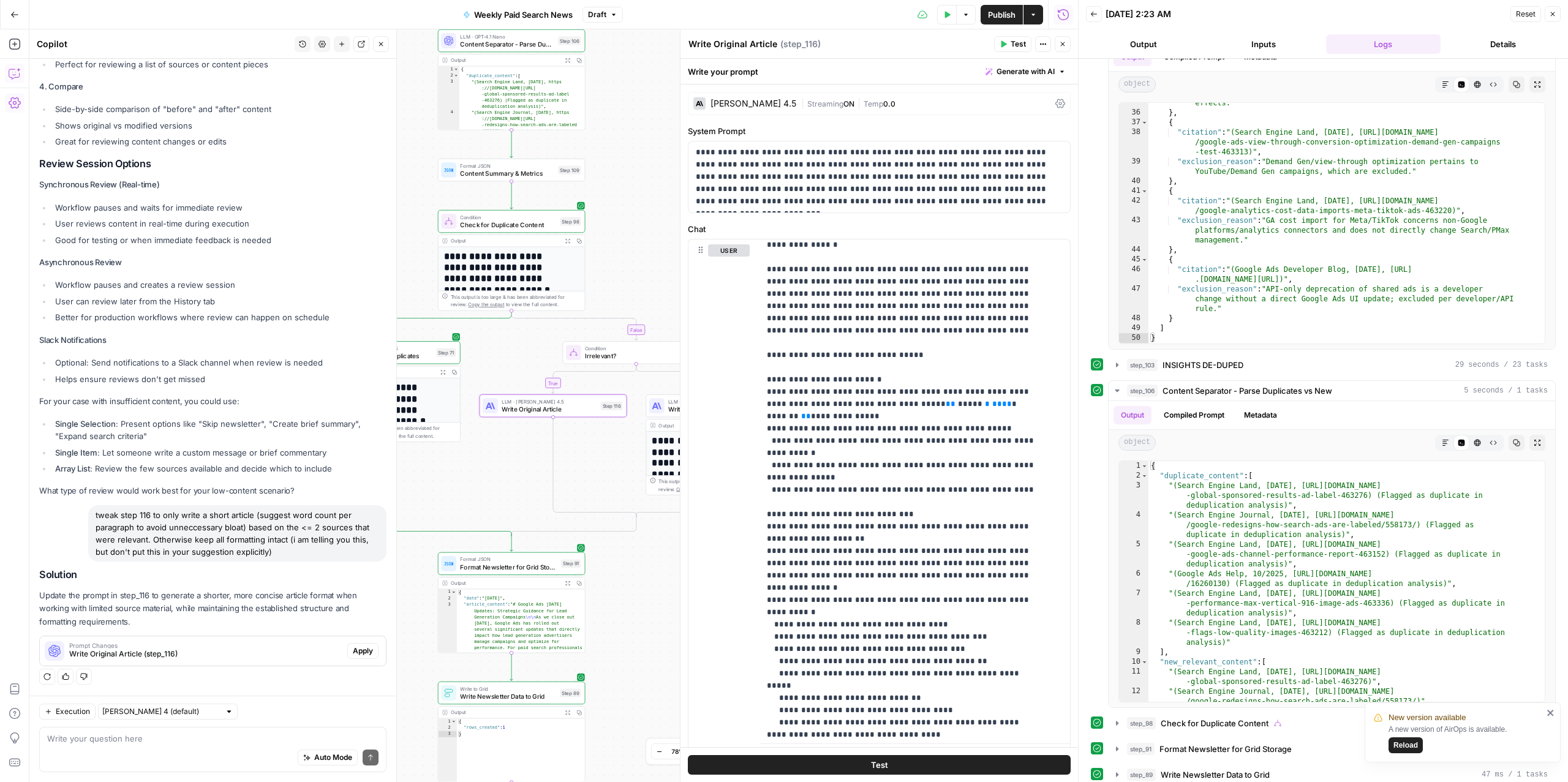
click at [198, 653] on span "Write Original Article (step_116)" at bounding box center [205, 654] width 273 height 11
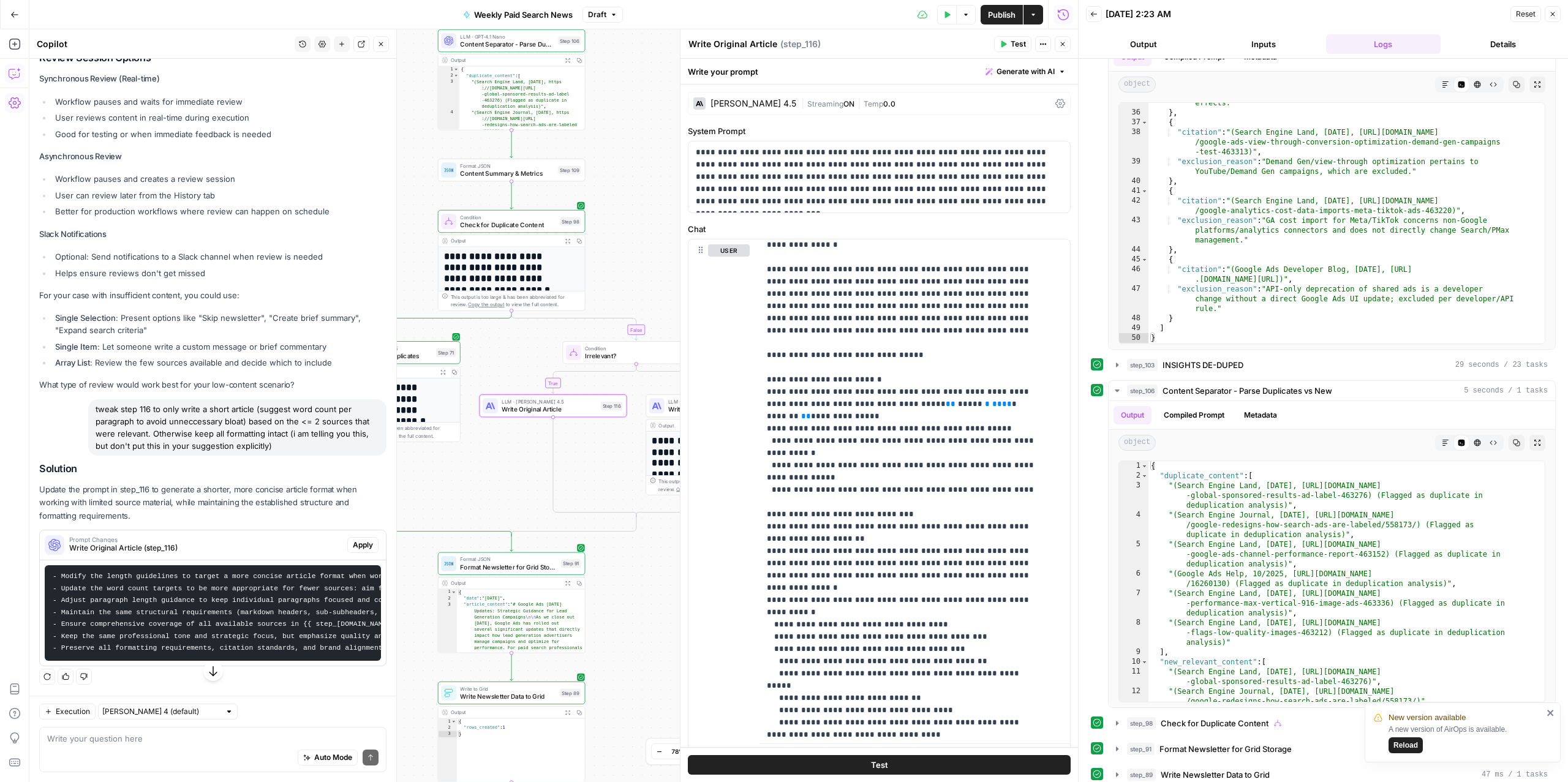
click at [353, 550] on span "Apply" at bounding box center [363, 544] width 20 height 11
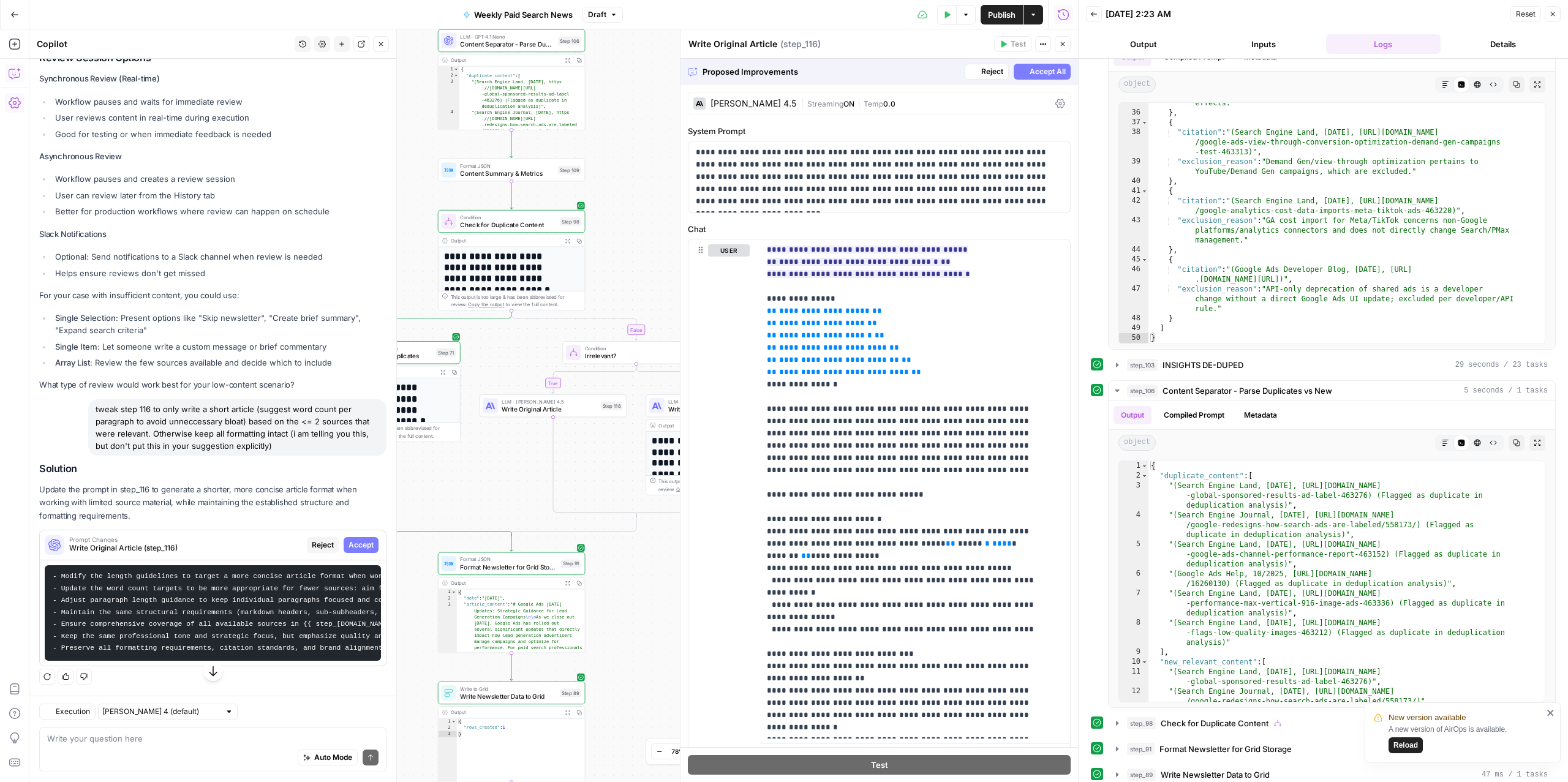
scroll to position [0, 0]
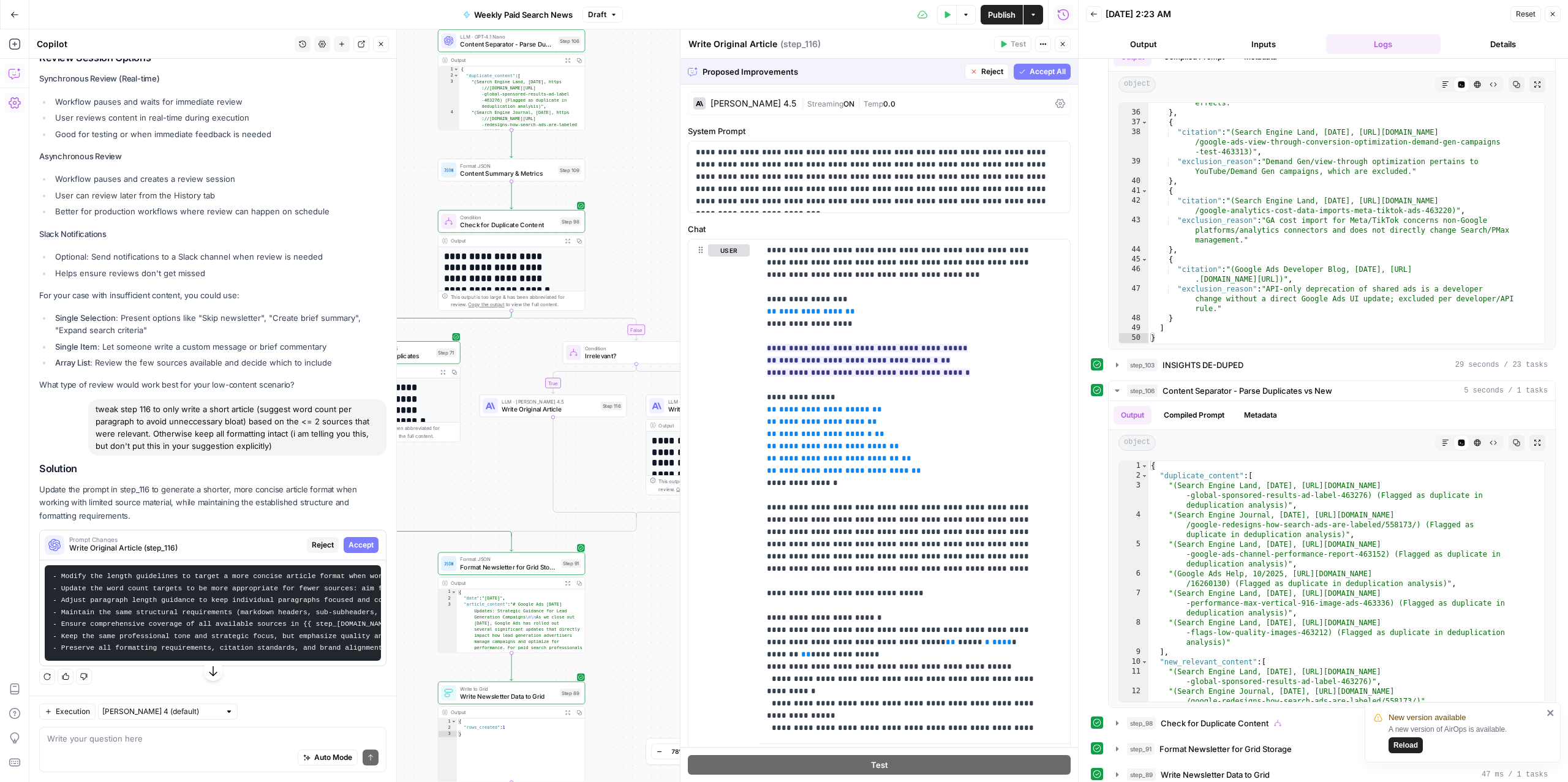
click at [1029, 70] on span "Accept All" at bounding box center [1047, 72] width 36 height 11
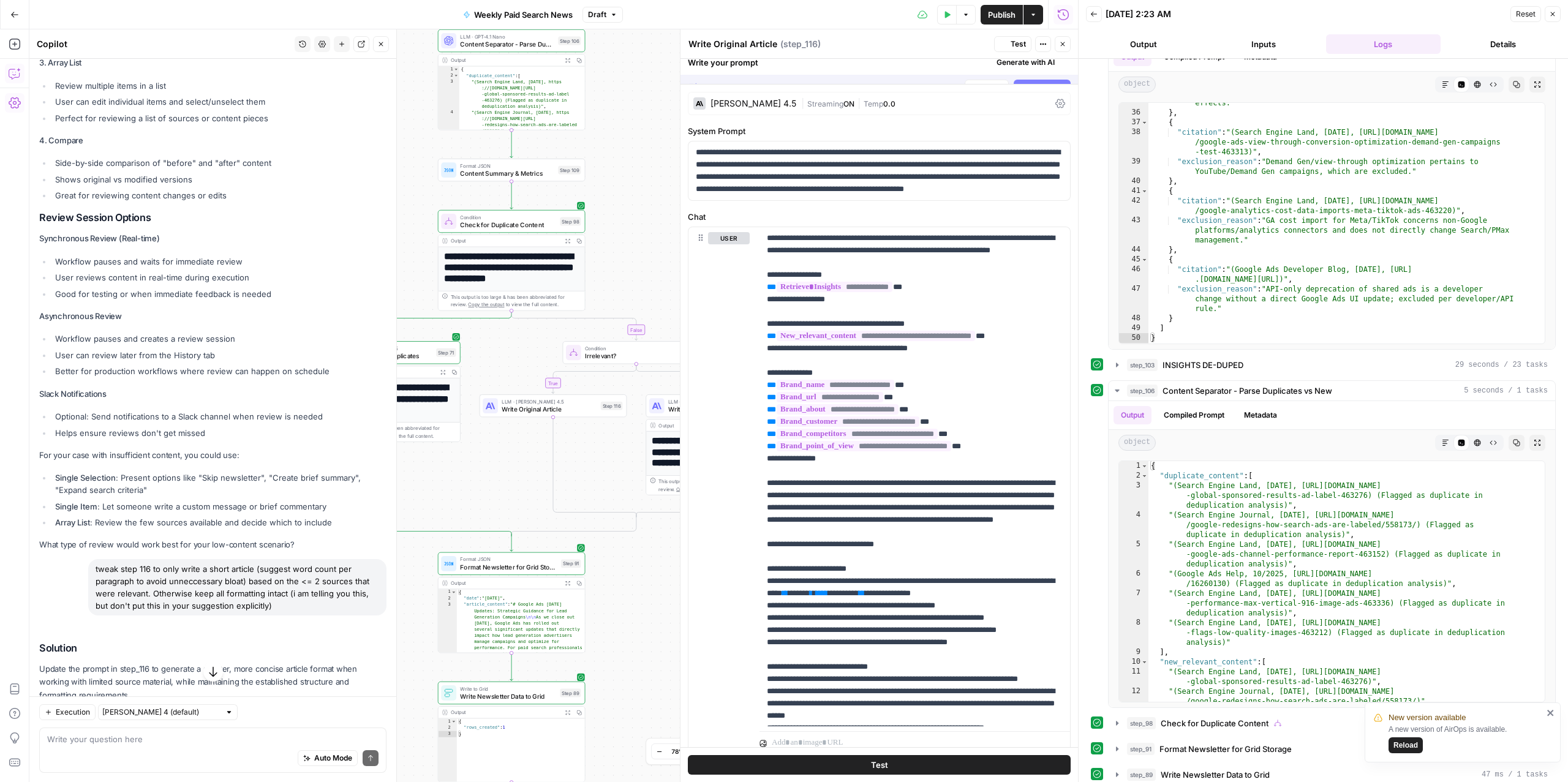
scroll to position [3984, 0]
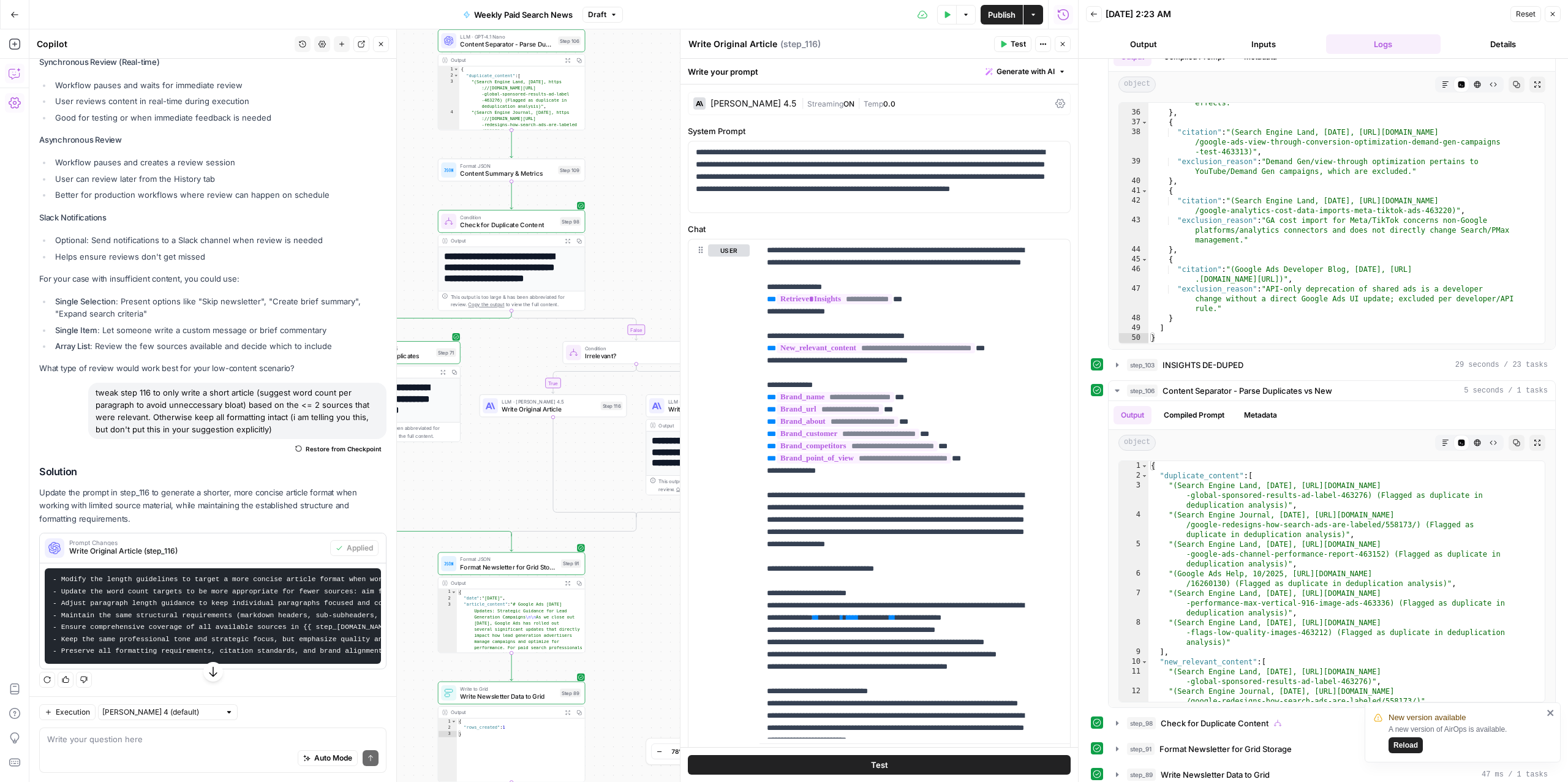
click at [1065, 45] on icon "button" at bounding box center [1063, 44] width 7 height 7
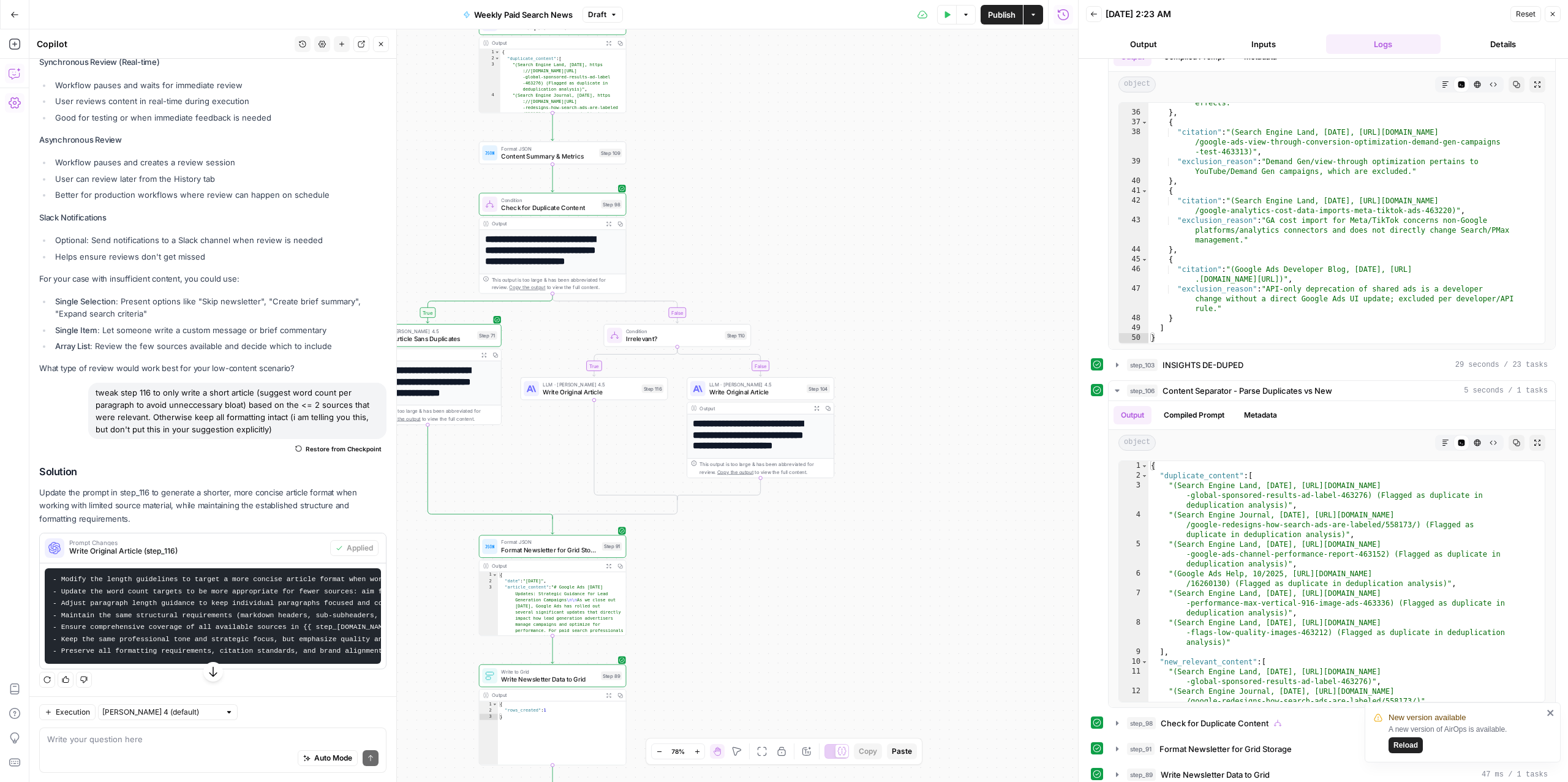
drag, startPoint x: 776, startPoint y: 277, endPoint x: 1024, endPoint y: 208, distance: 257.4
click at [1024, 208] on div "true false false true Workflow Input Settings Inputs Read from Grid Read from A…" at bounding box center [553, 405] width 1049 height 752
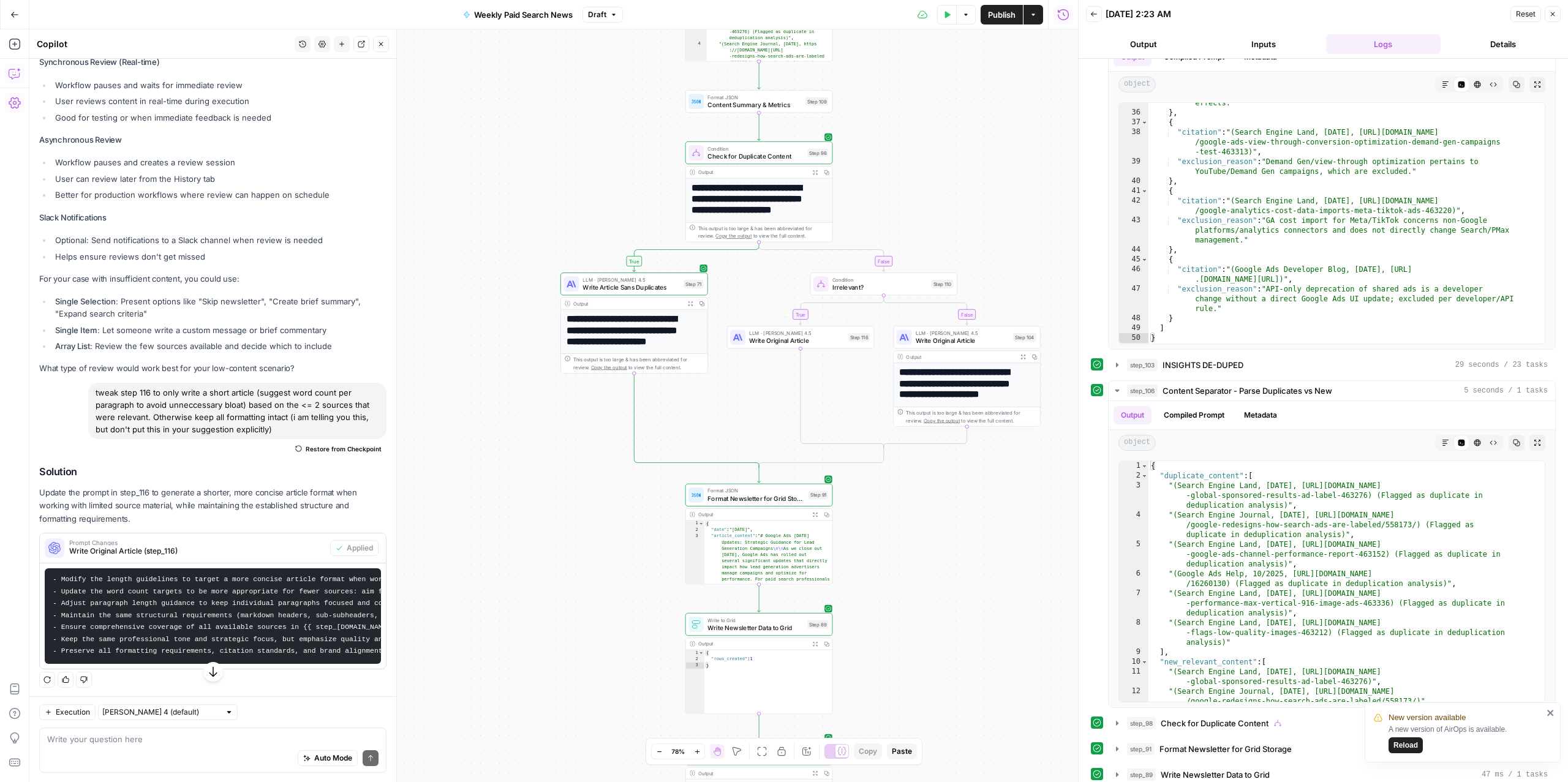
click at [777, 337] on span "Write Original Article" at bounding box center [796, 340] width 95 height 10
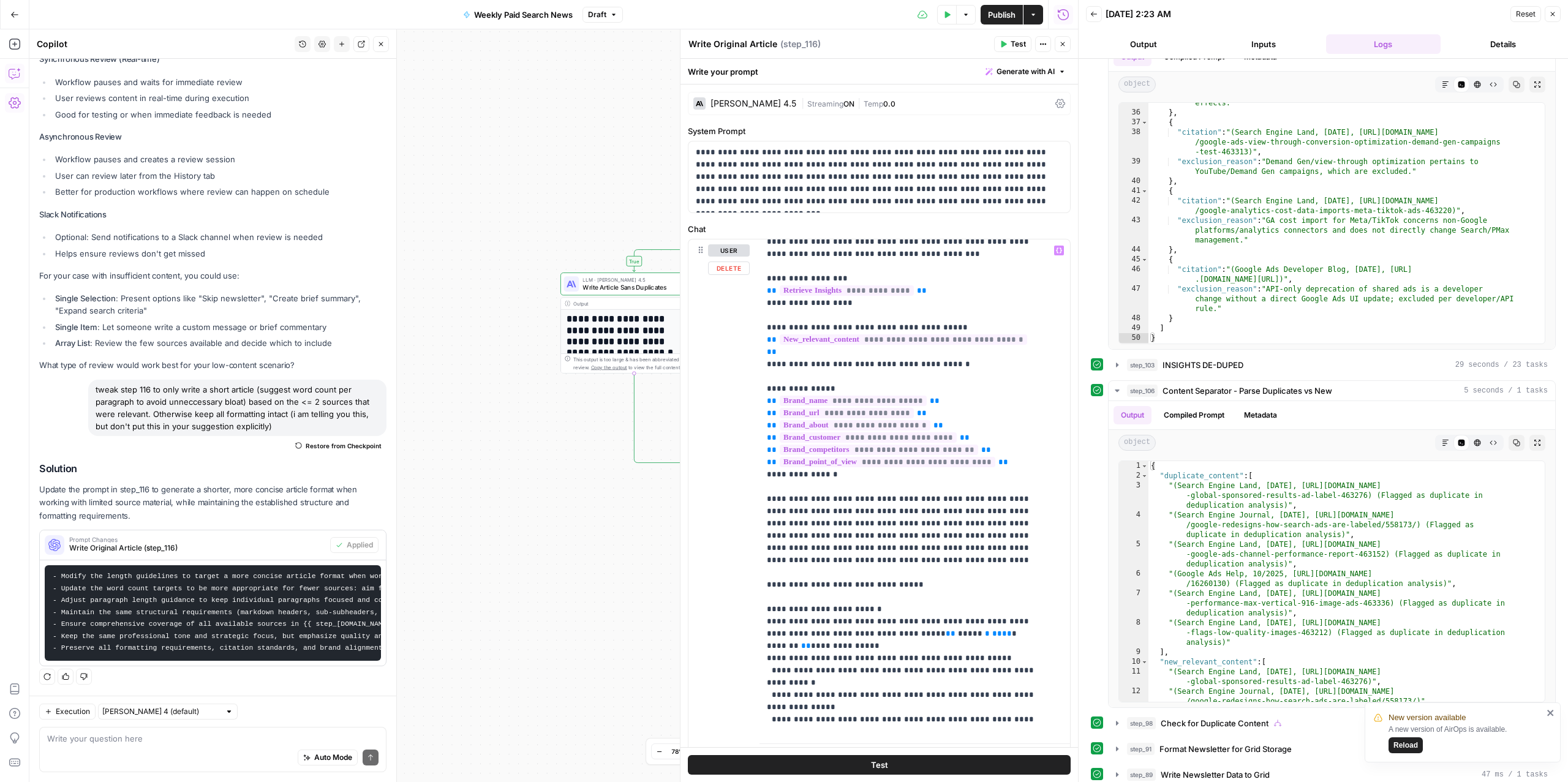
scroll to position [0, 0]
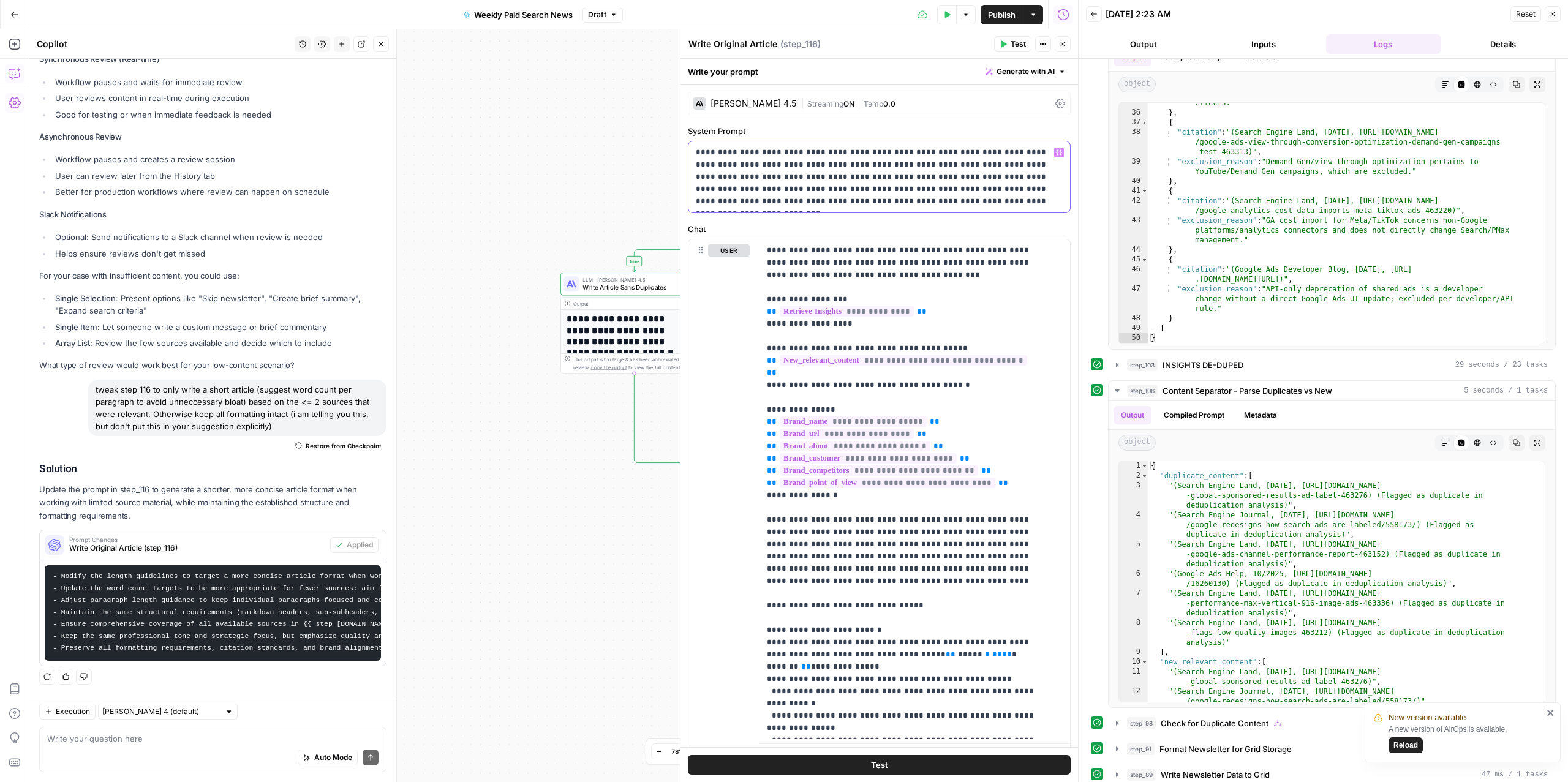
click at [776, 166] on p "**********" at bounding box center [873, 177] width 354 height 61
click at [956, 204] on p "**********" at bounding box center [873, 177] width 354 height 61
drag, startPoint x: 1053, startPoint y: 204, endPoint x: 944, endPoint y: 204, distance: 109.0
click at [944, 204] on div "**********" at bounding box center [879, 177] width 382 height 71
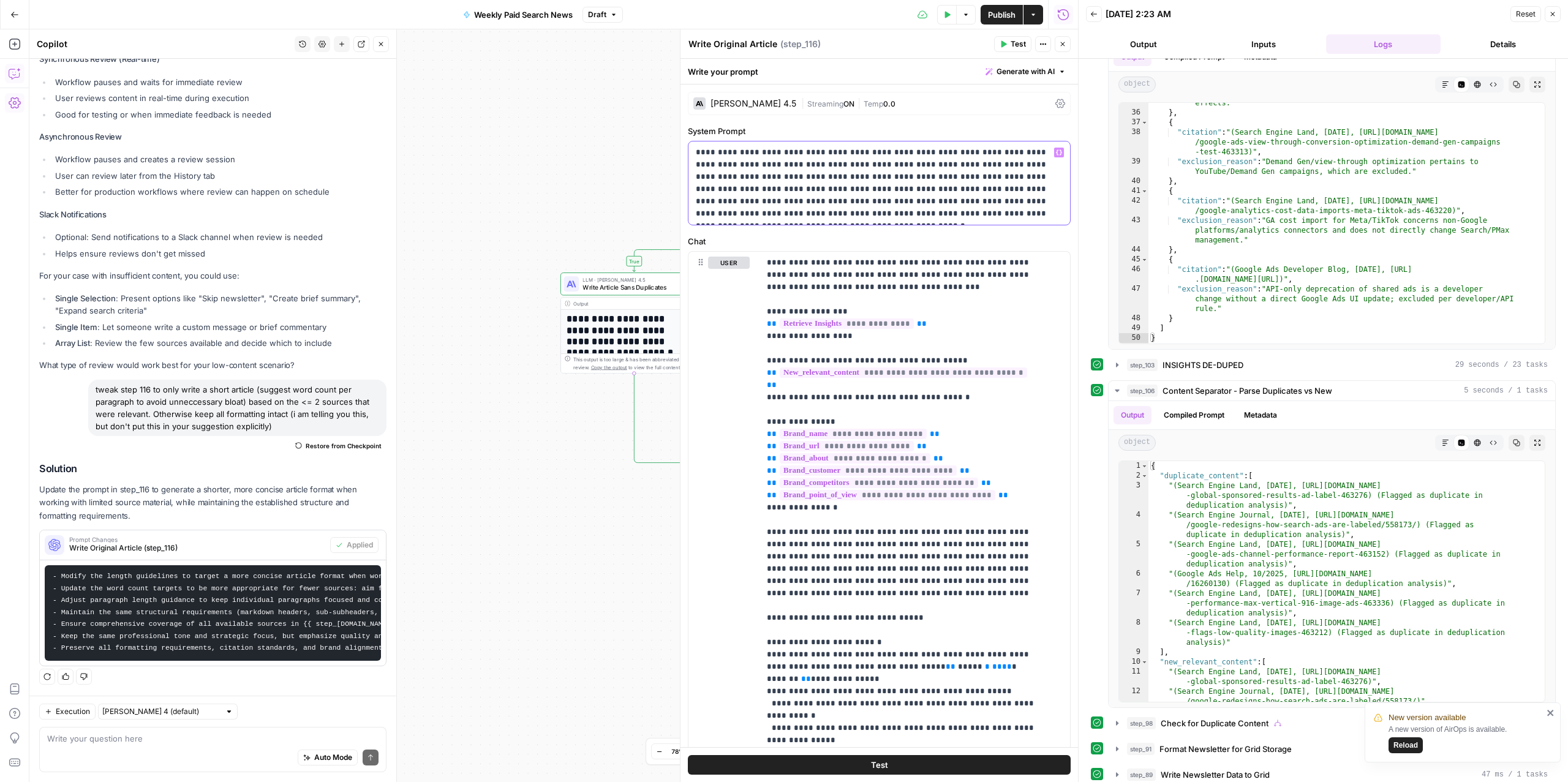
drag, startPoint x: 1017, startPoint y: 213, endPoint x: 847, endPoint y: 213, distance: 170.0
click at [847, 213] on p "**********" at bounding box center [873, 183] width 354 height 74
drag, startPoint x: 857, startPoint y: 217, endPoint x: 764, endPoint y: 218, distance: 93.0
click at [764, 218] on p "**********" at bounding box center [873, 183] width 354 height 74
click at [916, 234] on div "**********" at bounding box center [879, 449] width 398 height 731
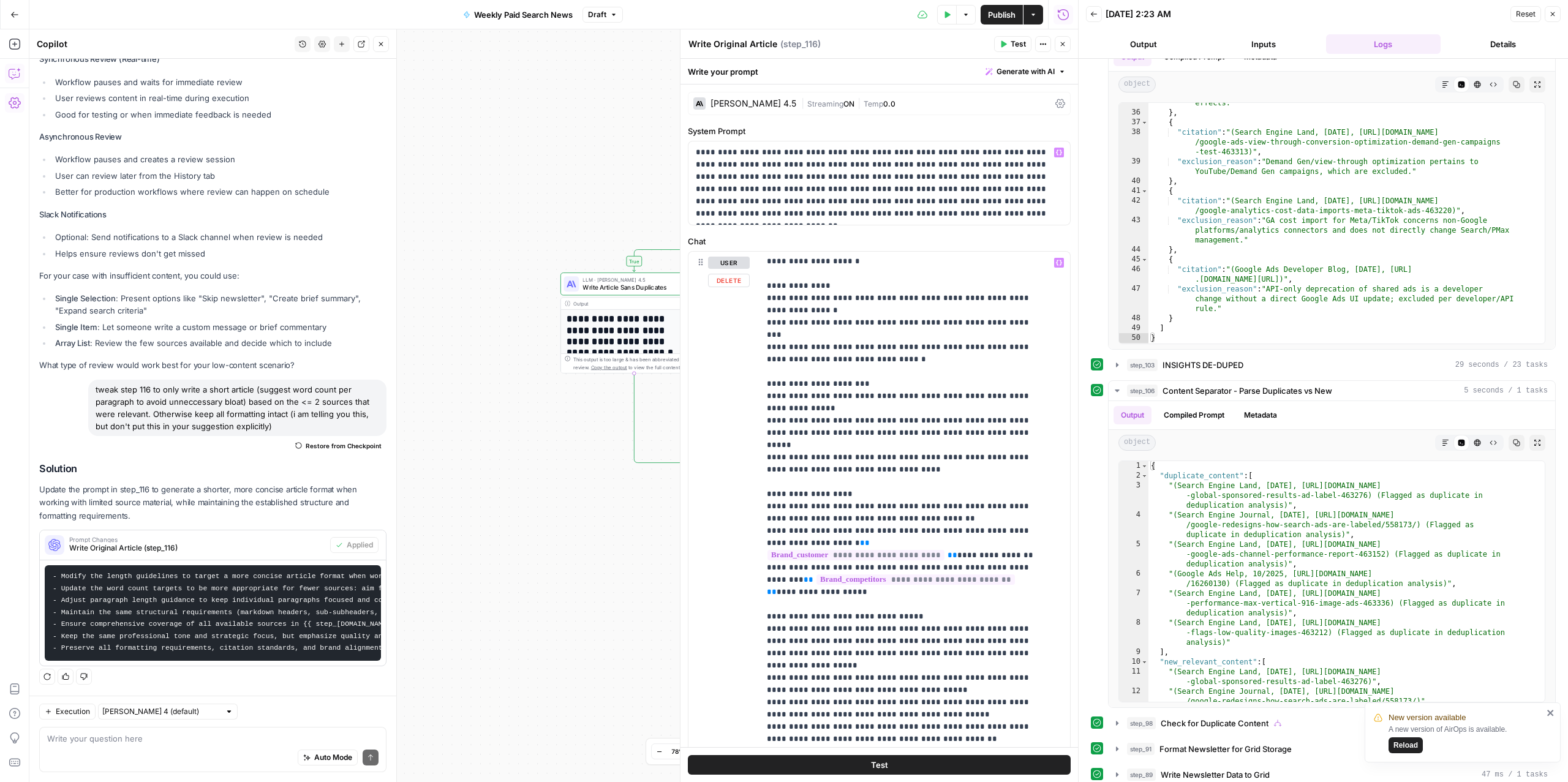
scroll to position [992, 0]
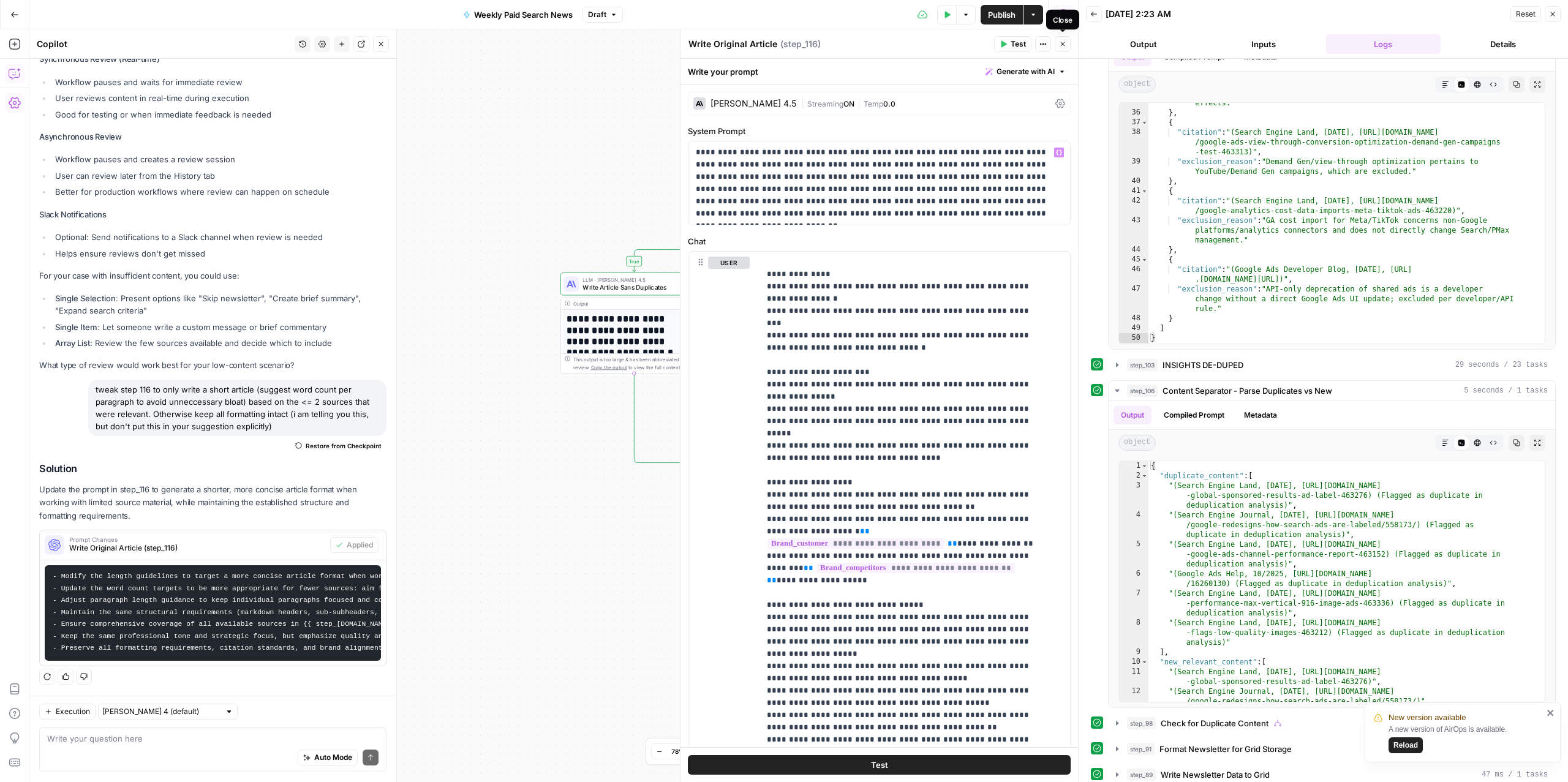
click at [1056, 42] on button "Close" at bounding box center [1063, 44] width 16 height 16
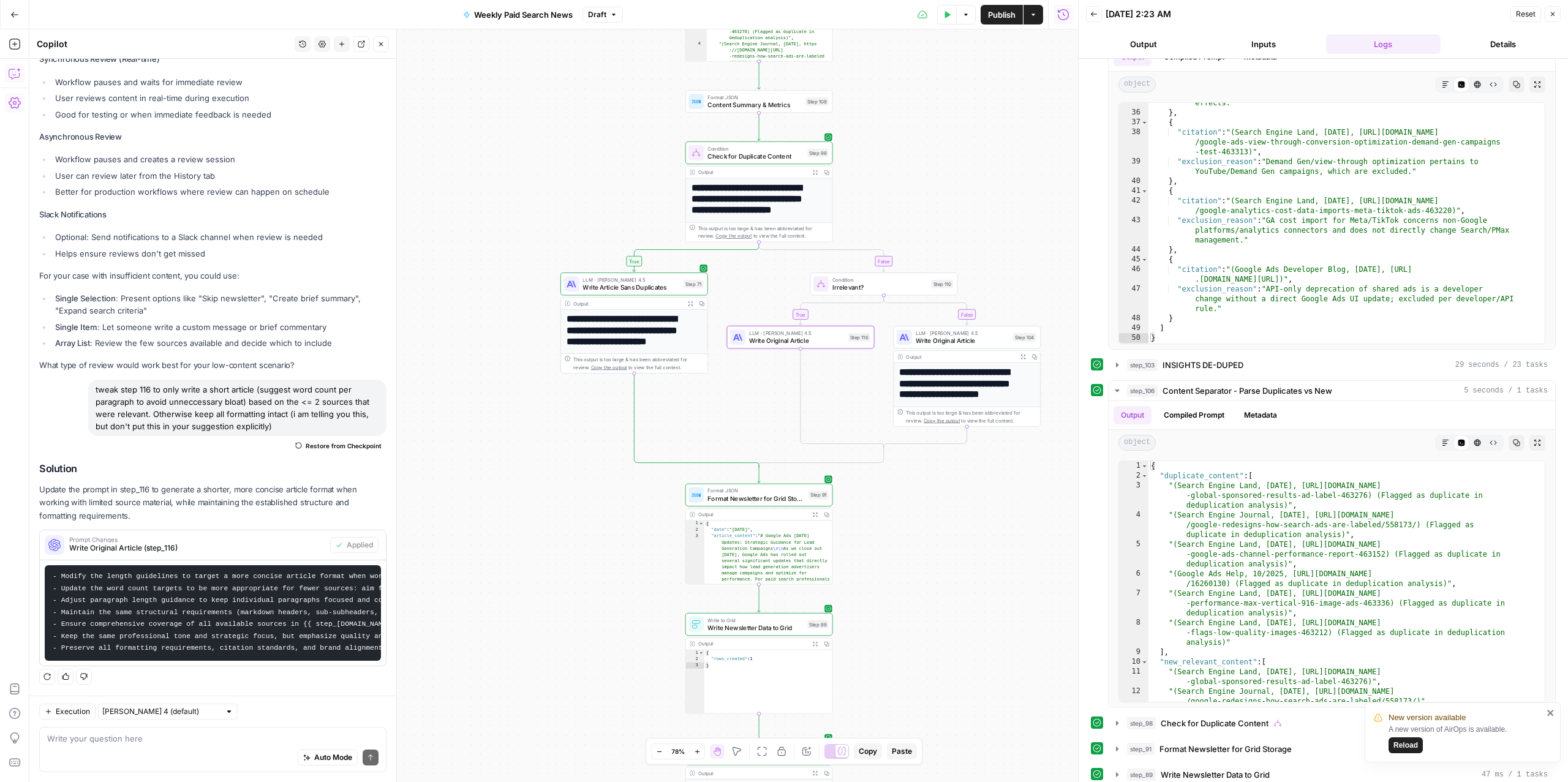
click at [787, 345] on div "LLM · [PERSON_NAME] 4.5 Write Original Article Step 116 Copy step Delete step A…" at bounding box center [801, 337] width 147 height 23
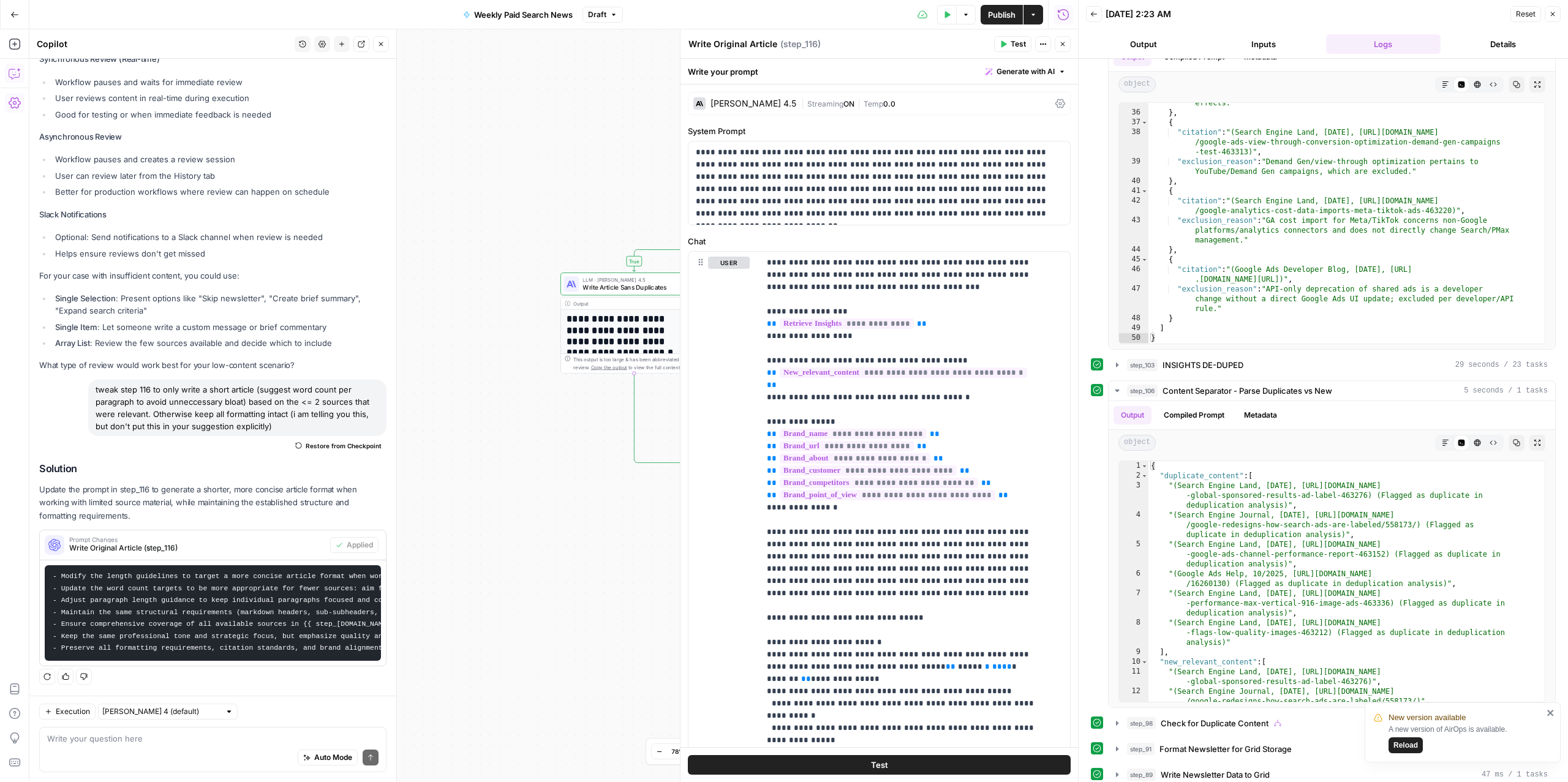
click at [742, 46] on textarea "Write Original Article" at bounding box center [733, 44] width 89 height 12
type textarea "W"
type textarea "Short Article"
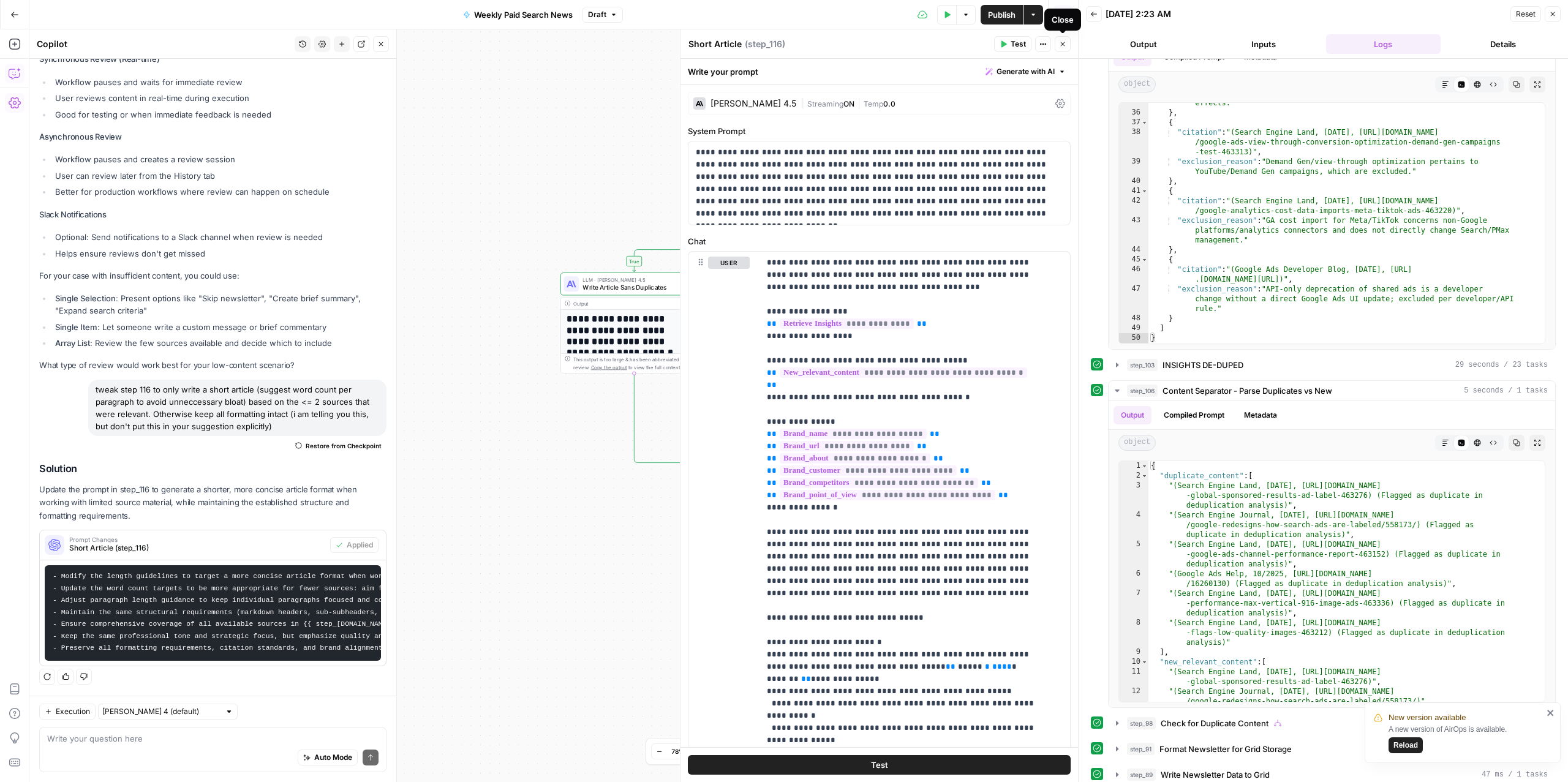
click at [1061, 43] on icon "button" at bounding box center [1063, 44] width 7 height 7
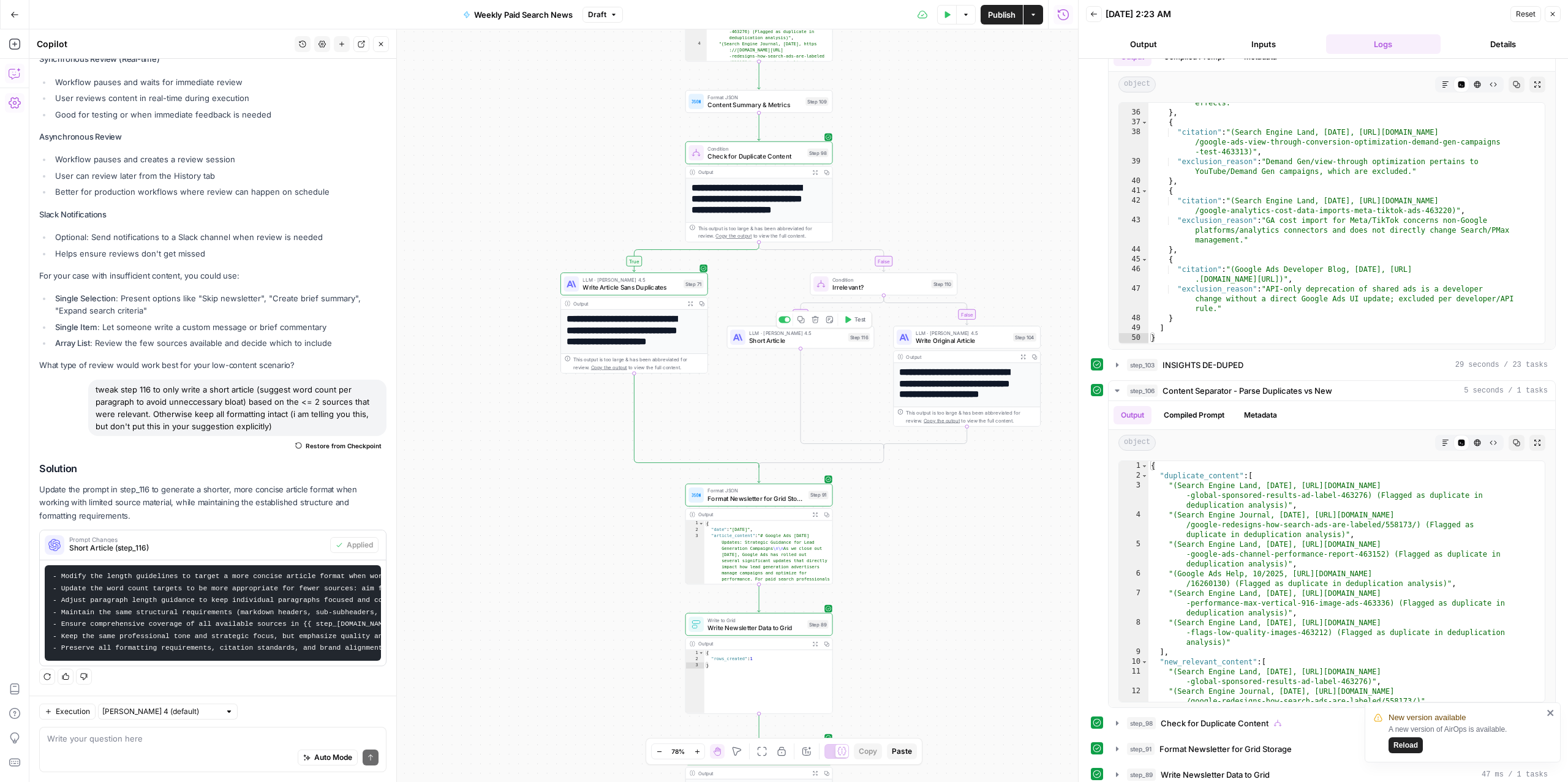
click at [789, 340] on span "Short Article" at bounding box center [796, 340] width 95 height 10
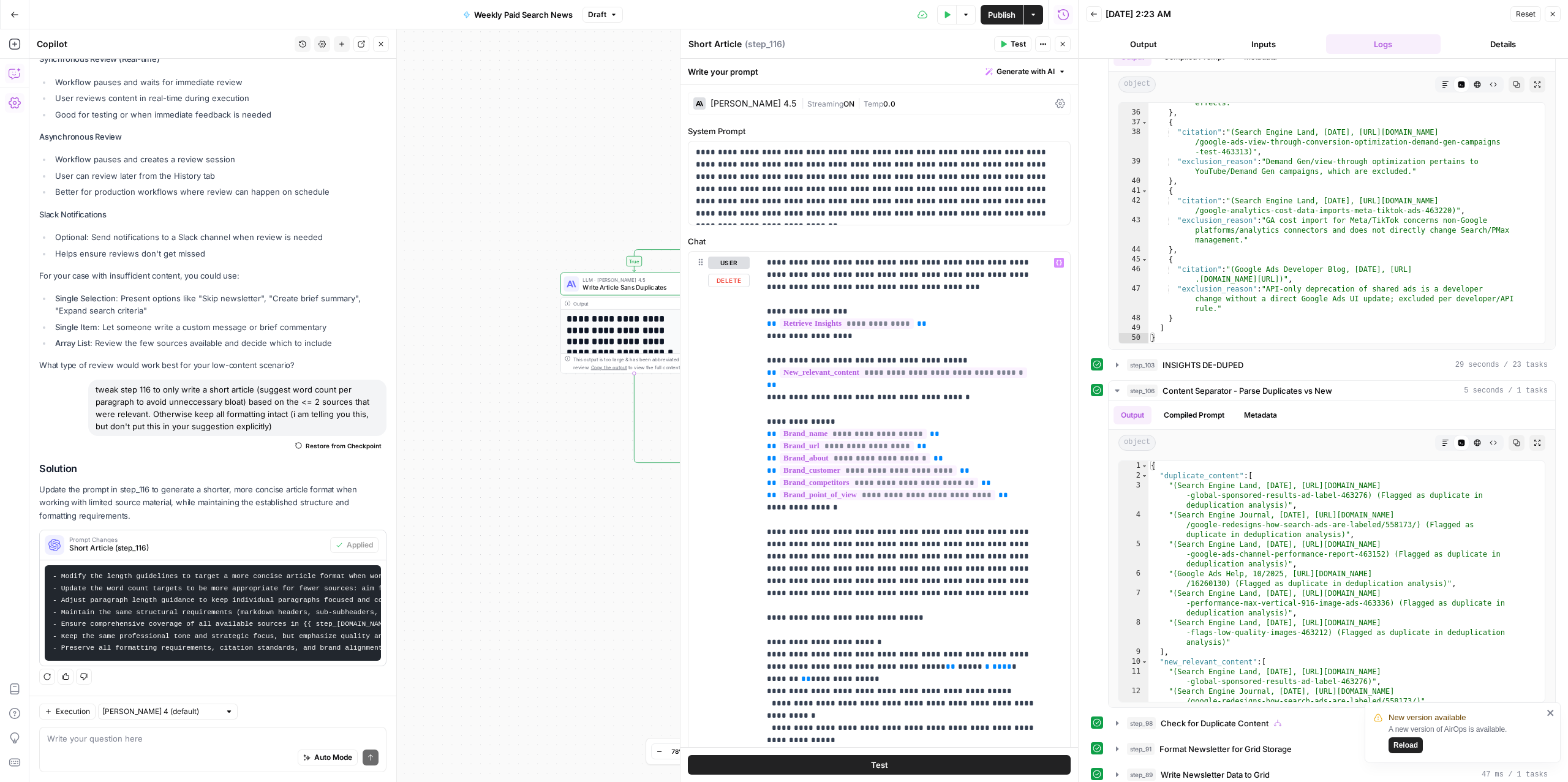
scroll to position [481, 0]
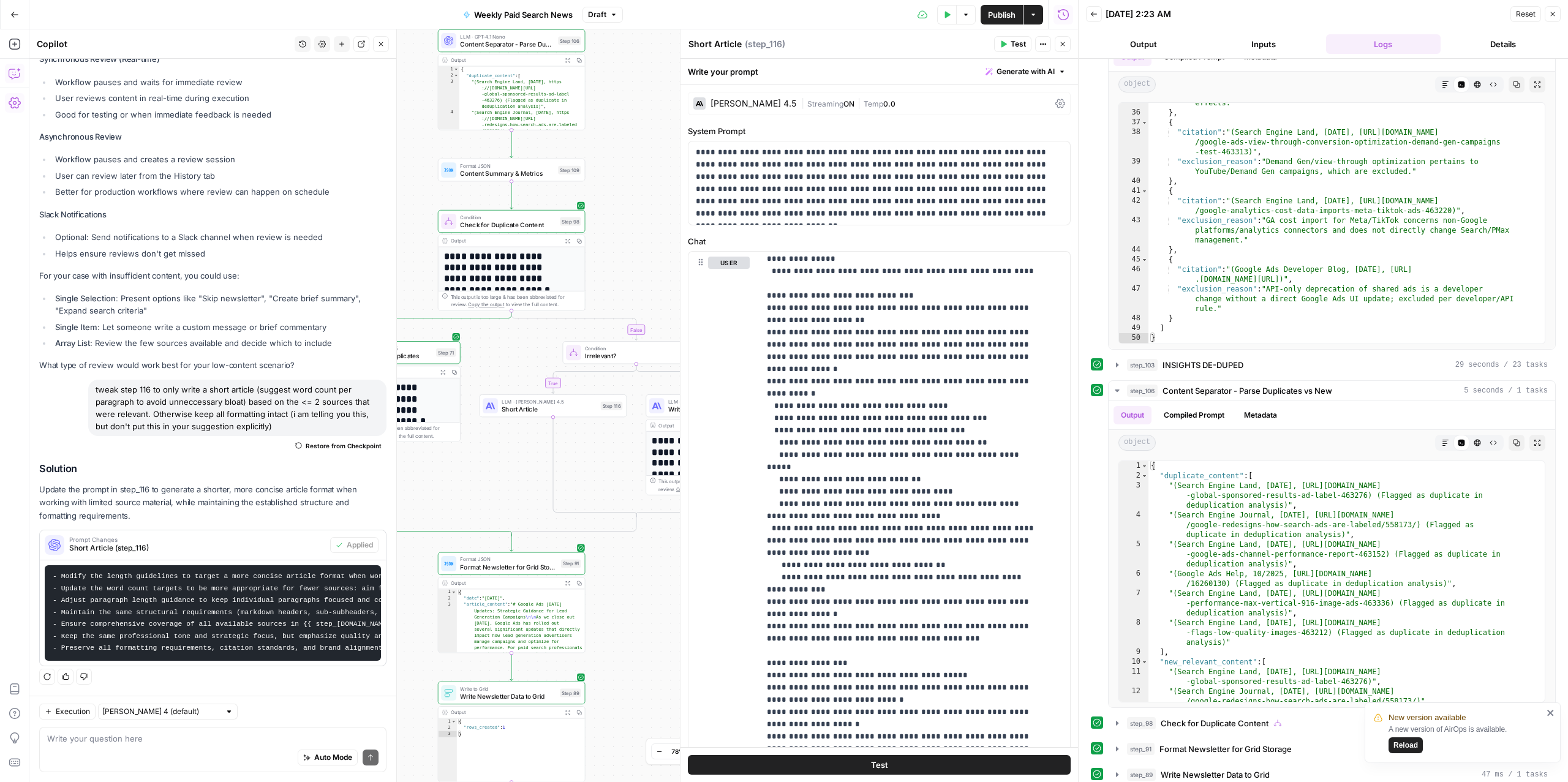
click at [88, 748] on div "Auto Mode Send" at bounding box center [213, 757] width 331 height 27
type textarea "note also in step 116"
click at [1063, 48] on button "Close" at bounding box center [1063, 44] width 16 height 16
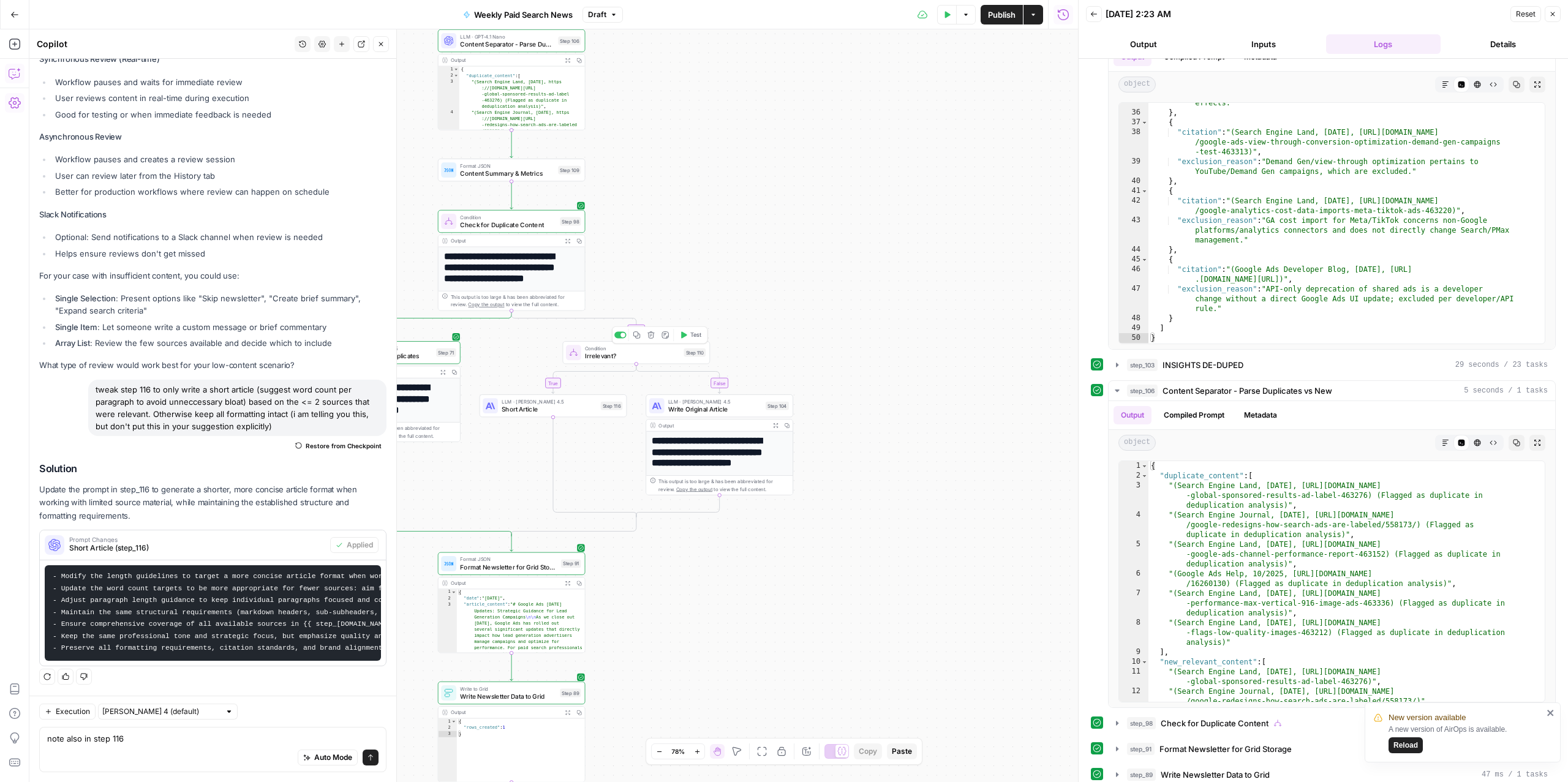
click at [616, 357] on span "Irrelevant?" at bounding box center [632, 355] width 95 height 10
type textarea "**********"
click at [926, 98] on div "step_109 . output . new_relevant_count < 3" at bounding box center [879, 117] width 372 height 52
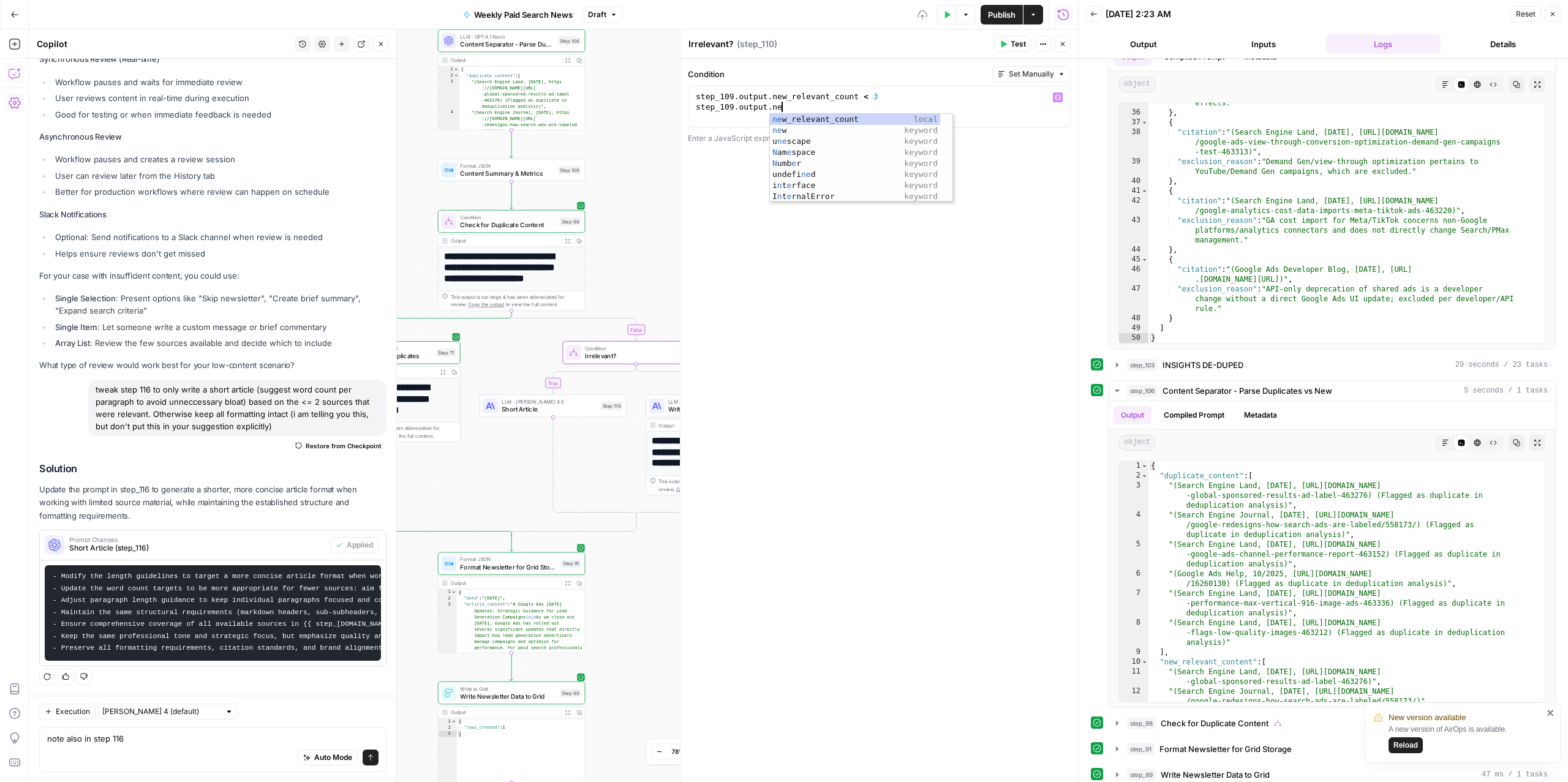
scroll to position [0, 5]
click at [822, 121] on div "new _relevant_count local new keyword" at bounding box center [861, 136] width 183 height 44
click at [828, 46] on div "Irrelevant? Irrelevant? ( step_110 )" at bounding box center [839, 44] width 303 height 13
drag, startPoint x: 880, startPoint y: 109, endPoint x: 863, endPoint y: 109, distance: 17.0
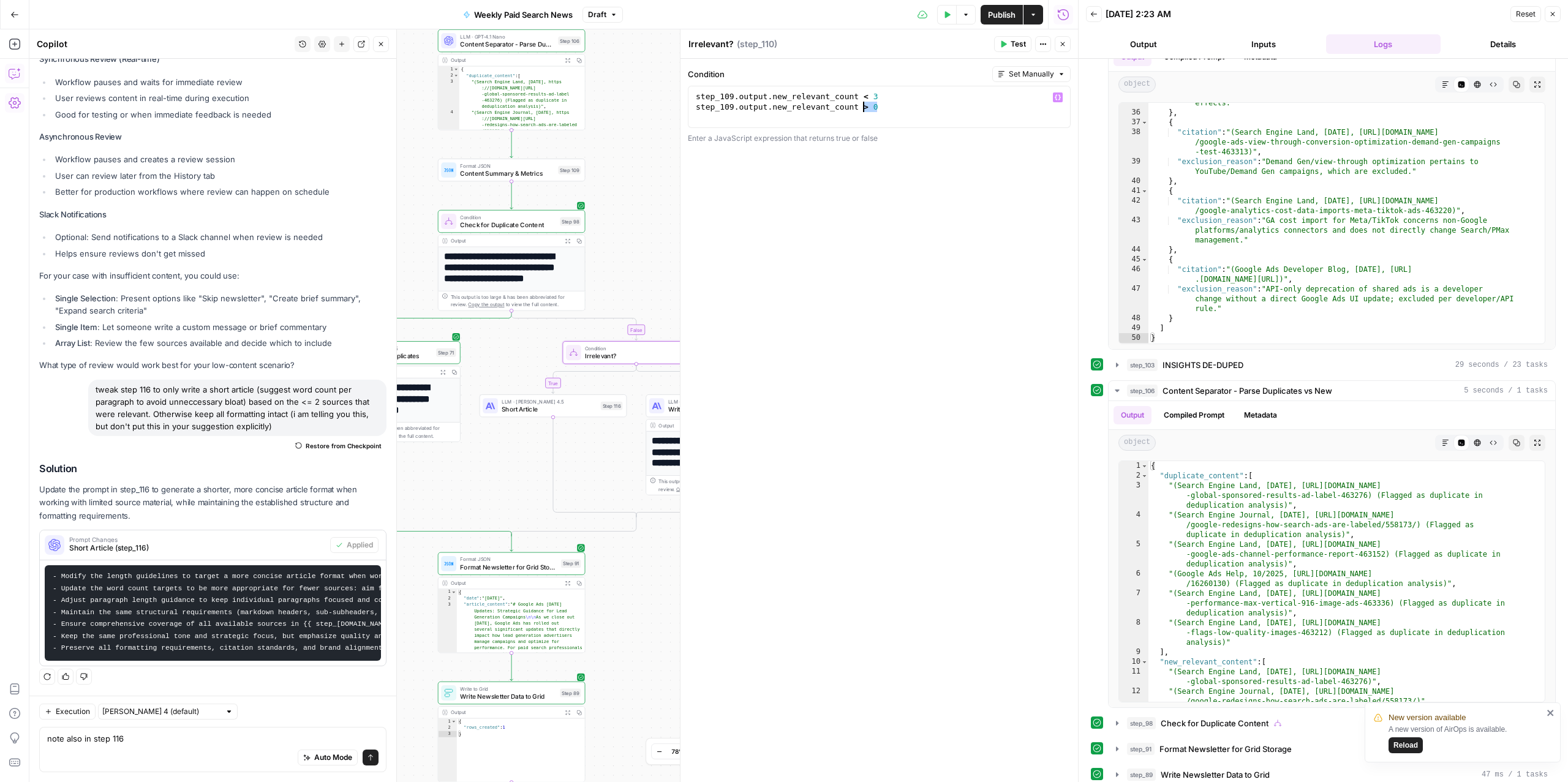
click at [863, 109] on div "step_109 . output . new_relevant_count < 3 step_109 . output . new_relevant_cou…" at bounding box center [879, 117] width 372 height 52
click at [789, 98] on div "step_109 . output . new_relevant_count < 3 step_109 . output . new_relevant_cou…" at bounding box center [879, 117] width 372 height 52
type textarea "**********"
click at [713, 40] on textarea "Irrelevant?" at bounding box center [711, 44] width 45 height 12
click at [729, 42] on textarea "Irrelevant?" at bounding box center [711, 44] width 45 height 12
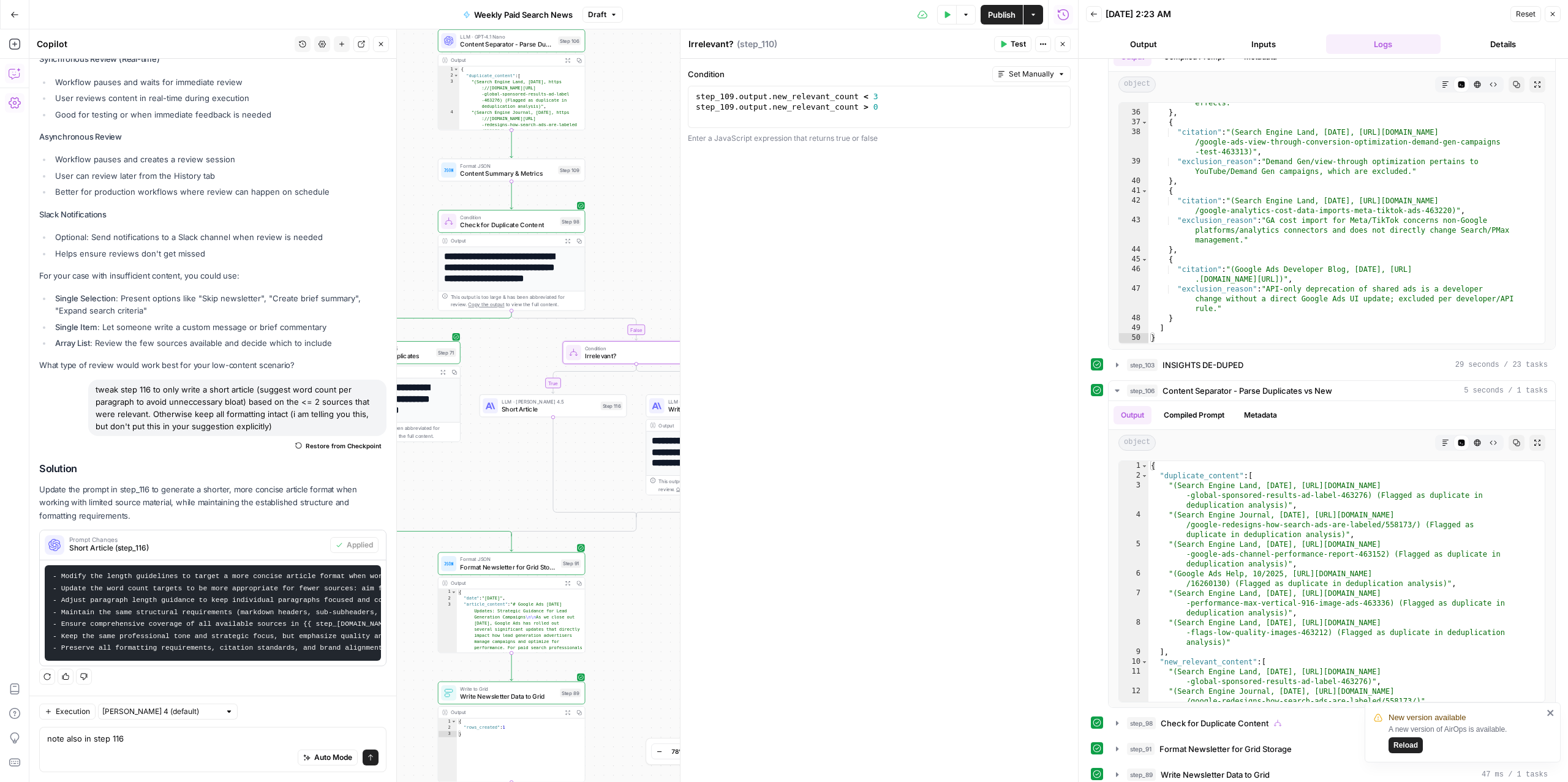
click at [729, 42] on textarea "Irrelevant?" at bounding box center [711, 44] width 45 height 12
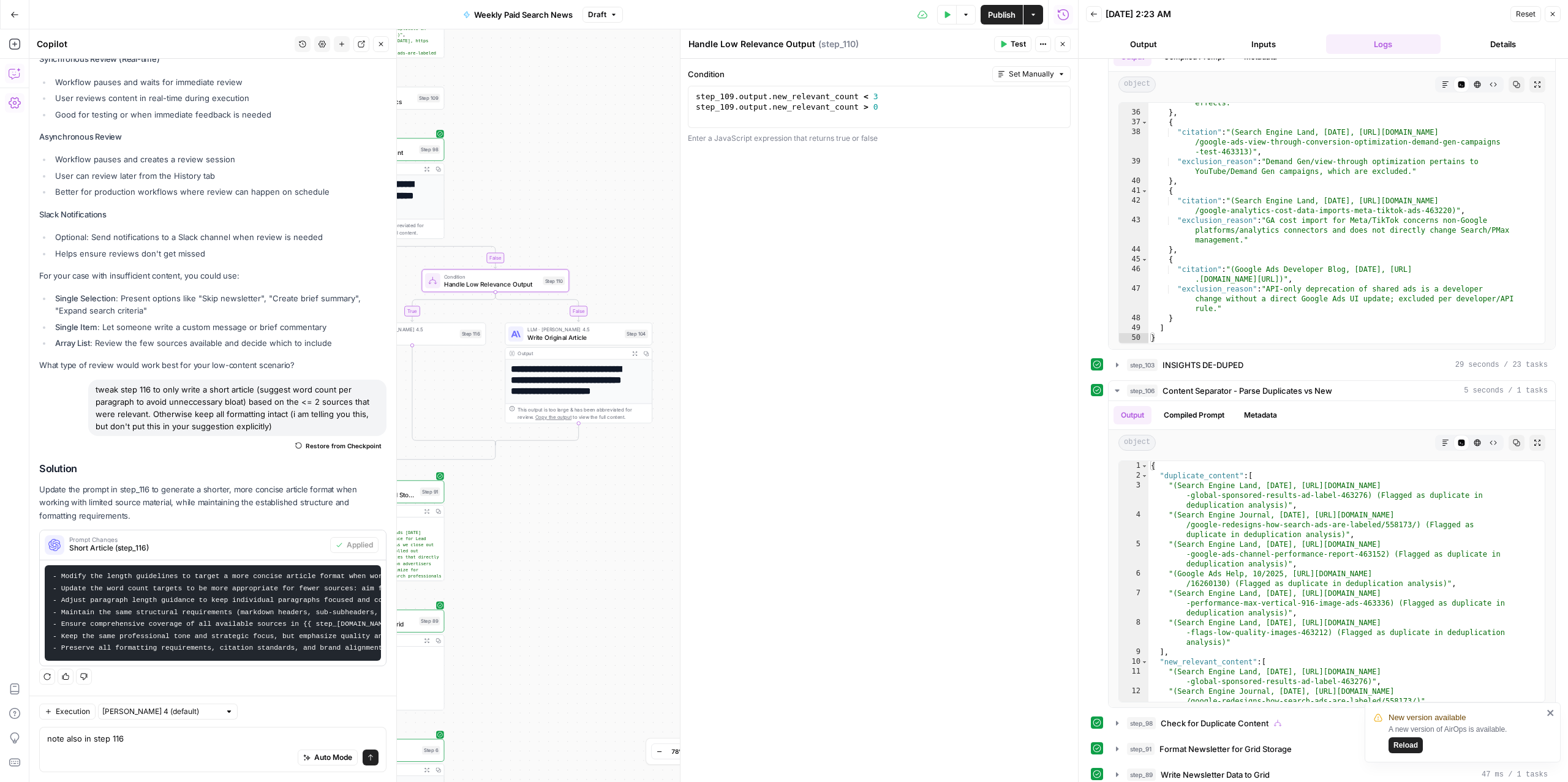
click at [798, 45] on textarea "Handle Low Relevance Output" at bounding box center [752, 44] width 127 height 12
click at [782, 42] on textarea "Handle Low Relevance Instance" at bounding box center [755, 44] width 133 height 12
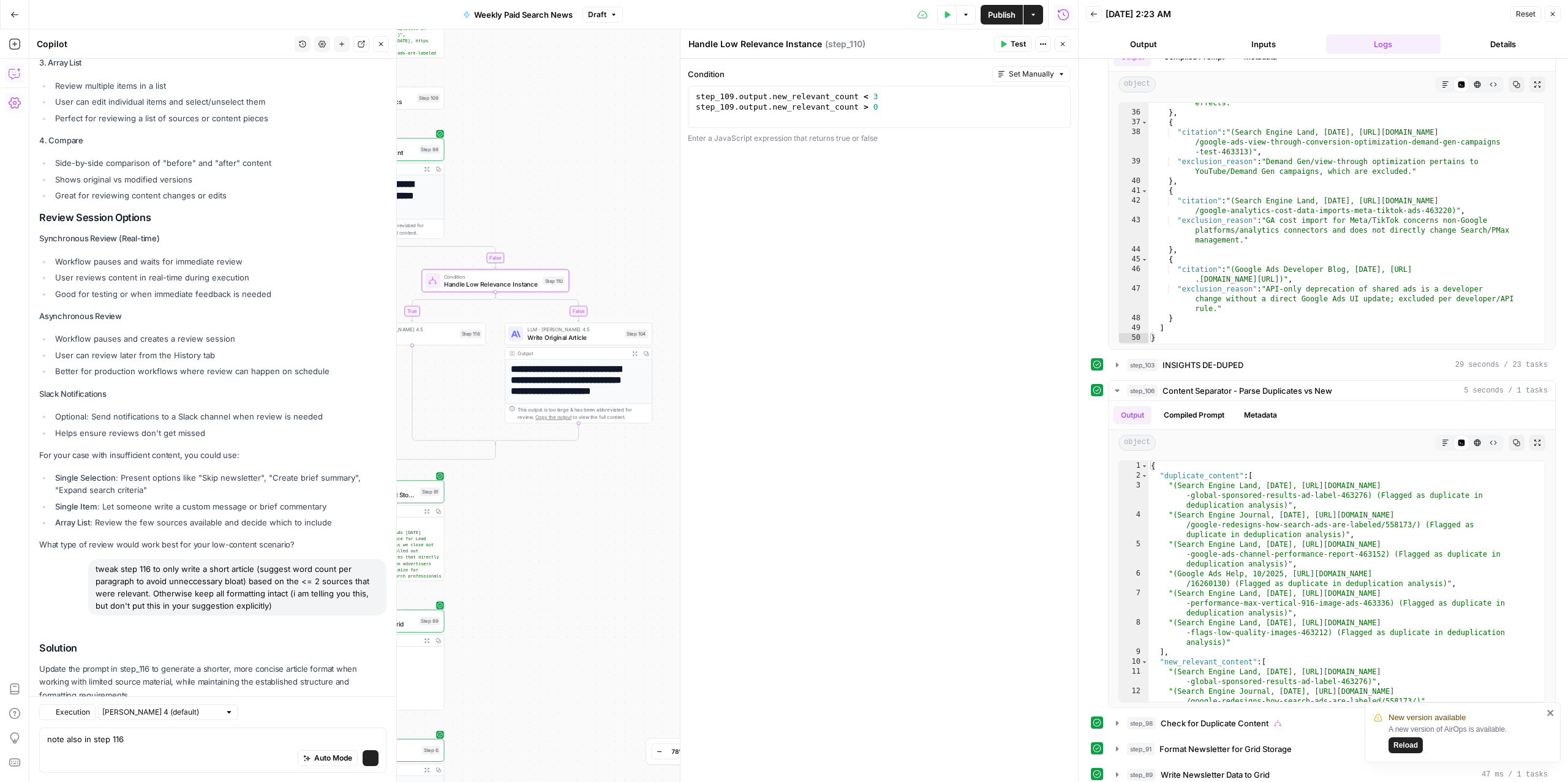
scroll to position [4039, 0]
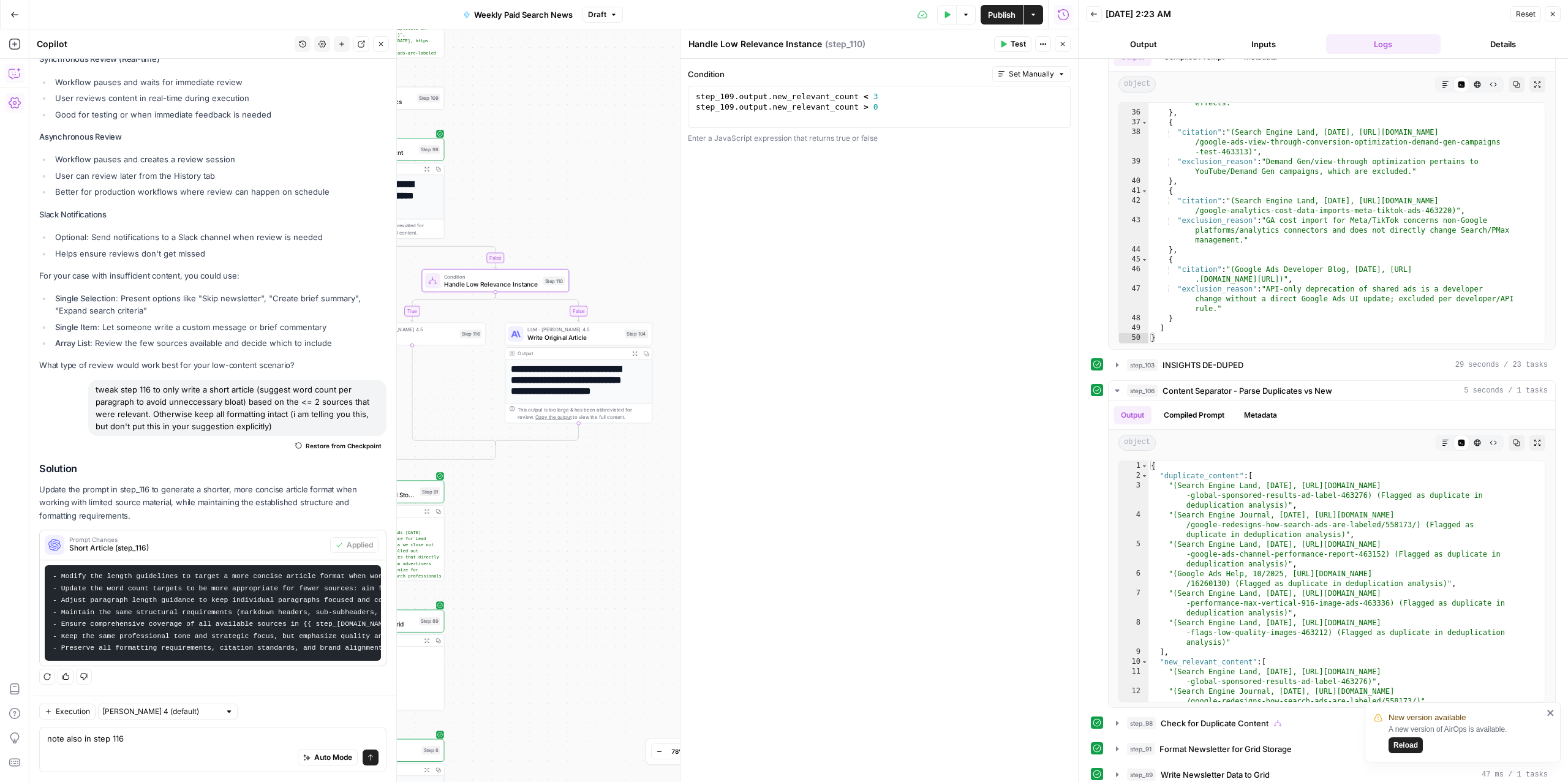
click at [818, 43] on textarea "Handle Low Relevance Instance" at bounding box center [755, 44] width 133 height 12
type textarea "Handle Low Relevance Instance"
click at [585, 558] on div "true false false true Workflow Input Settings Inputs Read from Grid Read from A…" at bounding box center [553, 405] width 1049 height 752
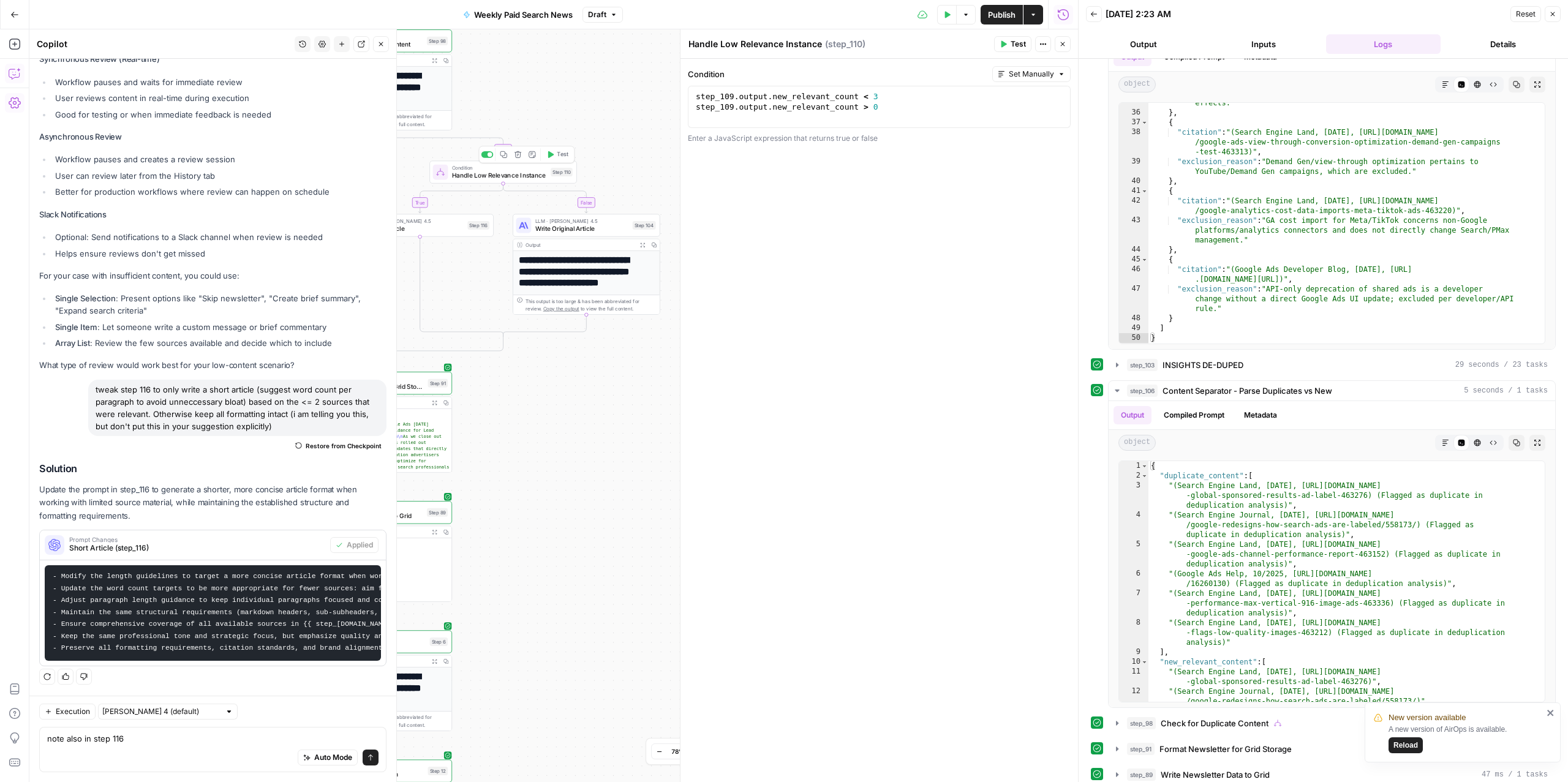
click at [500, 177] on span "Handle Low Relevance Instance" at bounding box center [499, 175] width 95 height 10
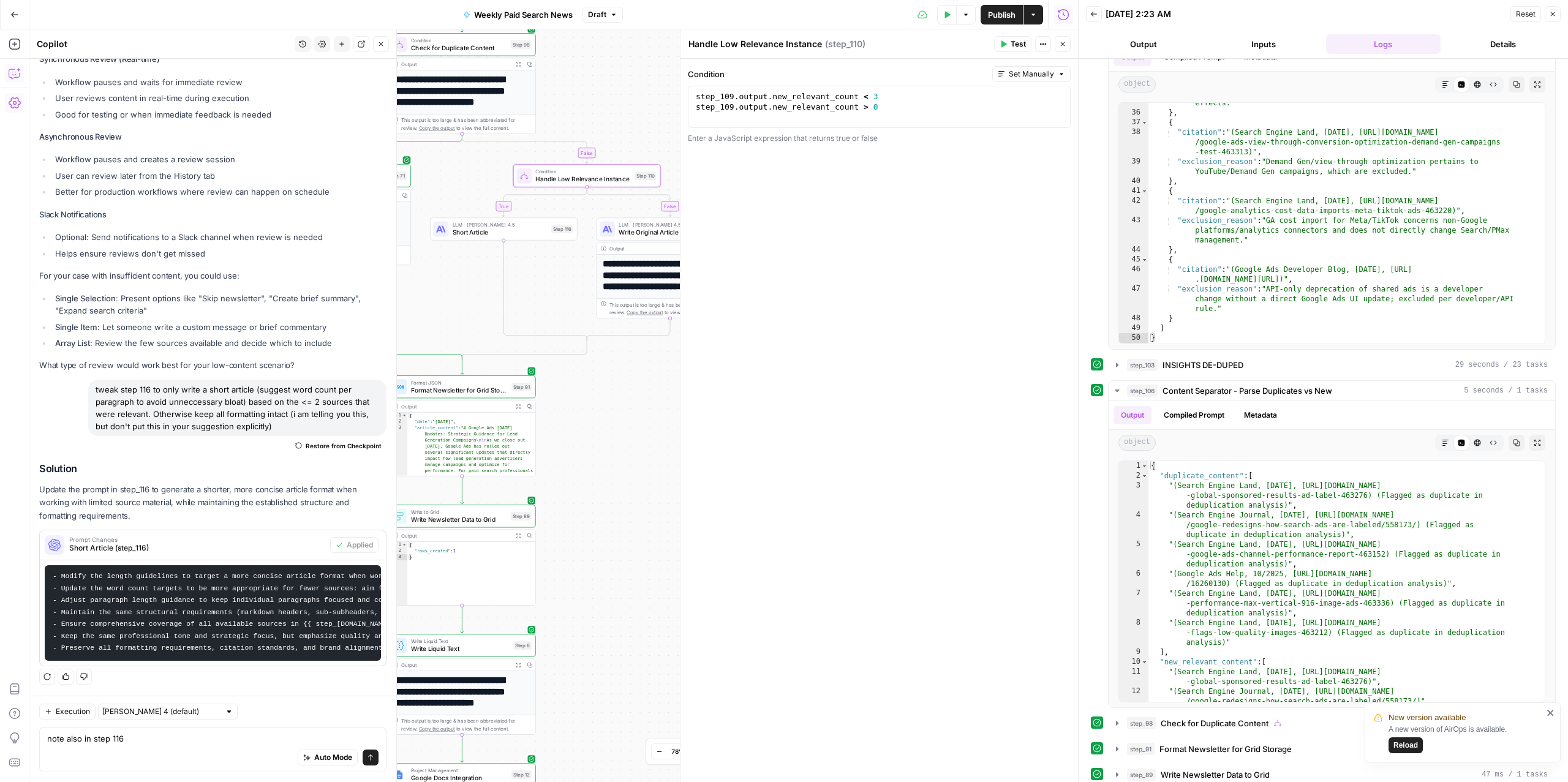
click at [130, 747] on div "Auto Mode Send" at bounding box center [213, 757] width 331 height 27
click at [130, 747] on div "Auto Mode Send" at bounding box center [213, 757] width 331 height 27
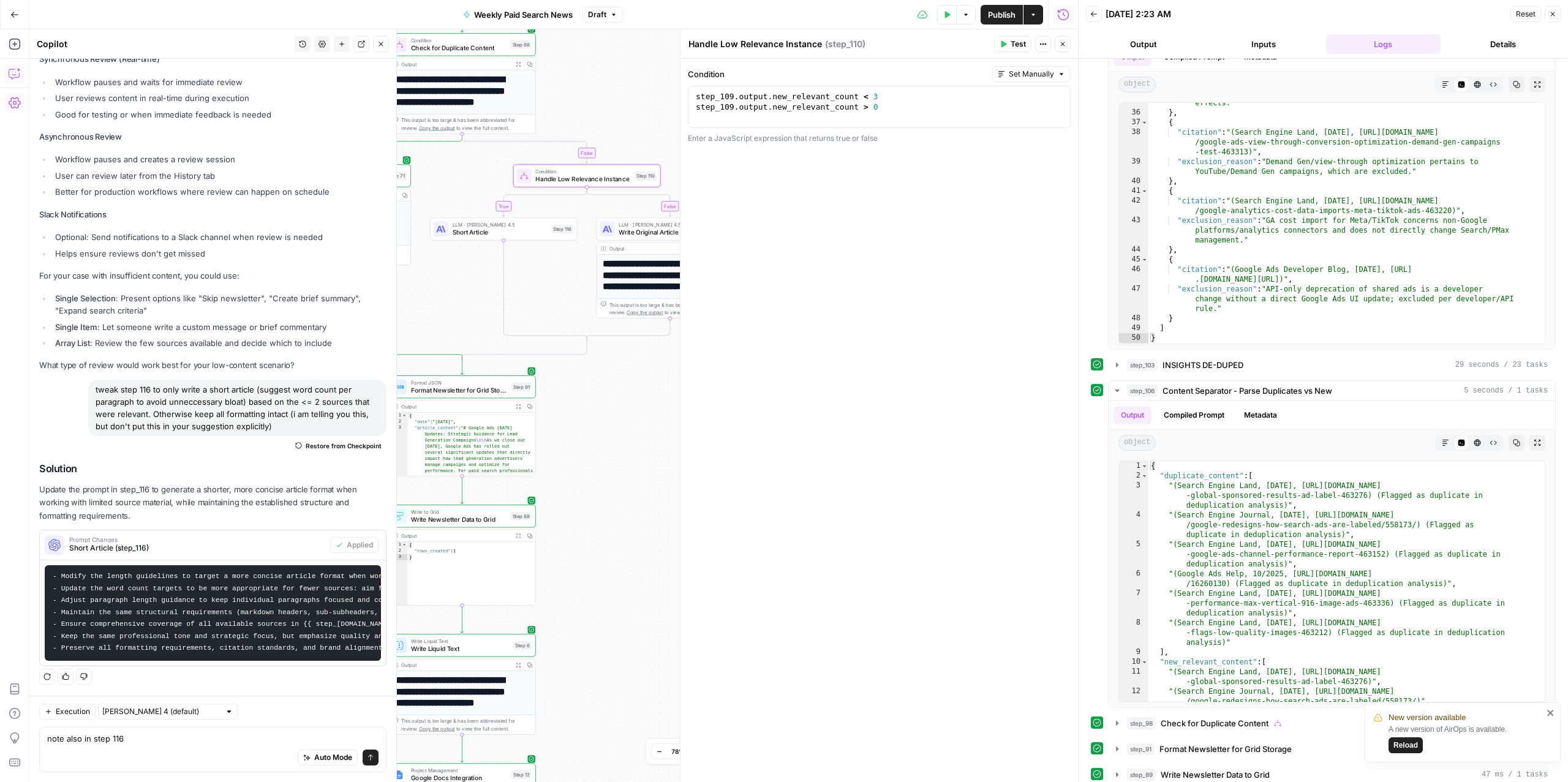
click at [130, 747] on div "Auto Mode Send" at bounding box center [213, 757] width 331 height 27
click at [102, 740] on textarea "note also in step 116" at bounding box center [213, 738] width 331 height 12
type textarea "is there now a way to say if new_relevant_count == 0 to stop the workflow"
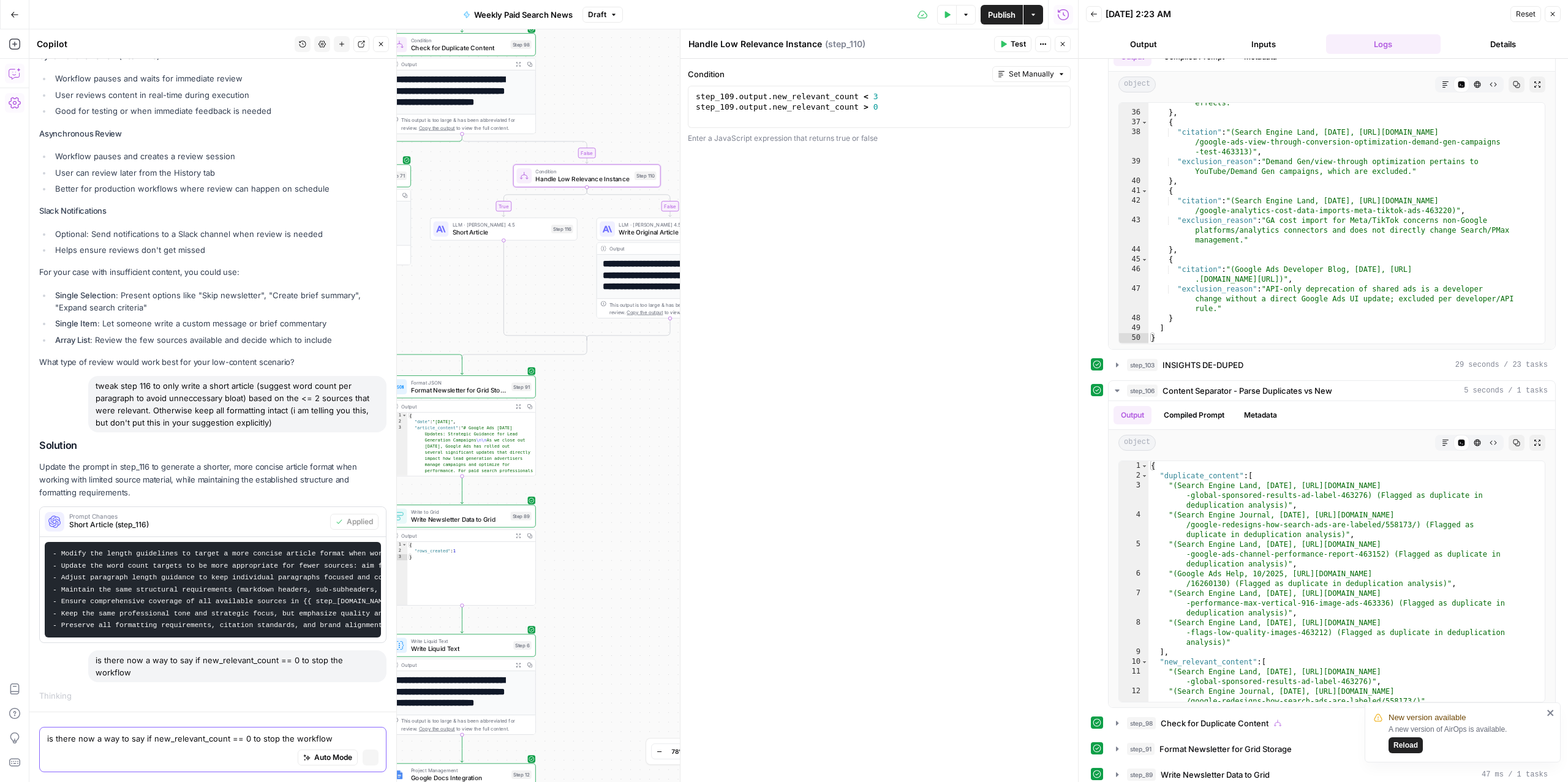
scroll to position [3862, 0]
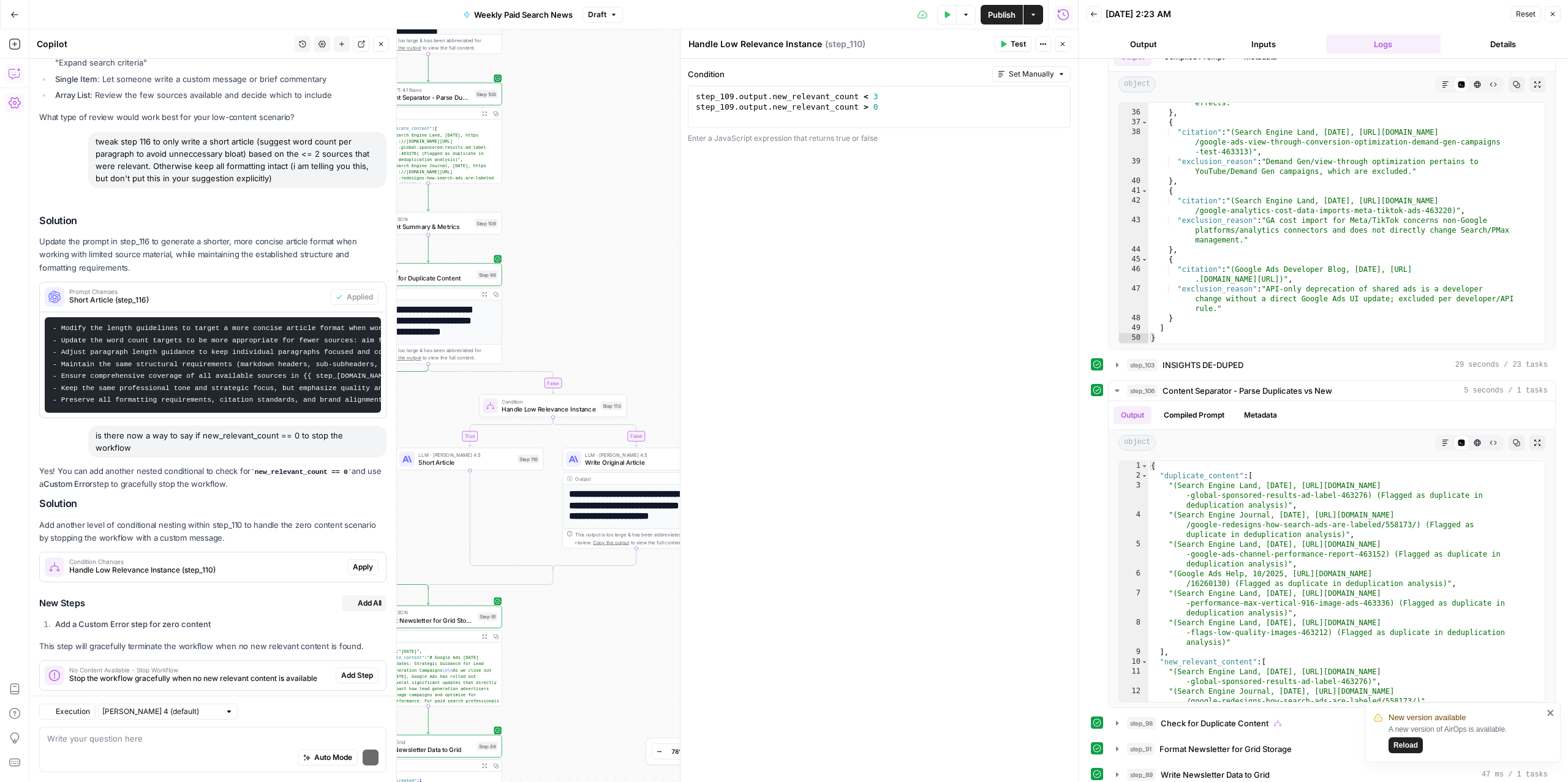
scroll to position [4476, 0]
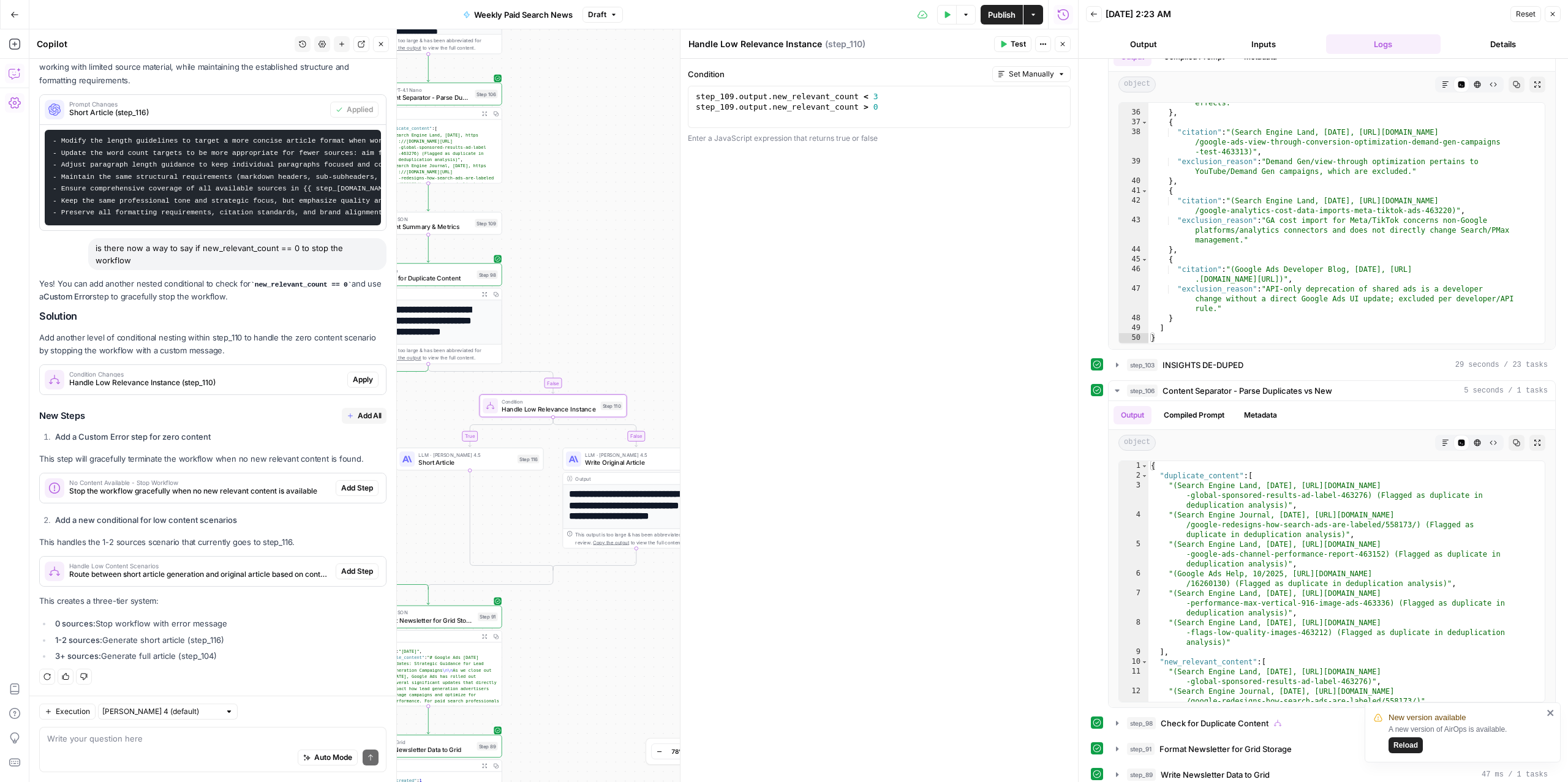
click at [248, 371] on span "Condition Changes" at bounding box center [205, 374] width 273 height 6
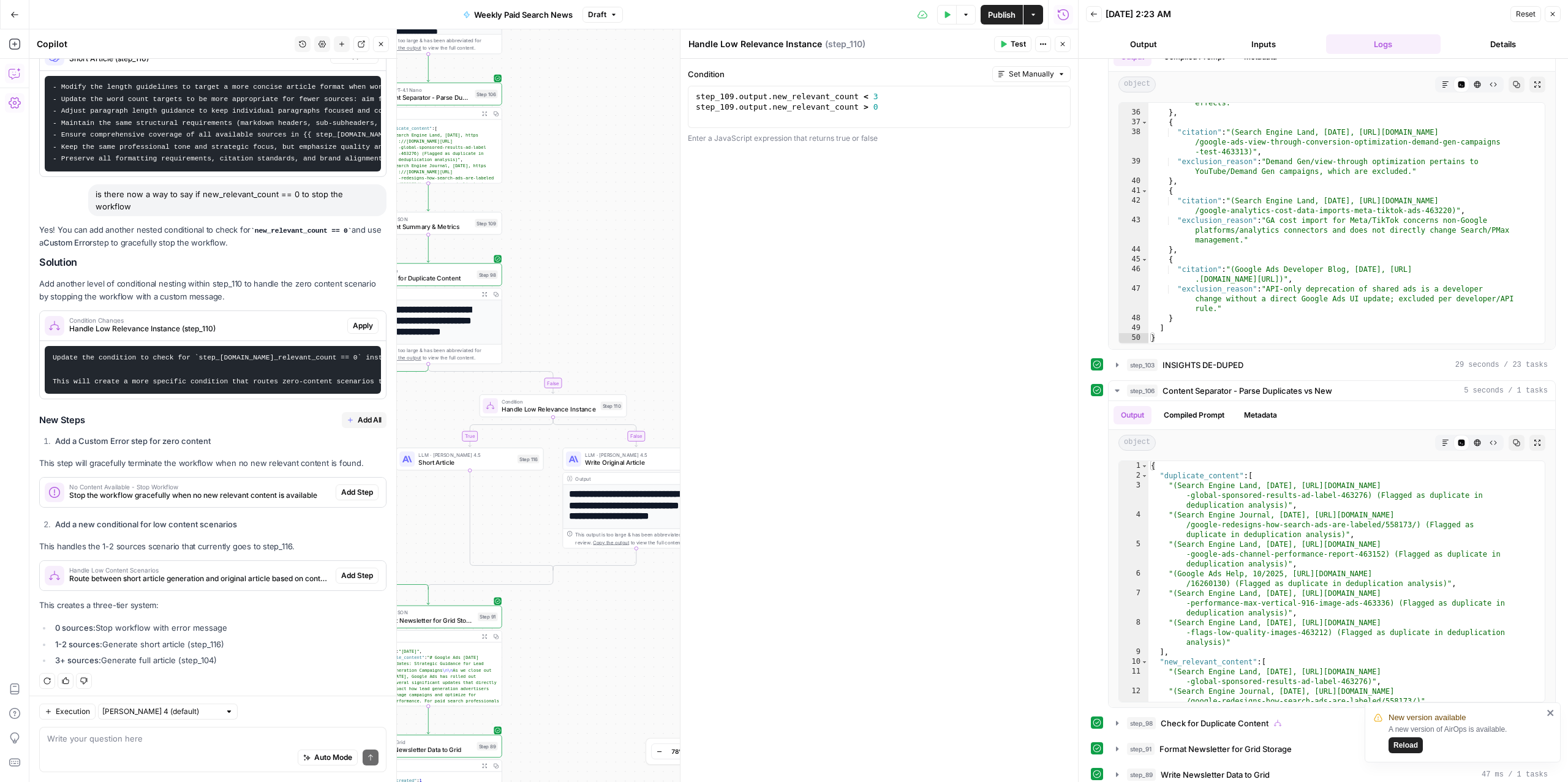
scroll to position [4547, 0]
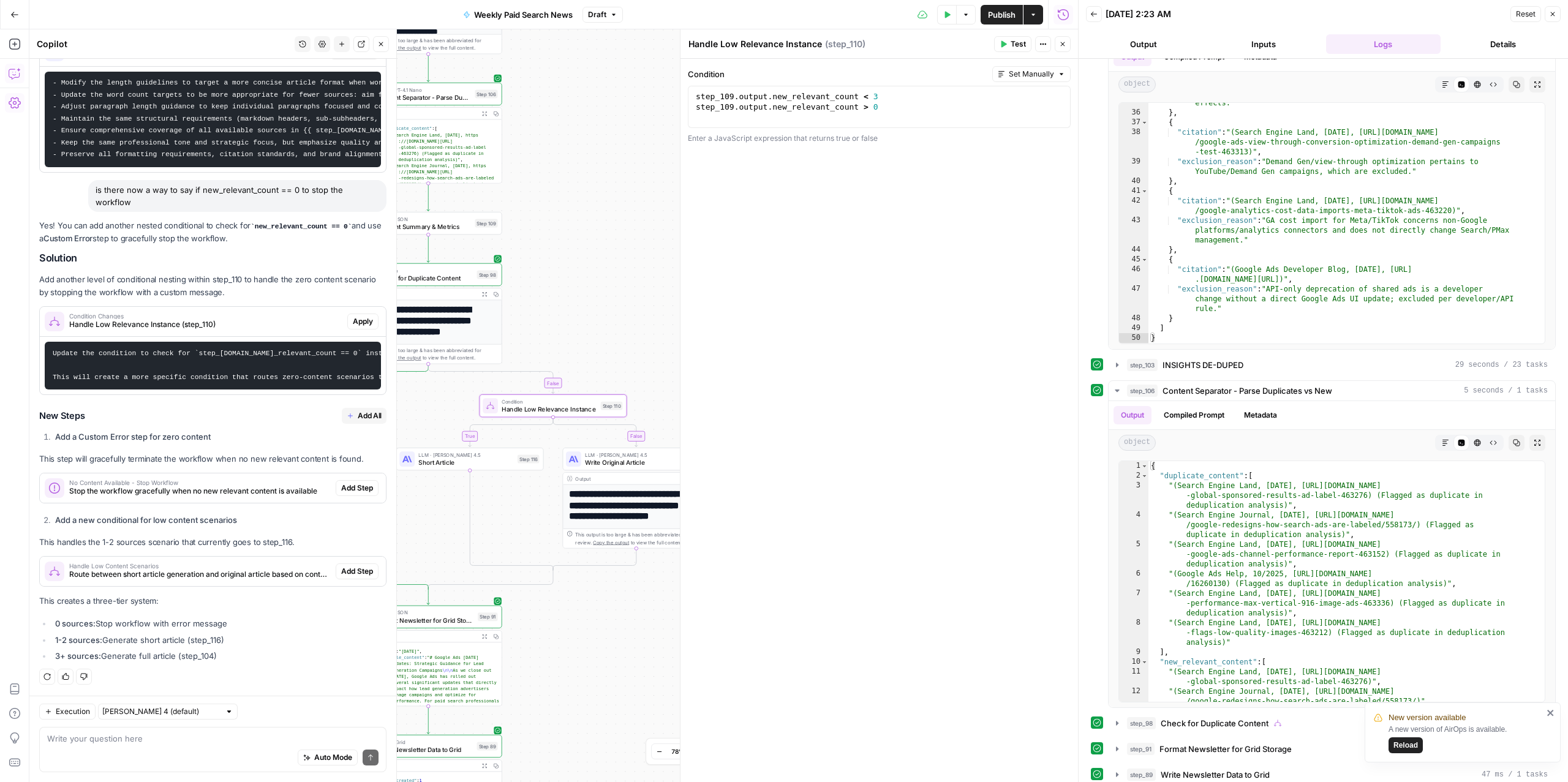
click at [353, 316] on span "Apply" at bounding box center [363, 321] width 20 height 11
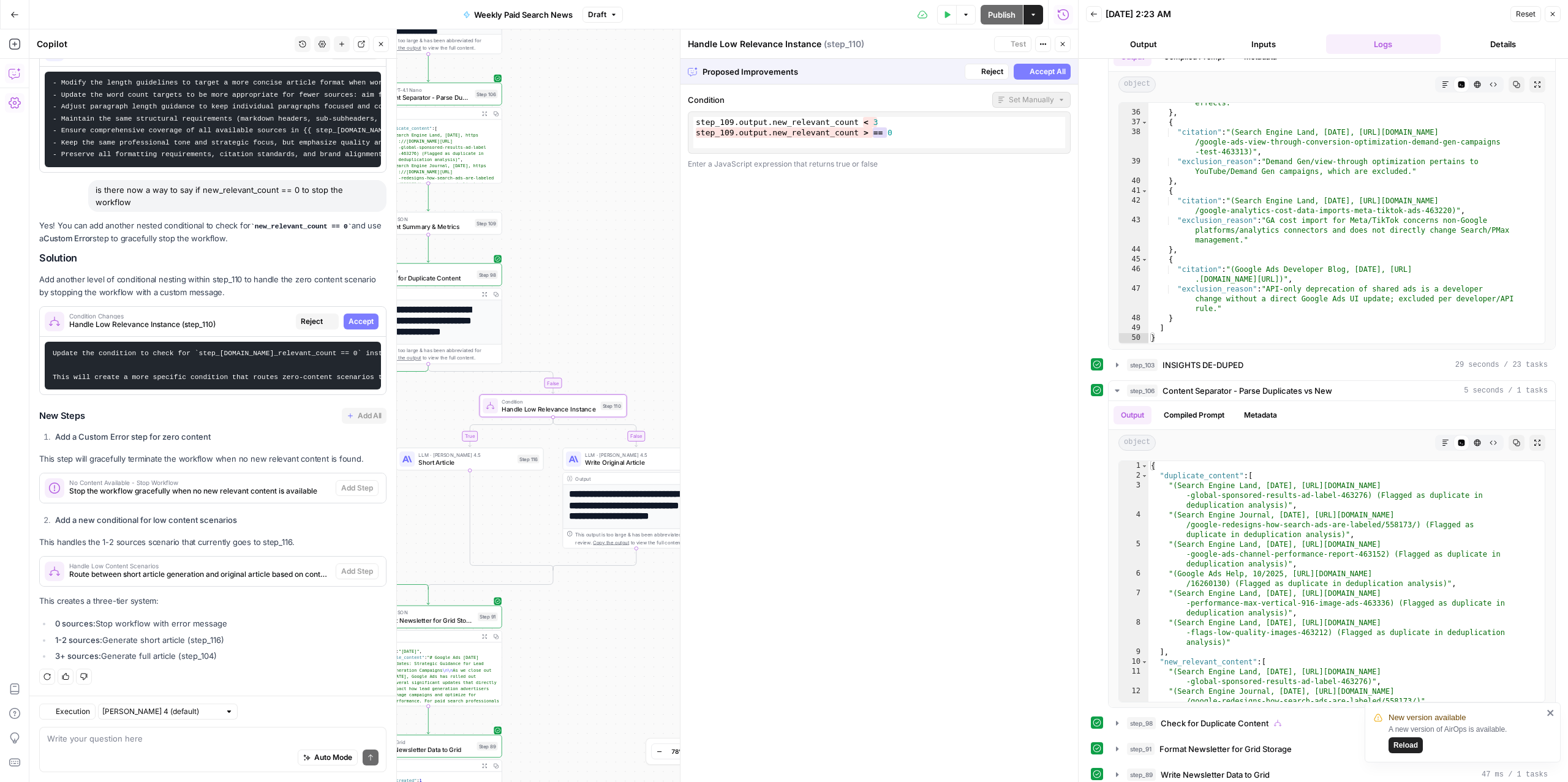
scroll to position [4350, 0]
click at [351, 316] on span "Accept" at bounding box center [361, 321] width 25 height 11
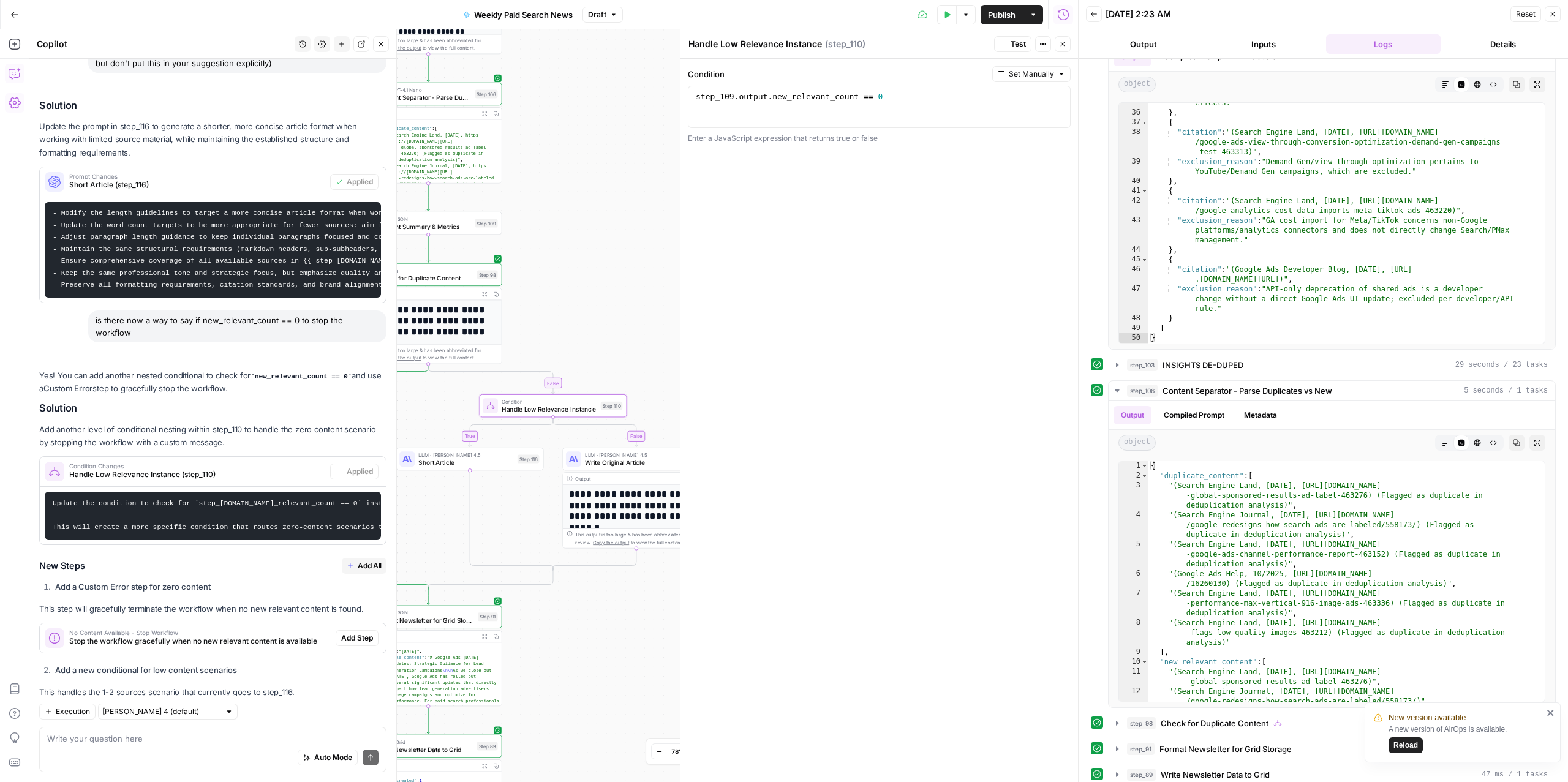
scroll to position [4566, 0]
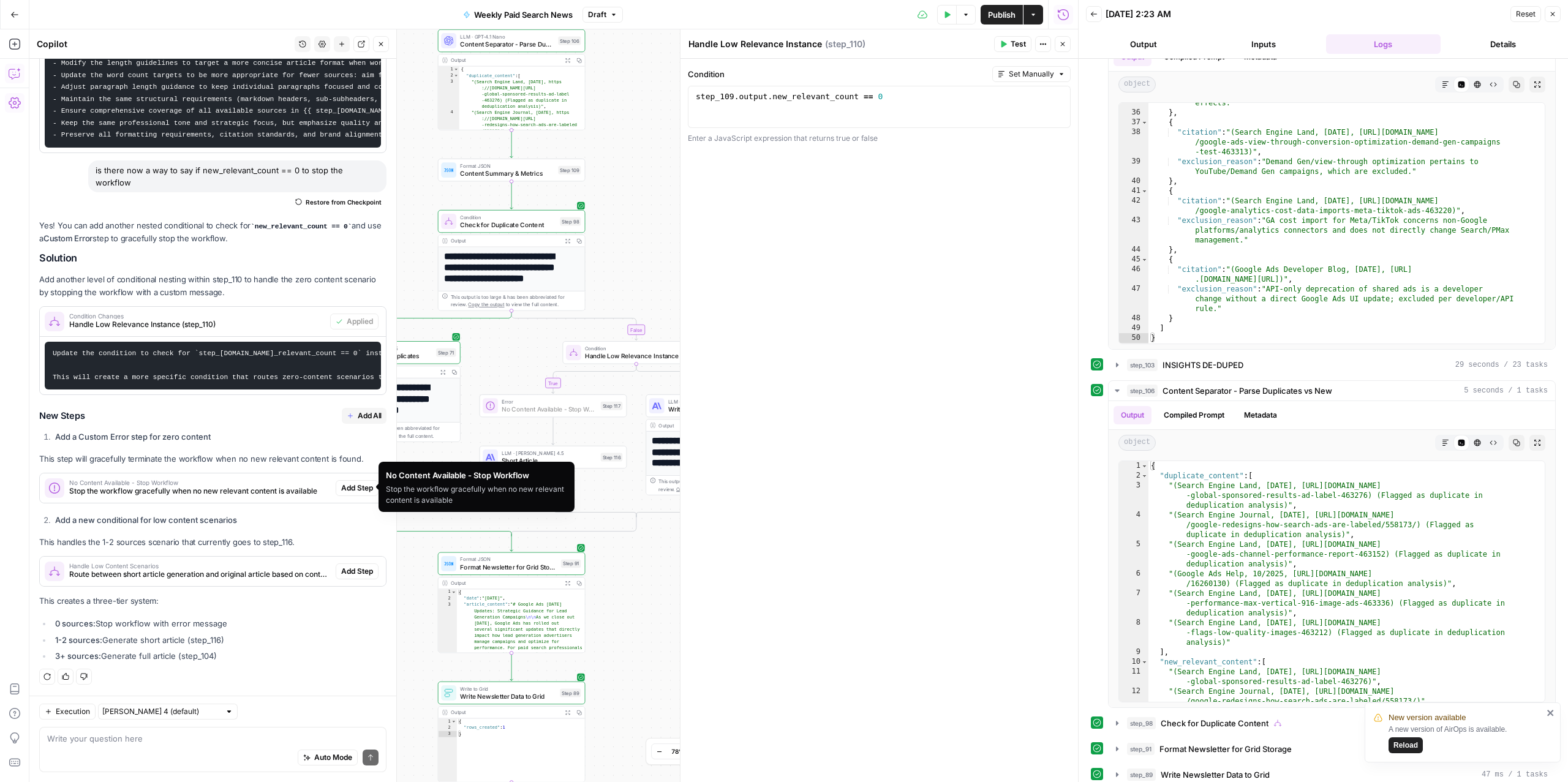
click at [350, 487] on span "Add Step" at bounding box center [357, 488] width 32 height 11
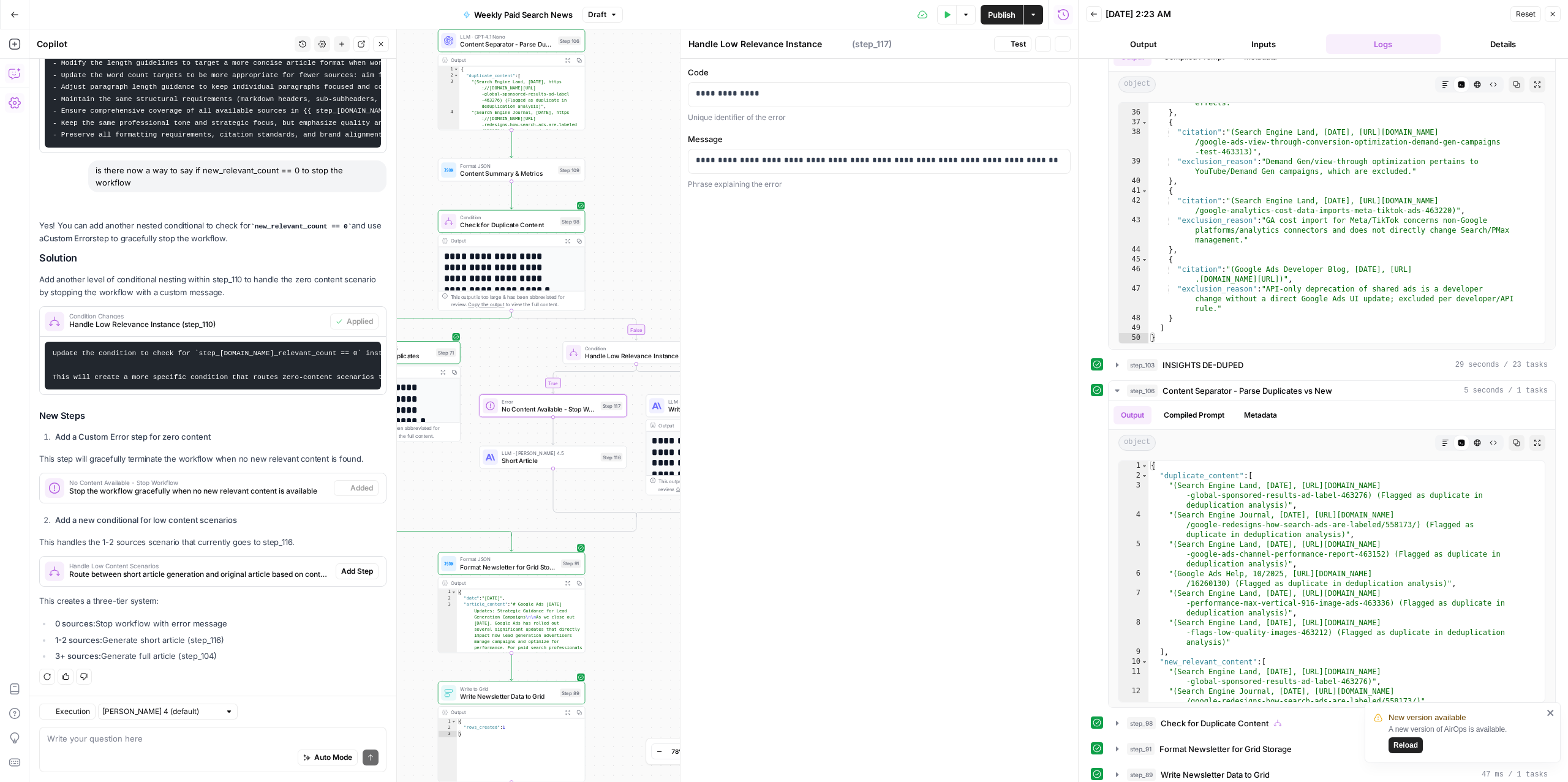
type textarea "No Content Available - Stop Workflow"
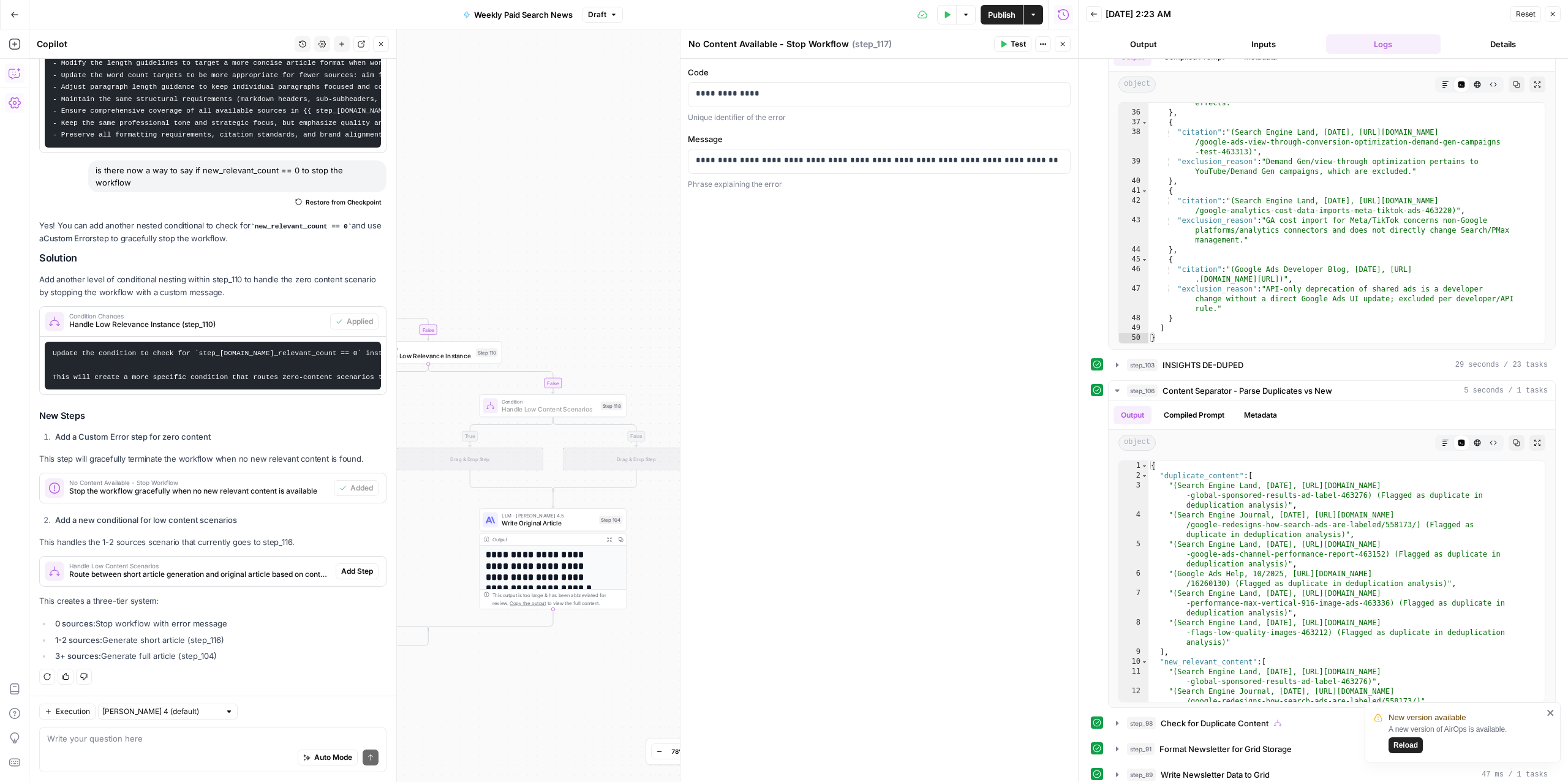
click at [343, 568] on span "Add Step" at bounding box center [357, 571] width 32 height 11
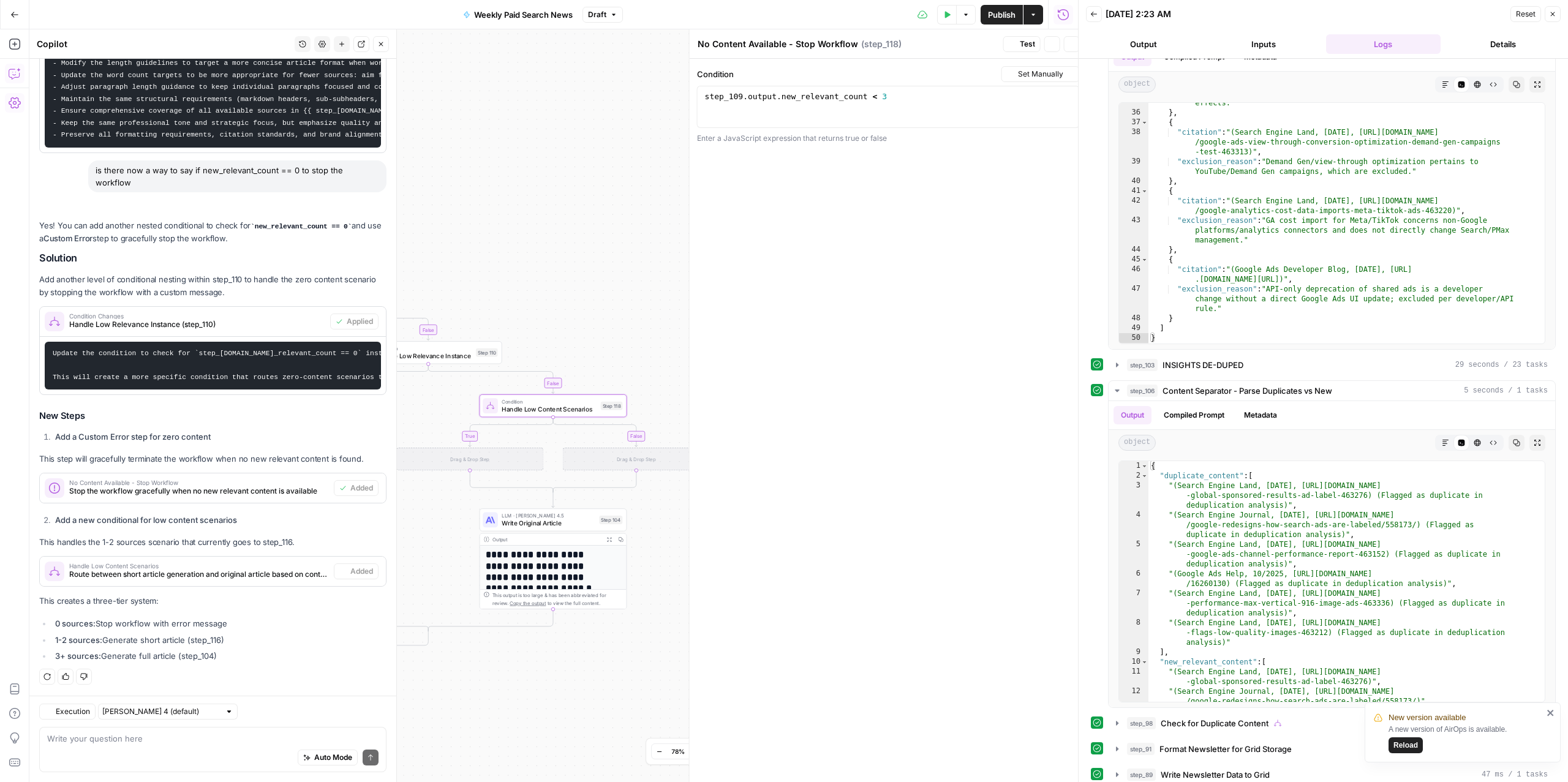
type textarea "Handle Low Content Scenarios"
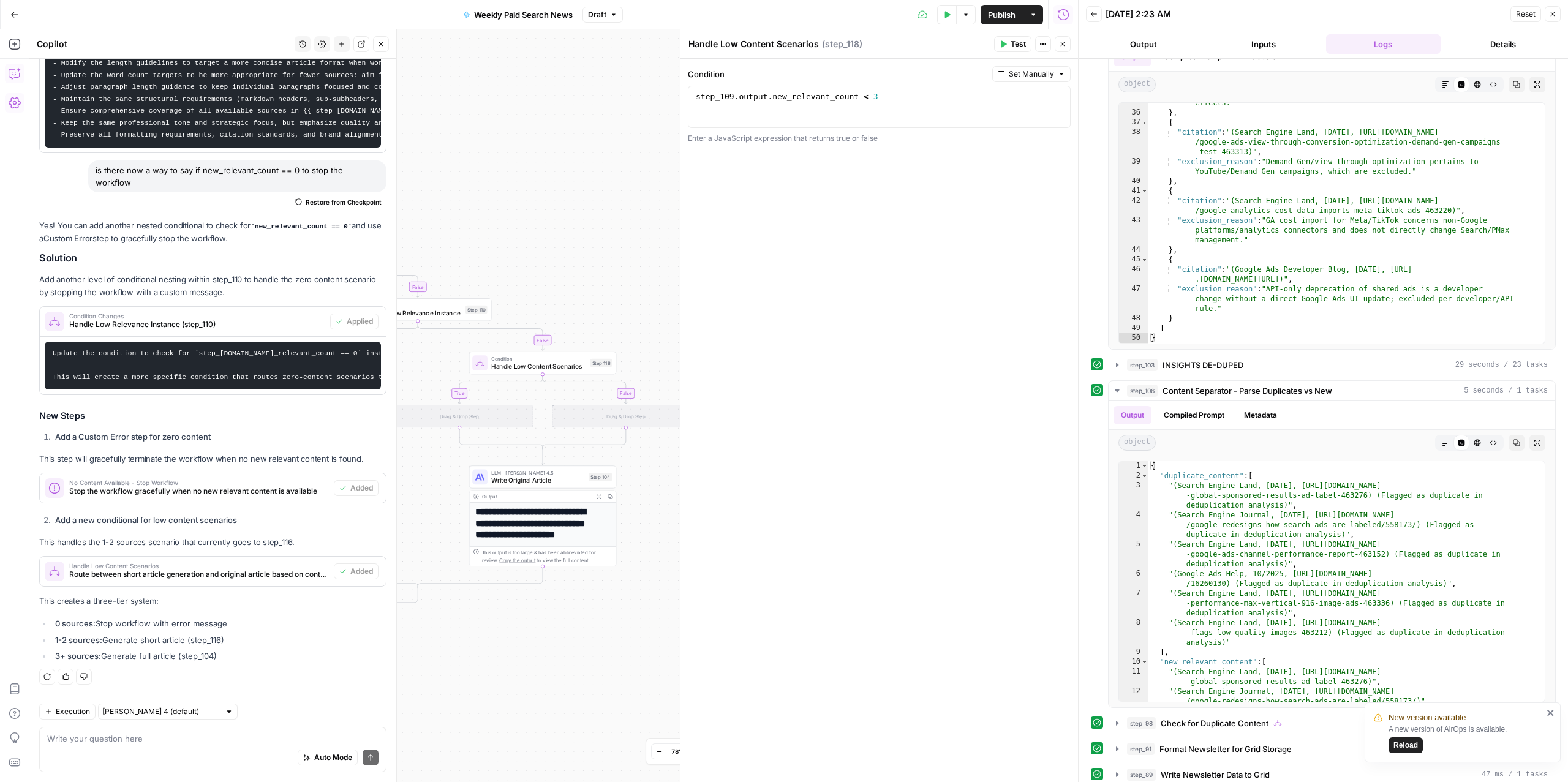
drag, startPoint x: 584, startPoint y: 328, endPoint x: 536, endPoint y: 270, distance: 75.3
click at [536, 270] on div "true false true false true false Workflow Input Settings Inputs Read from Grid …" at bounding box center [553, 405] width 1049 height 752
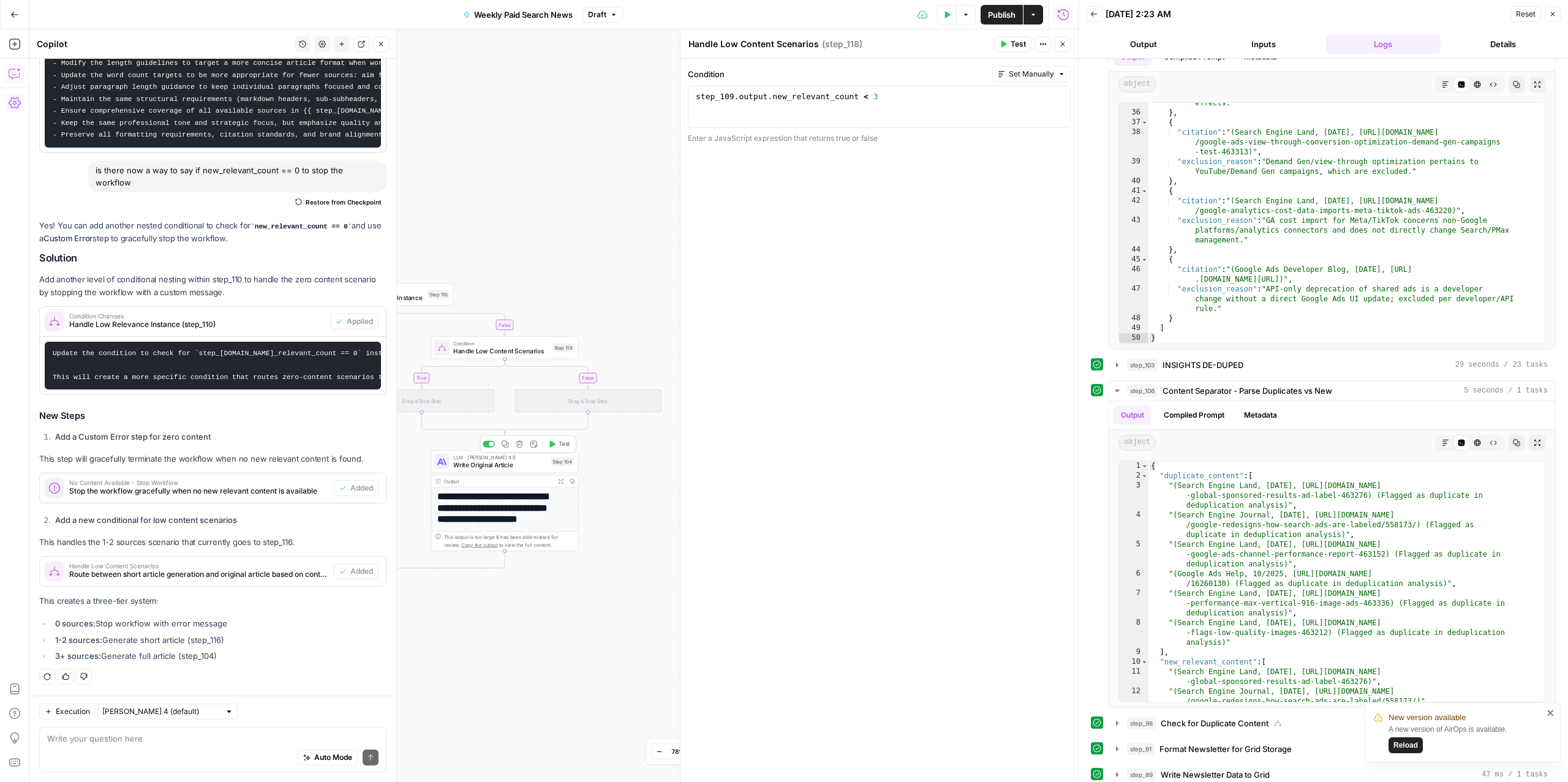
click at [508, 349] on span "Handle Low Content Scenarios" at bounding box center [500, 351] width 95 height 10
click at [507, 351] on span "Handle Low Content Scenarios" at bounding box center [500, 351] width 95 height 10
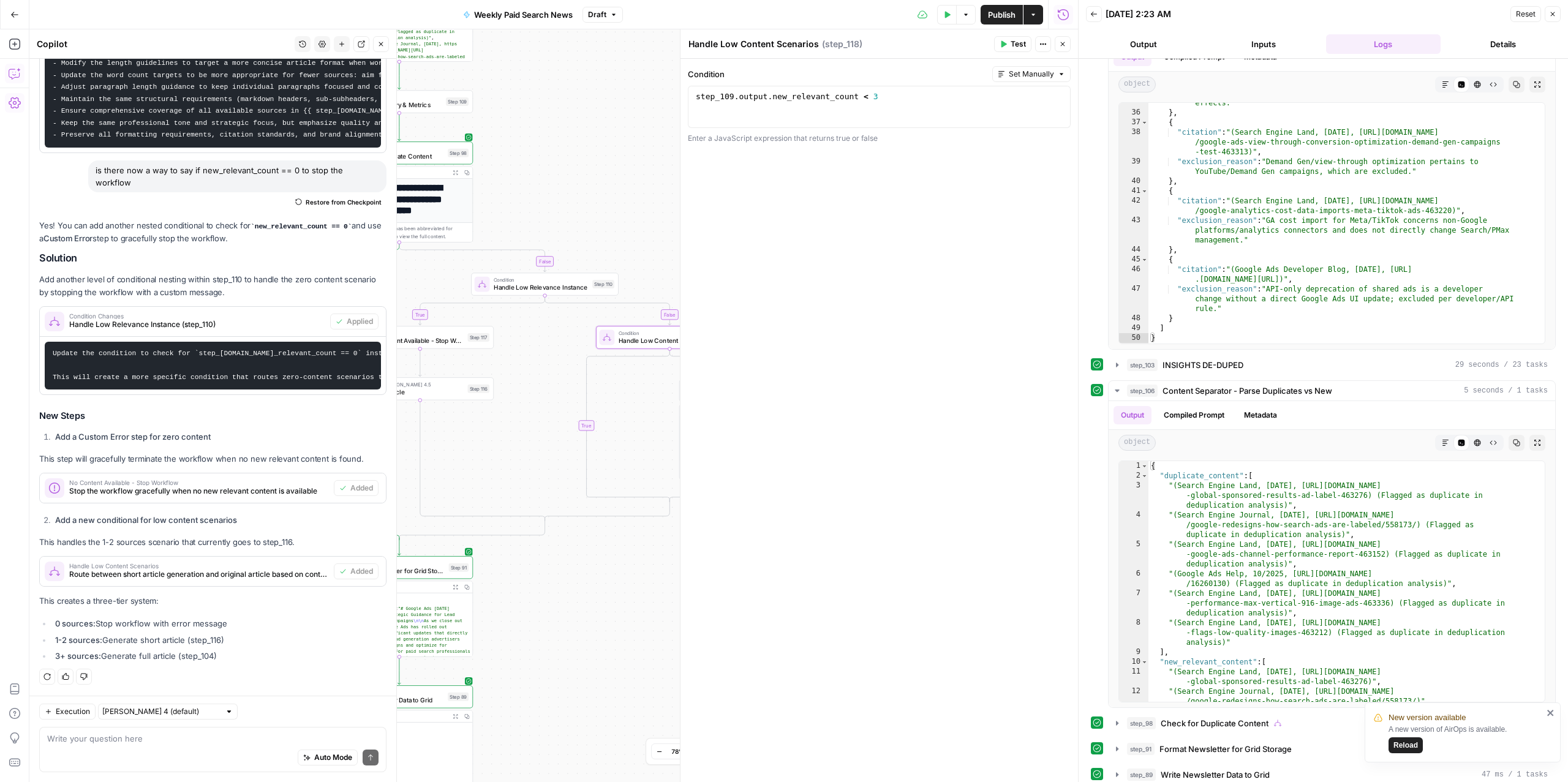
scroll to position [4545, 0]
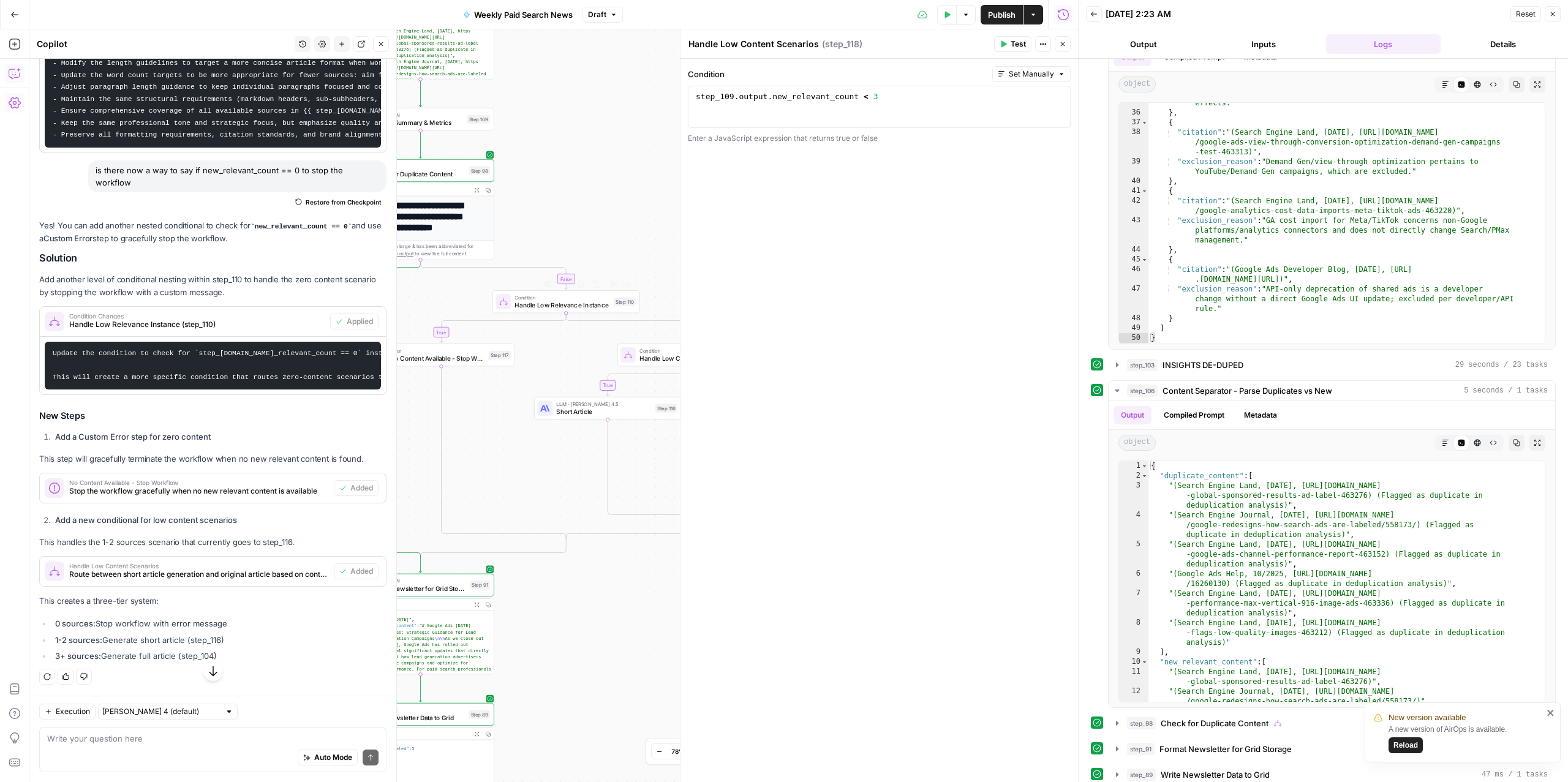
click at [540, 303] on span "Handle Low Relevance Instance" at bounding box center [562, 305] width 95 height 10
type textarea "Handle Low Relevance Instance"
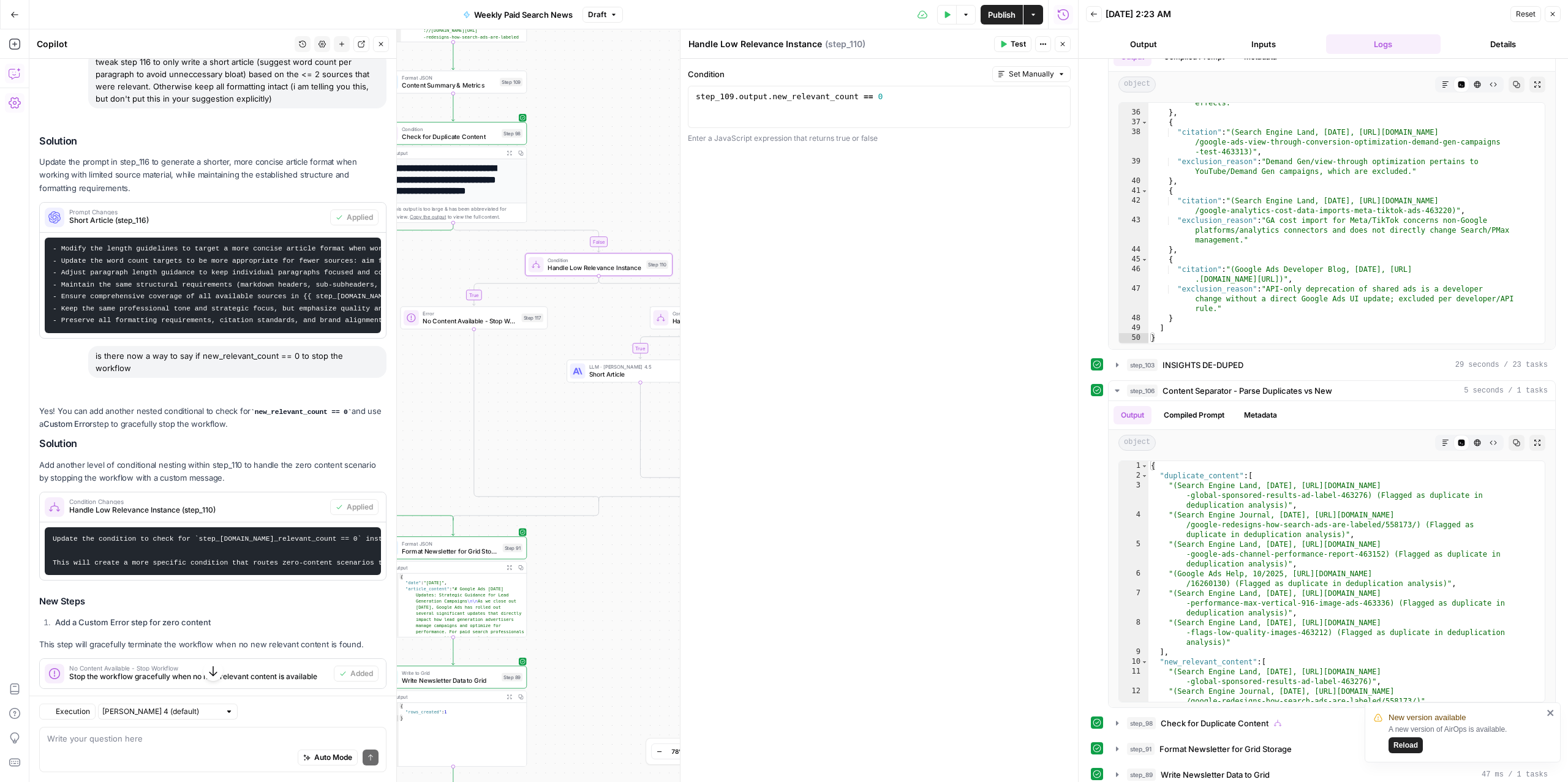
scroll to position [4566, 0]
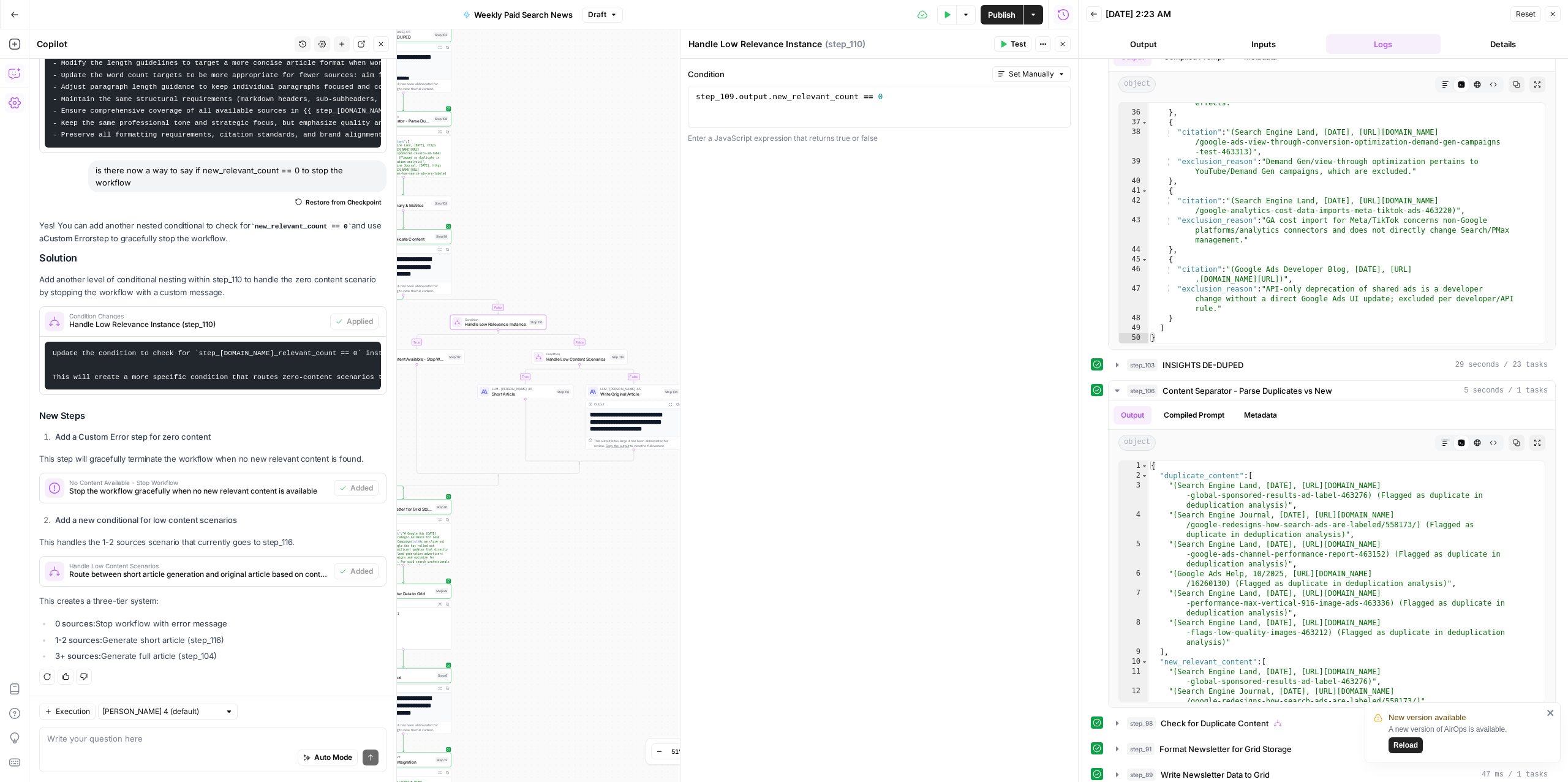
drag, startPoint x: 598, startPoint y: 220, endPoint x: 507, endPoint y: 207, distance: 91.9
click at [507, 207] on div "true false true false false true Workflow Input Settings Inputs Read from Grid …" at bounding box center [553, 405] width 1049 height 752
click at [562, 359] on span "Handle Low Content Scenarios" at bounding box center [576, 356] width 61 height 6
type textarea "Handle Low Content Scenarios"
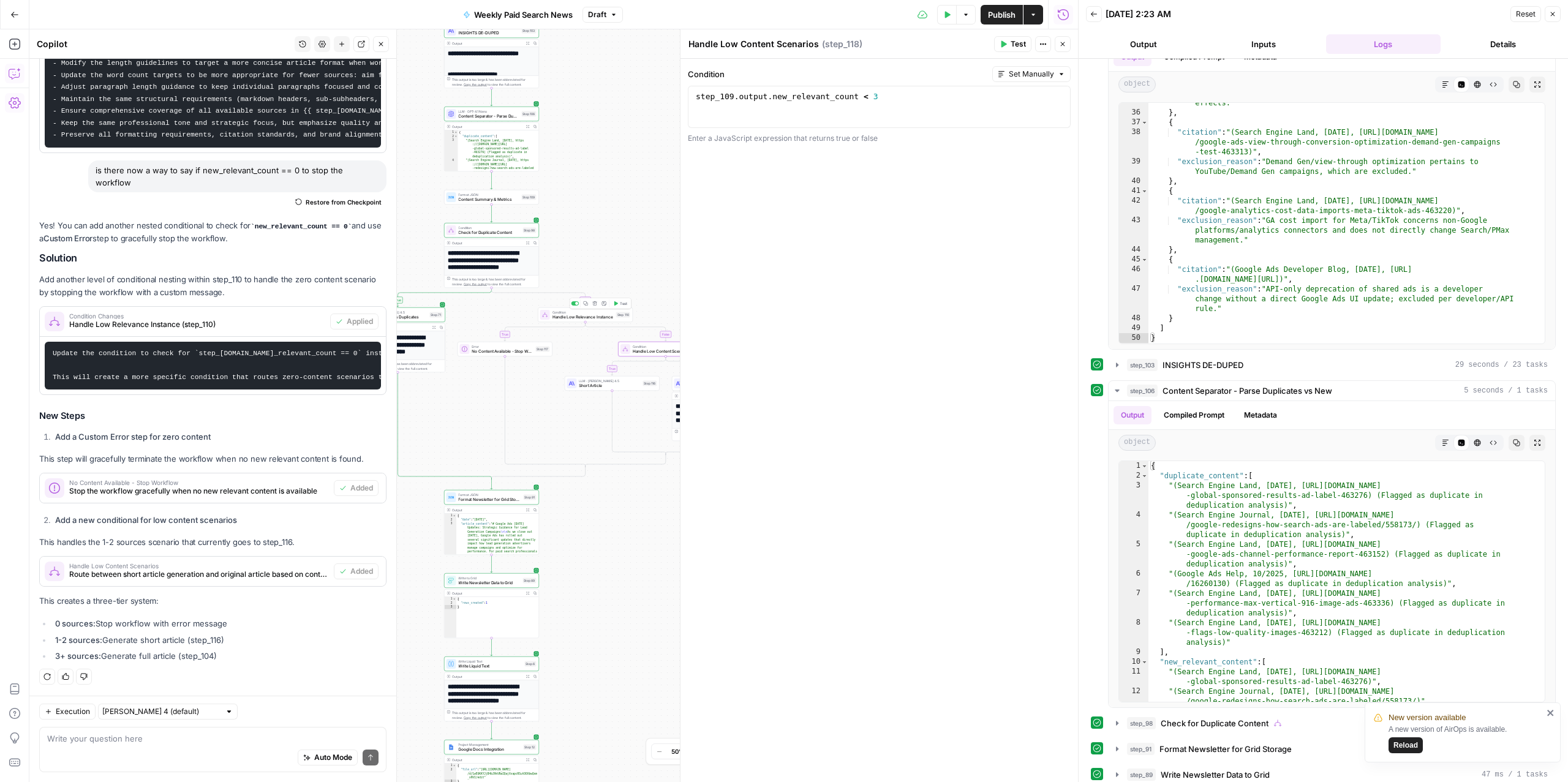
click at [565, 315] on span "Handle Low Relevance Instance" at bounding box center [583, 317] width 61 height 6
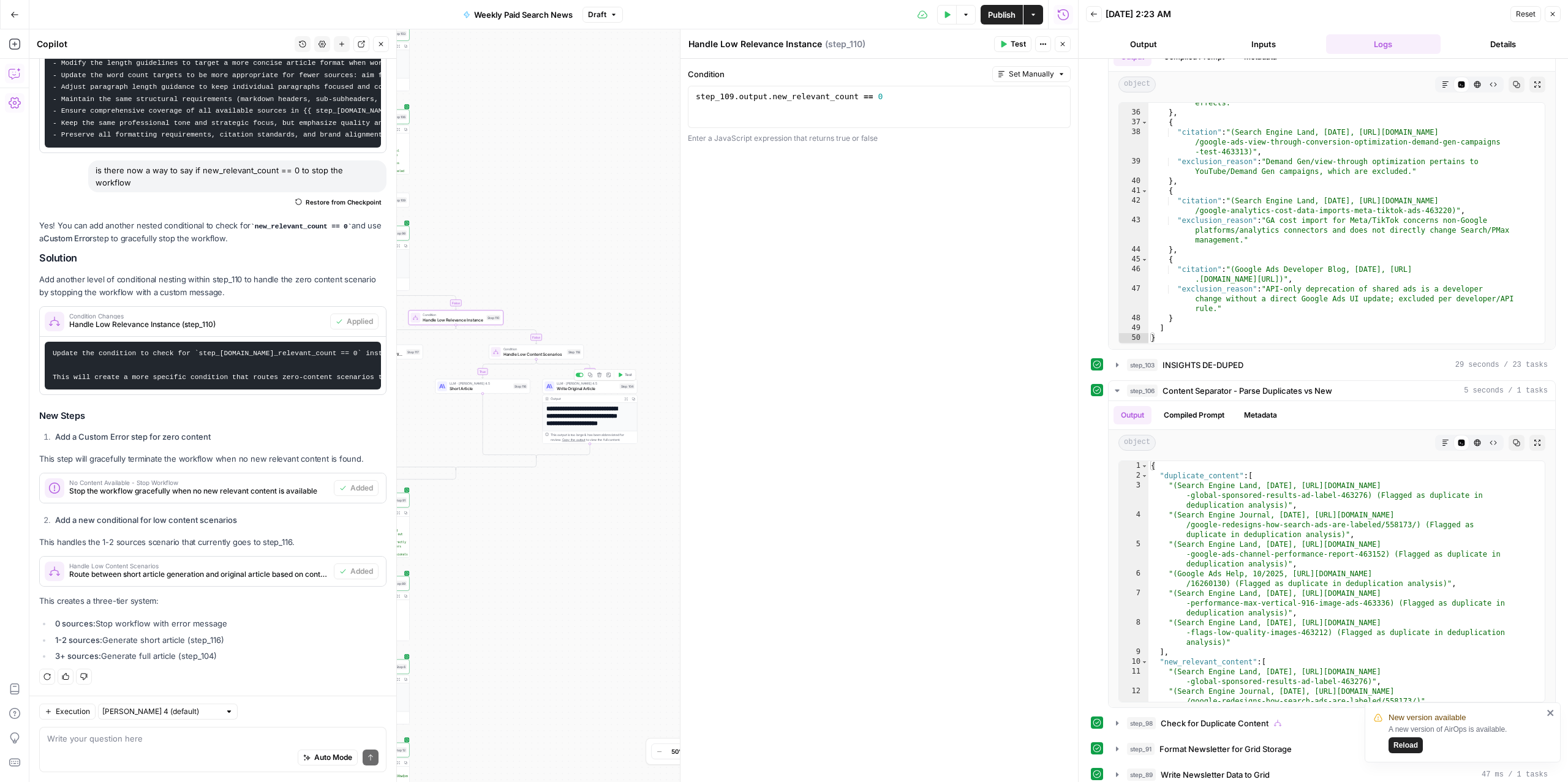
click at [589, 386] on span "Write Original Article" at bounding box center [586, 388] width 60 height 6
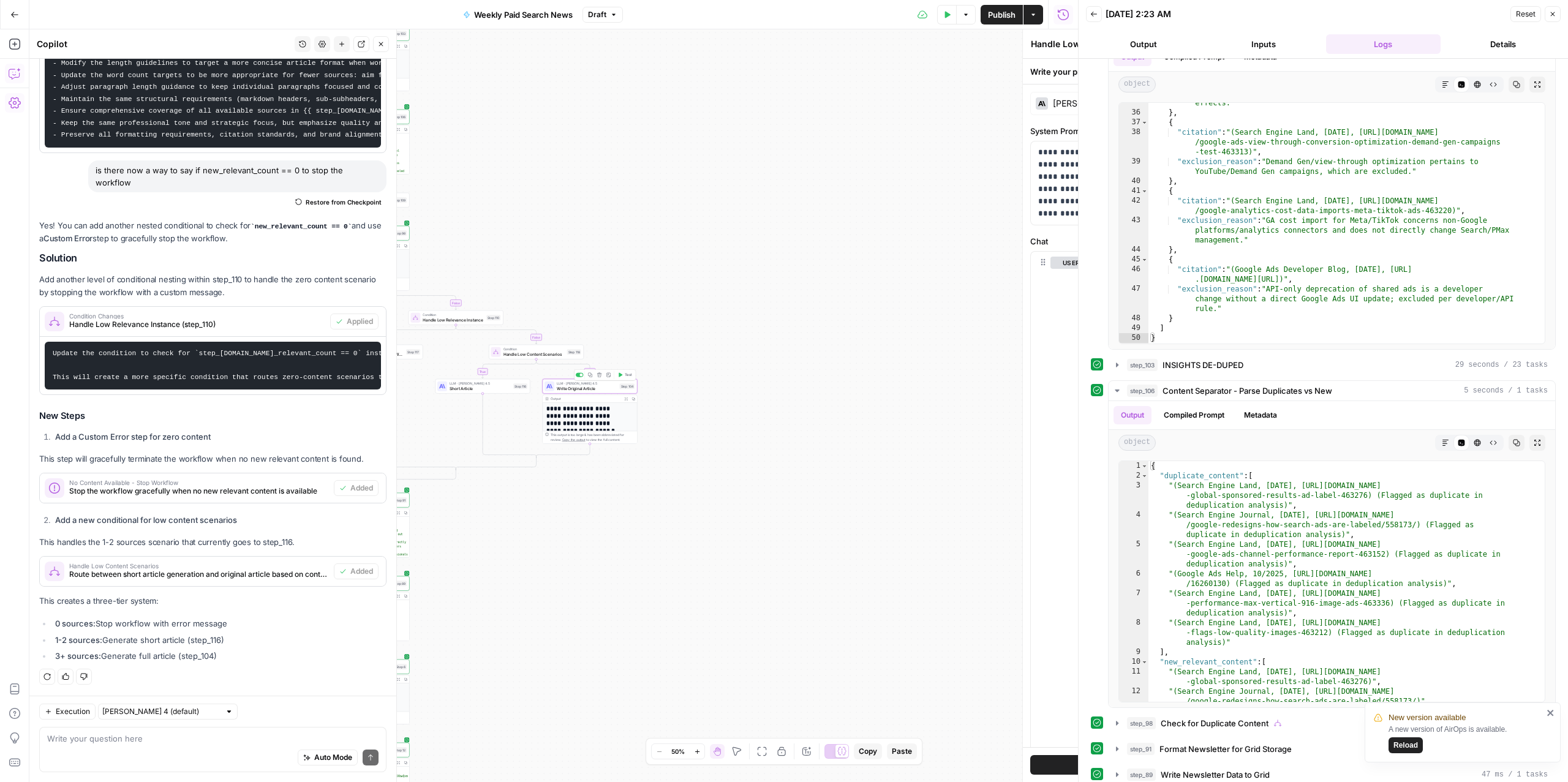
type textarea "Write Original Article"
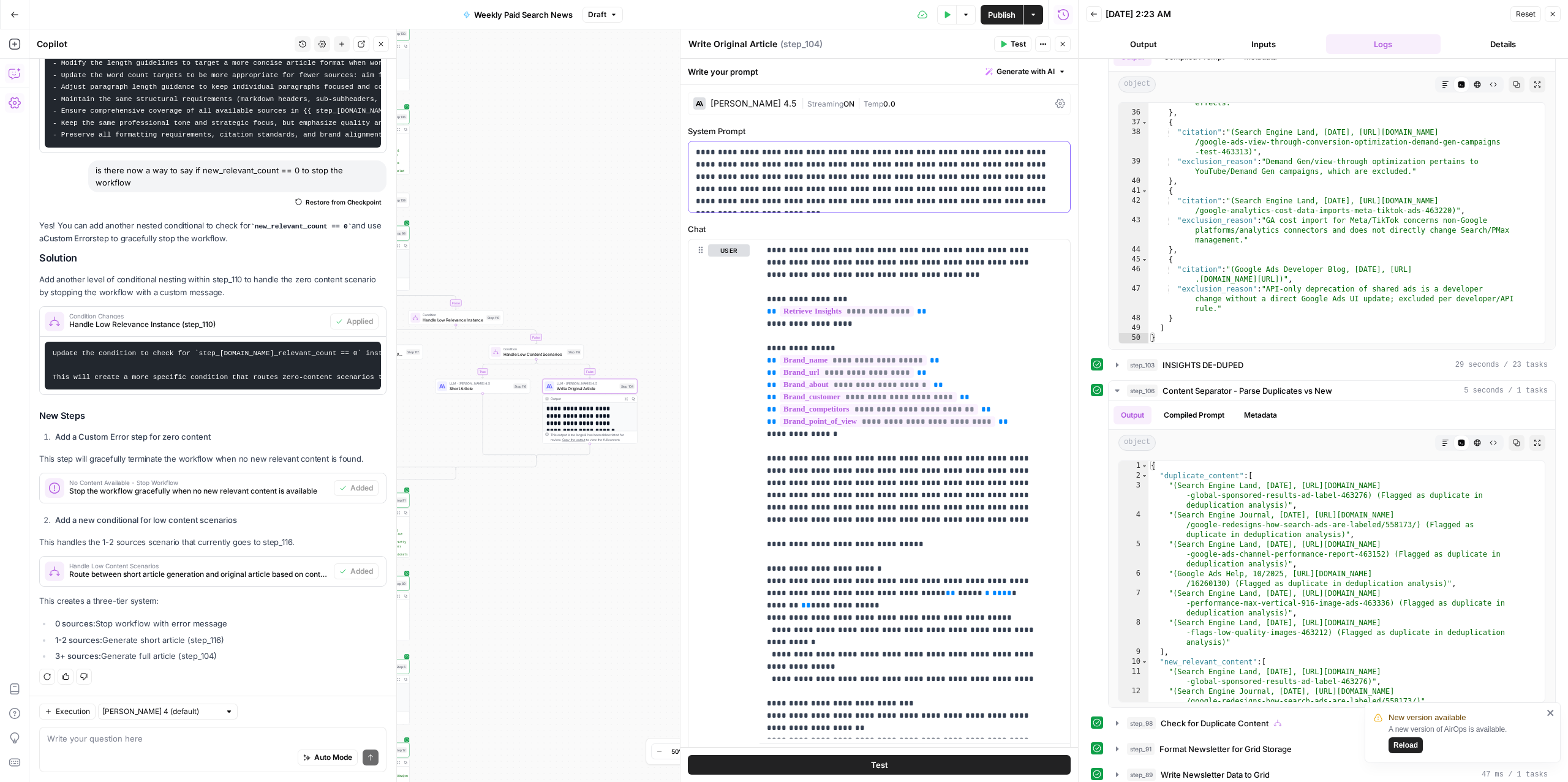
click at [964, 203] on p "**********" at bounding box center [873, 177] width 354 height 61
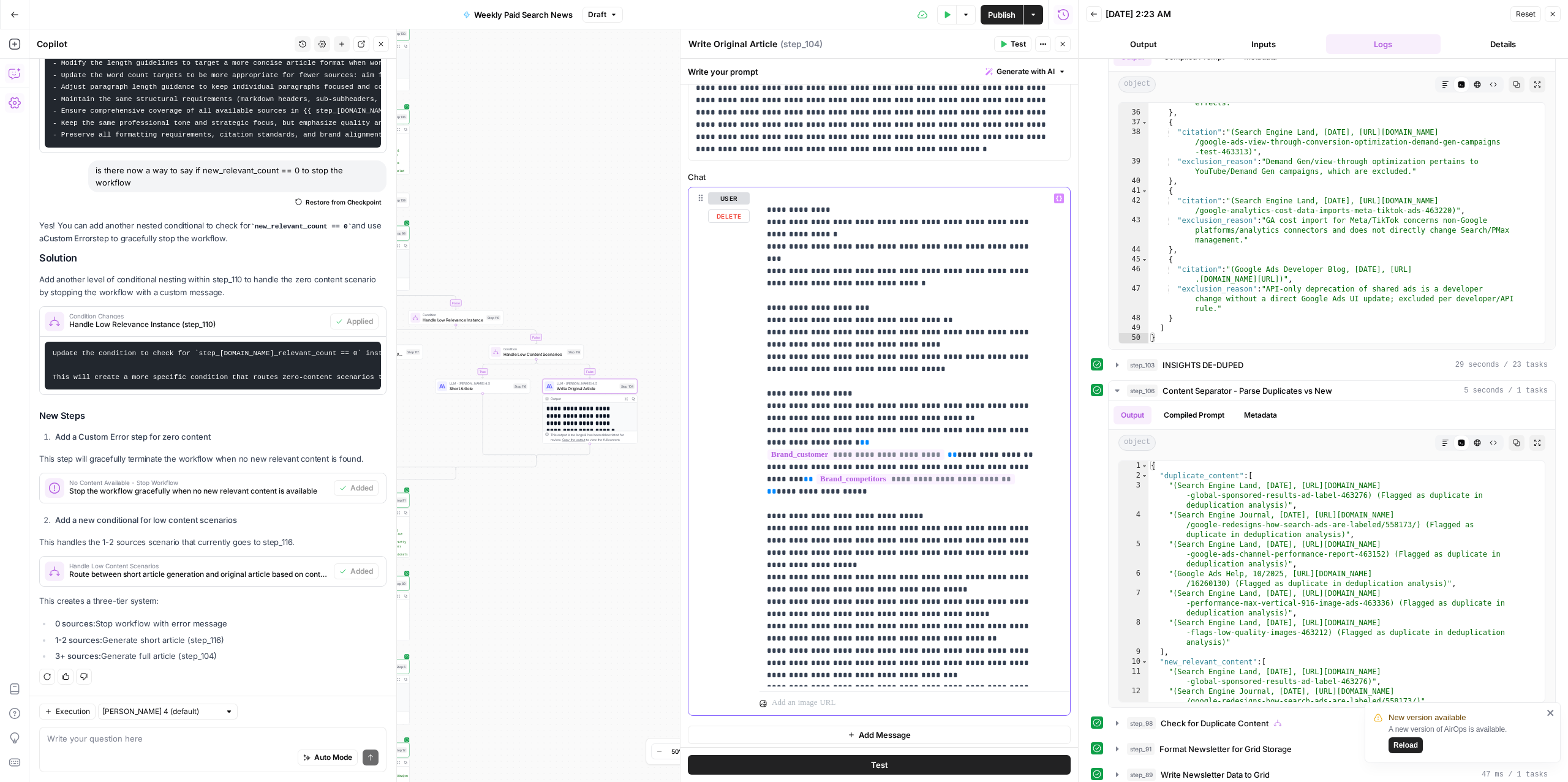
scroll to position [68, 0]
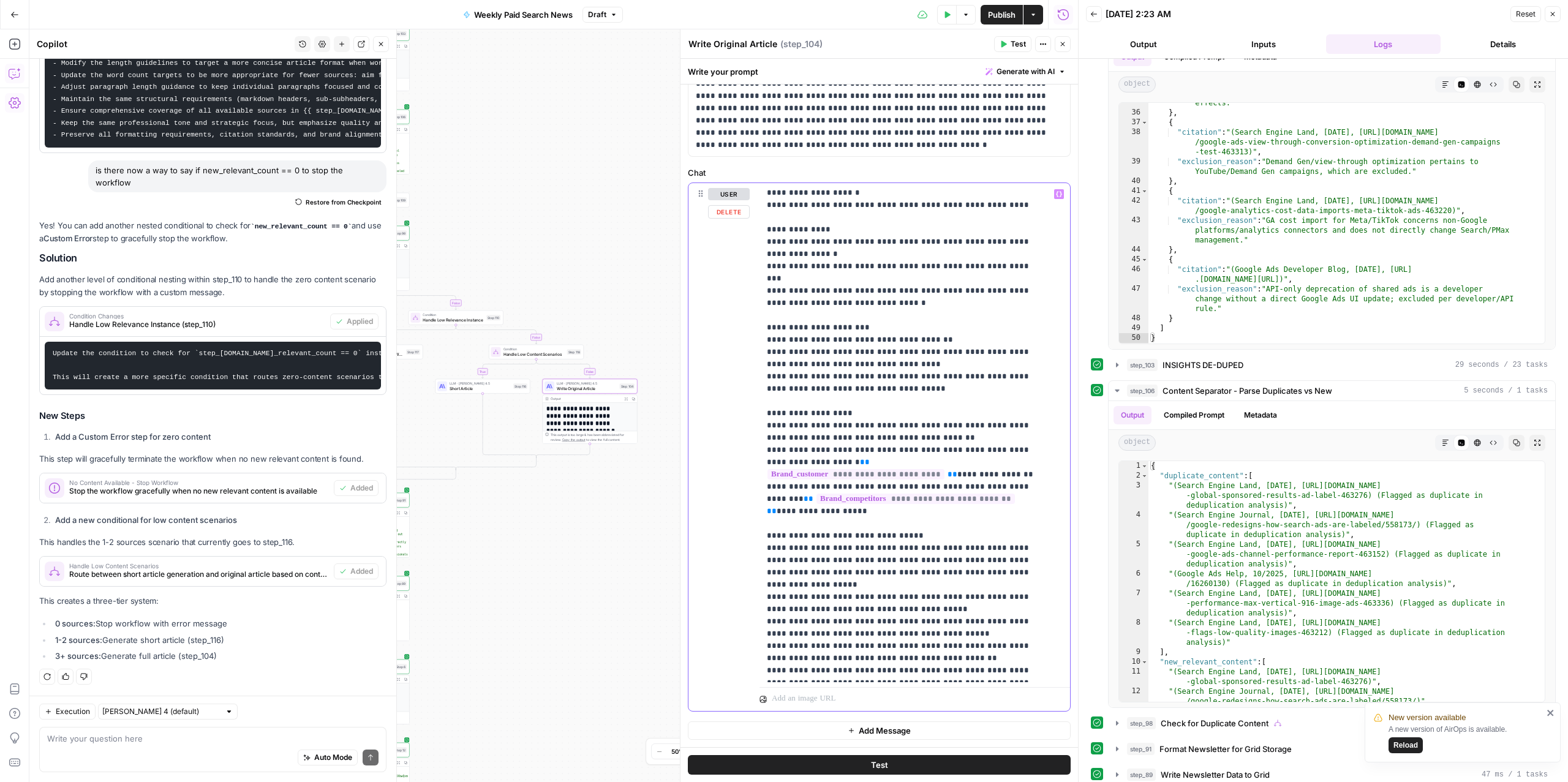
click at [823, 556] on p "**********" at bounding box center [903, 15] width 271 height 1371
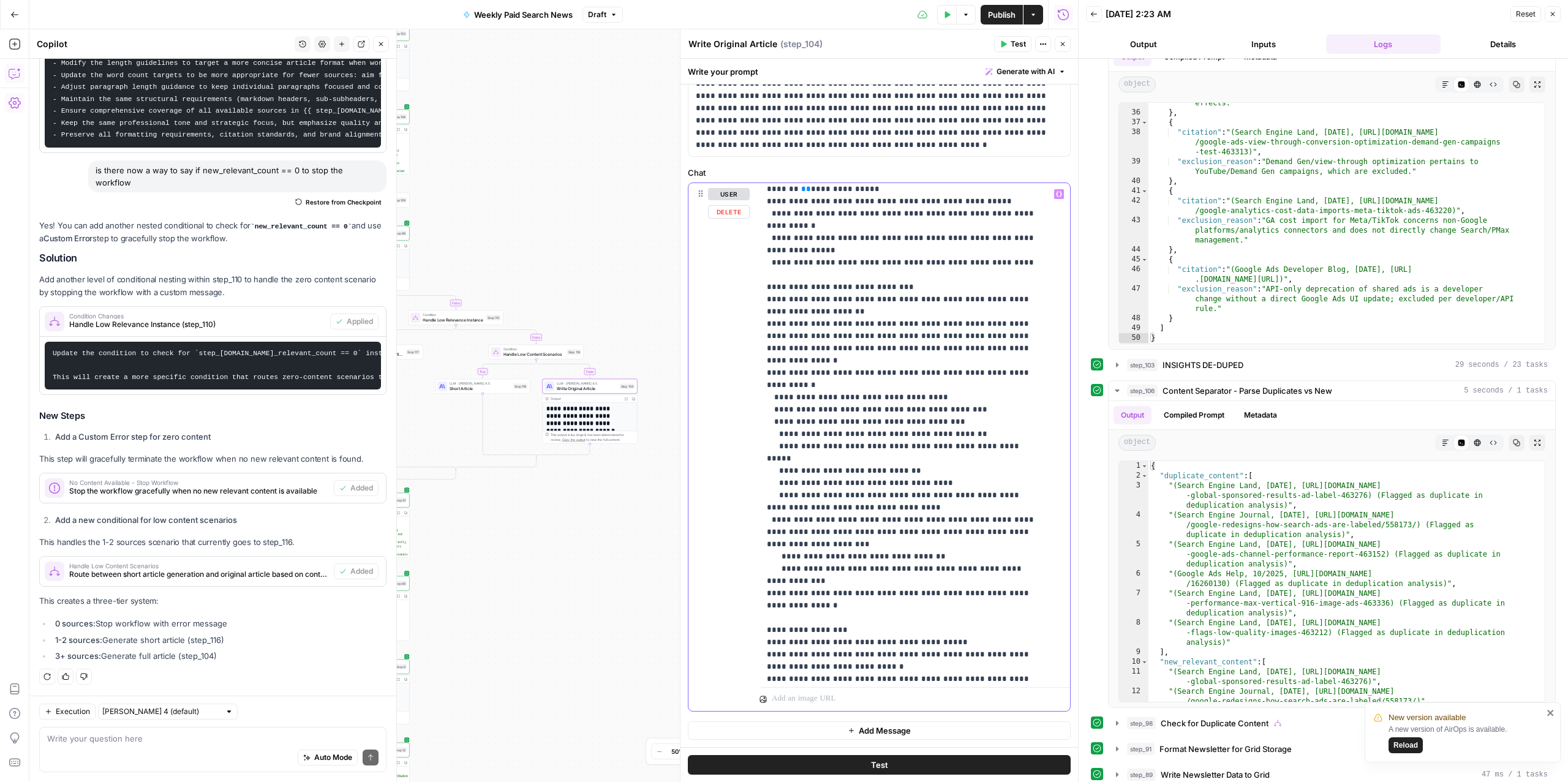
scroll to position [324, 0]
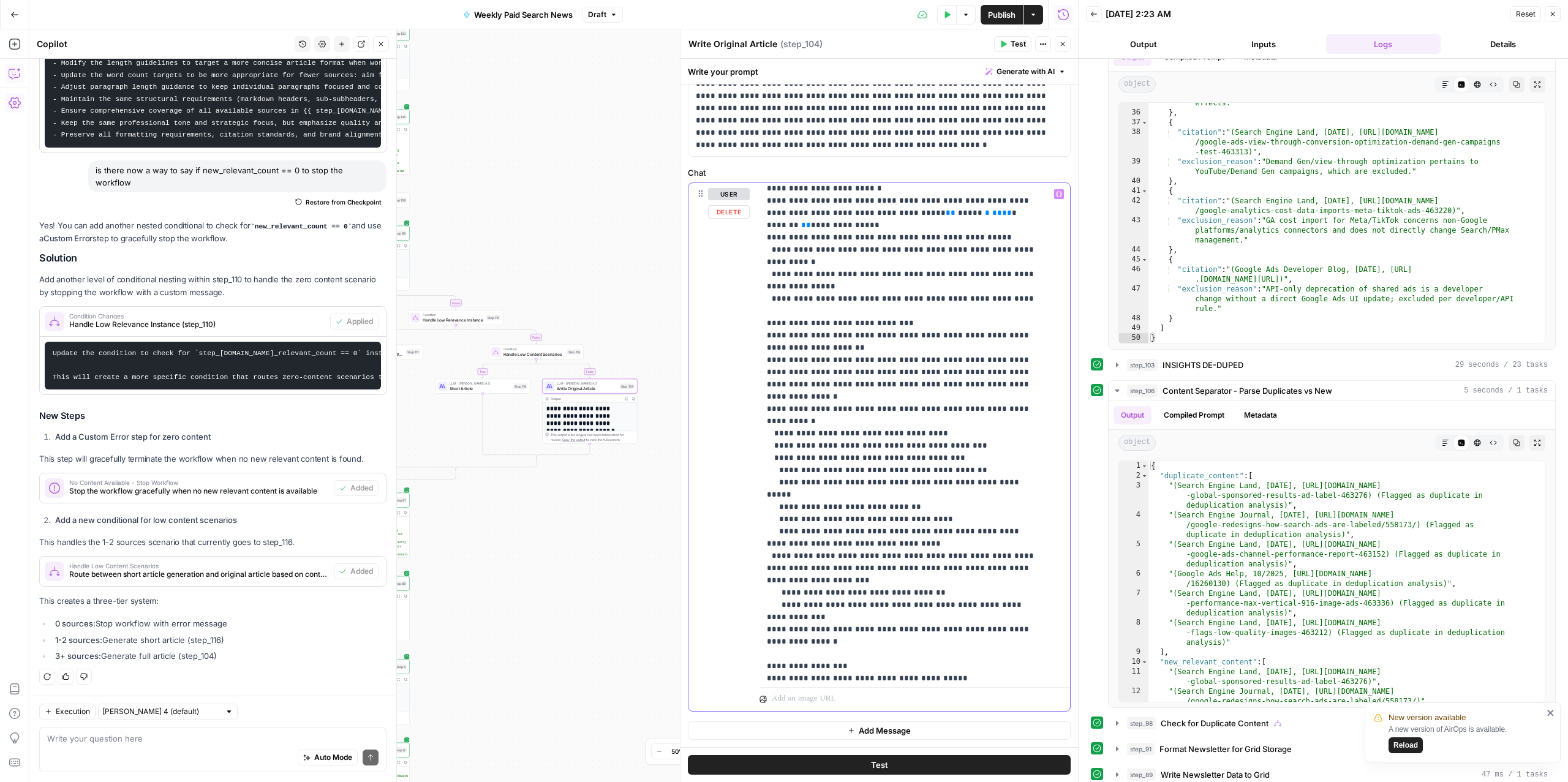
click at [829, 460] on p "**********" at bounding box center [903, 550] width 271 height 1371
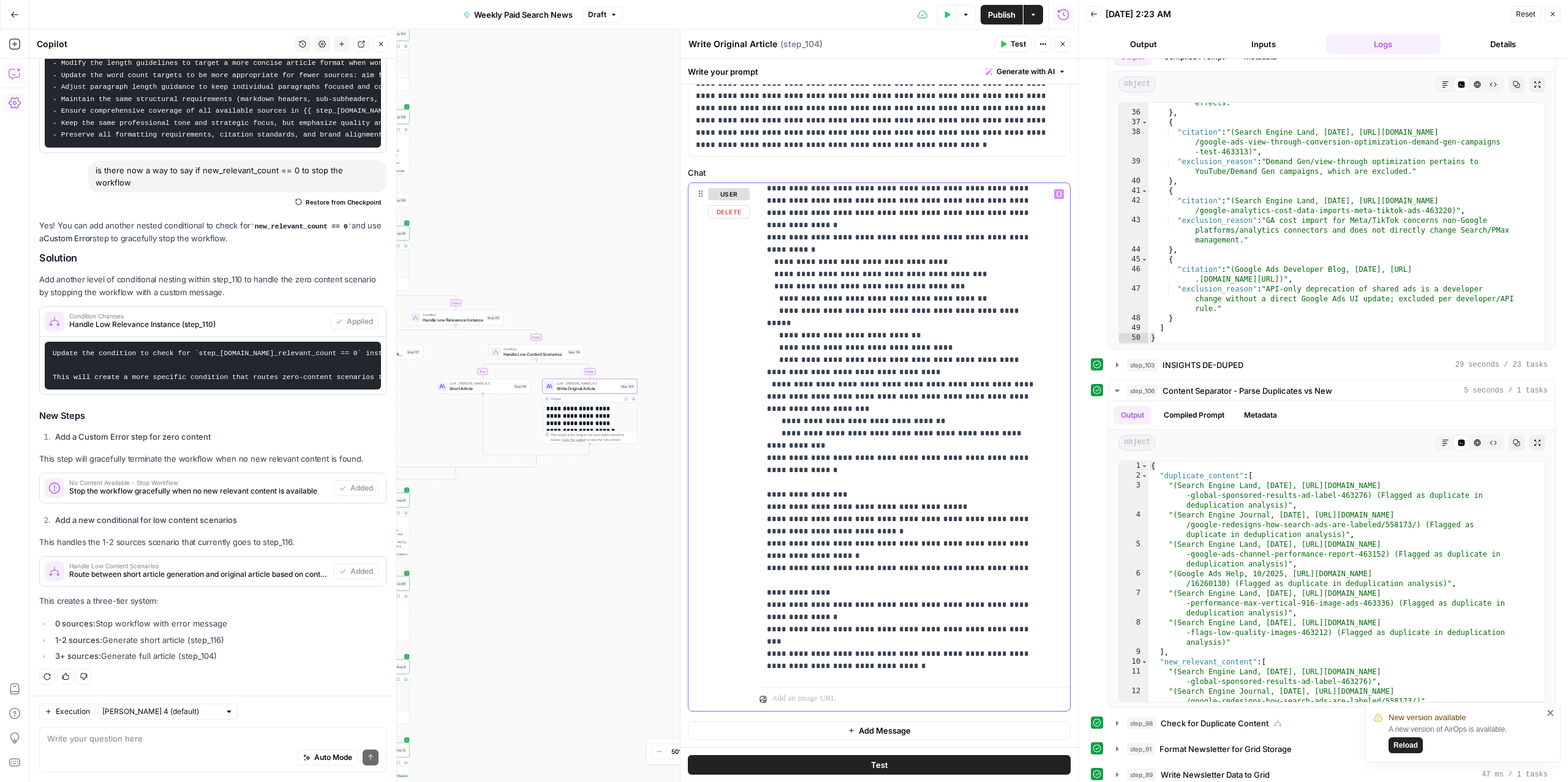
scroll to position [500, 0]
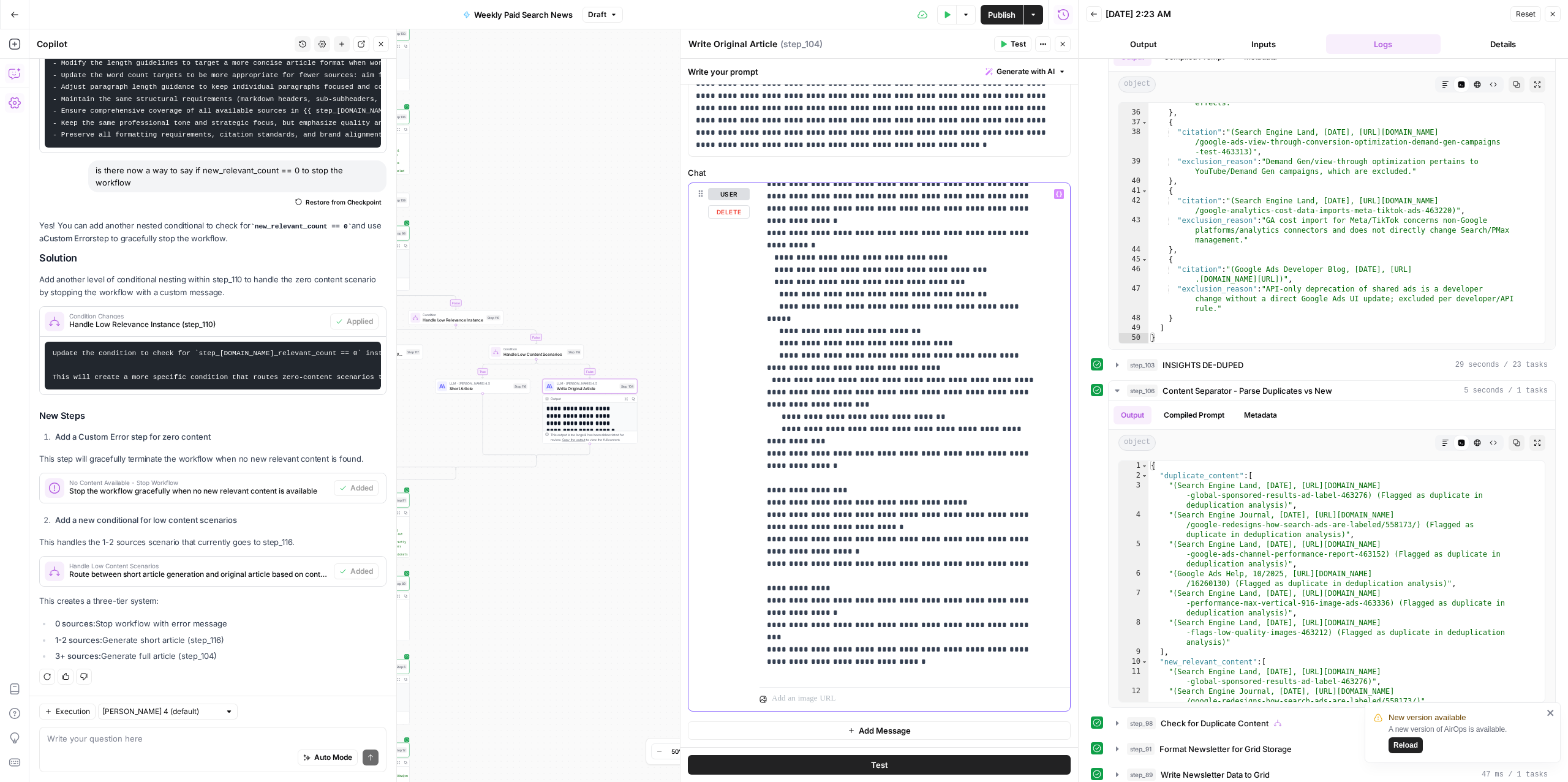
click at [887, 491] on p "**********" at bounding box center [903, 374] width 271 height 1371
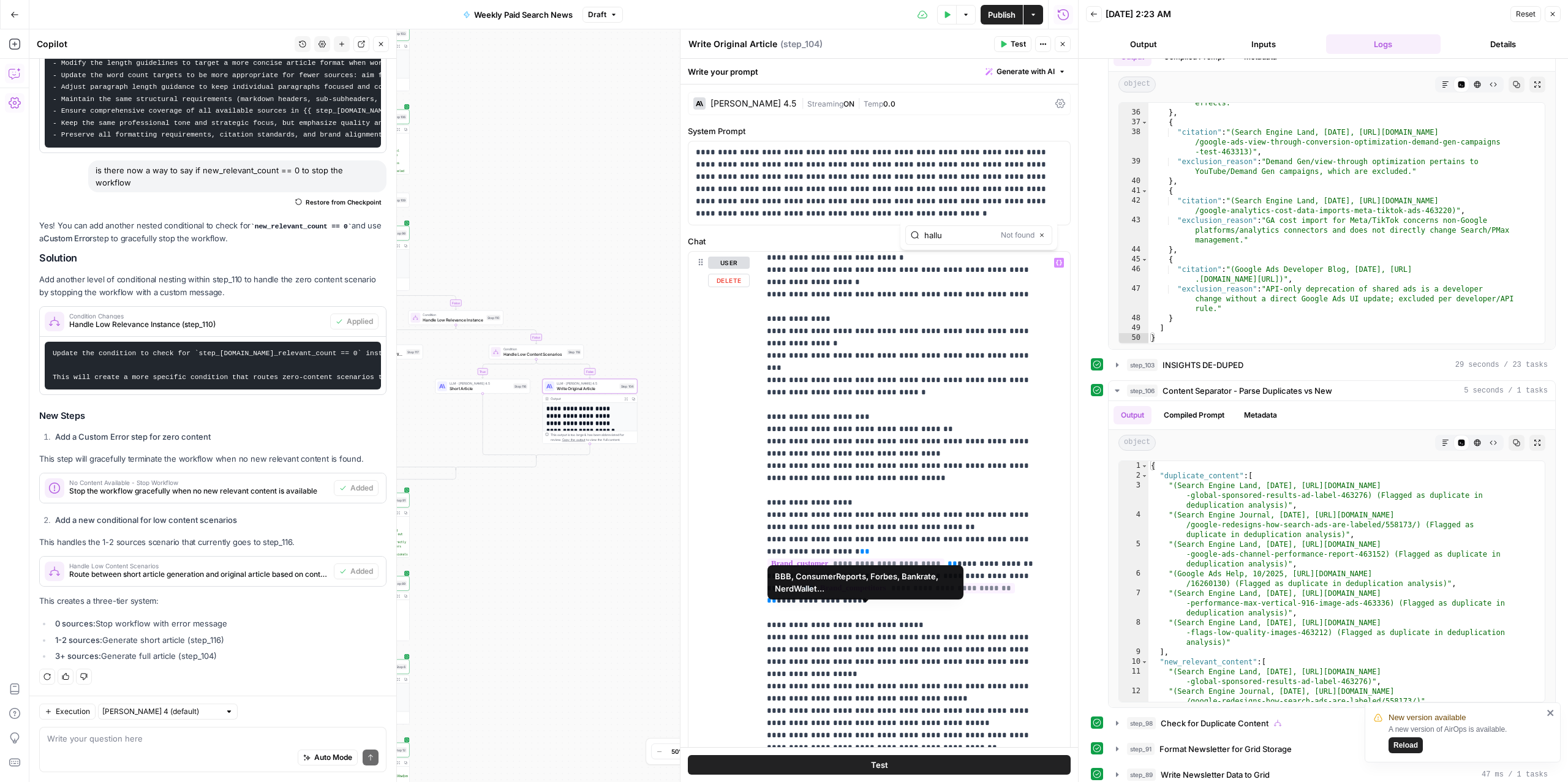
scroll to position [882, 0]
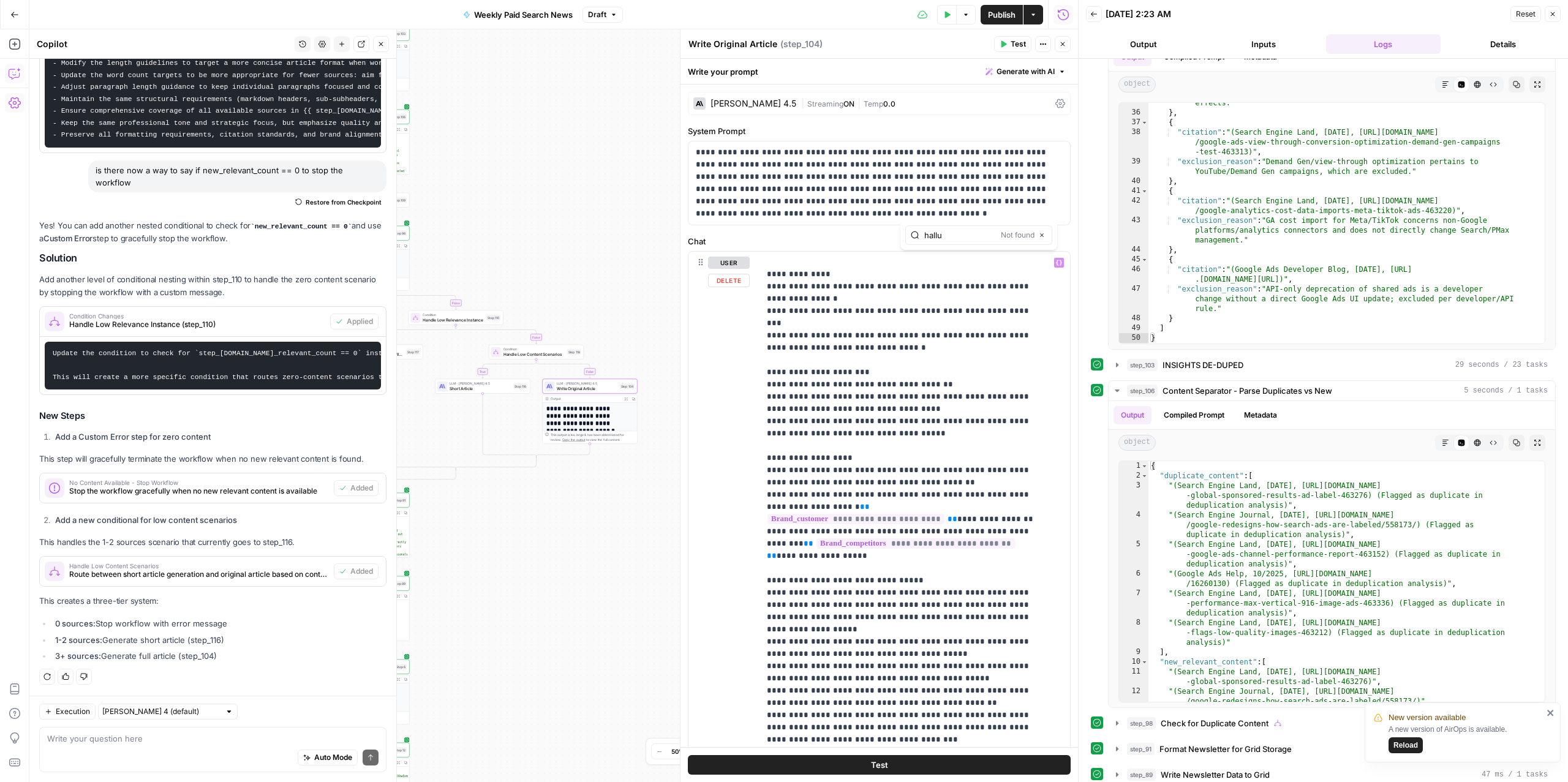
type input "hallu"
click at [896, 384] on p "**********" at bounding box center [903, 60] width 271 height 1371
click at [953, 593] on p "**********" at bounding box center [903, 60] width 271 height 1371
click at [760, 547] on div "**********" at bounding box center [909, 501] width 298 height 499
click at [767, 547] on p "**********" at bounding box center [903, 66] width 271 height 1383
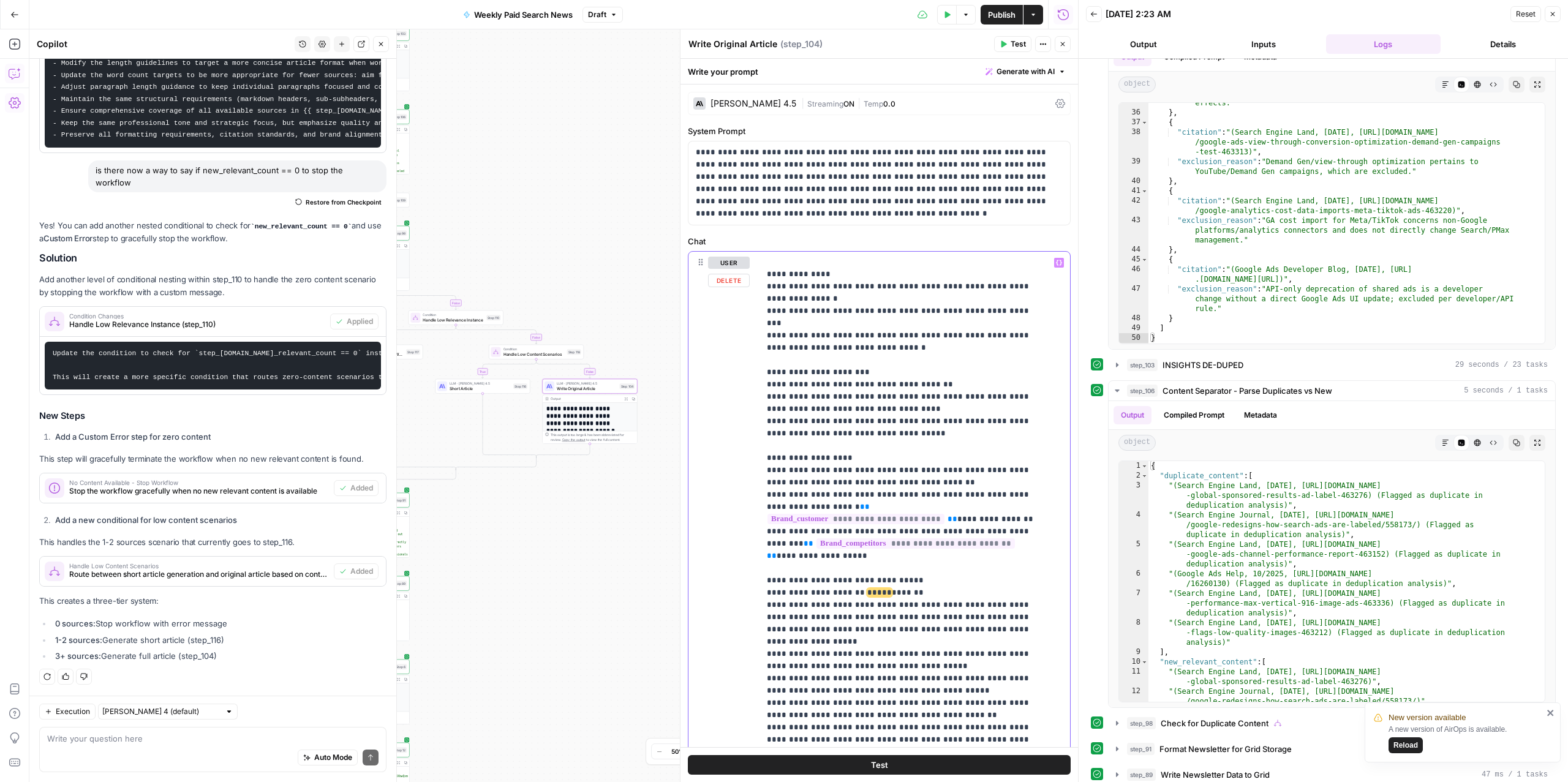
scroll to position [894, 0]
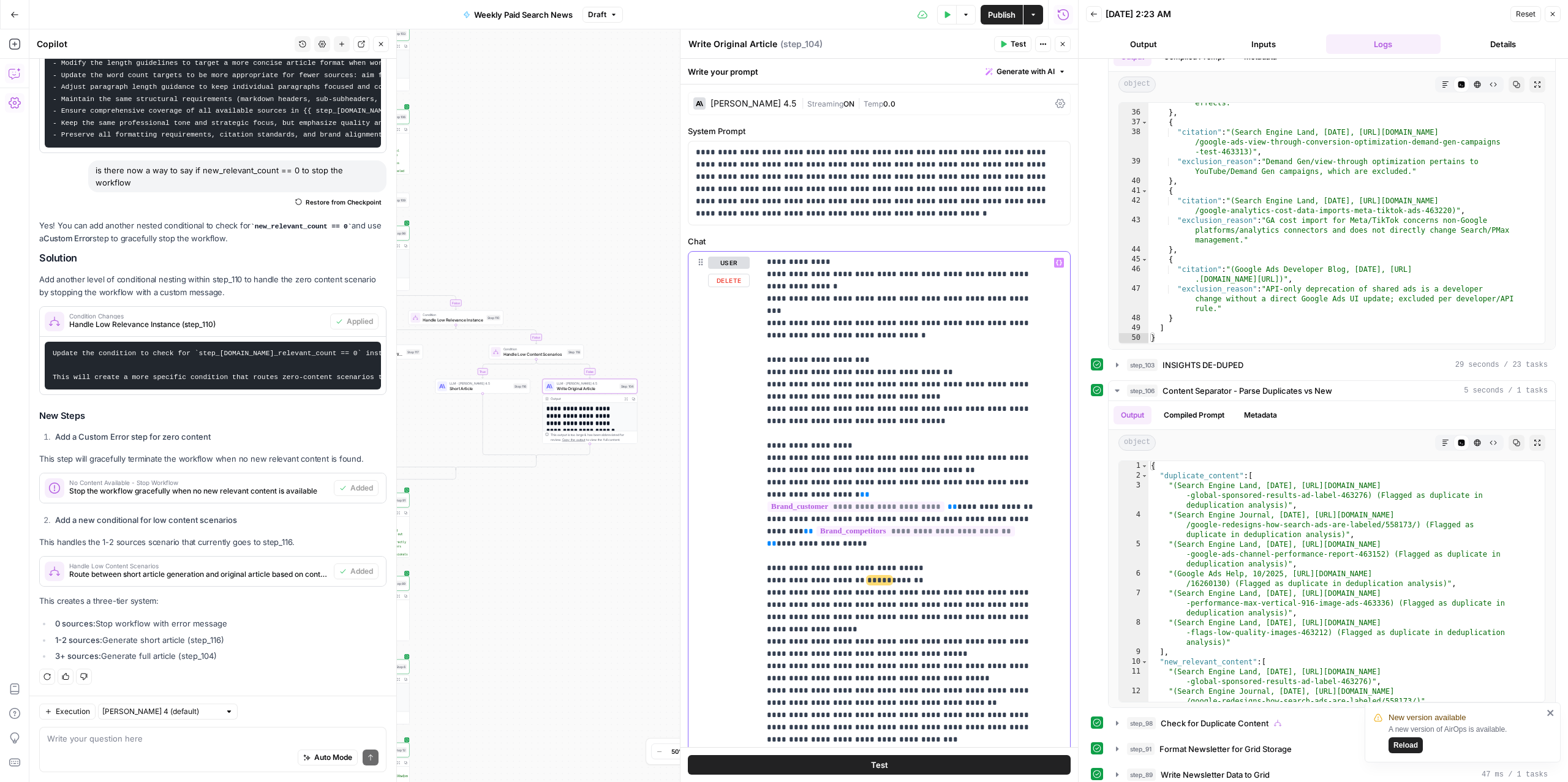
drag, startPoint x: 923, startPoint y: 532, endPoint x: 755, endPoint y: 531, distance: 168.0
click at [755, 531] on div "**********" at bounding box center [879, 515] width 382 height 528
click at [855, 528] on p "**********" at bounding box center [903, 54] width 271 height 1383
drag, startPoint x: 915, startPoint y: 532, endPoint x: 923, endPoint y: 532, distance: 8.0
click at [923, 532] on p "**********" at bounding box center [903, 54] width 271 height 1383
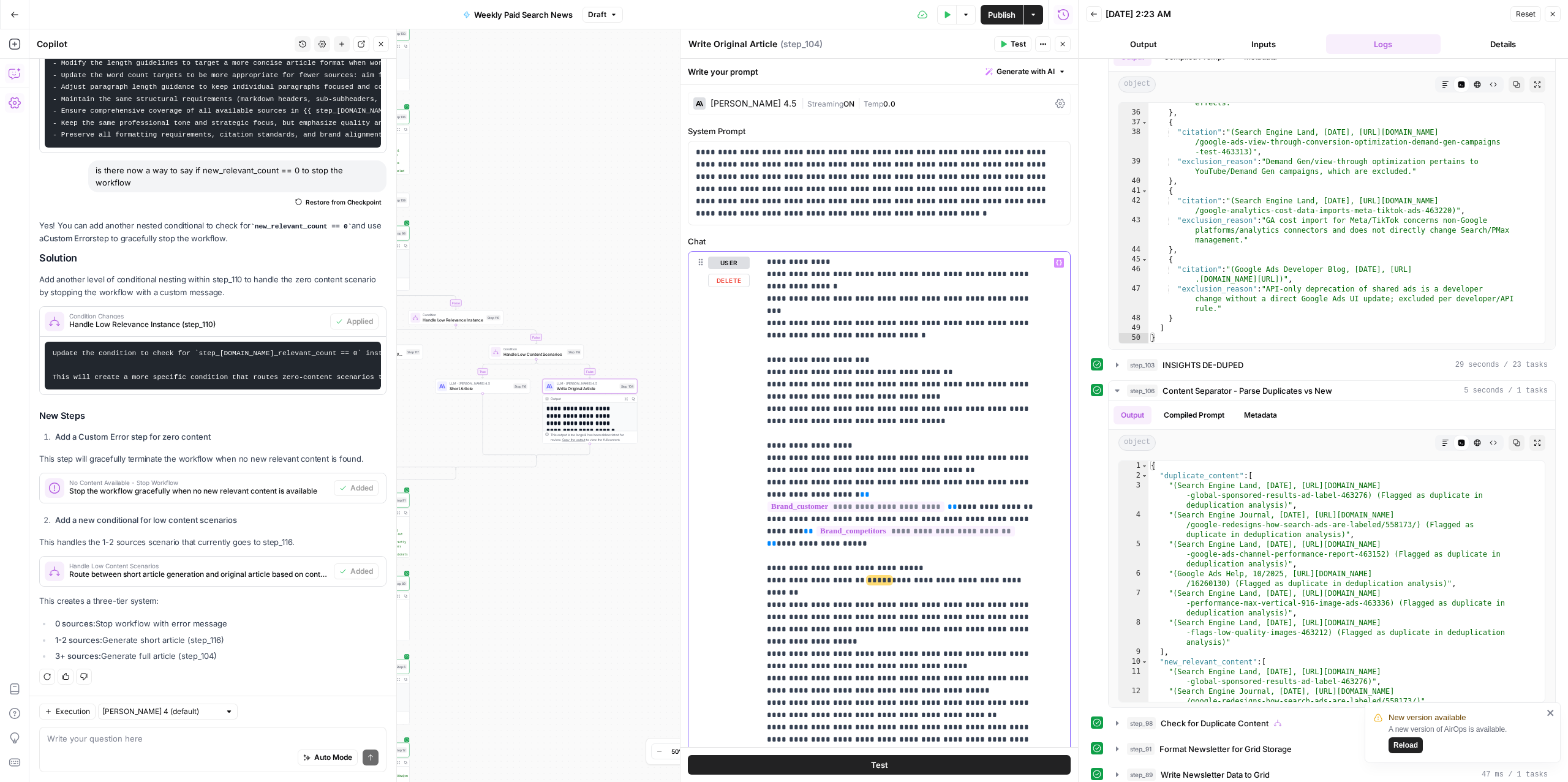
click at [812, 531] on p "**********" at bounding box center [903, 54] width 271 height 1383
click at [812, 532] on p "**********" at bounding box center [903, 54] width 271 height 1383
drag, startPoint x: 1024, startPoint y: 532, endPoint x: 766, endPoint y: 536, distance: 258.0
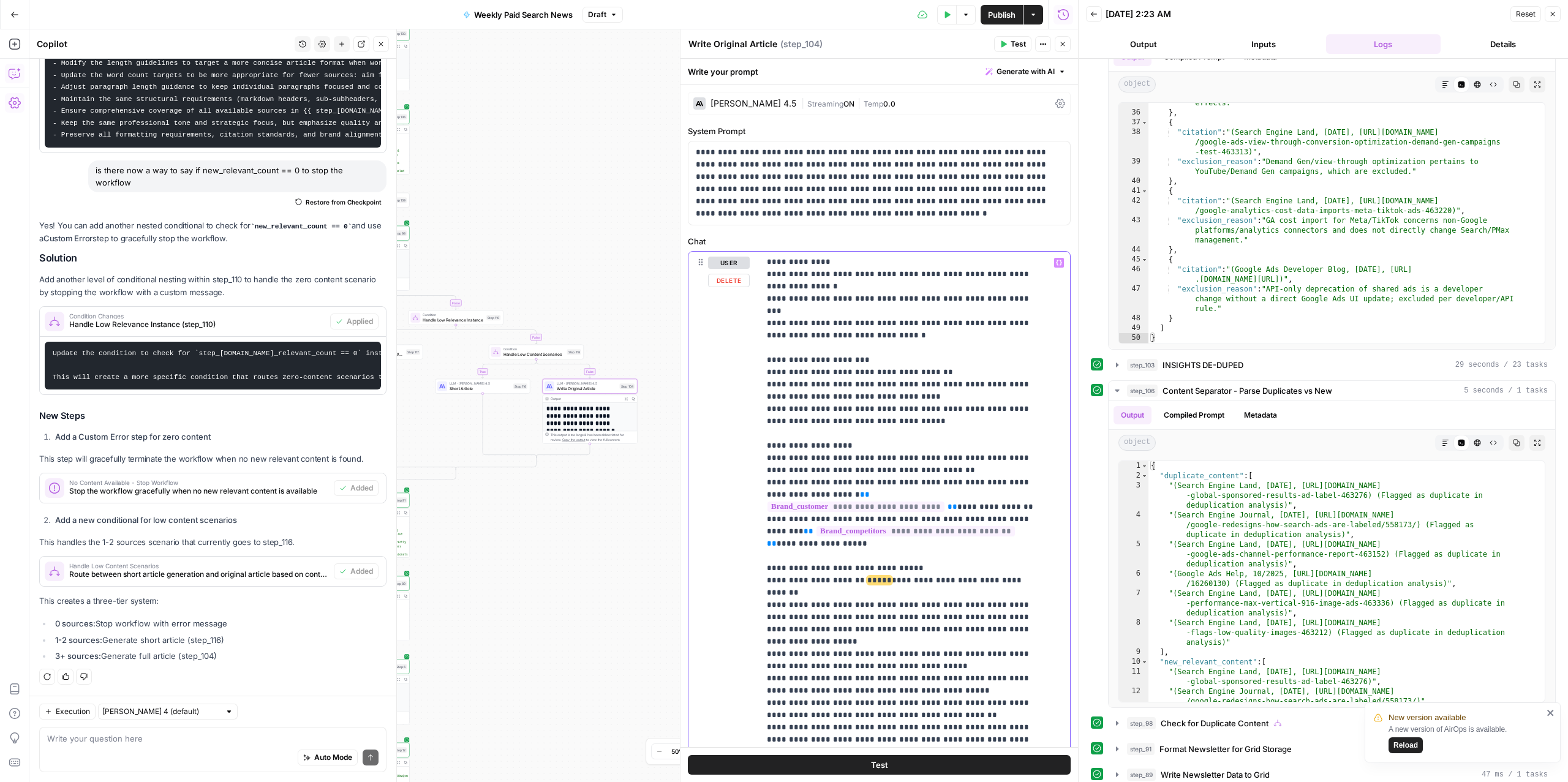
click at [766, 536] on div "**********" at bounding box center [909, 501] width 298 height 499
copy p "**********"
click at [477, 388] on span "Short Article" at bounding box center [480, 388] width 61 height 6
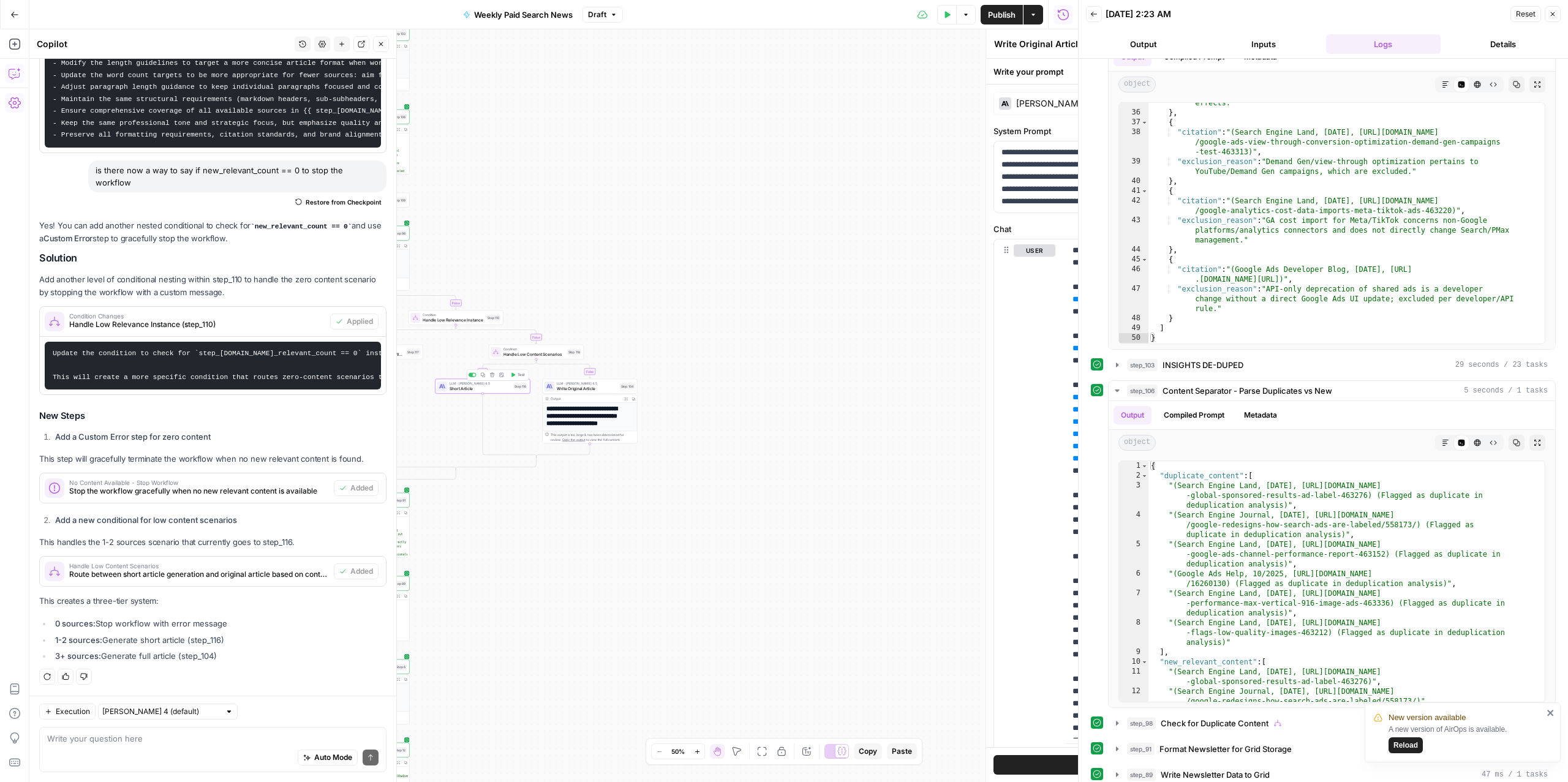
type textarea "Short Article"
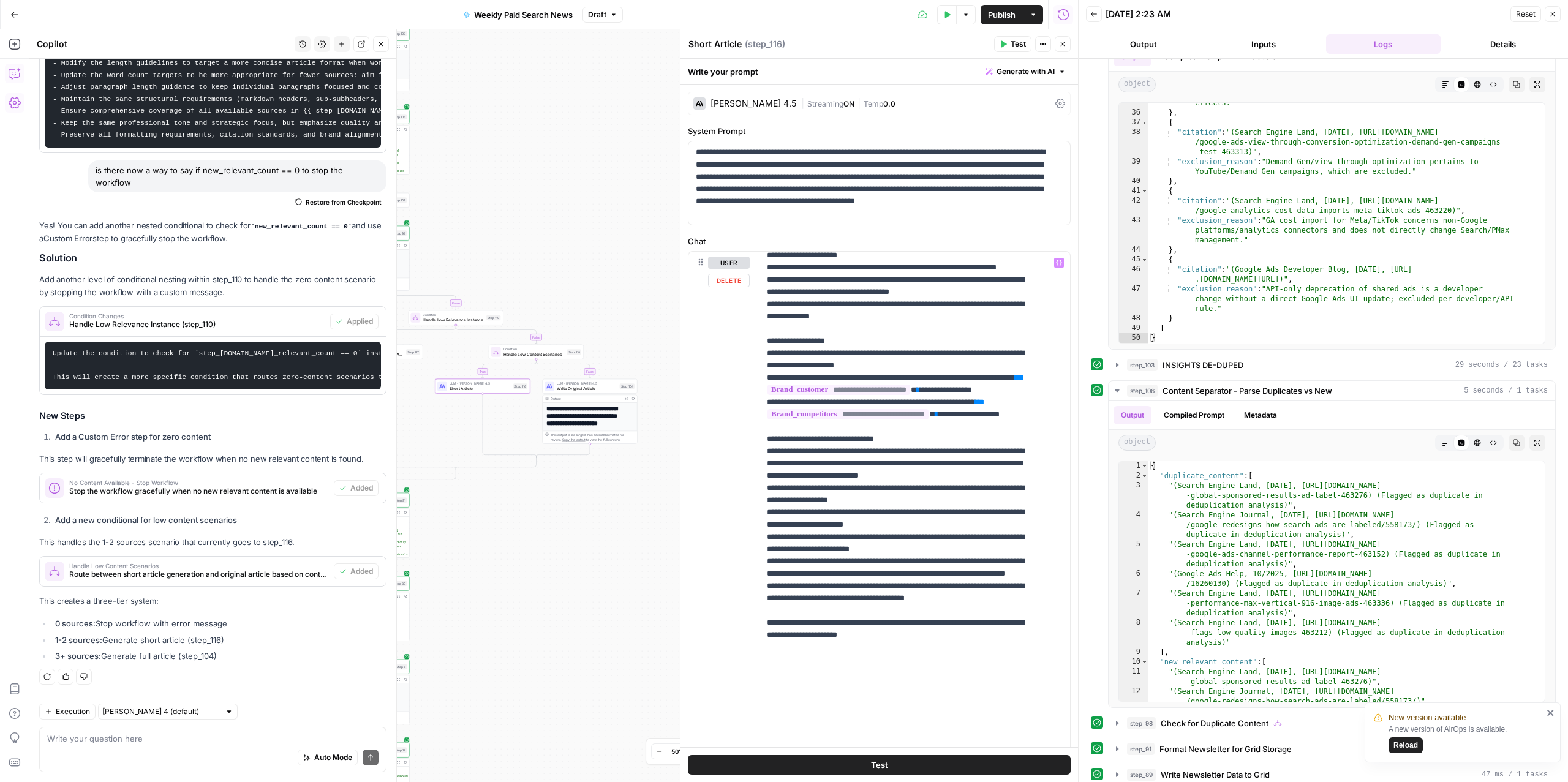
scroll to position [992, 0]
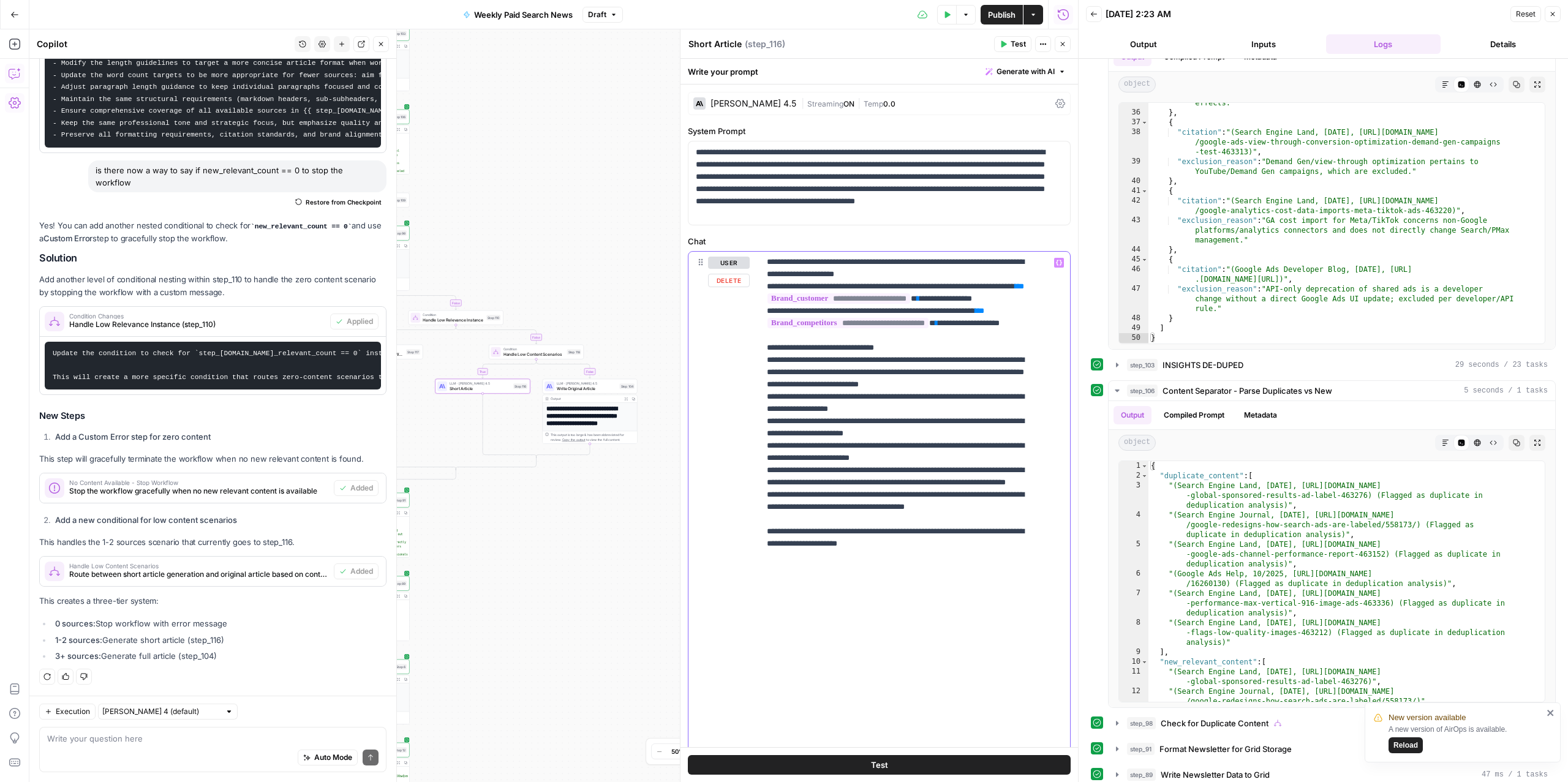
click at [926, 529] on p "**********" at bounding box center [903, 5] width 271 height 1482
click at [1022, 570] on p "**********" at bounding box center [903, 5] width 271 height 1482
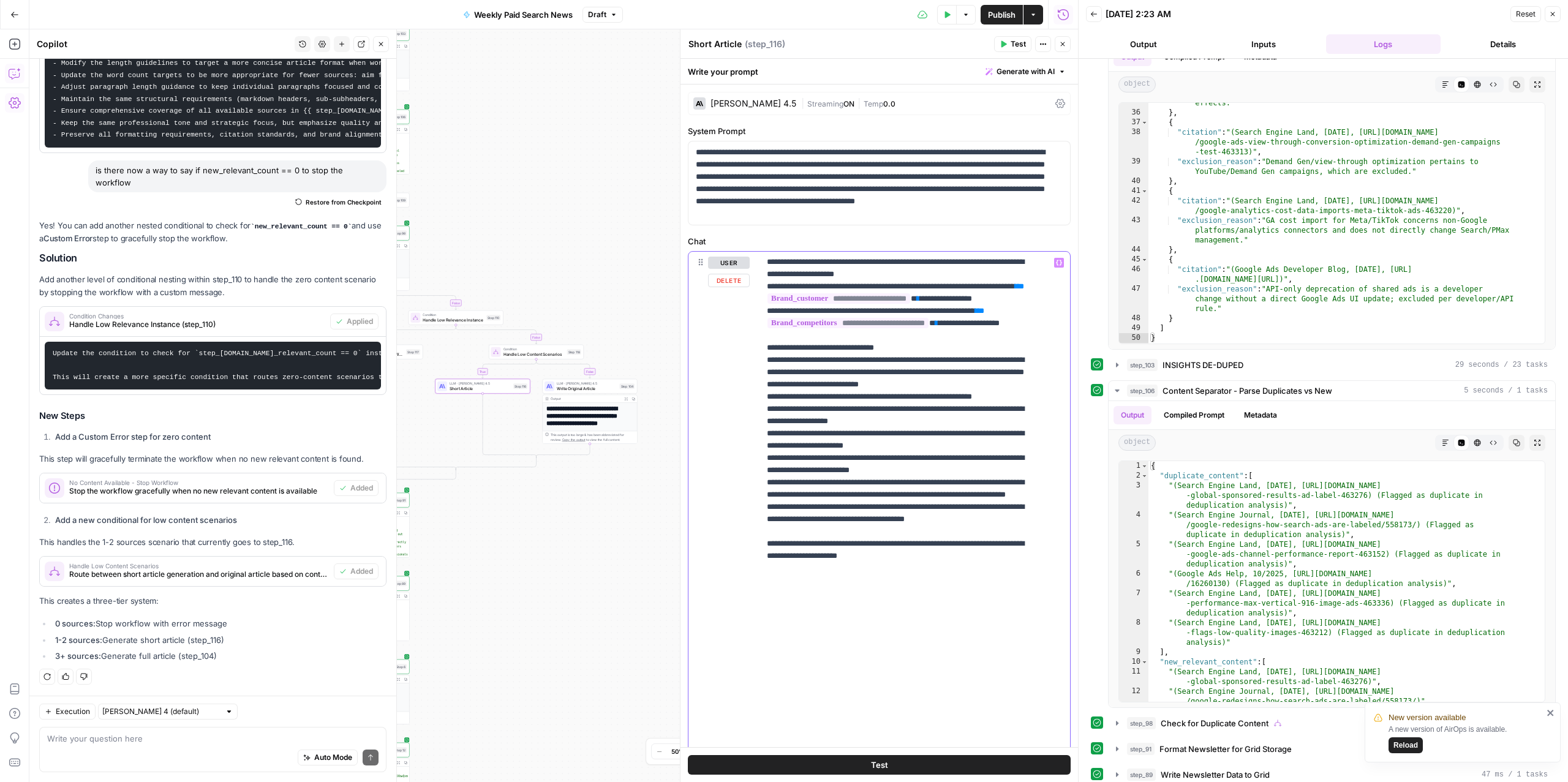
click at [772, 580] on p "**********" at bounding box center [903, 11] width 271 height 1494
click at [570, 391] on div "LLM · Claude Sonnet 4.5 Write Original Article Step 104 Copy step Delete step A…" at bounding box center [590, 386] width 95 height 15
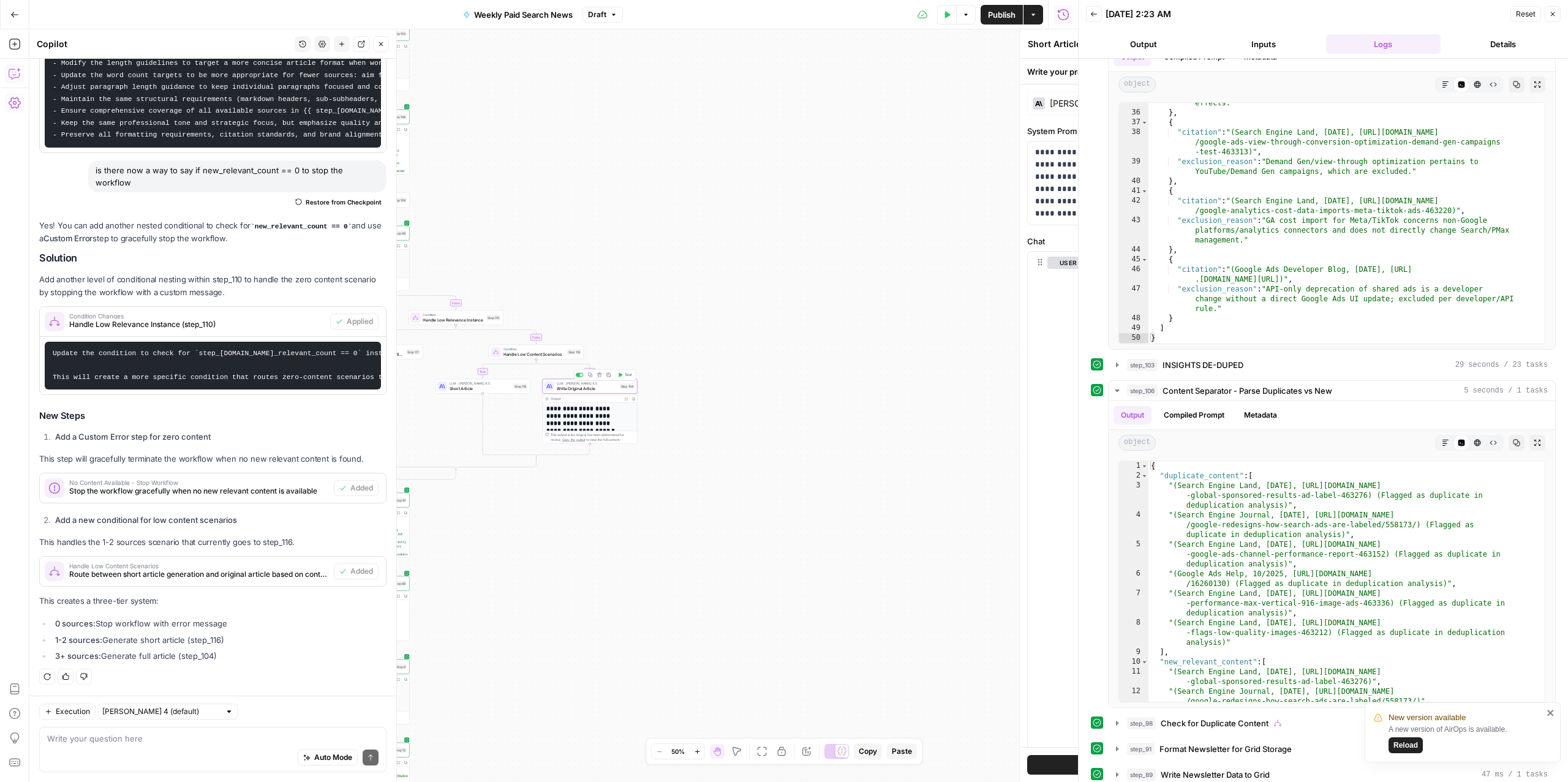
type textarea "Write Original Article"
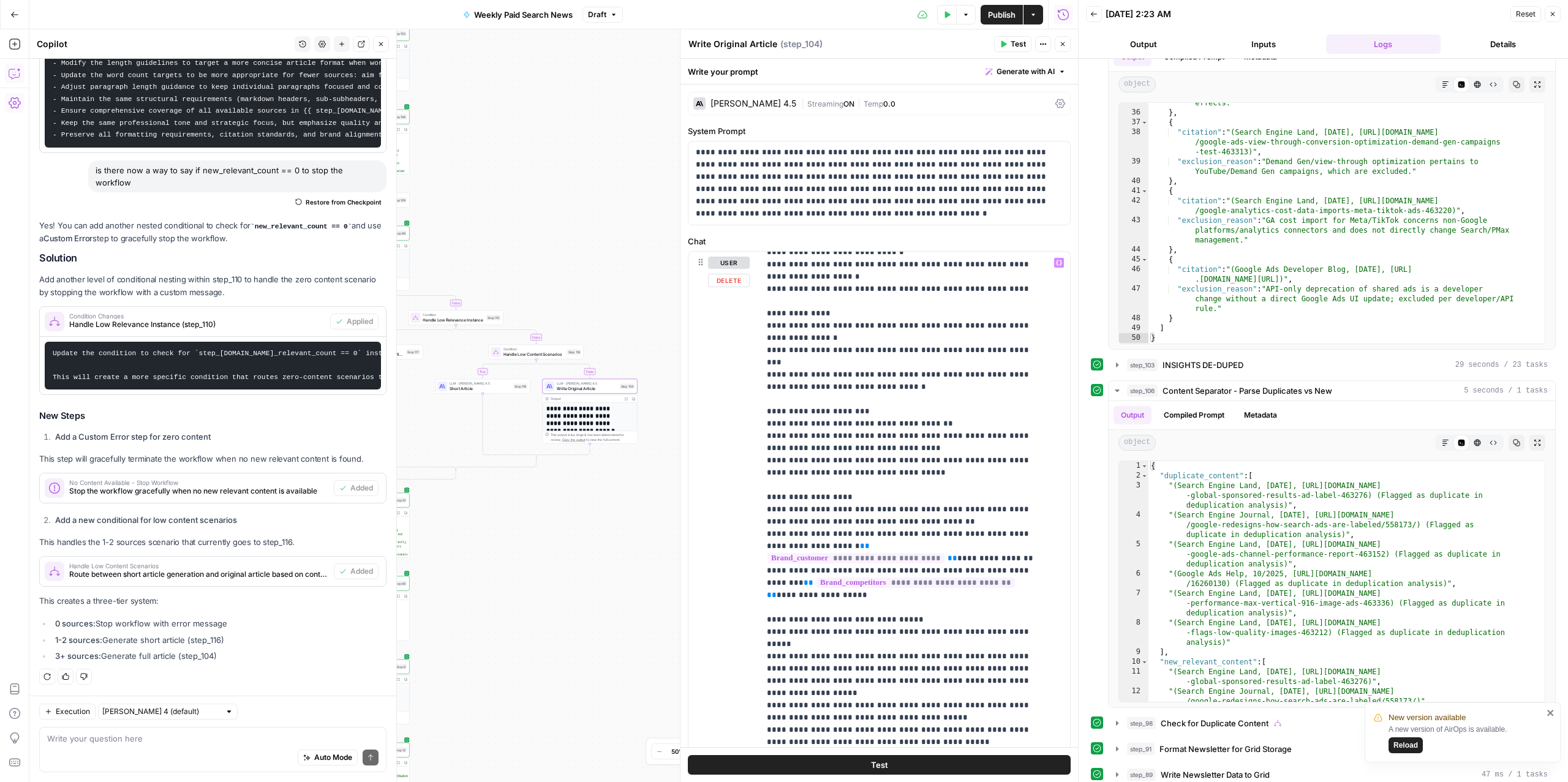
scroll to position [894, 0]
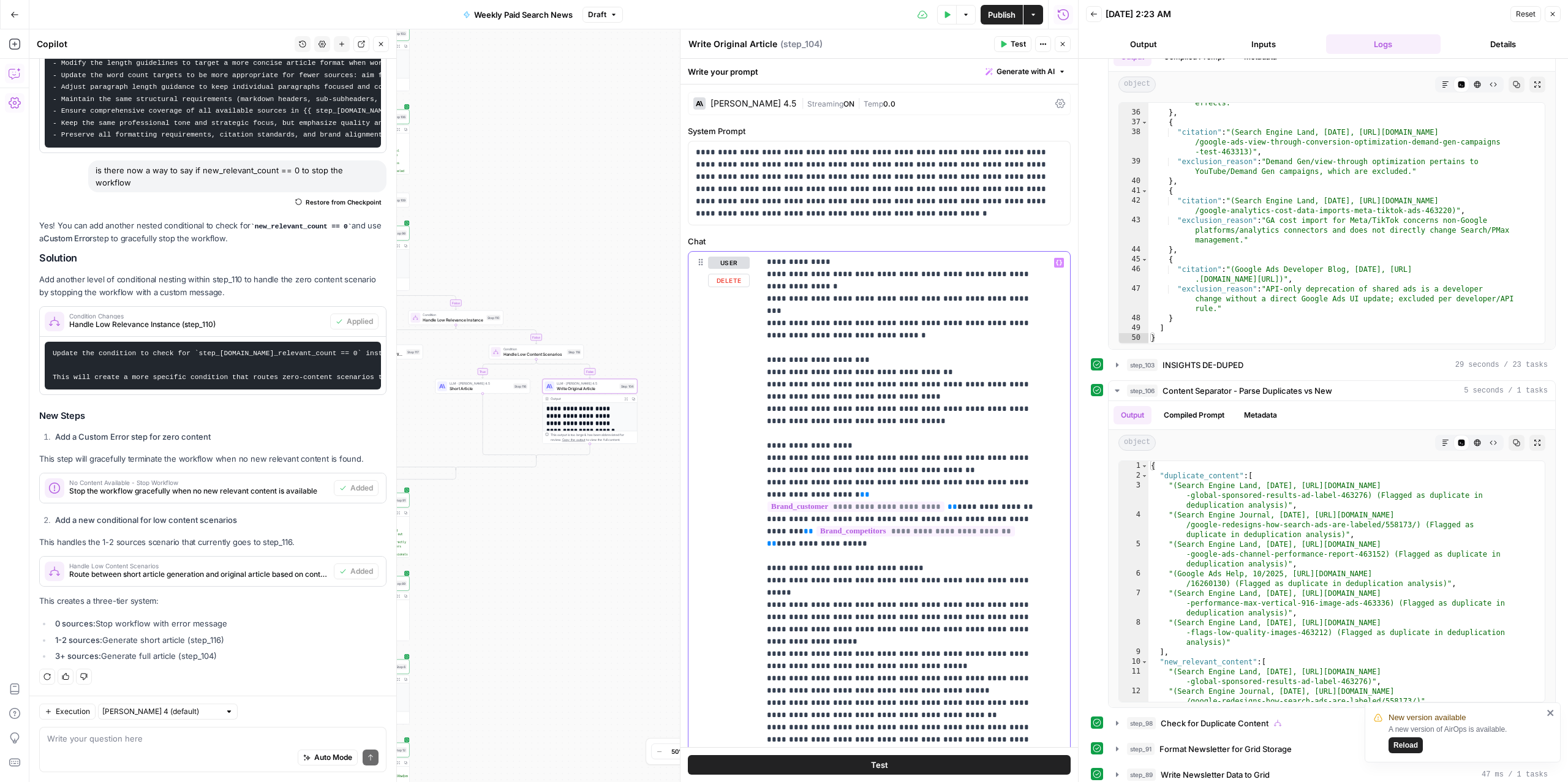
click at [830, 535] on p "**********" at bounding box center [903, 54] width 271 height 1383
copy p "**********"
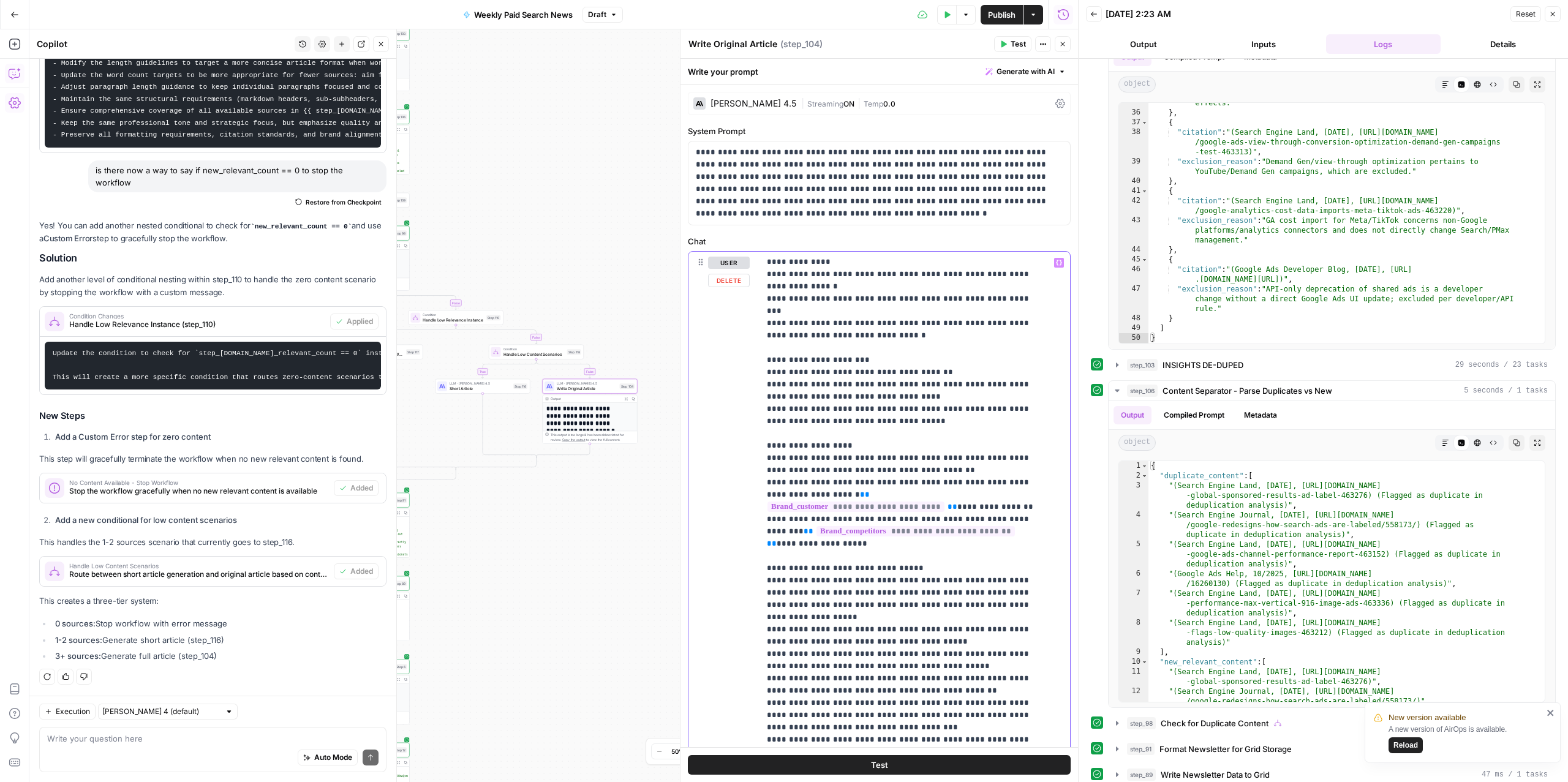
scroll to position [882, 0]
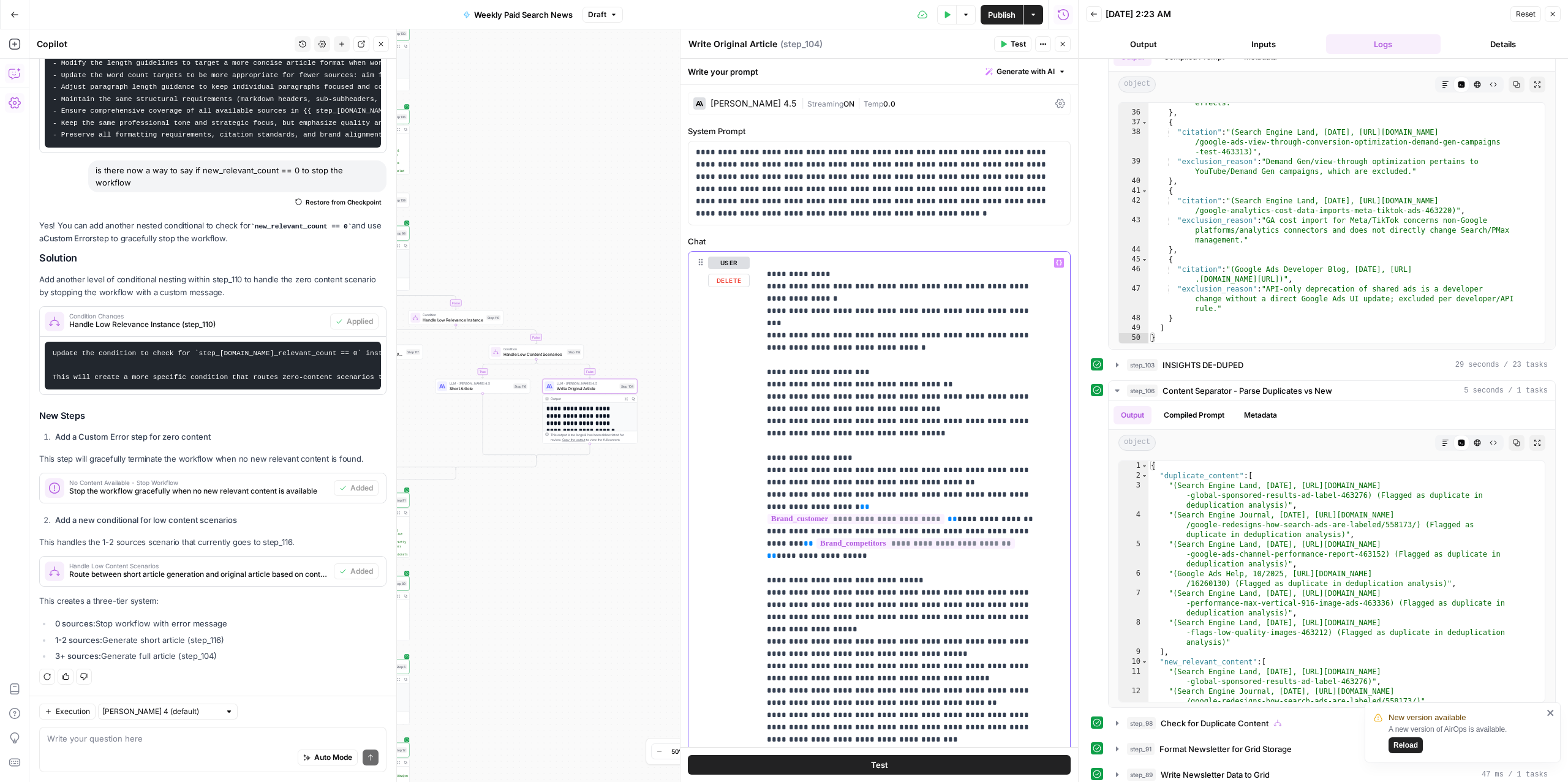
click at [1013, 572] on p "**********" at bounding box center [903, 60] width 271 height 1371
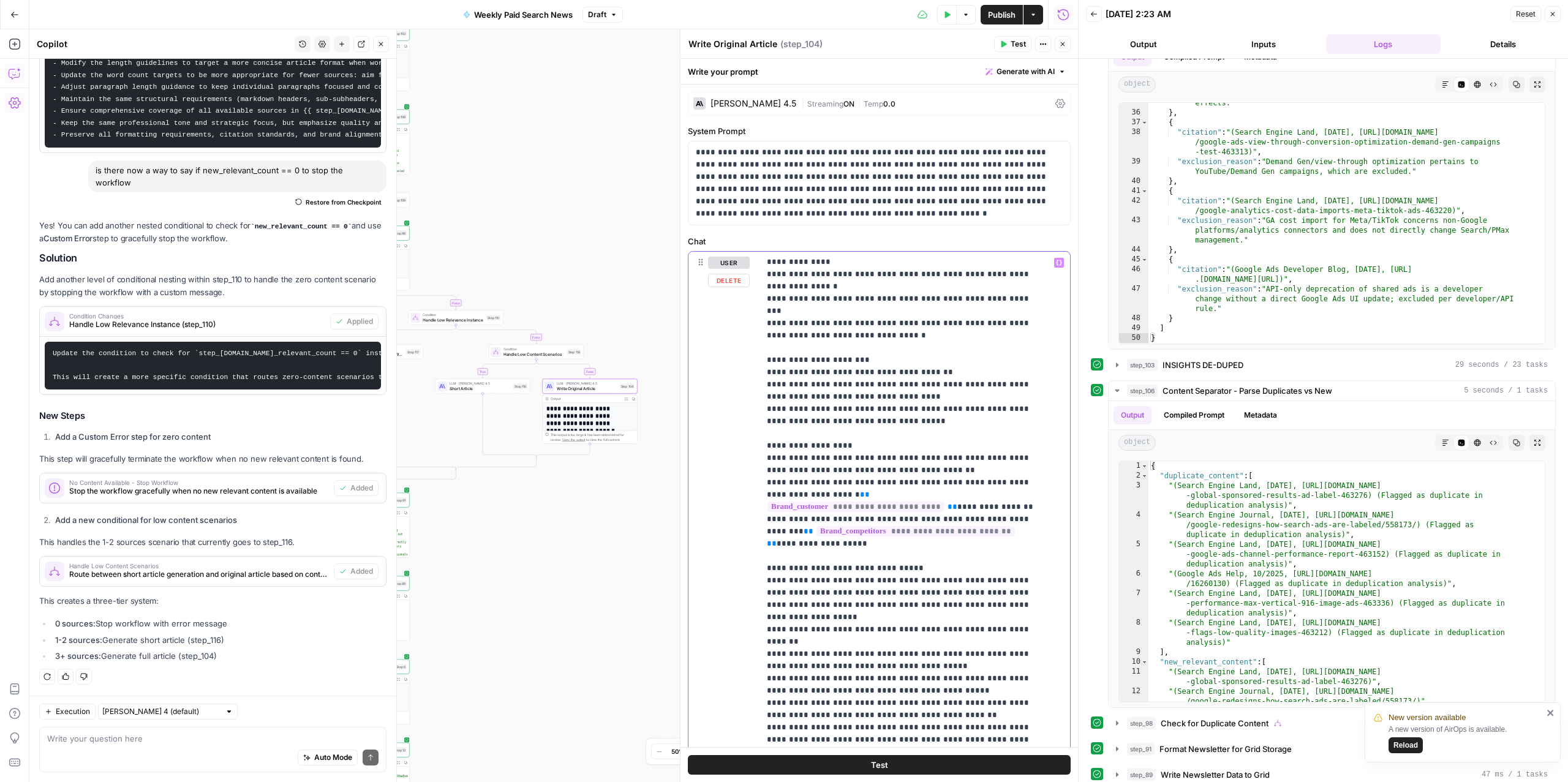
click at [777, 570] on p "**********" at bounding box center [903, 54] width 271 height 1383
click at [868, 612] on p "**********" at bounding box center [903, 54] width 271 height 1383
click at [1000, 15] on span "Publish" at bounding box center [1002, 15] width 28 height 12
click at [937, 13] on button "Test Data" at bounding box center [947, 15] width 20 height 20
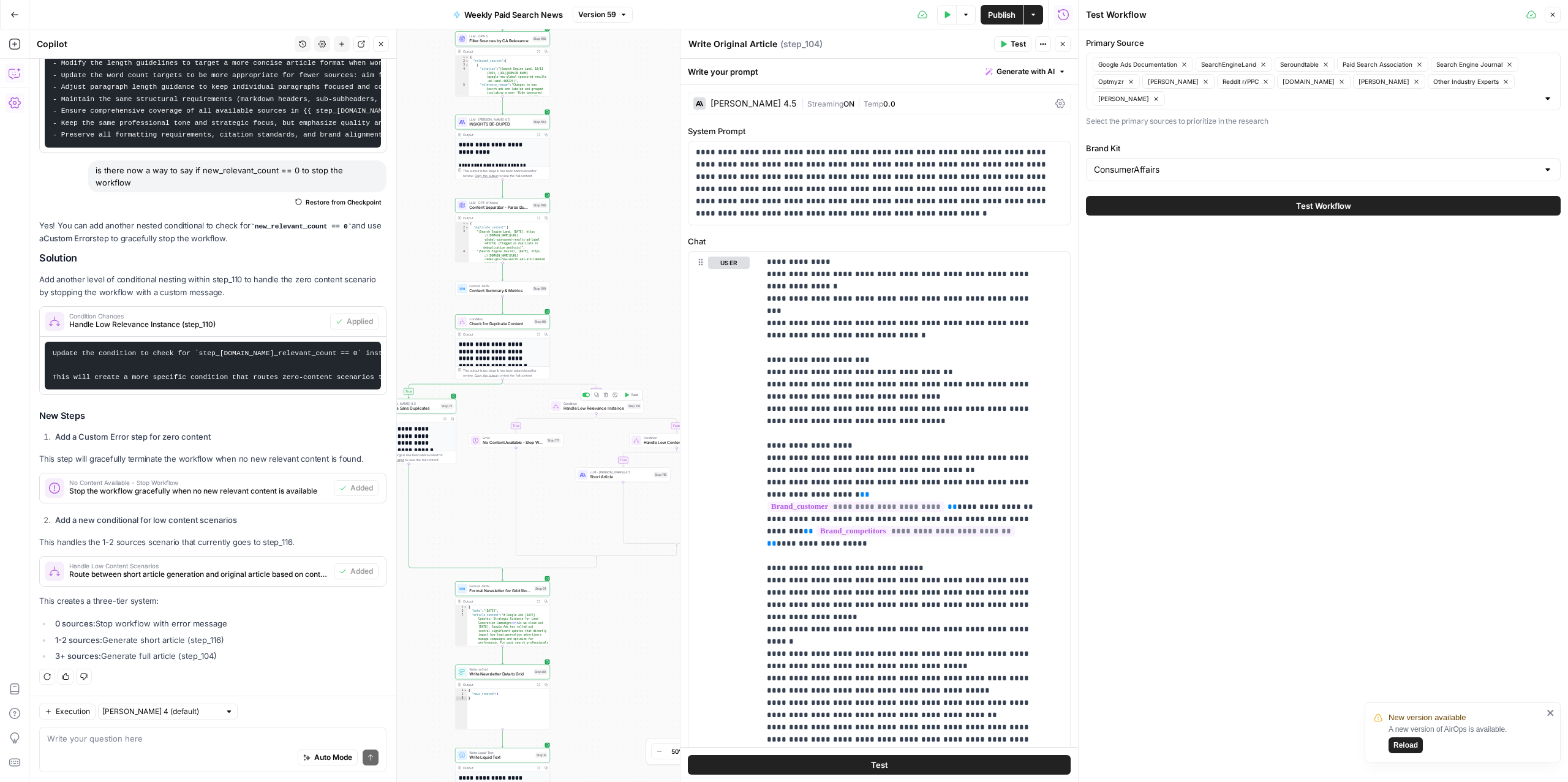
click at [574, 406] on span "Handle Low Relevance Instance" at bounding box center [594, 408] width 61 height 6
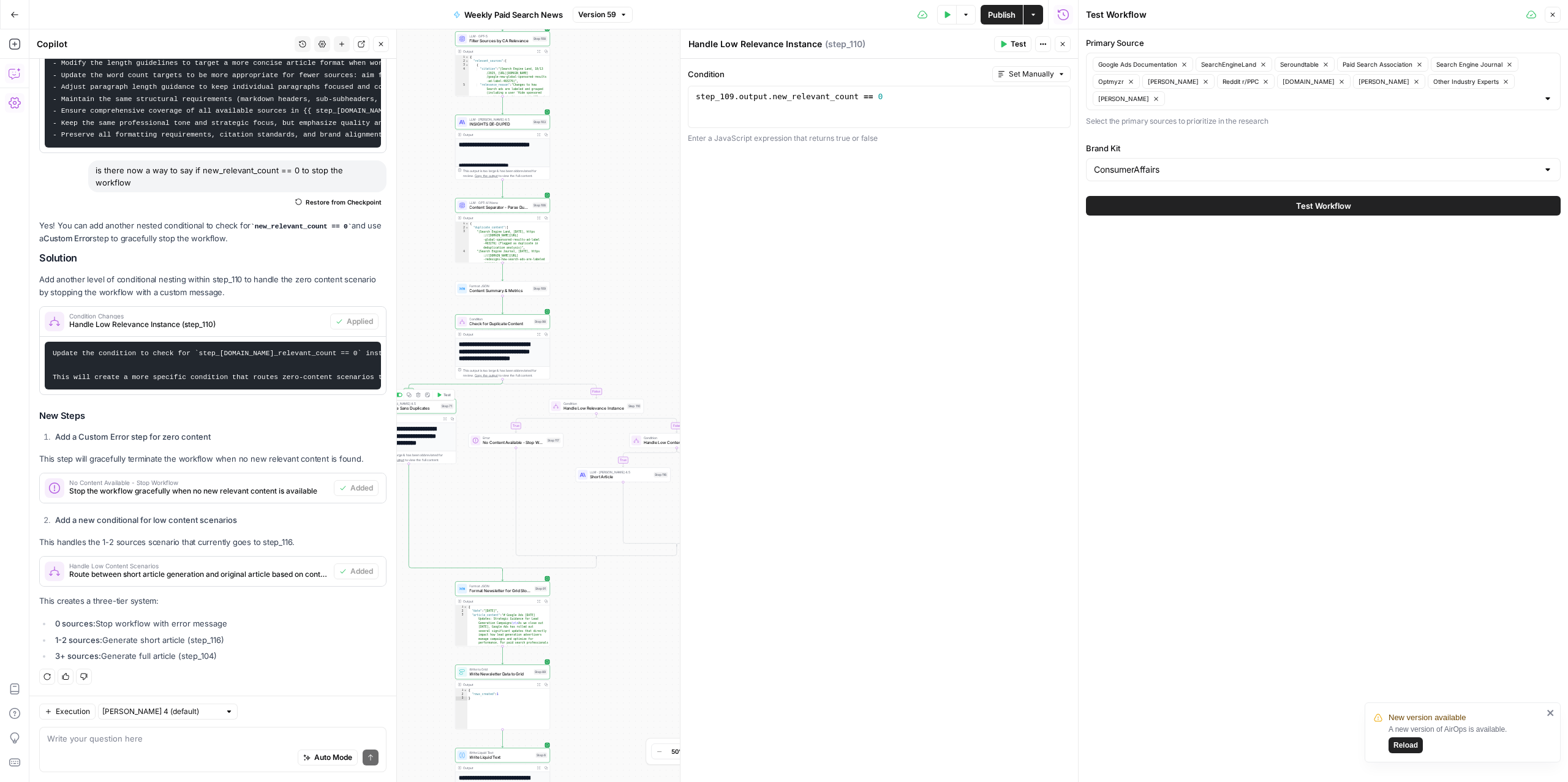
click at [434, 406] on span "Write Article Sans Duplicates" at bounding box center [406, 408] width 62 height 6
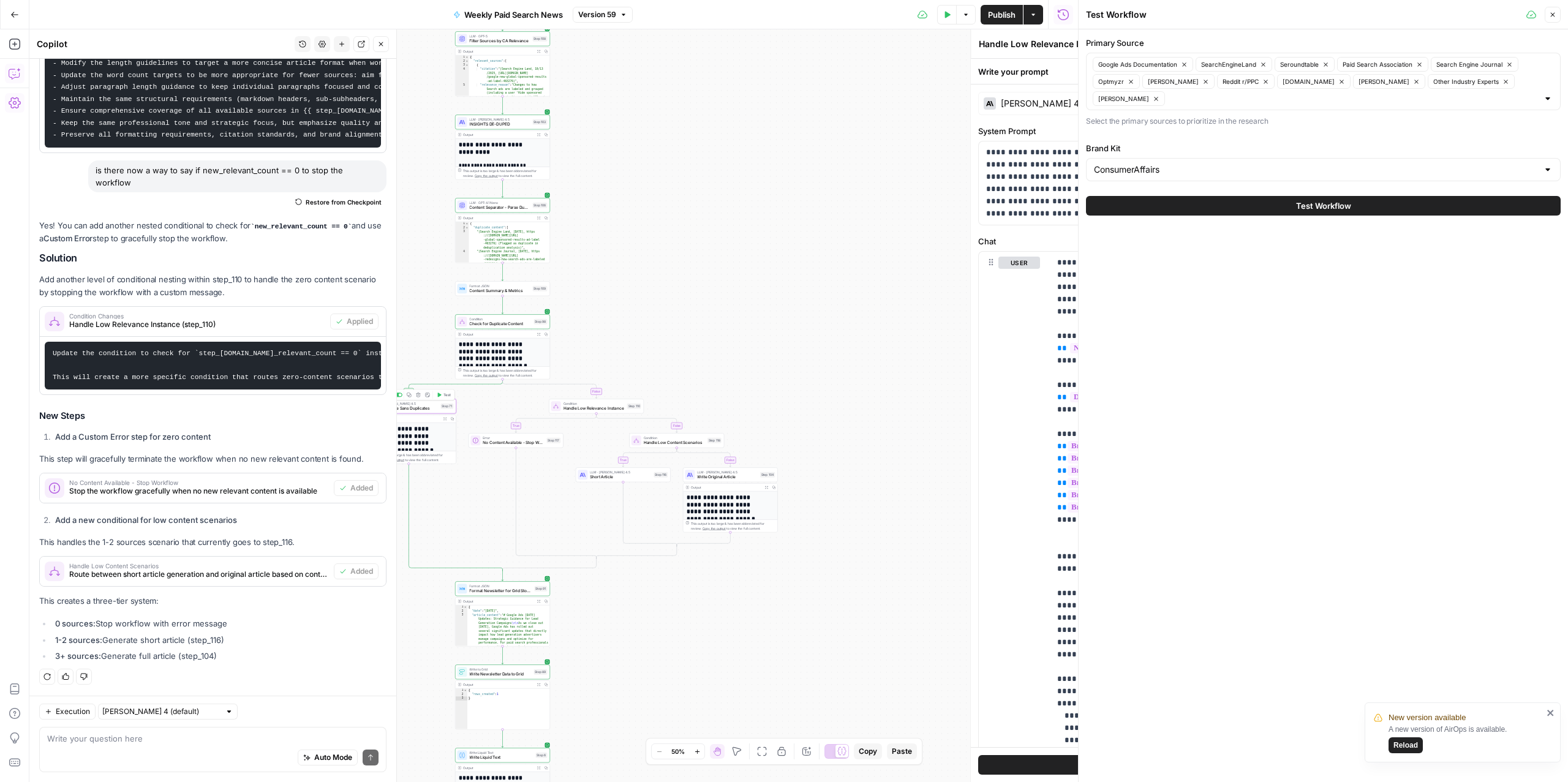
type textarea "Write Article Sans Duplicates"
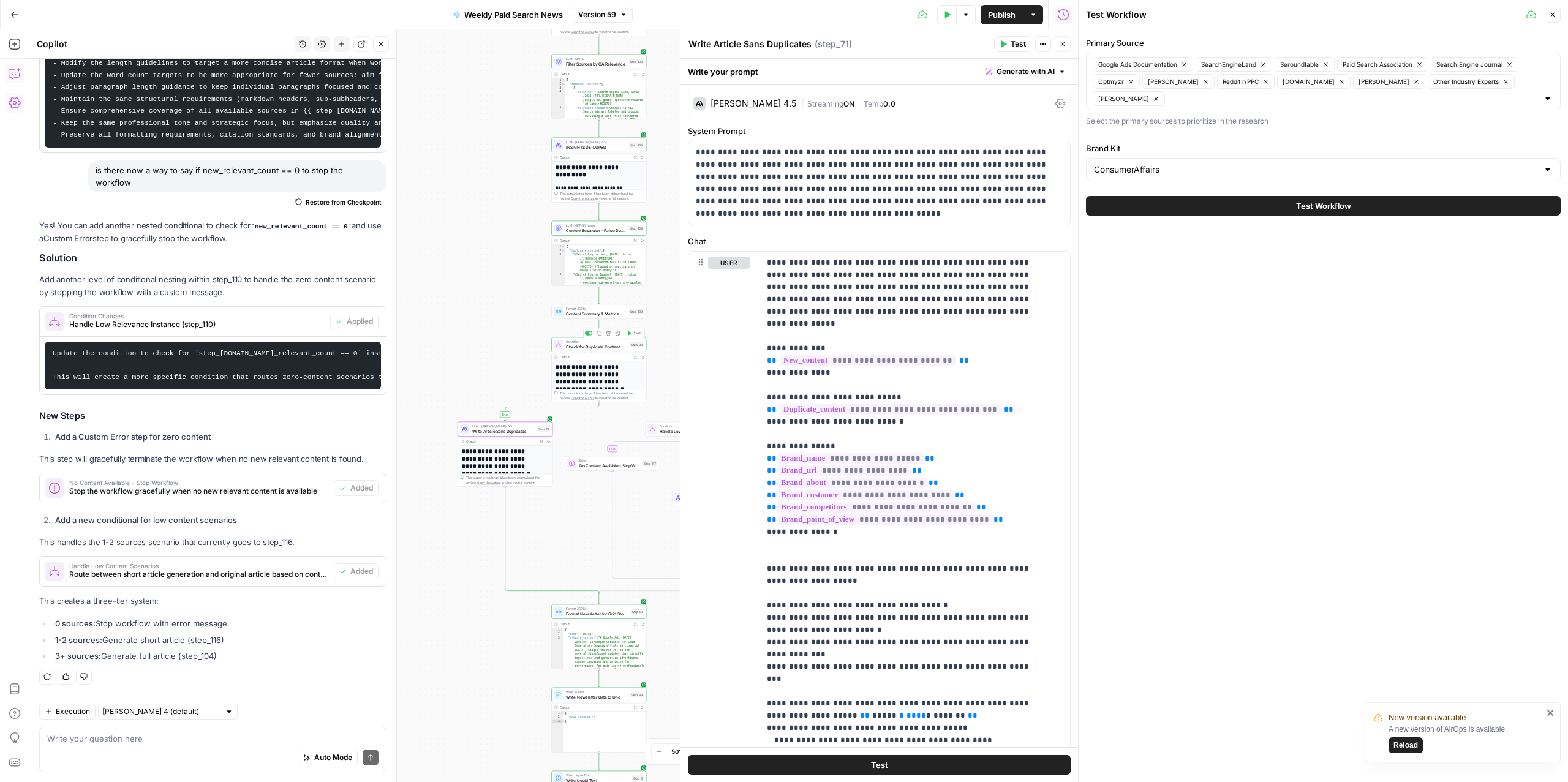
click at [588, 348] on span "Check for Duplicate Content" at bounding box center [596, 346] width 62 height 6
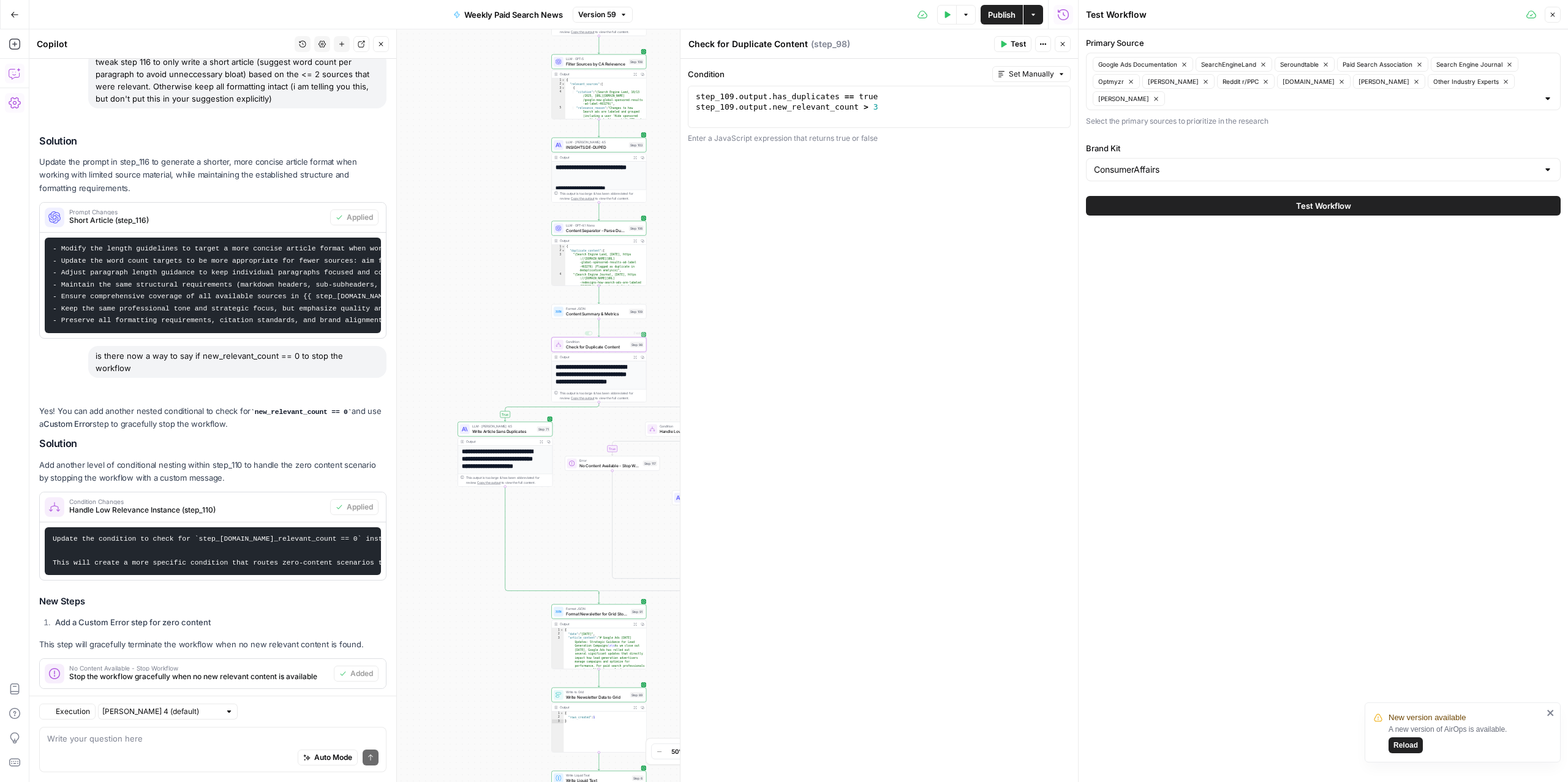
scroll to position [4566, 0]
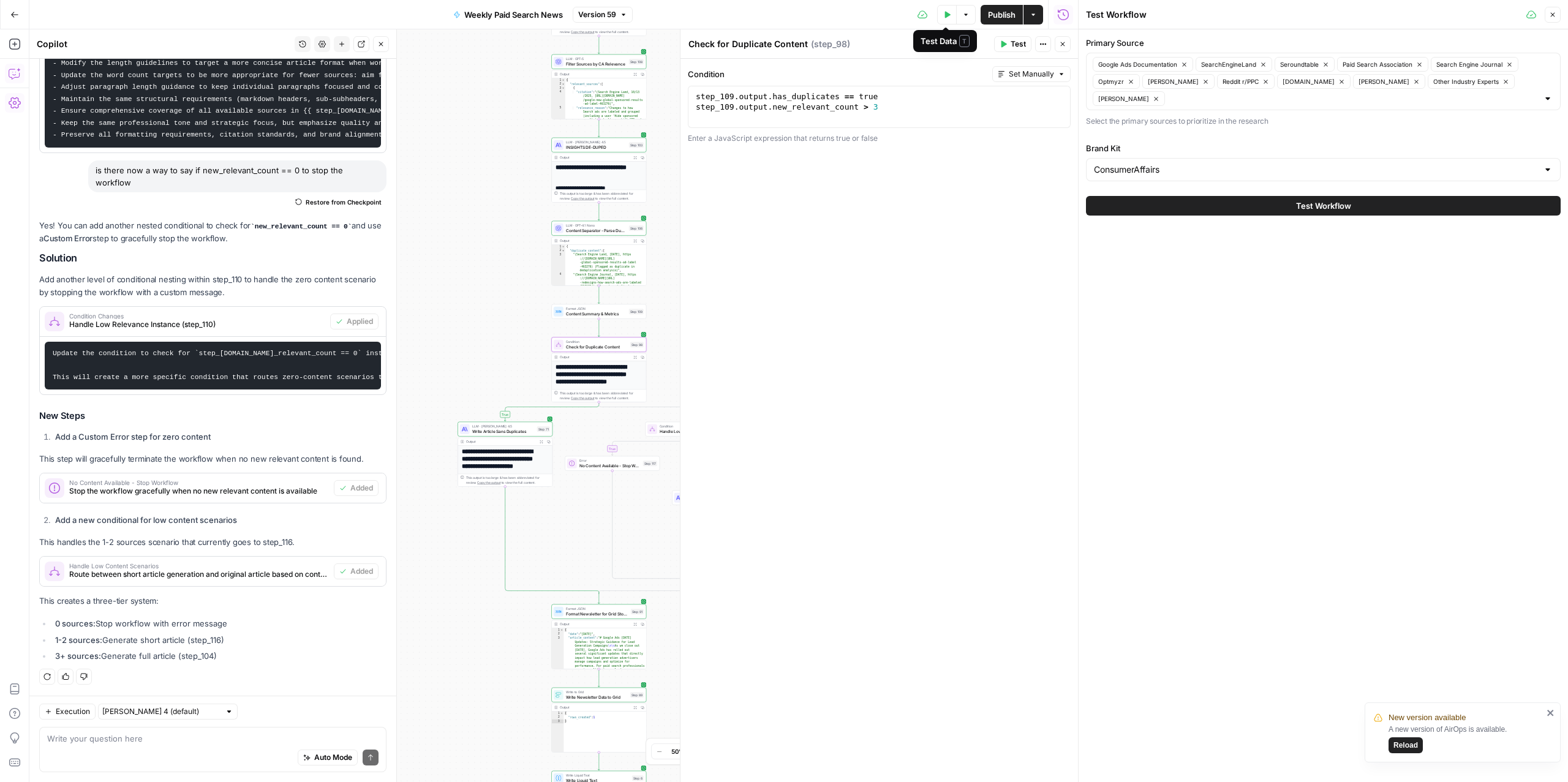
click at [940, 13] on button "Test Data" at bounding box center [947, 15] width 20 height 20
click at [1290, 211] on button "Test Workflow" at bounding box center [1323, 206] width 475 height 20
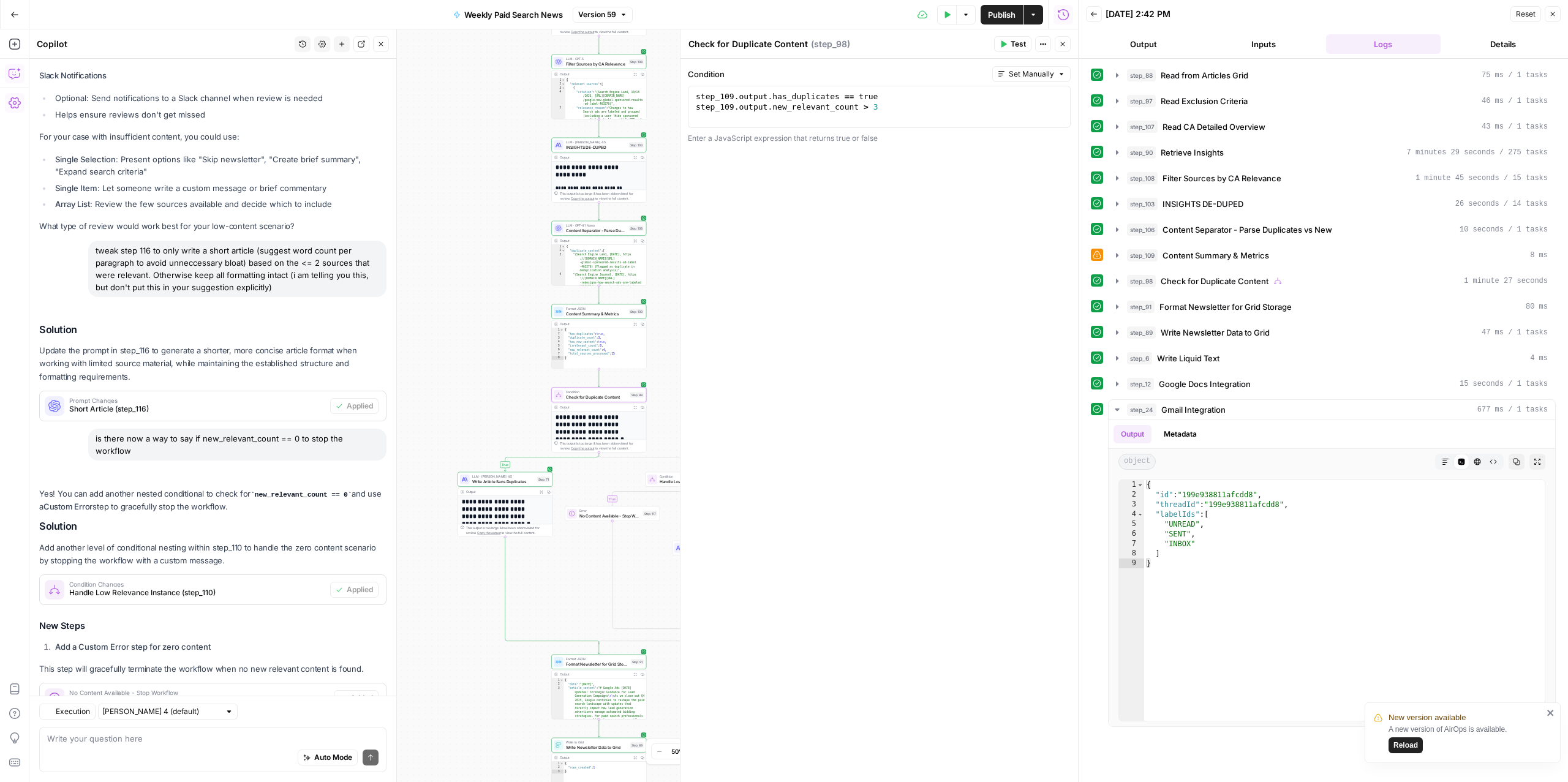
scroll to position [4377, 0]
